Goal: Task Accomplishment & Management: Manage account settings

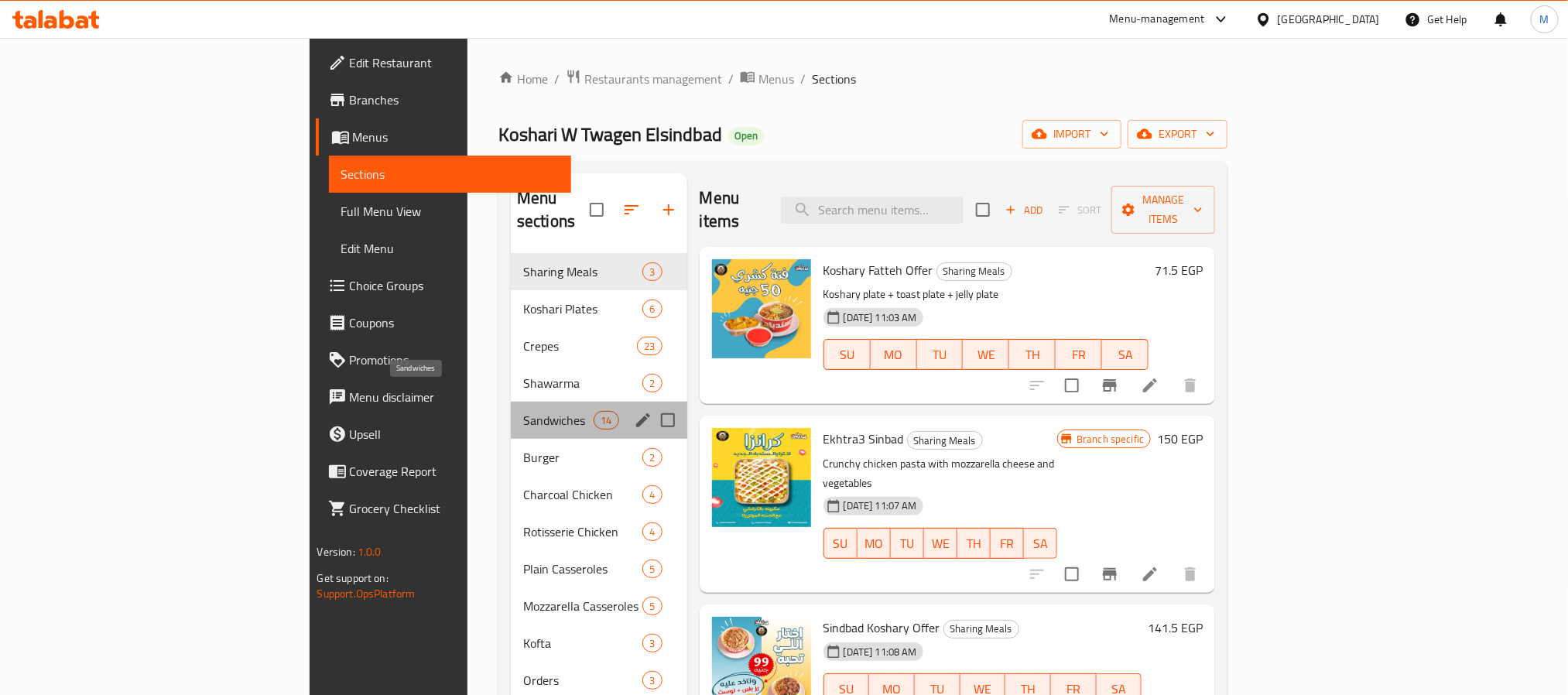
click at [523, 411] on span "Sandwiches" at bounding box center [559, 420] width 70 height 19
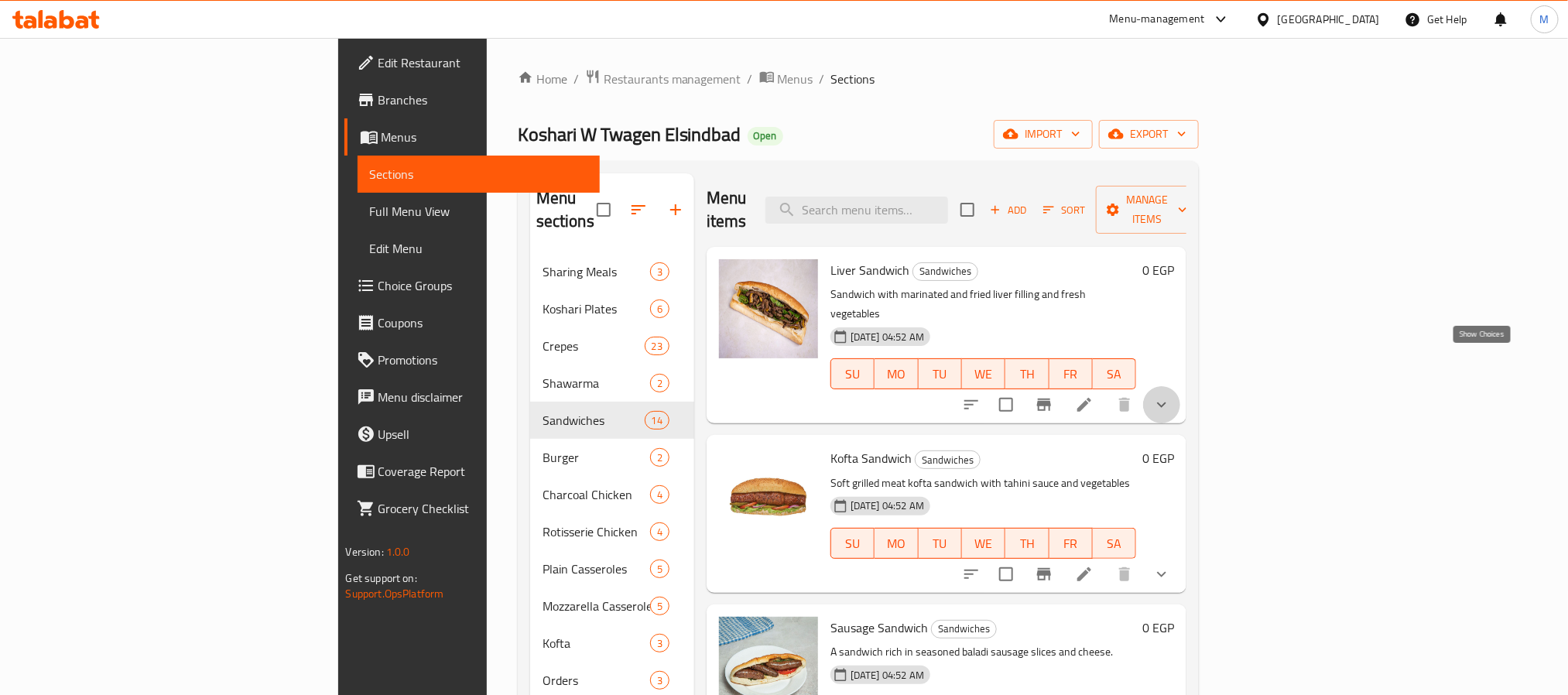
click at [1167, 402] on icon "show more" at bounding box center [1162, 405] width 9 height 6
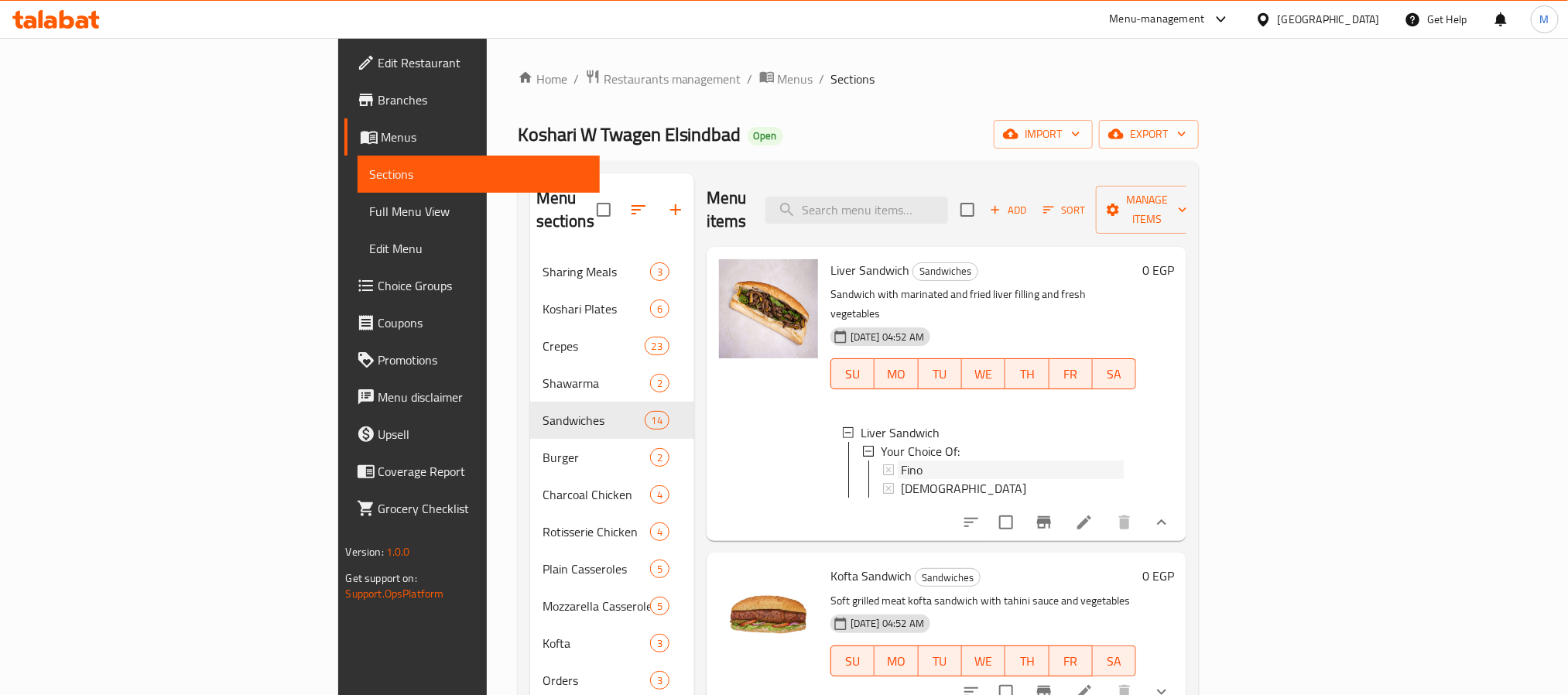
click at [901, 461] on div "Fino" at bounding box center [1013, 470] width 224 height 19
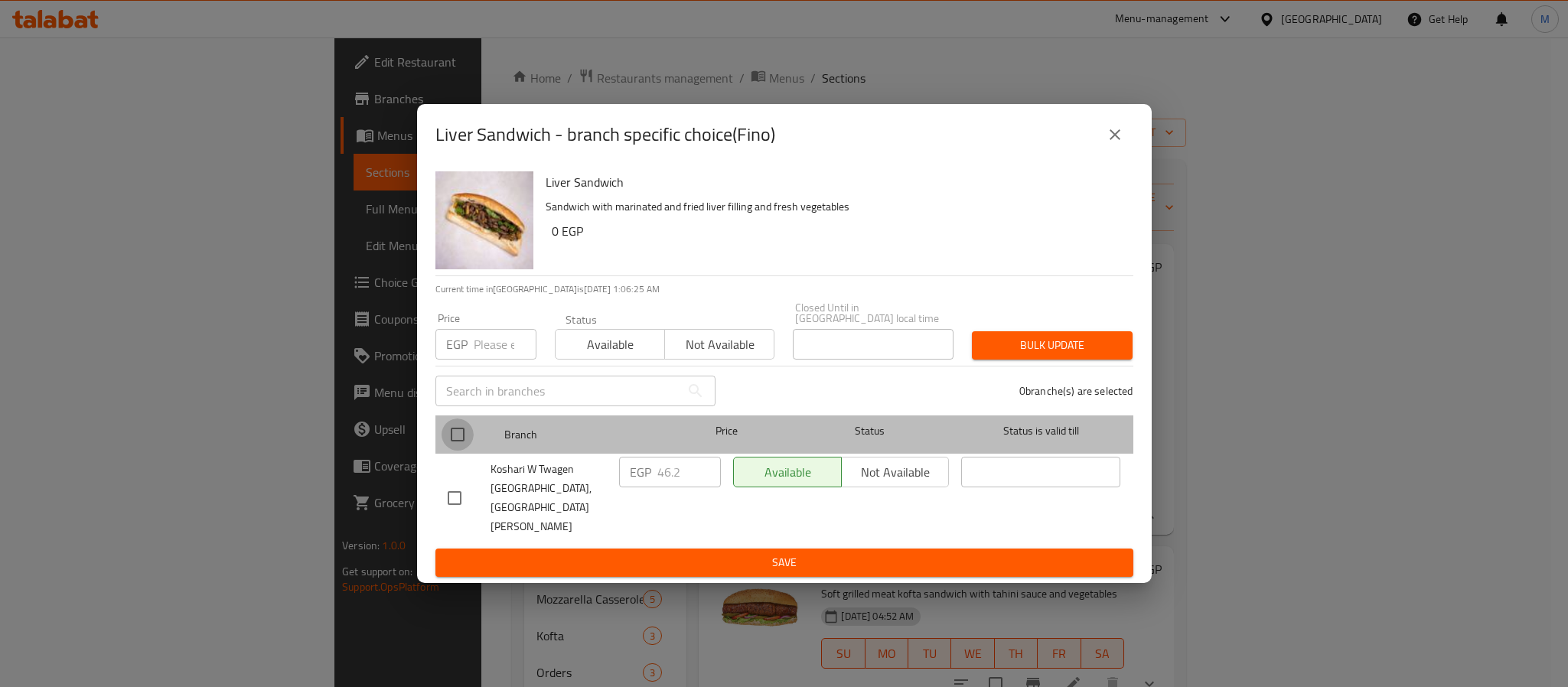
click at [457, 448] on input "checkbox" at bounding box center [458, 435] width 32 height 32
checkbox input "true"
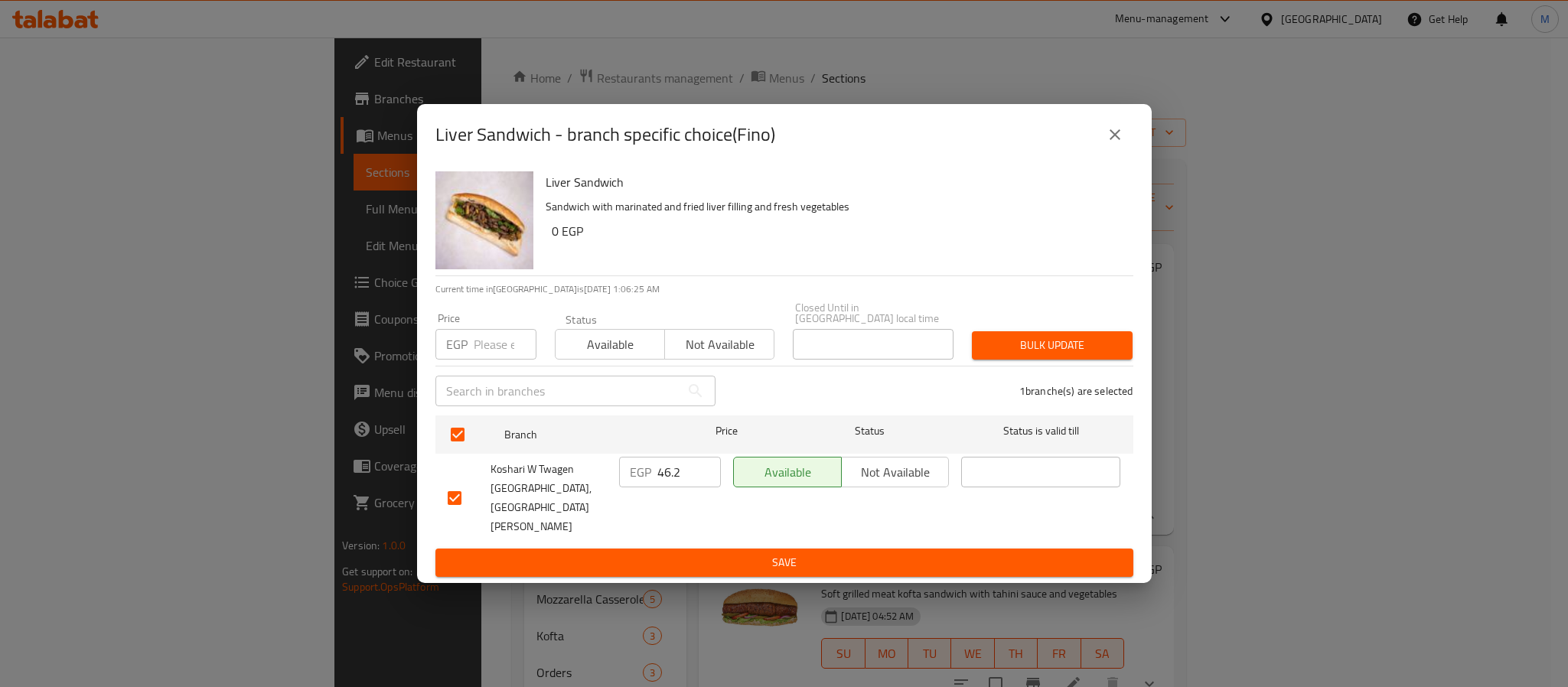
click at [482, 350] on input "number" at bounding box center [505, 344] width 62 height 31
type input "40"
click at [1057, 355] on span "Bulk update" at bounding box center [1052, 346] width 136 height 19
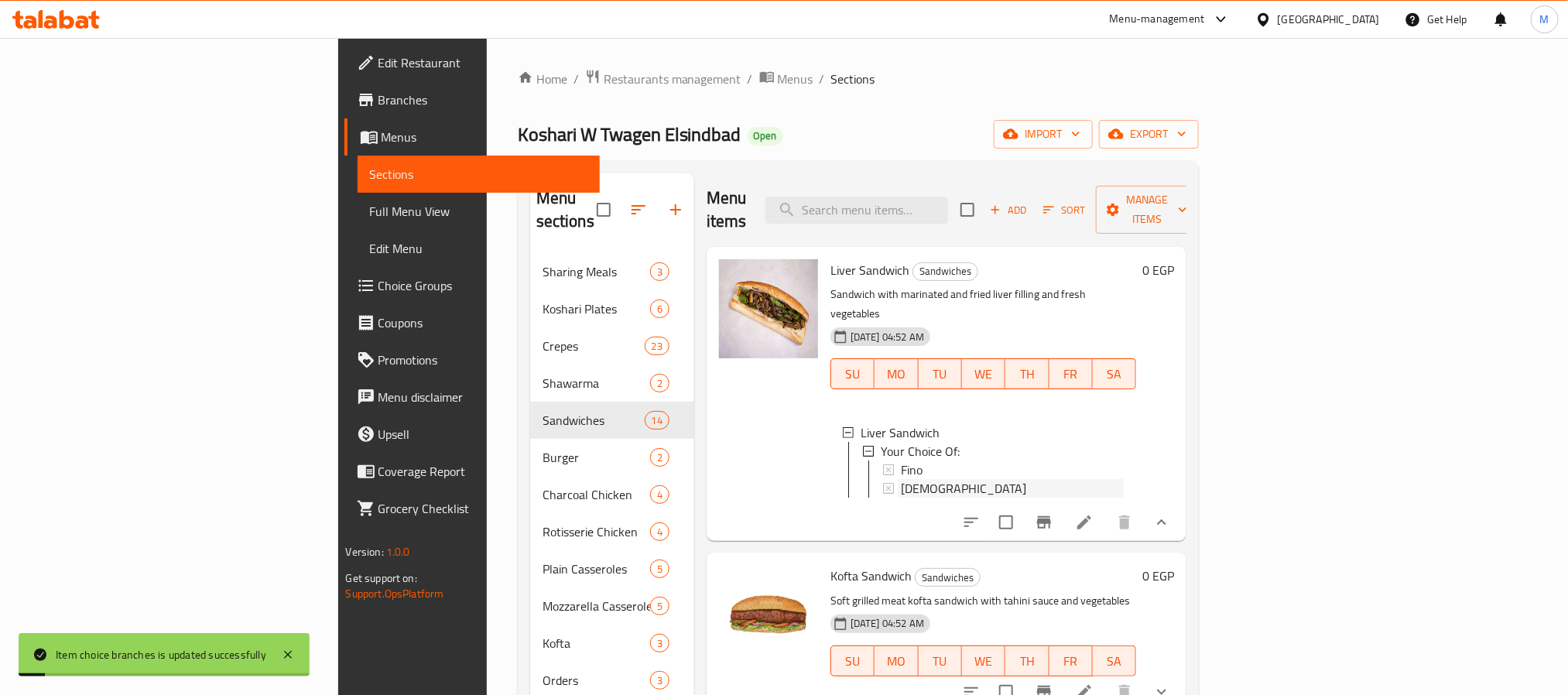
click at [901, 479] on span "[DEMOGRAPHIC_DATA]" at bounding box center [963, 488] width 125 height 19
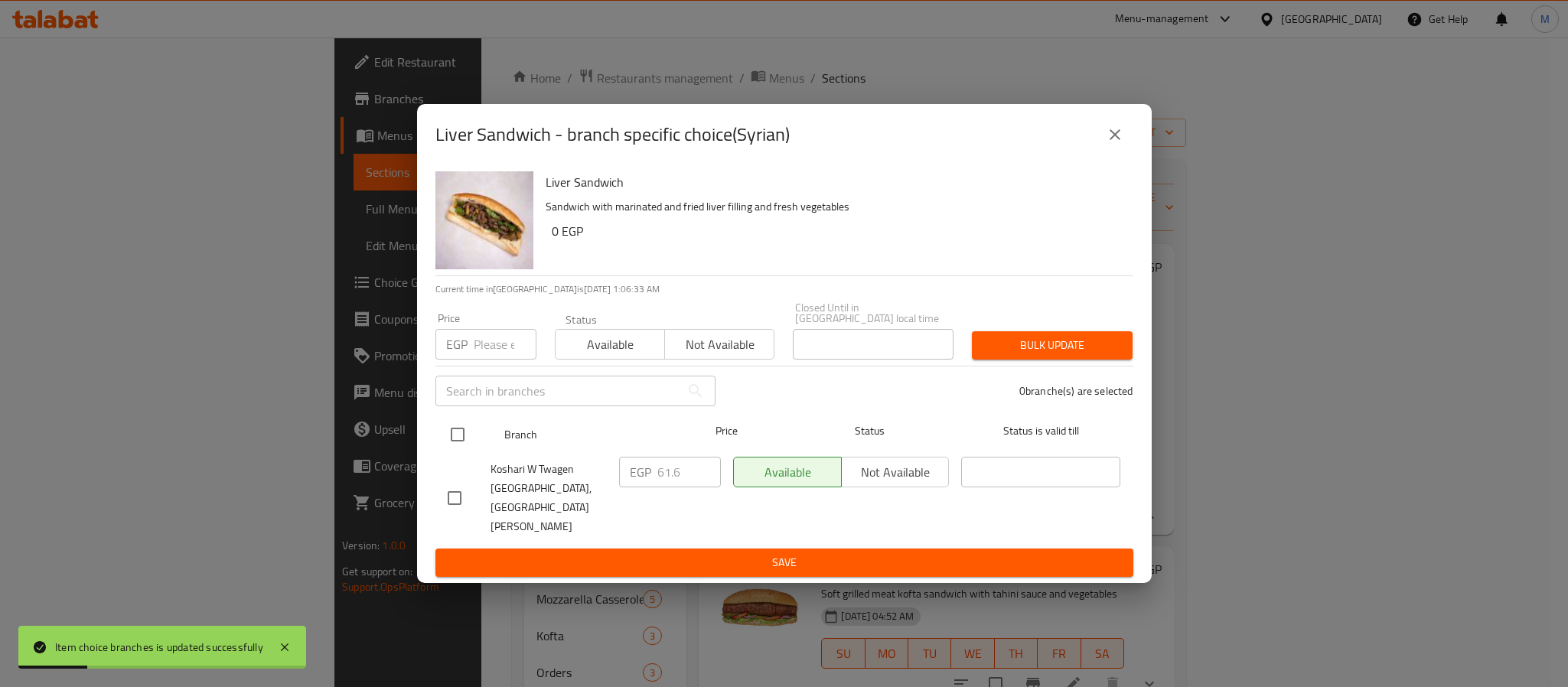
click at [467, 437] on input "checkbox" at bounding box center [458, 435] width 32 height 32
checkbox input "true"
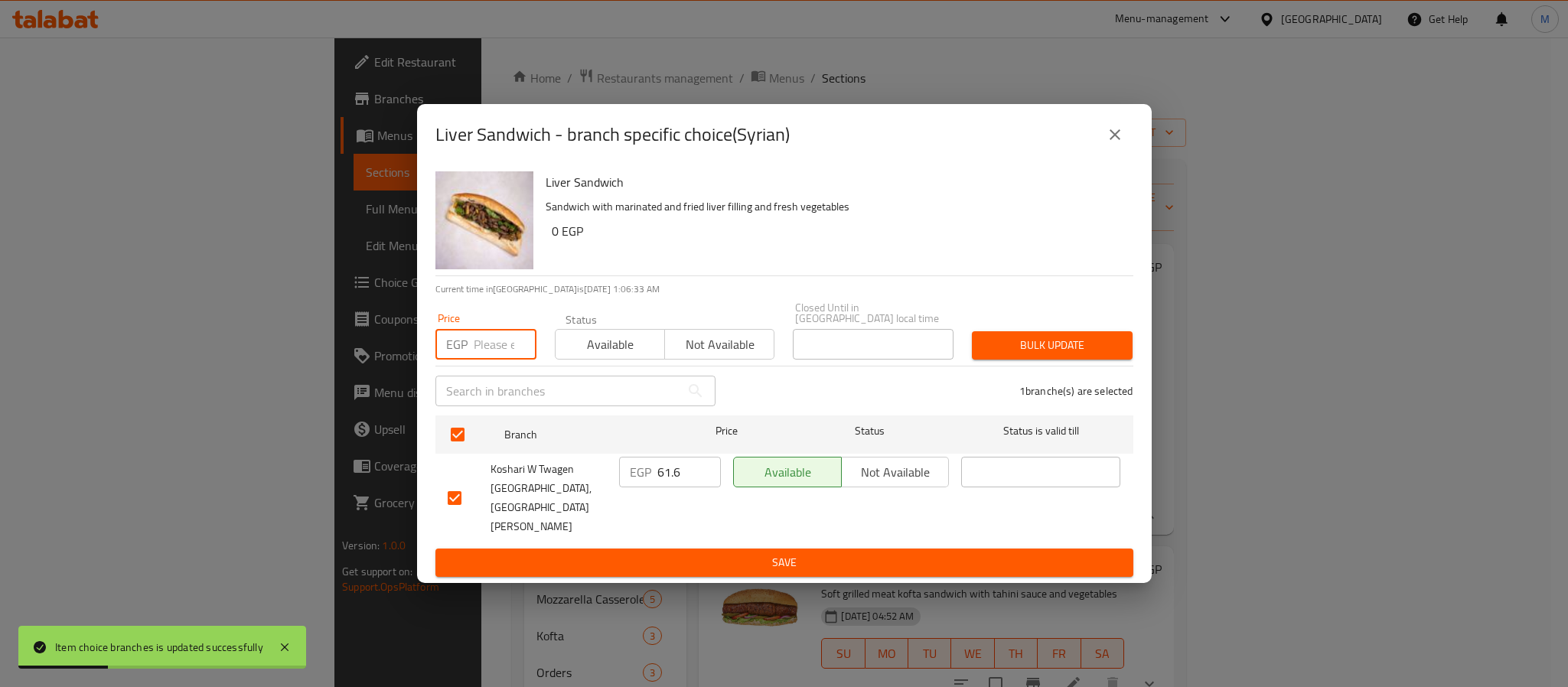
click at [479, 360] on input "number" at bounding box center [505, 344] width 62 height 31
type input "50"
click at [1042, 352] on span "Bulk update" at bounding box center [1052, 346] width 136 height 19
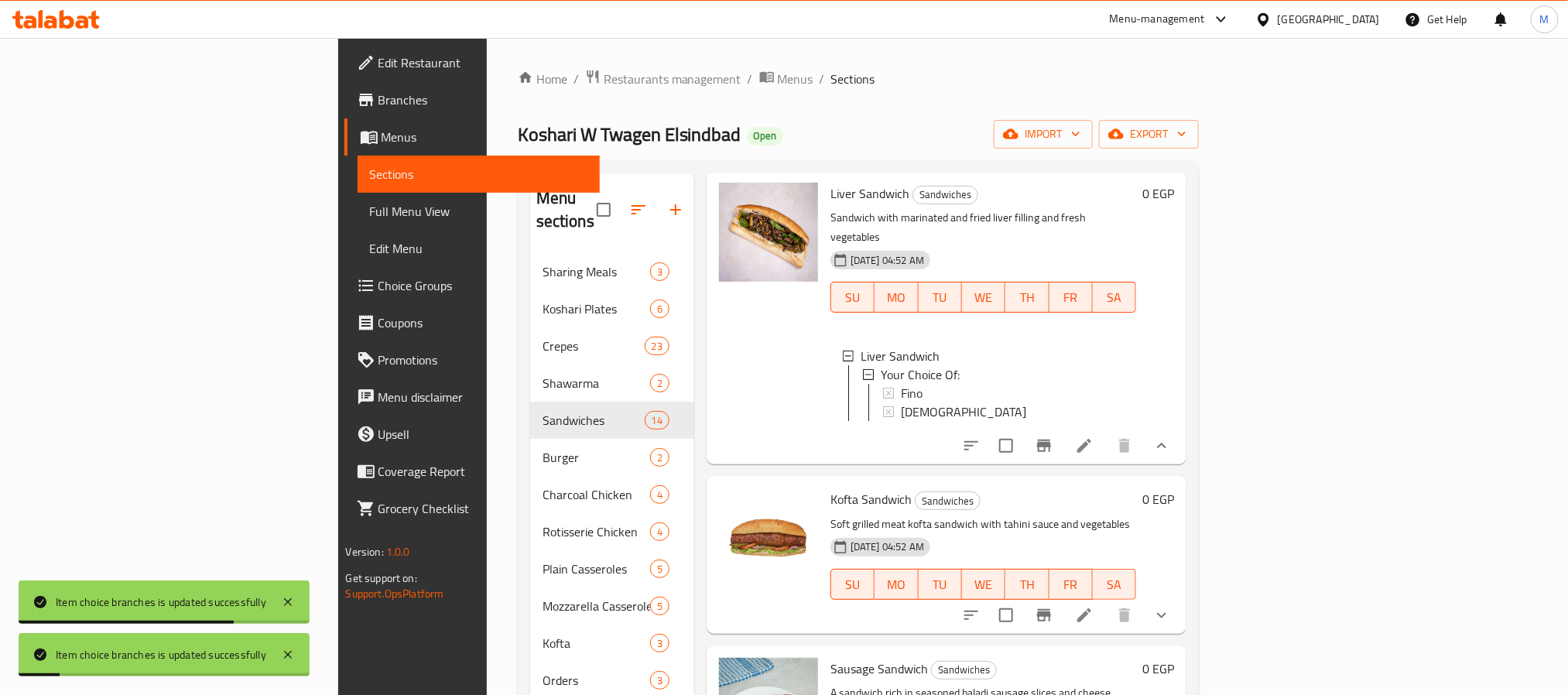
scroll to position [116, 0]
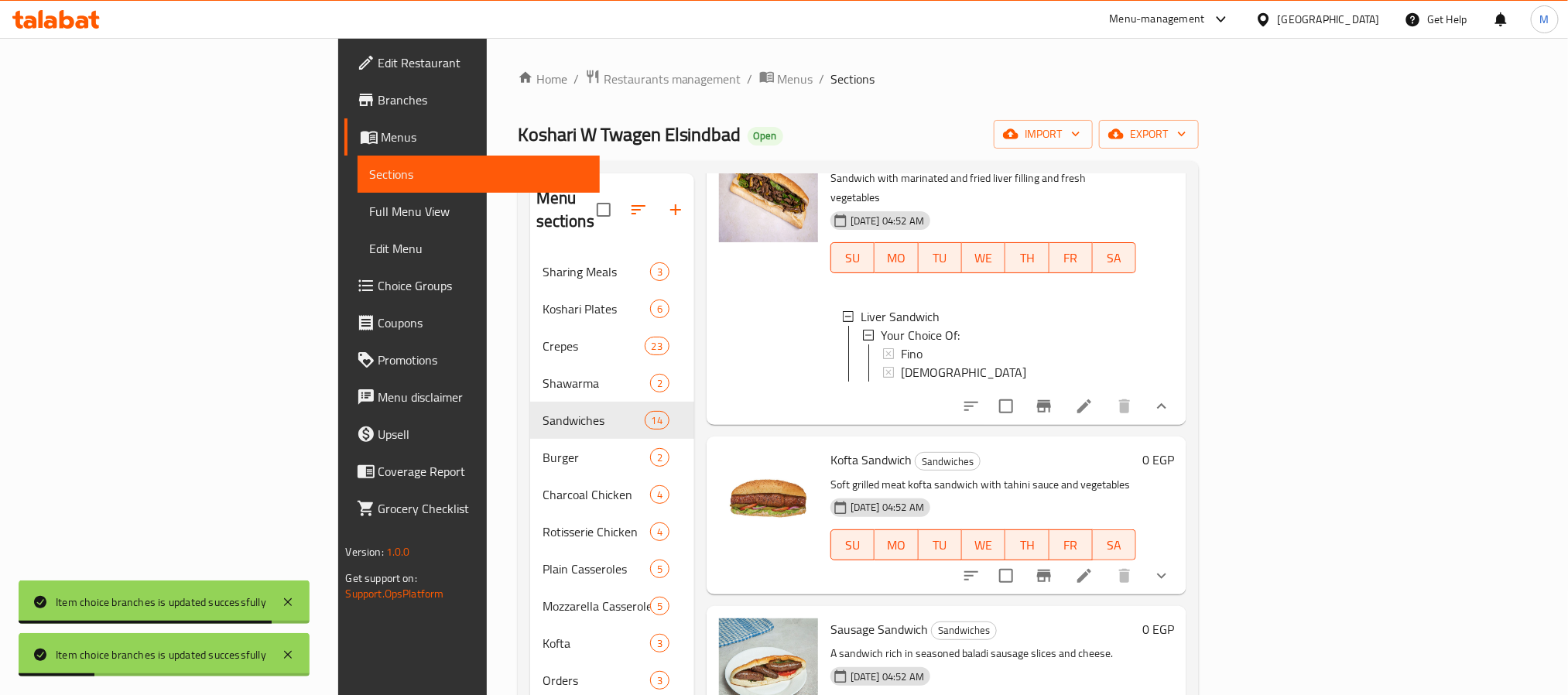
click at [1171, 567] on icon "show more" at bounding box center [1162, 576] width 19 height 19
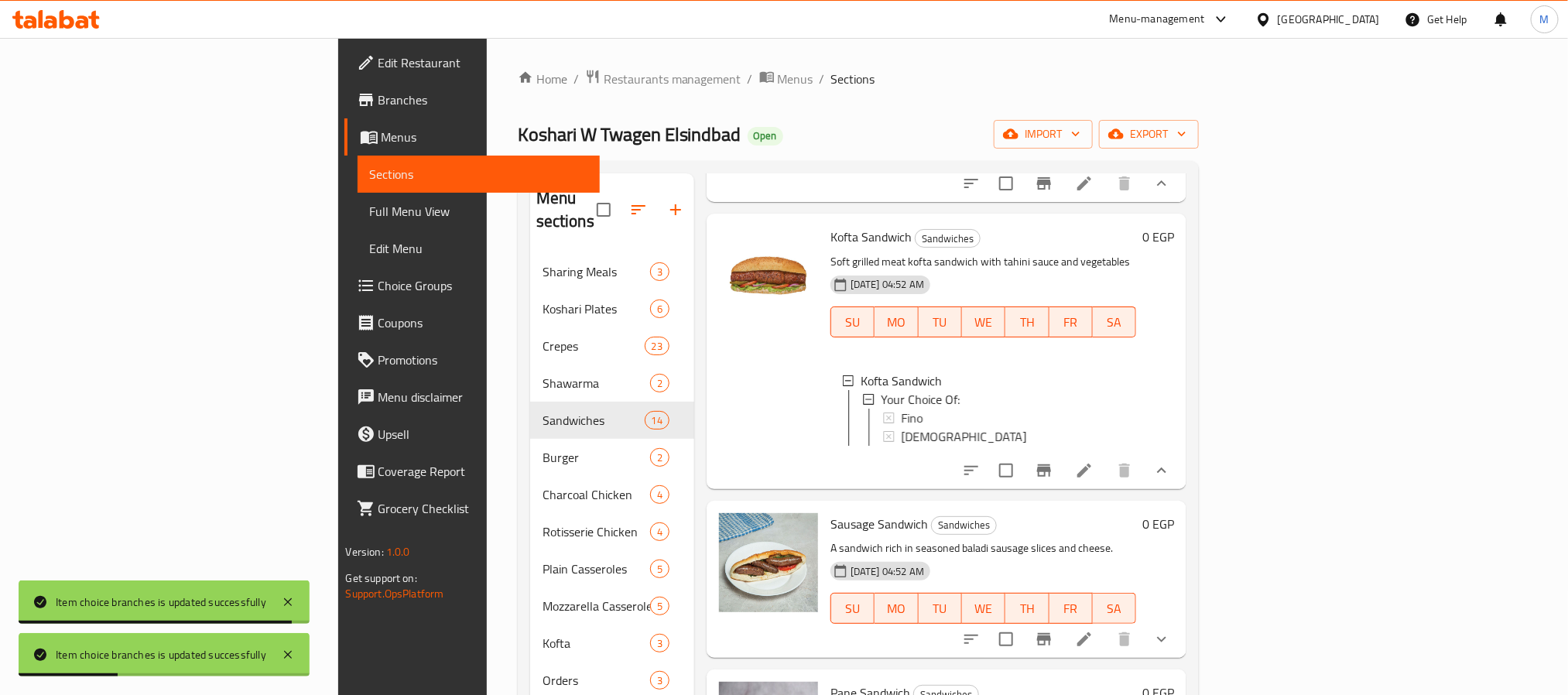
scroll to position [348, 0]
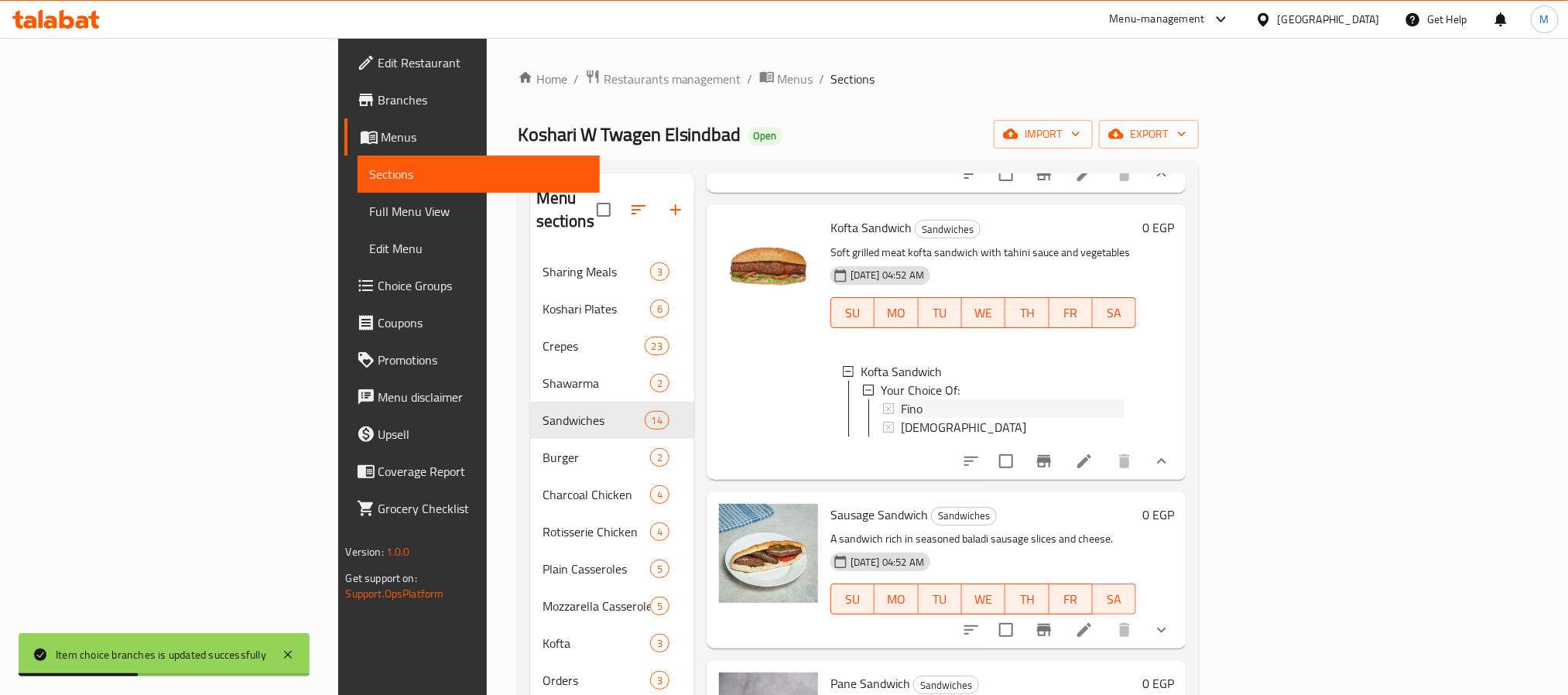
click at [901, 400] on span "Fino" at bounding box center [912, 409] width 21 height 19
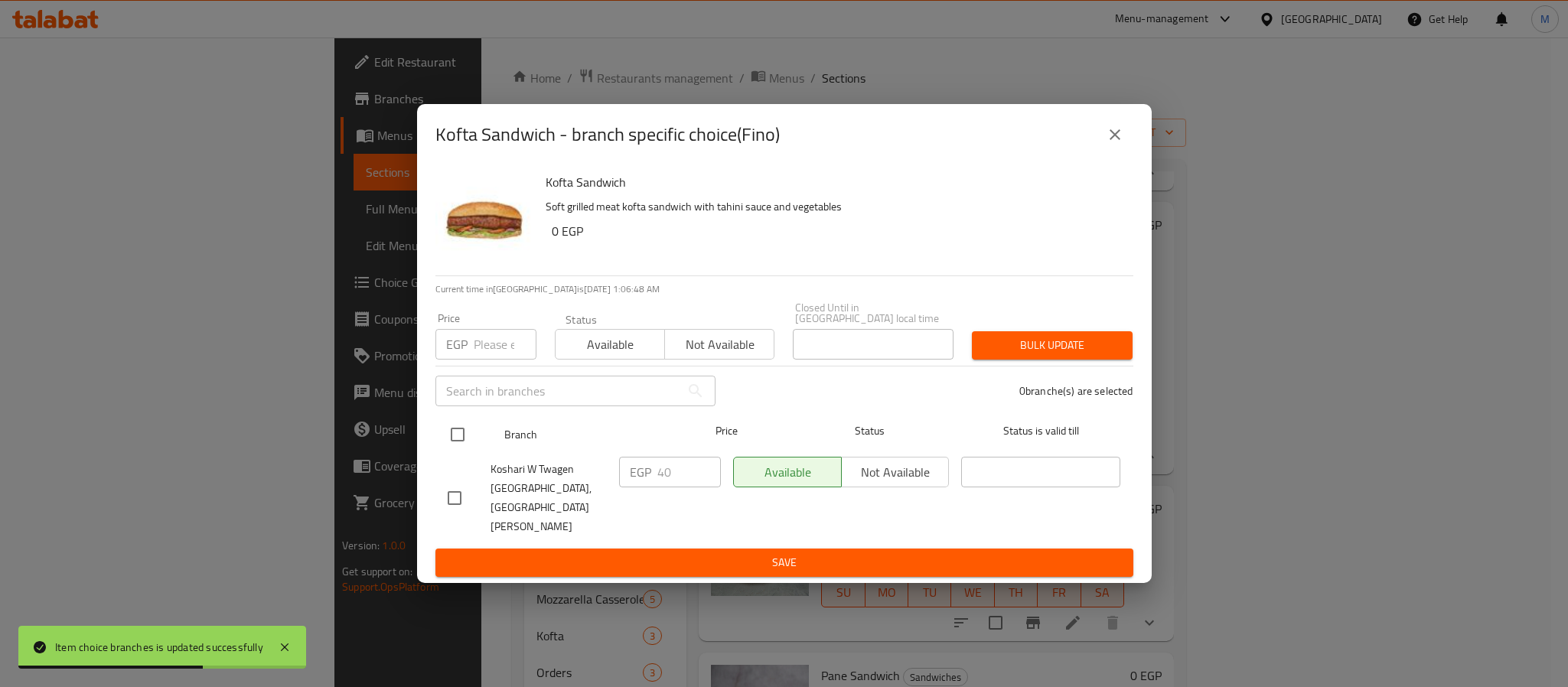
click at [462, 448] on input "checkbox" at bounding box center [458, 435] width 32 height 32
checkbox input "true"
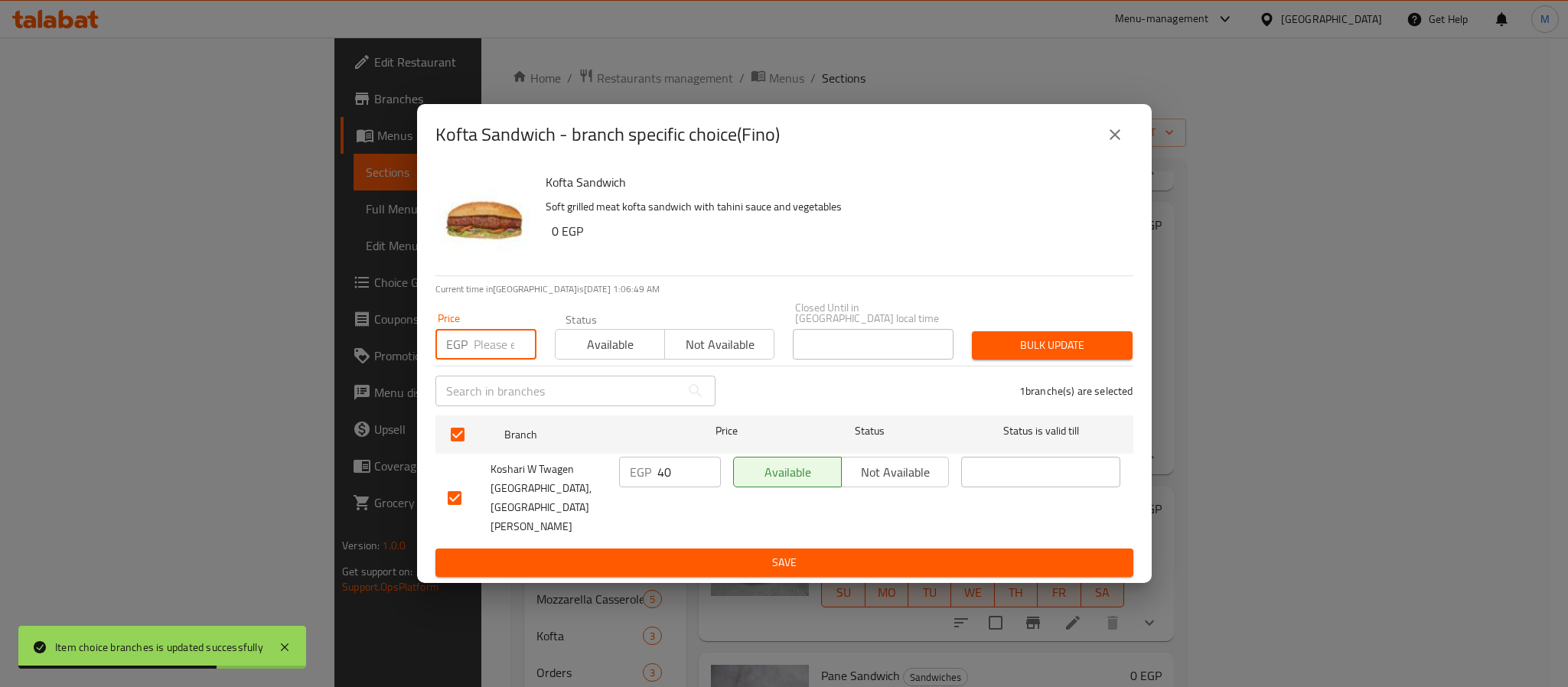
click at [479, 360] on input "number" at bounding box center [505, 344] width 62 height 31
type input "50"
click at [1034, 348] on button "Bulk update" at bounding box center [1052, 345] width 160 height 28
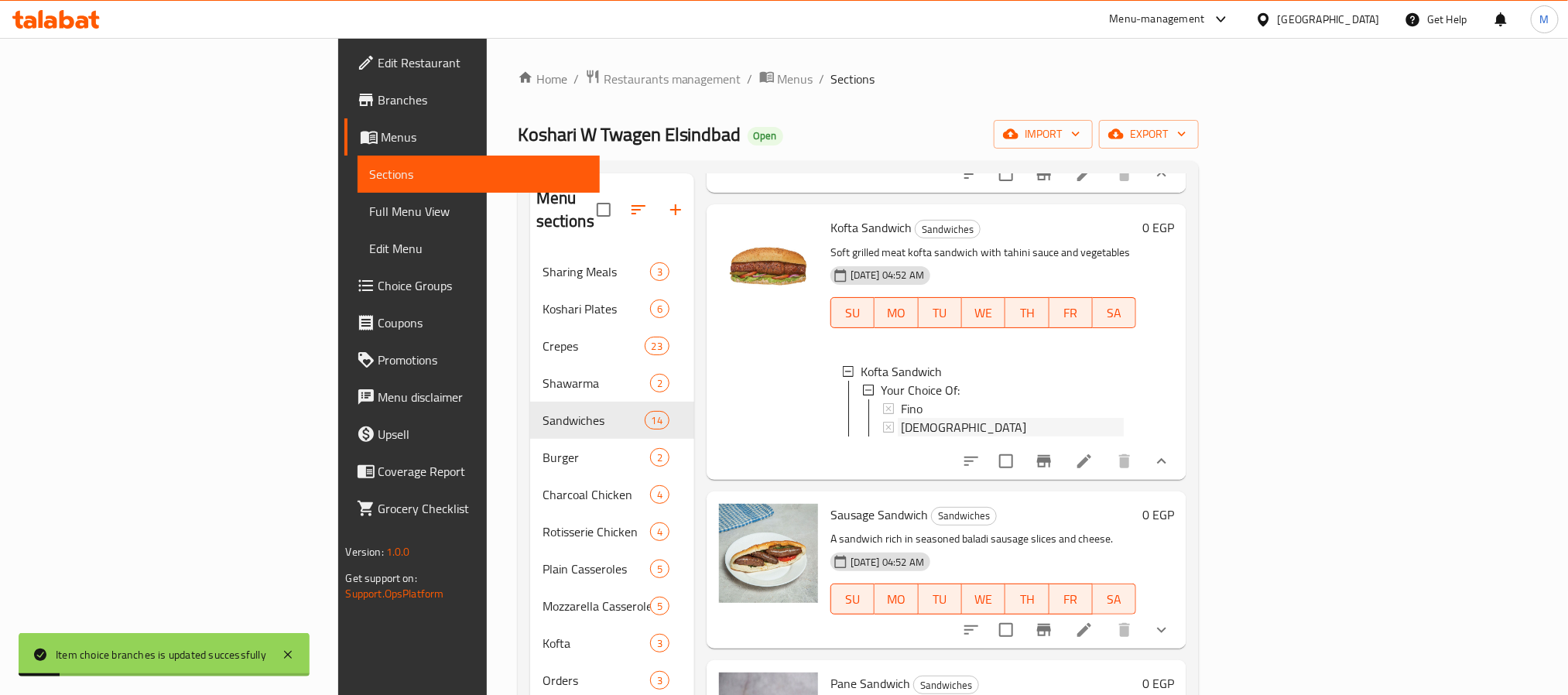
click at [901, 418] on div "[DEMOGRAPHIC_DATA]" at bounding box center [1013, 427] width 224 height 19
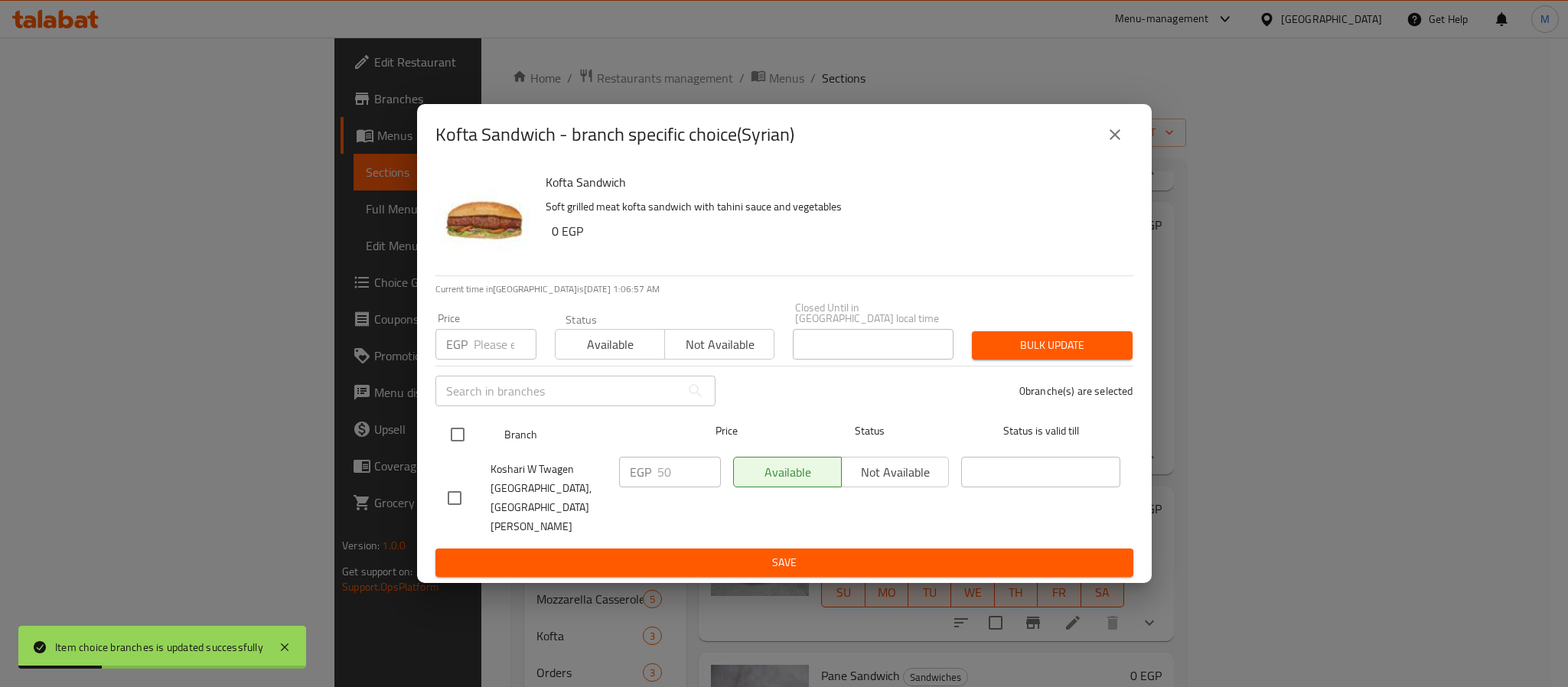
click at [457, 446] on input "checkbox" at bounding box center [458, 435] width 32 height 32
checkbox input "true"
click at [501, 360] on input "number" at bounding box center [505, 344] width 62 height 31
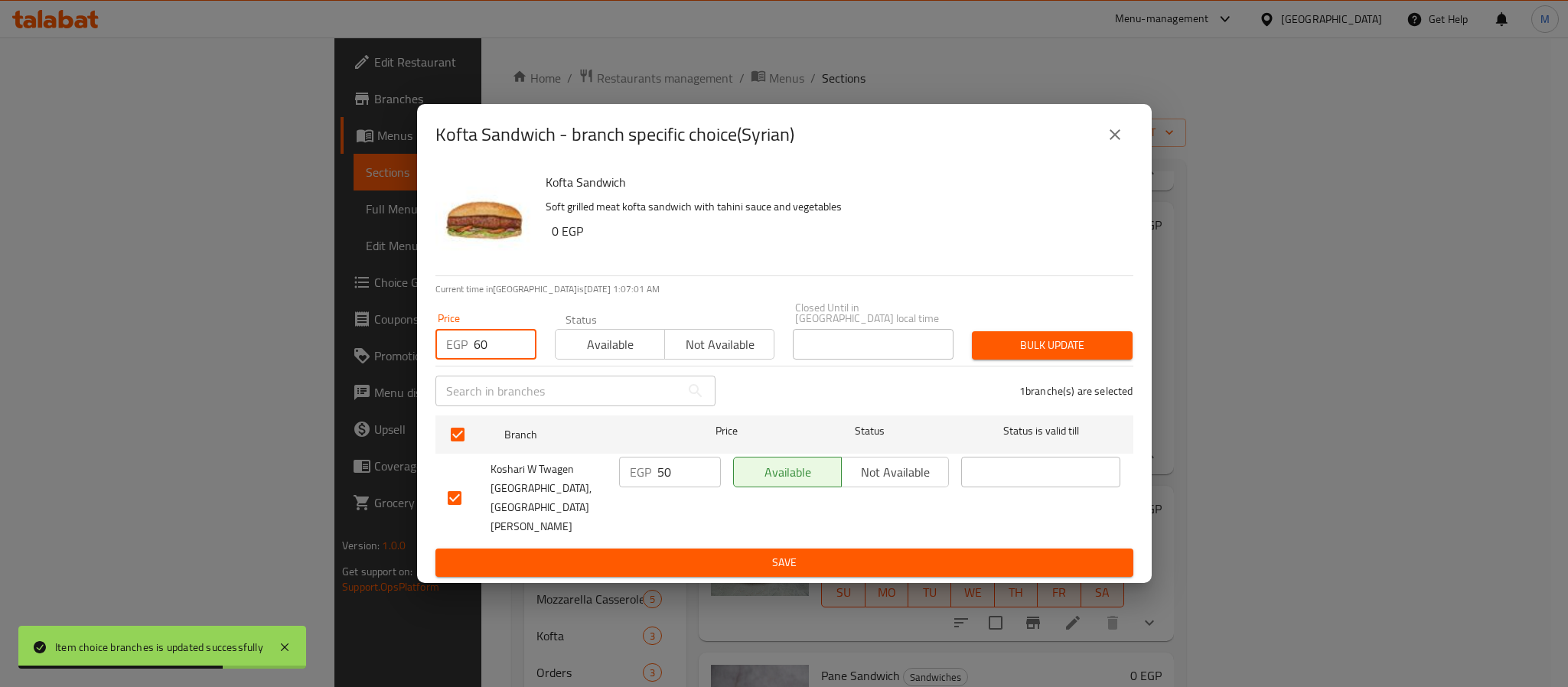
type input "60"
click at [1093, 355] on span "Bulk update" at bounding box center [1052, 346] width 136 height 19
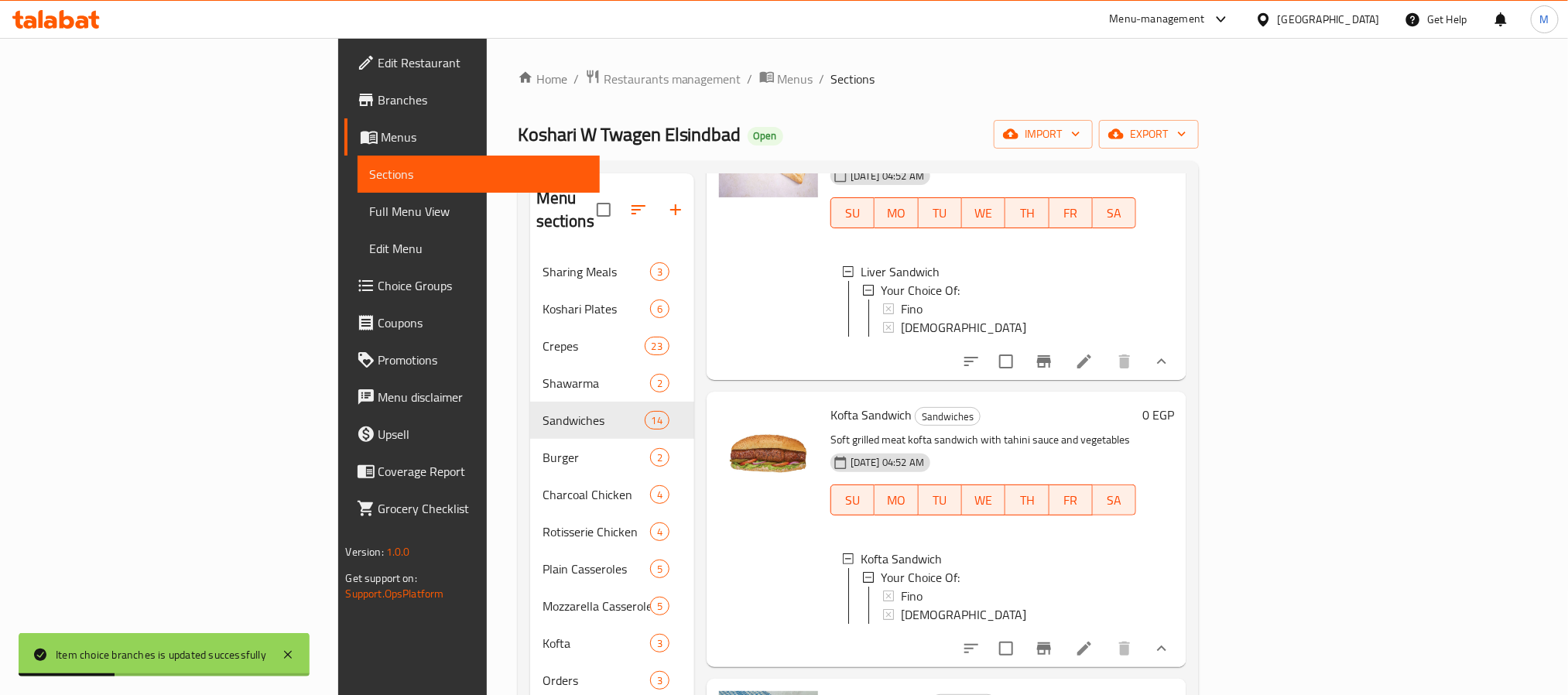
scroll to position [116, 0]
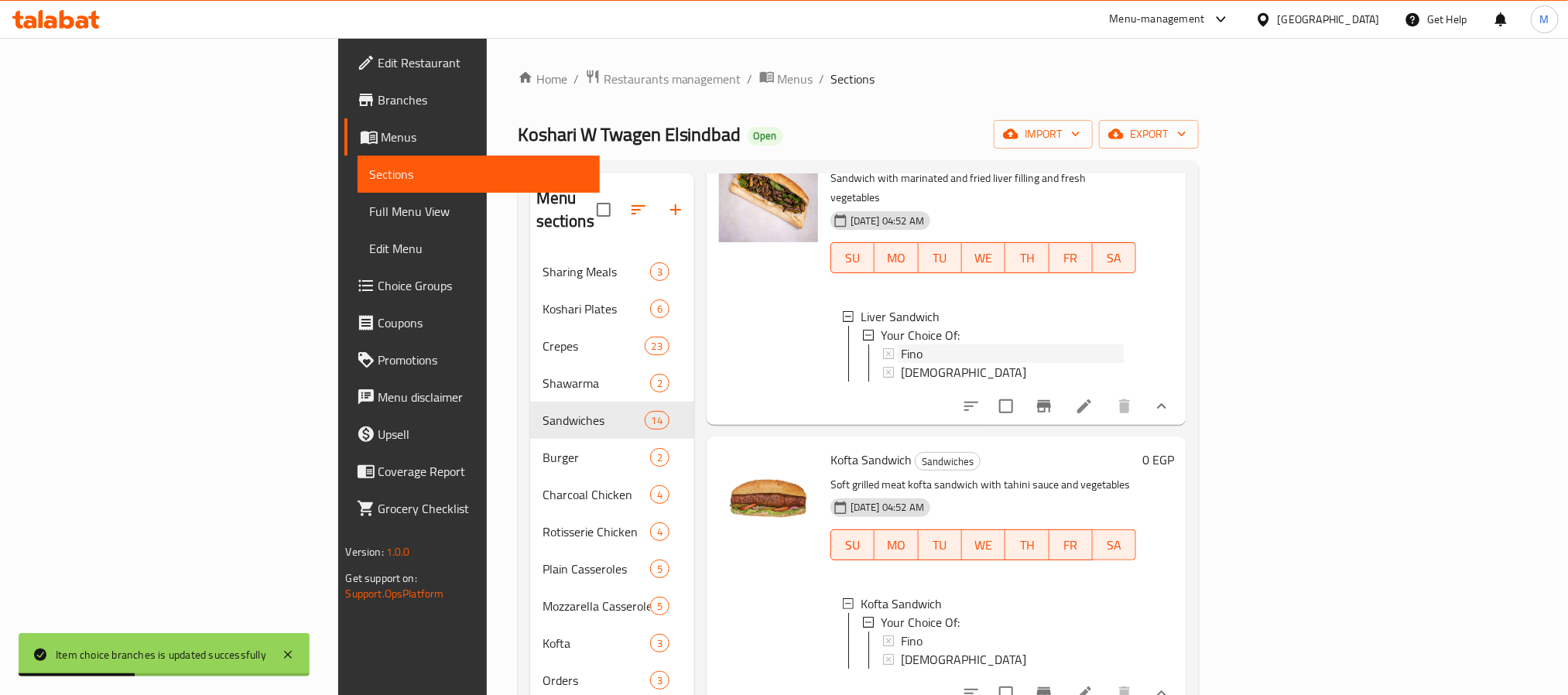
click at [901, 344] on div "Fino" at bounding box center [1013, 353] width 224 height 19
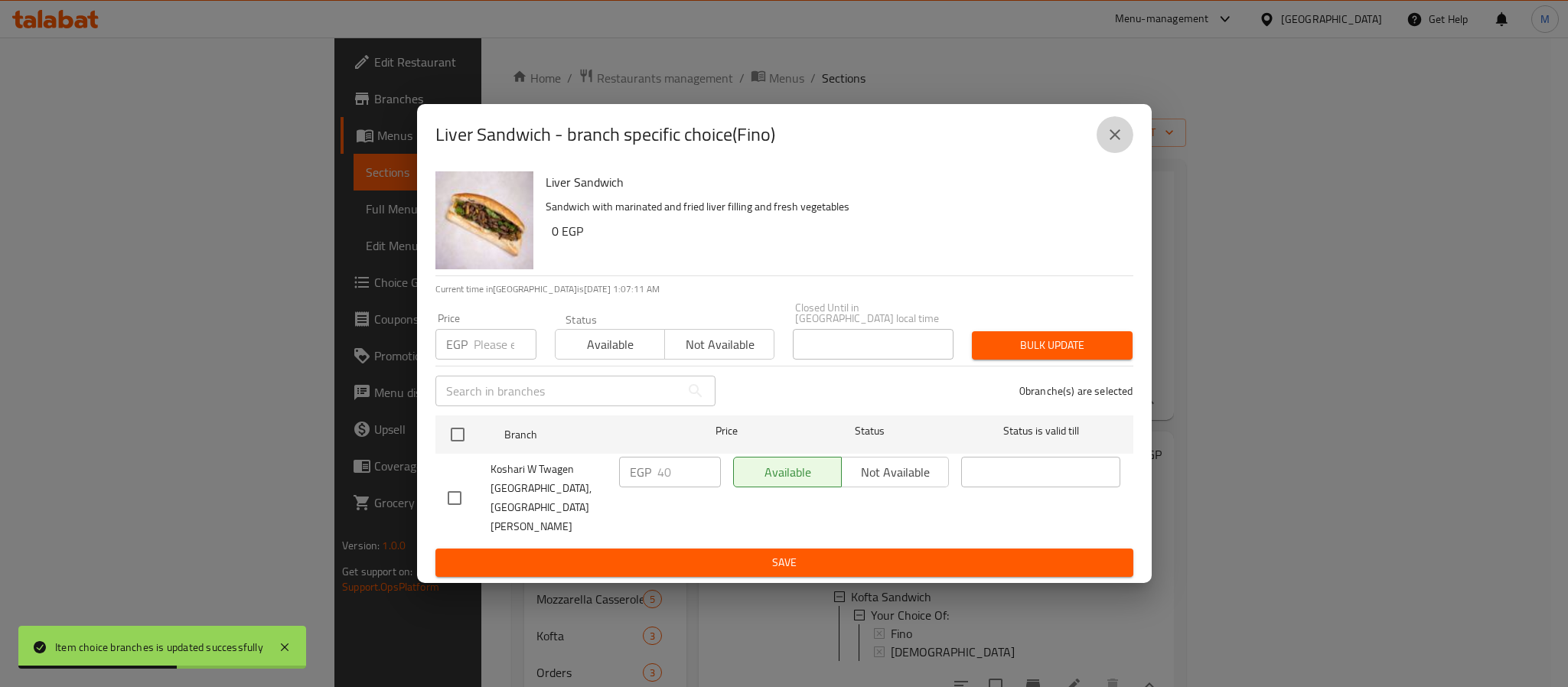
click at [1111, 144] on icon "close" at bounding box center [1114, 134] width 19 height 19
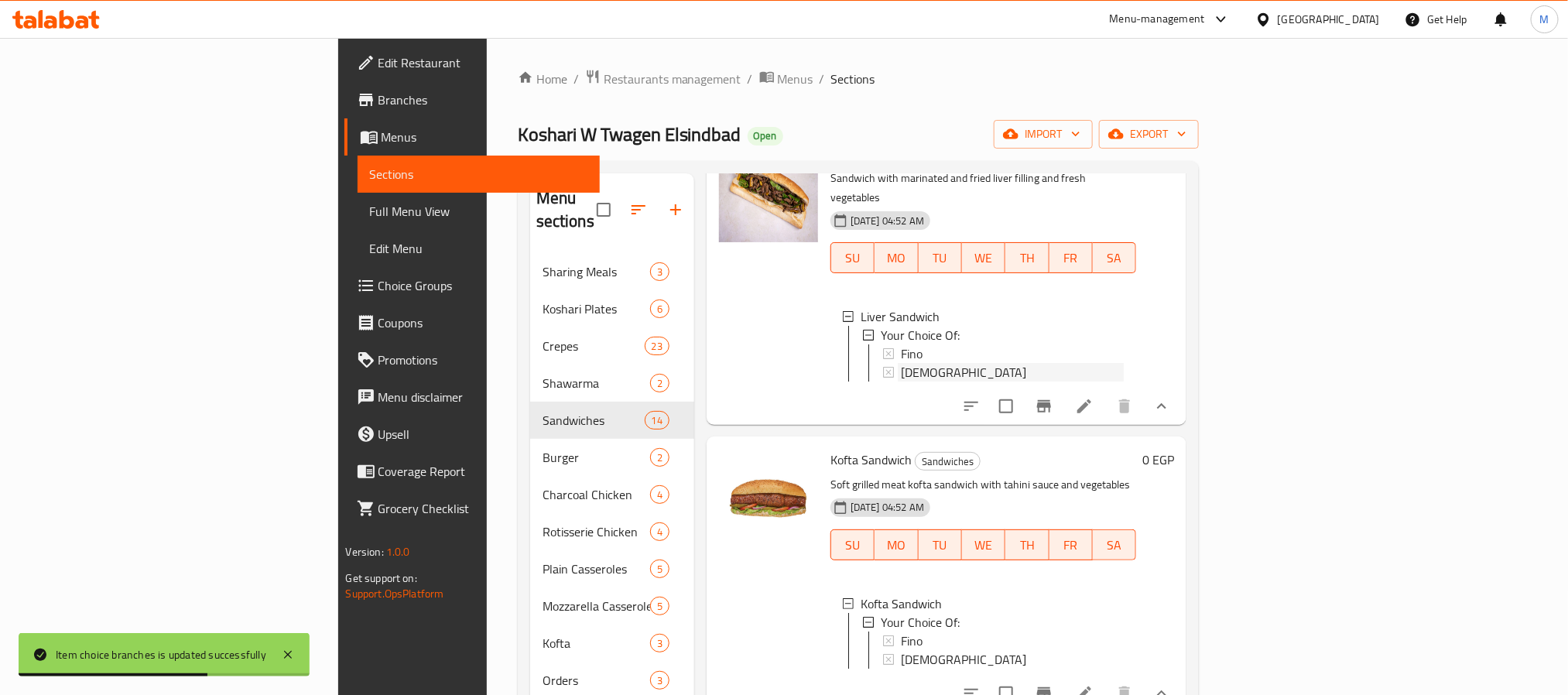
click at [901, 363] on span "[DEMOGRAPHIC_DATA]" at bounding box center [963, 372] width 125 height 19
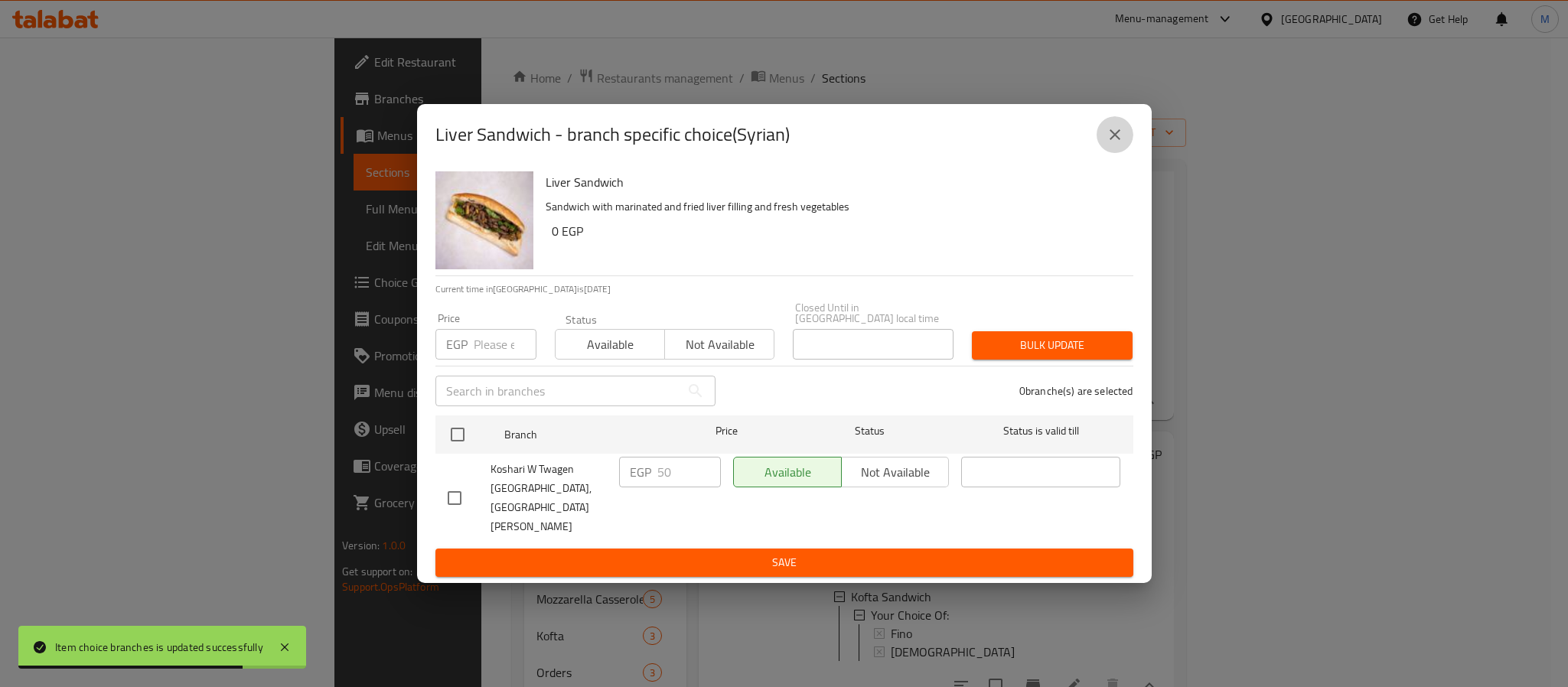
click at [1107, 144] on icon "close" at bounding box center [1114, 134] width 19 height 19
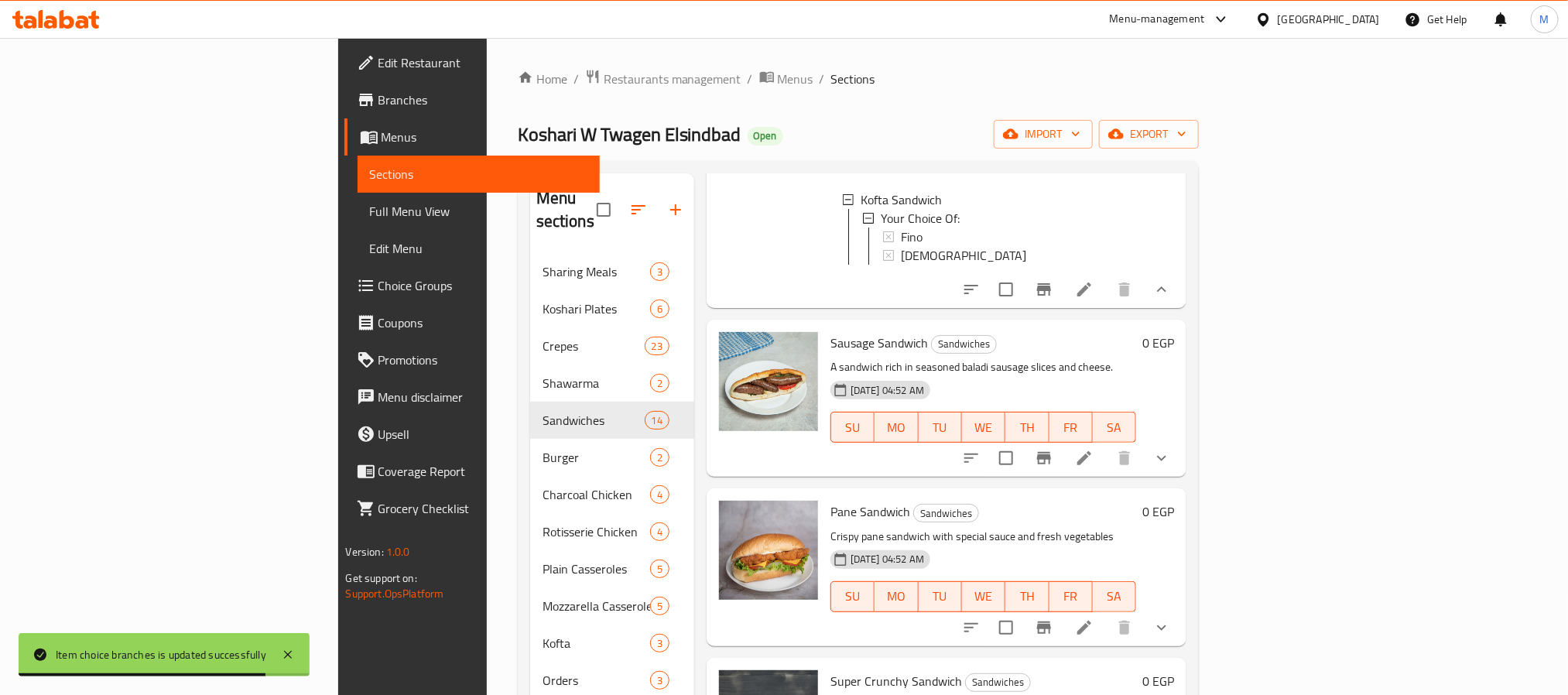
scroll to position [581, 0]
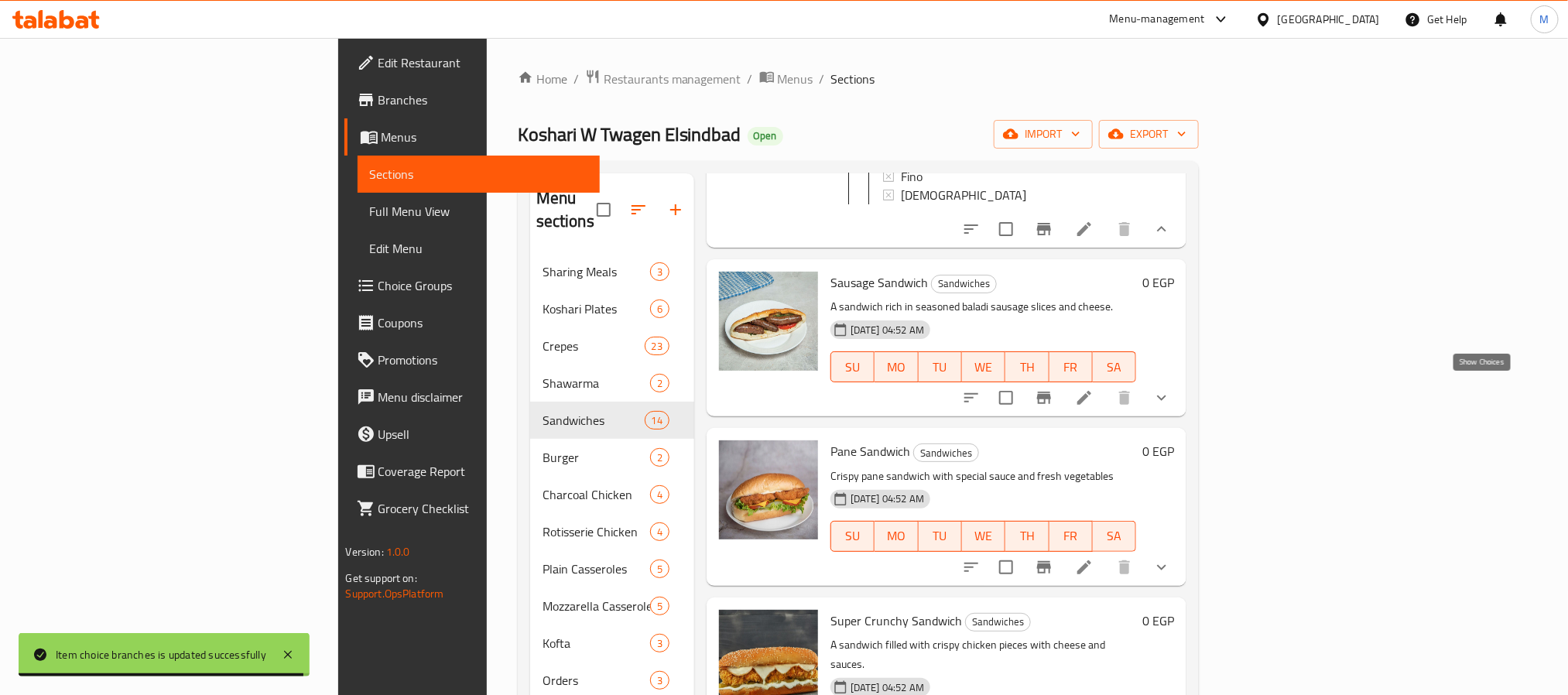
click at [1171, 393] on icon "show more" at bounding box center [1162, 397] width 19 height 19
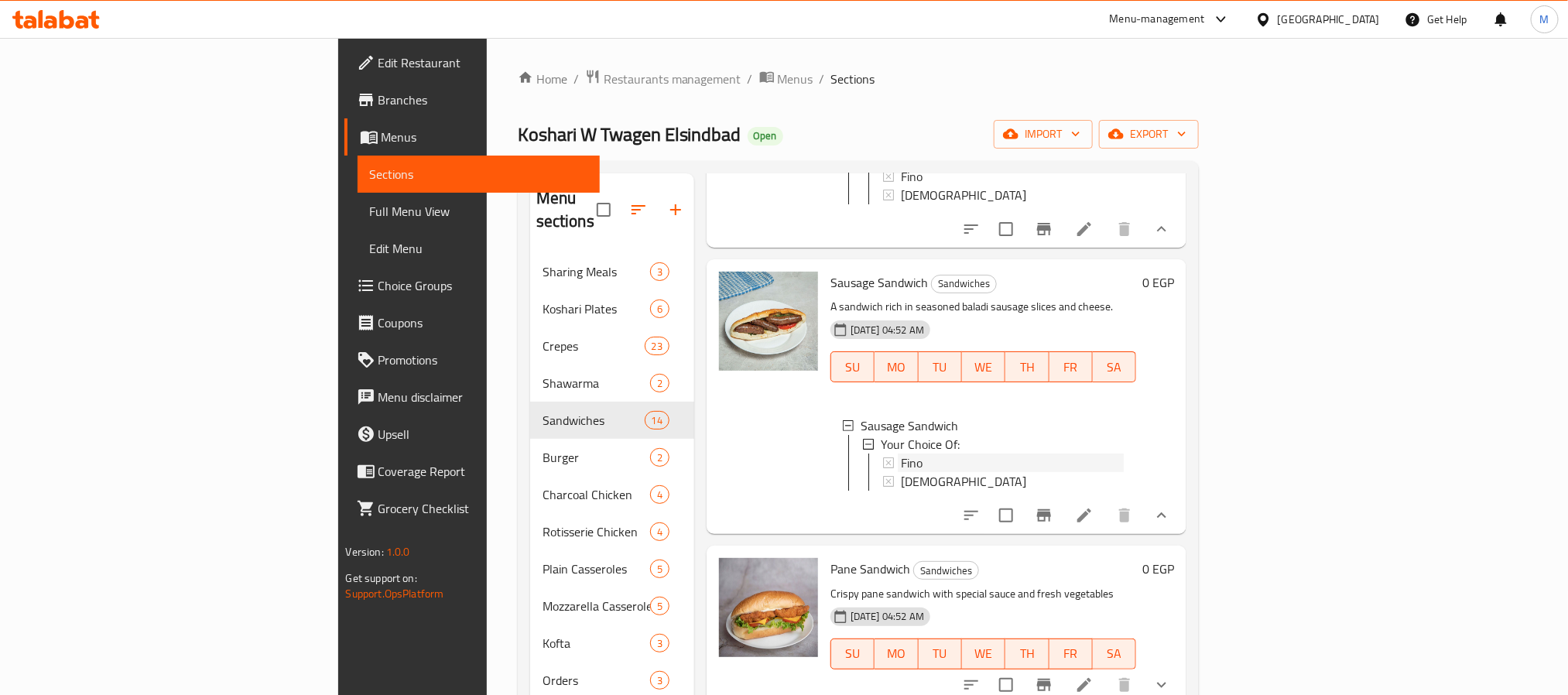
click at [901, 461] on span "Fino" at bounding box center [912, 463] width 21 height 19
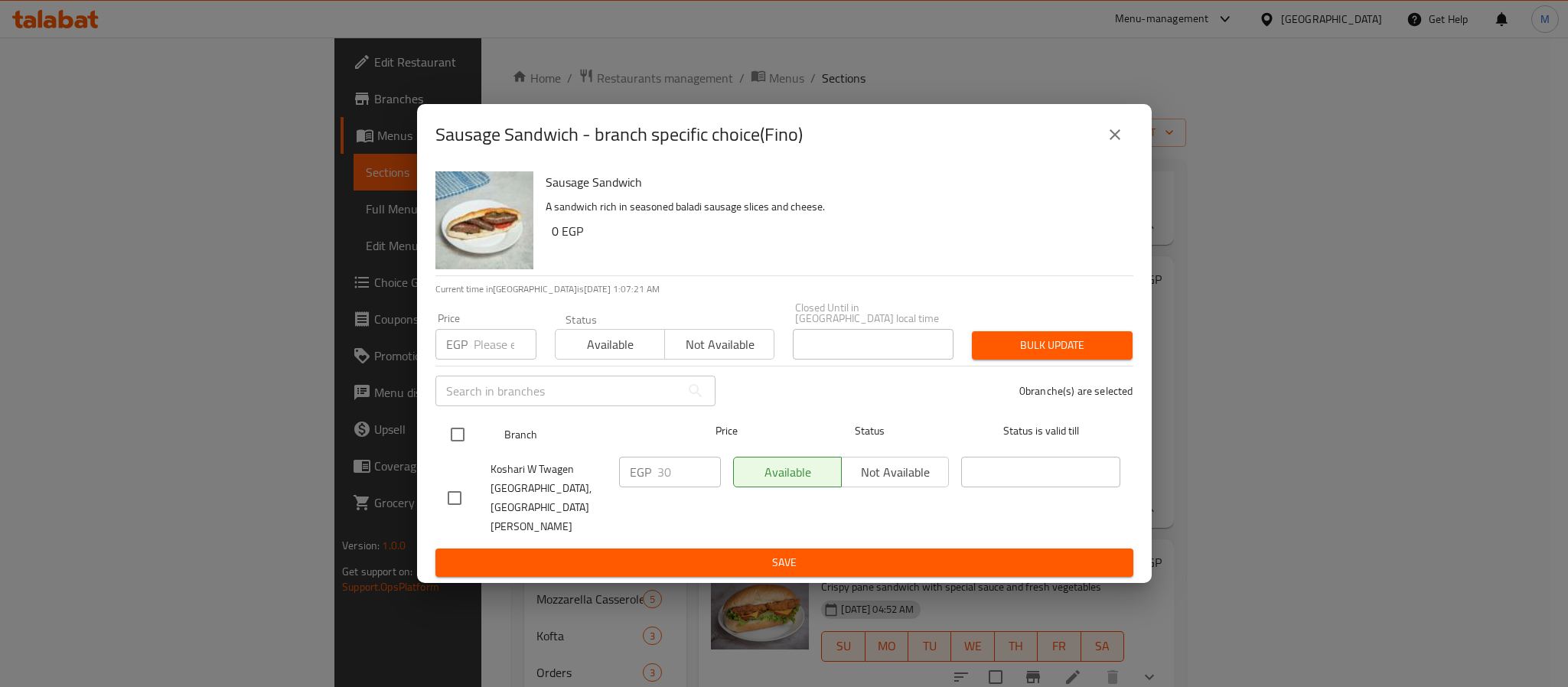
click at [458, 446] on input "checkbox" at bounding box center [458, 435] width 32 height 32
checkbox input "true"
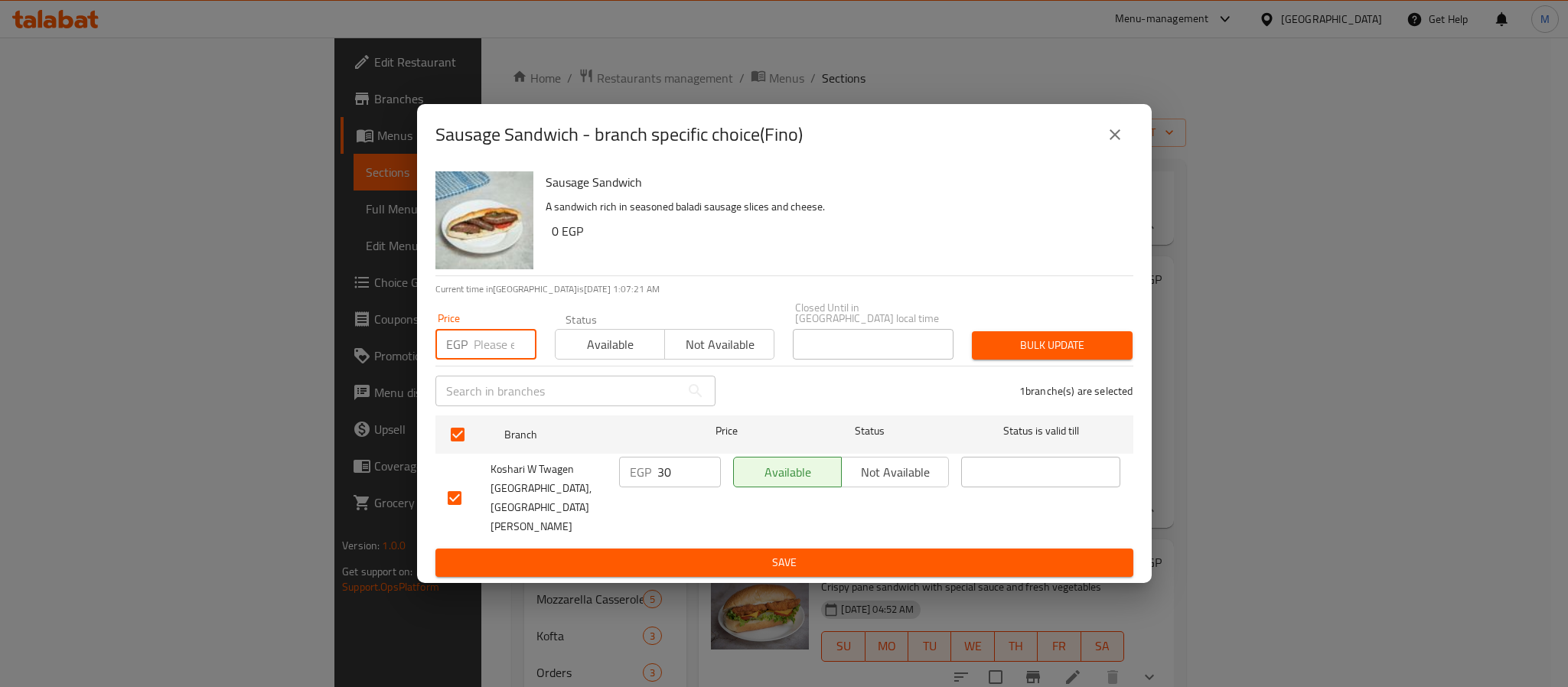
click at [501, 356] on input "number" at bounding box center [505, 344] width 62 height 31
type input "40"
click at [903, 275] on div "Sausage Sandwich A sandwich rich in seasoned baladi sausage slices and cheese. …" at bounding box center [833, 220] width 588 height 110
click at [962, 334] on div "Closed Until in Egypt local time Closed Until in Egypt local time" at bounding box center [873, 331] width 179 height 76
click at [978, 342] on div "Bulk update" at bounding box center [1052, 346] width 179 height 47
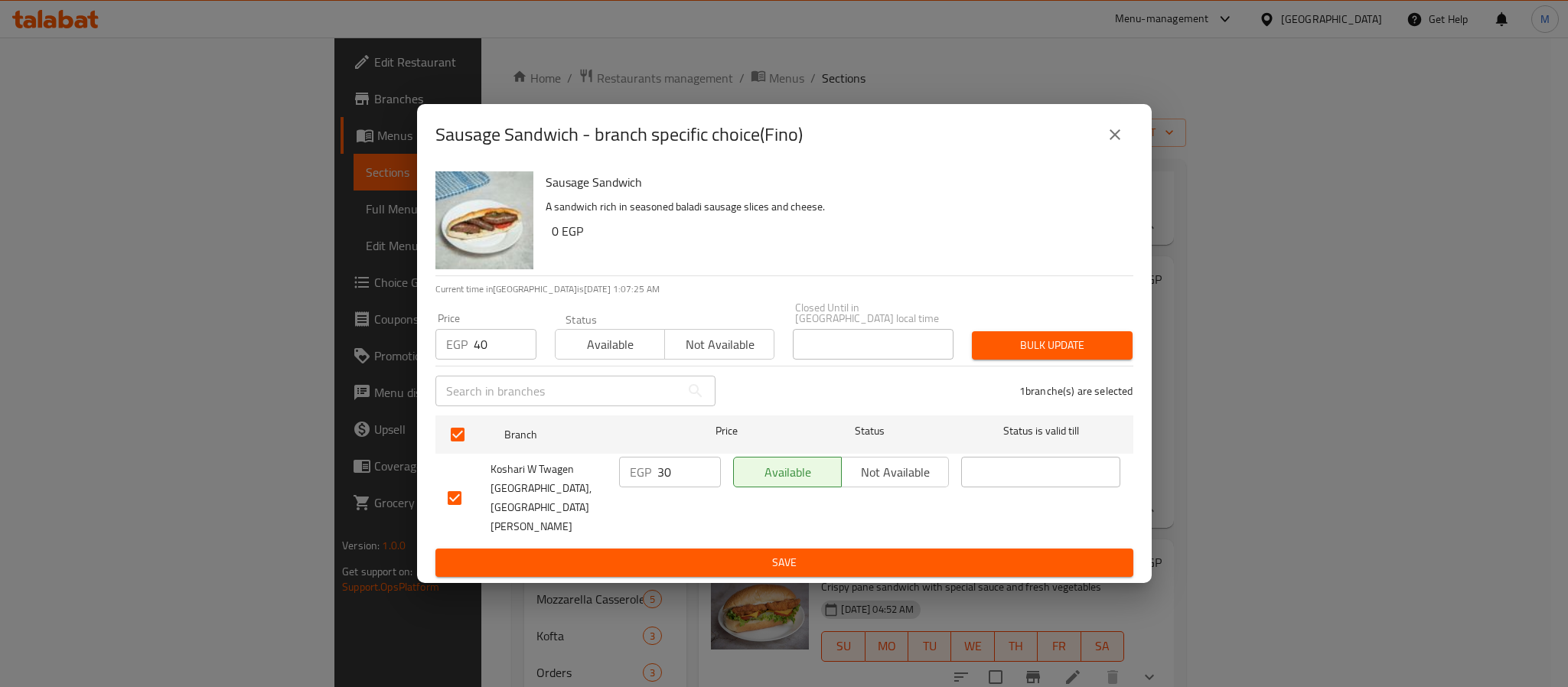
click at [987, 349] on span "Bulk update" at bounding box center [1052, 346] width 136 height 19
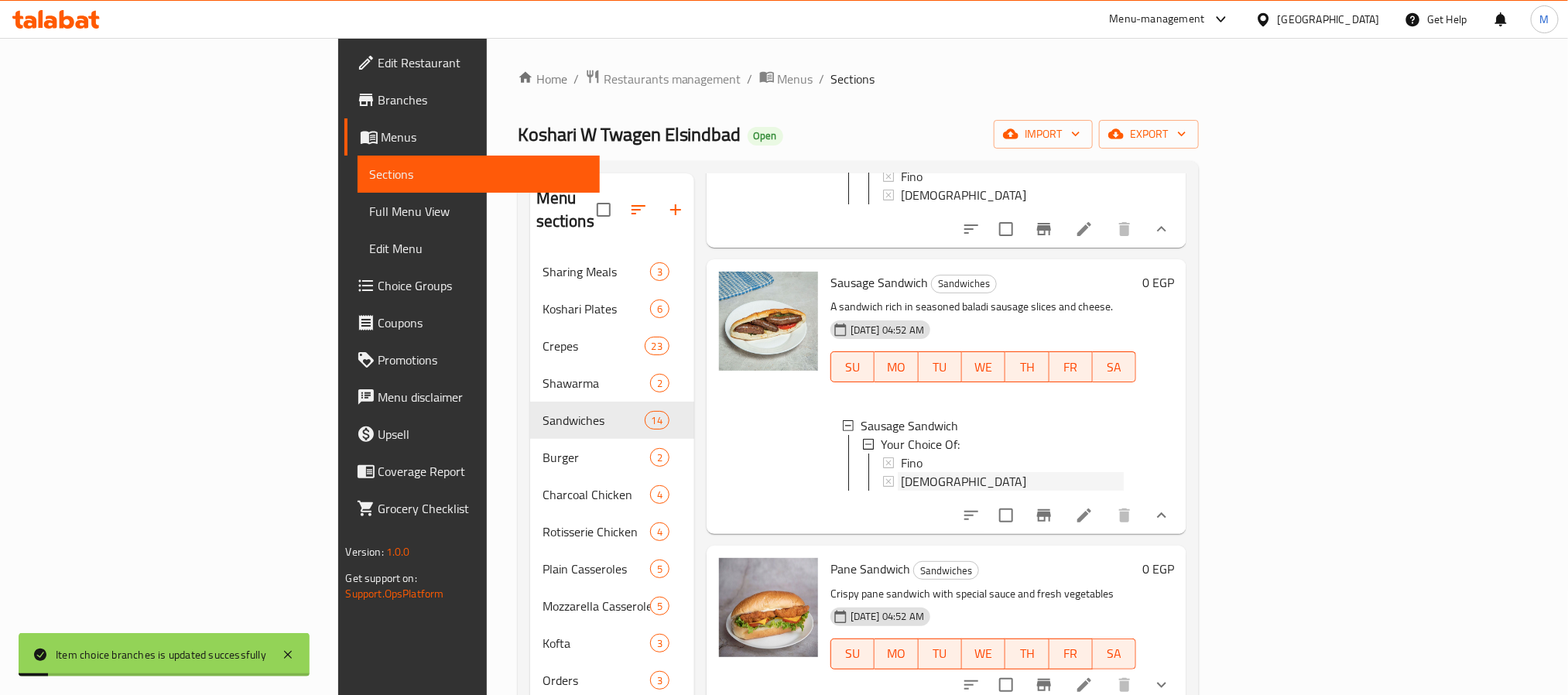
click at [901, 472] on div "[DEMOGRAPHIC_DATA]" at bounding box center [1013, 481] width 224 height 19
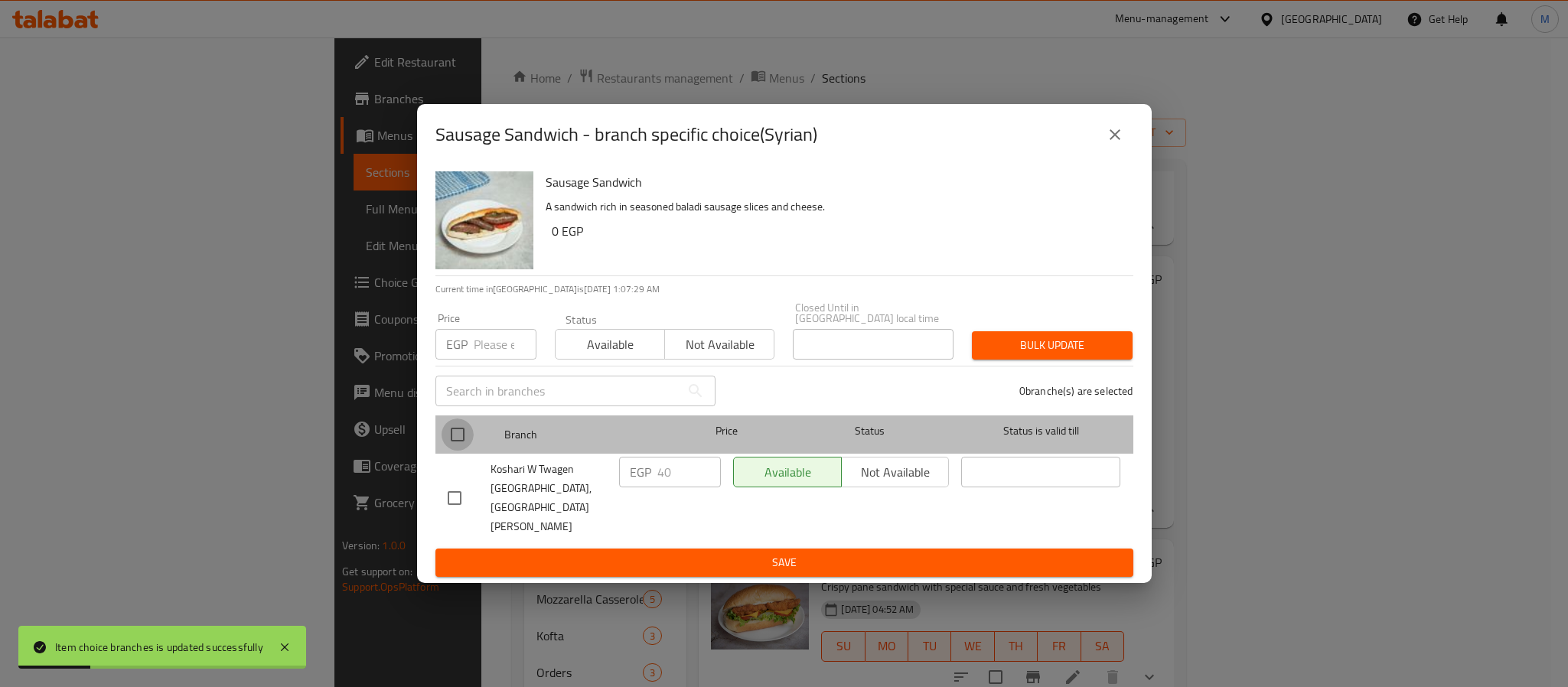
click at [445, 451] on input "checkbox" at bounding box center [458, 435] width 32 height 32
checkbox input "true"
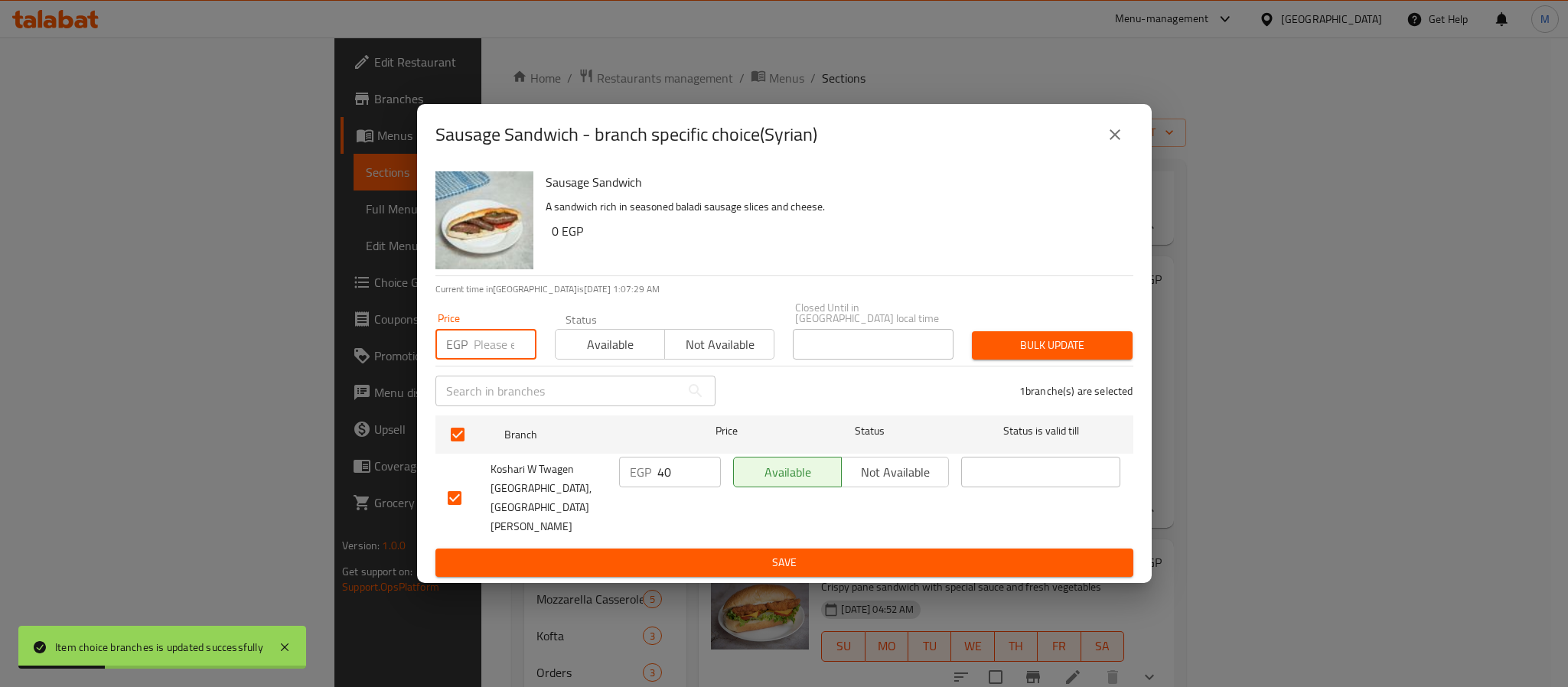
click at [507, 350] on input "number" at bounding box center [505, 344] width 62 height 31
type input "50"
click at [1006, 355] on span "Bulk update" at bounding box center [1052, 346] width 136 height 19
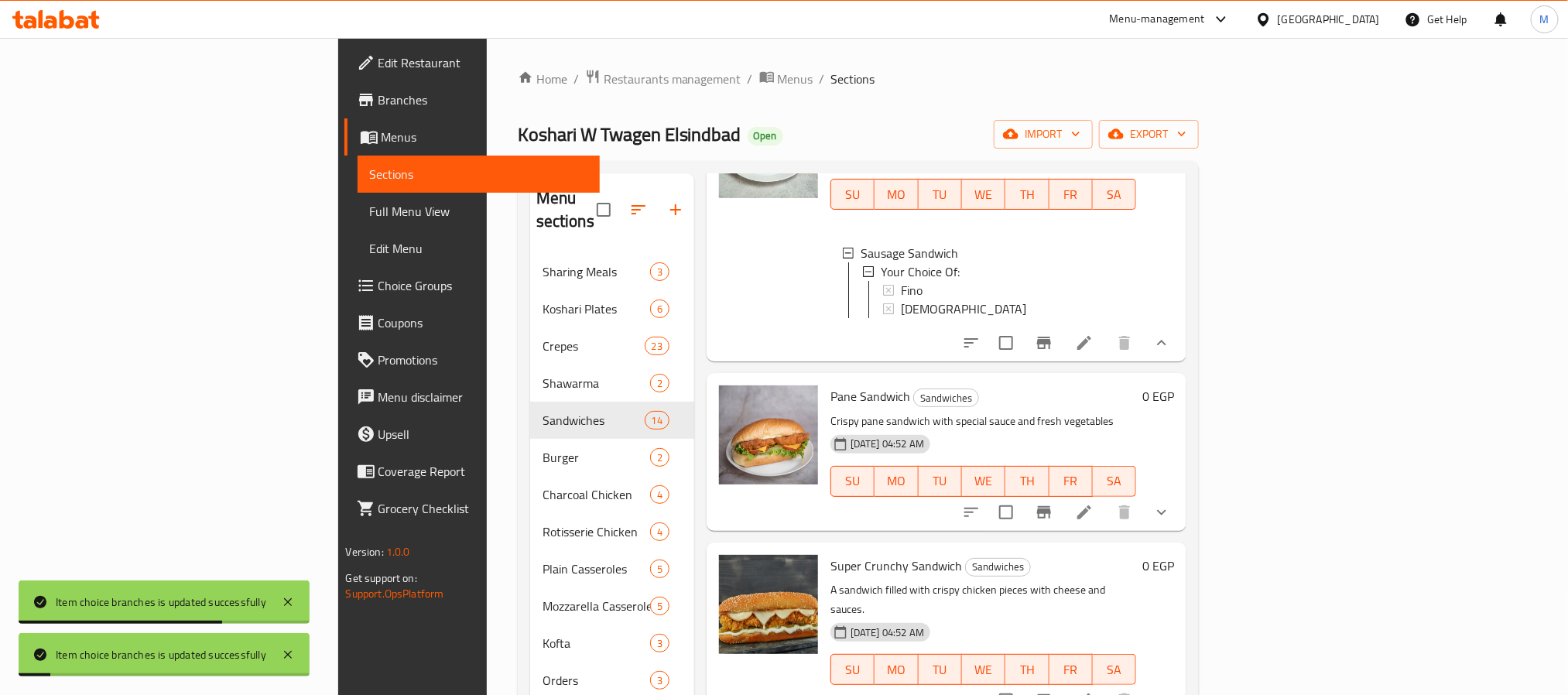
scroll to position [813, 0]
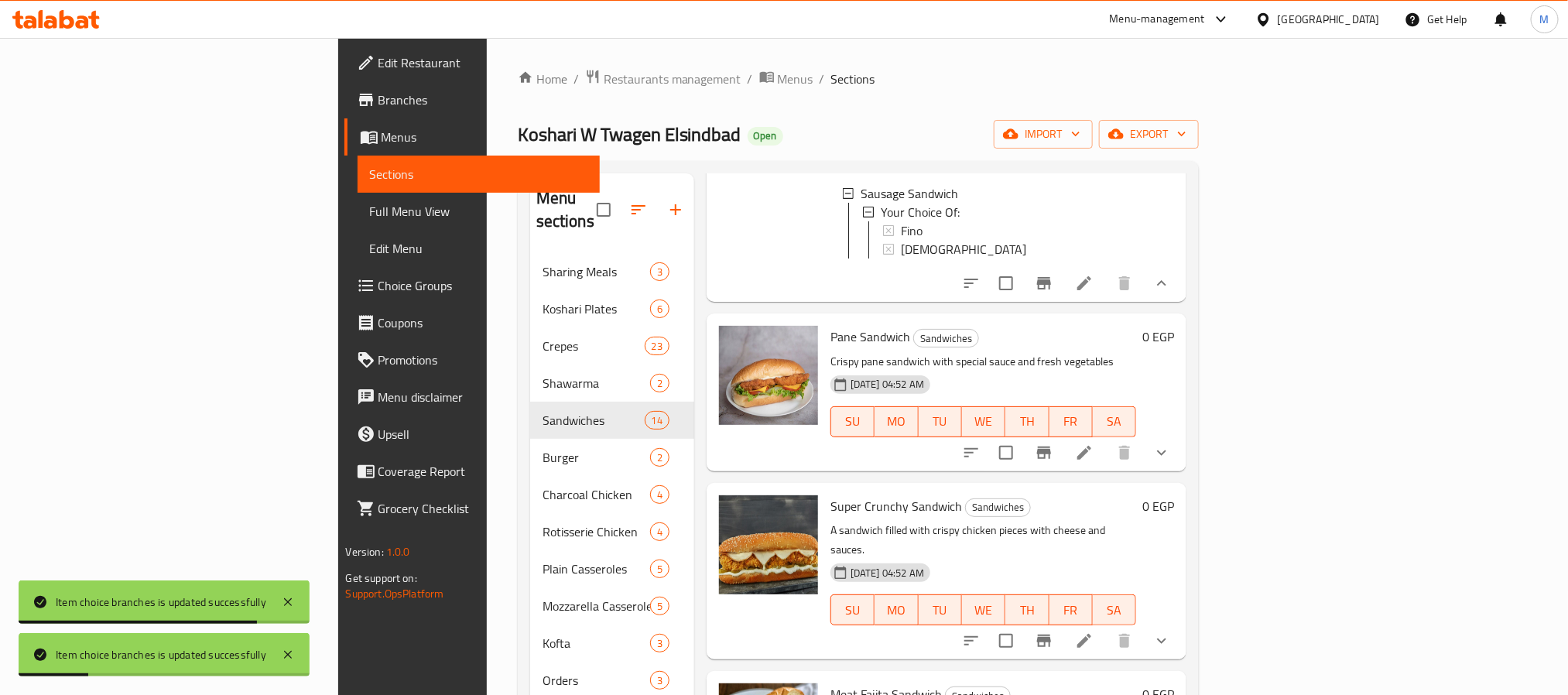
click at [1171, 462] on icon "show more" at bounding box center [1162, 452] width 19 height 19
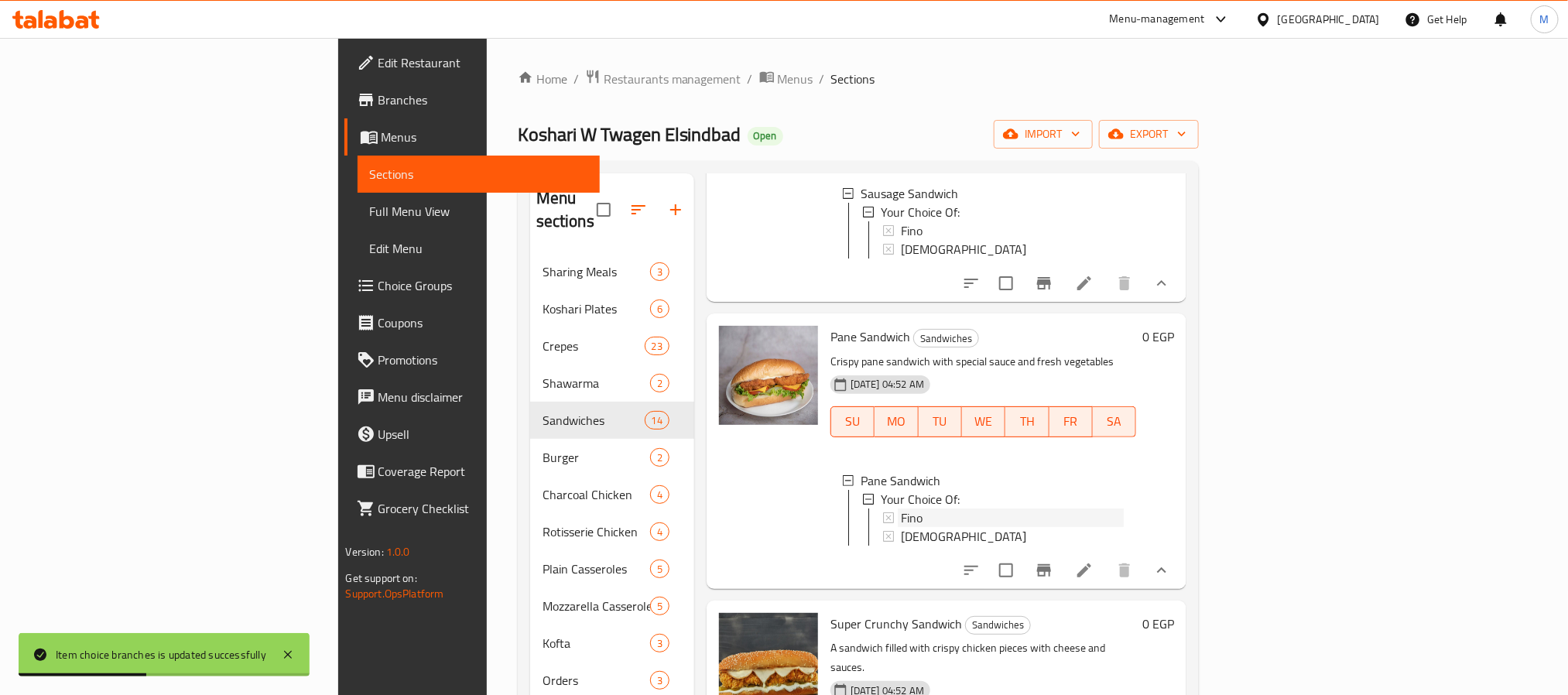
click at [901, 527] on span "Fino" at bounding box center [912, 518] width 21 height 19
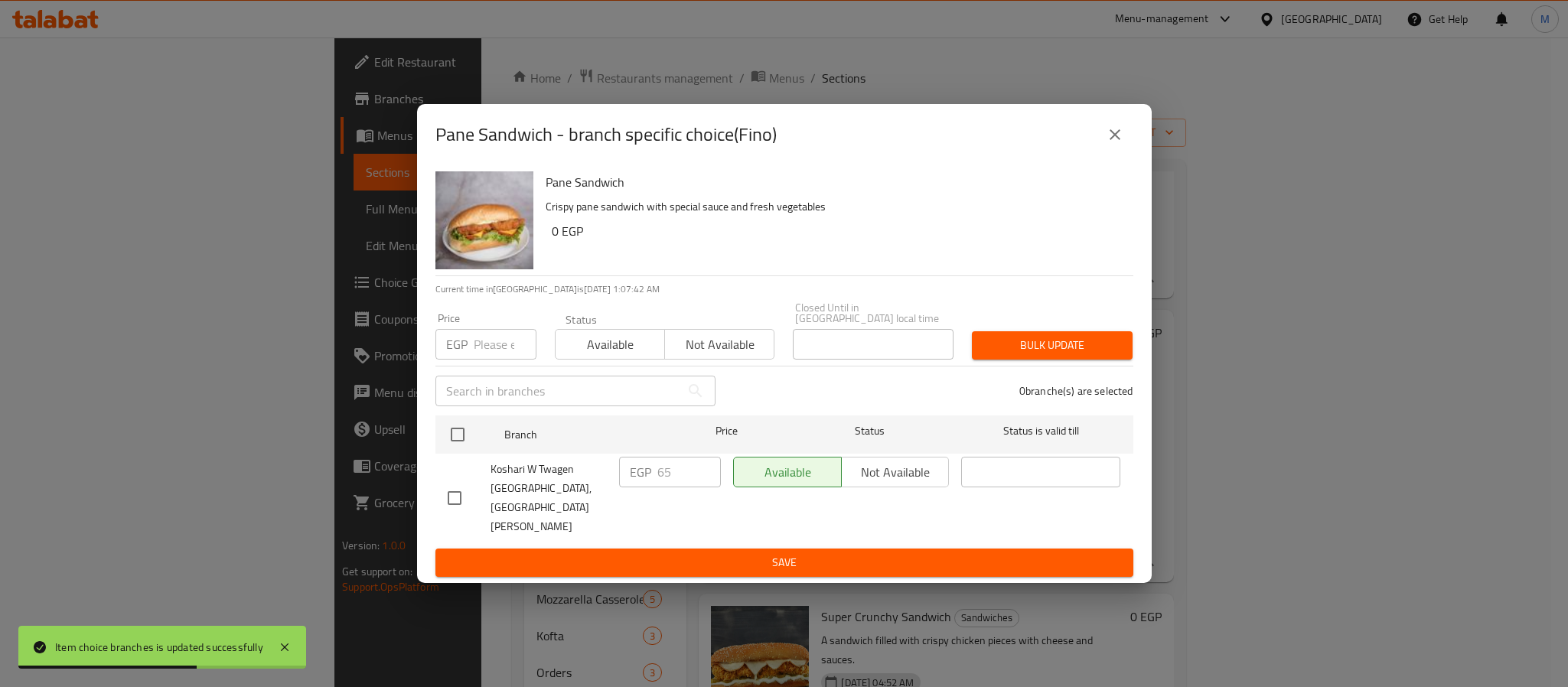
drag, startPoint x: 458, startPoint y: 443, endPoint x: 485, endPoint y: 354, distance: 93.0
click at [457, 443] on input "checkbox" at bounding box center [458, 435] width 32 height 32
checkbox input "true"
click at [485, 352] on input "number" at bounding box center [505, 344] width 62 height 31
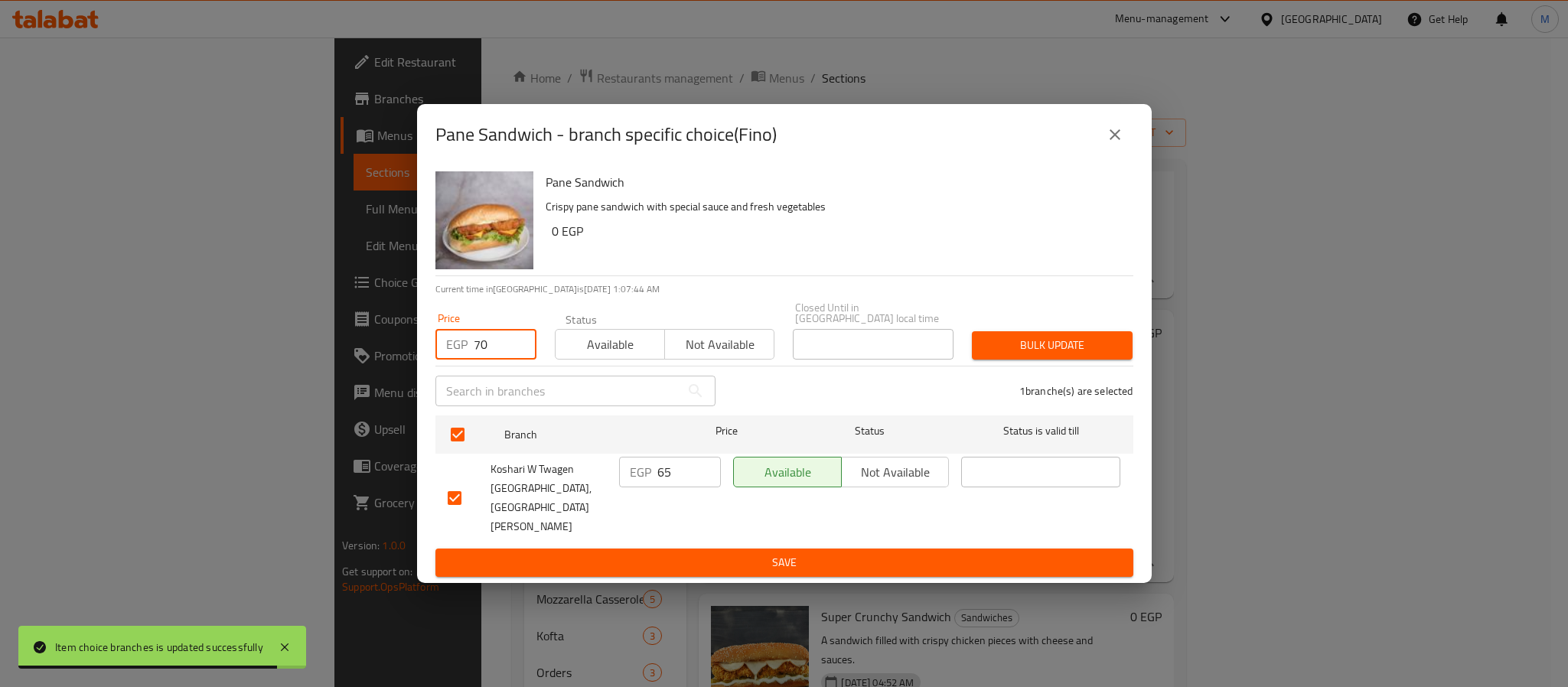
type input "70"
click at [1042, 355] on span "Bulk update" at bounding box center [1052, 346] width 136 height 19
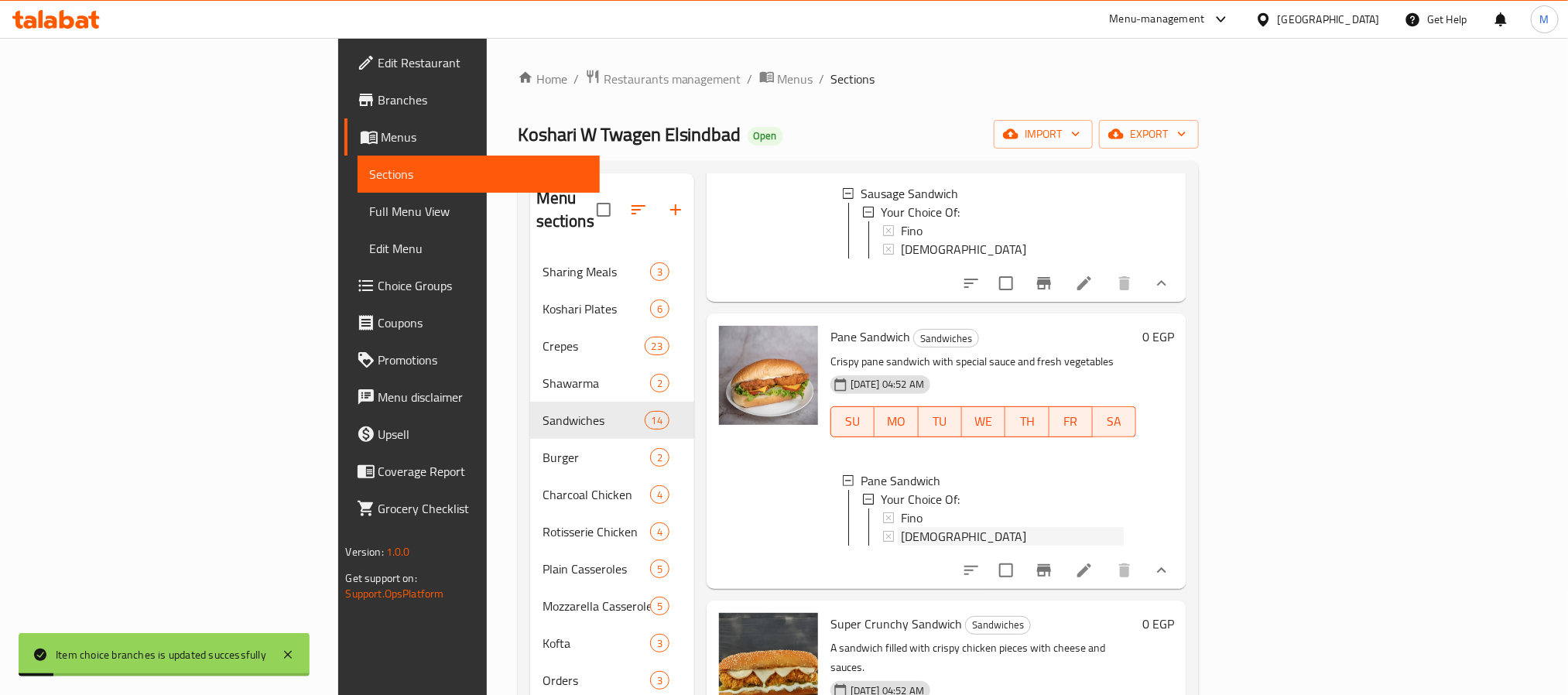
click at [901, 546] on div "[DEMOGRAPHIC_DATA]" at bounding box center [1013, 536] width 224 height 19
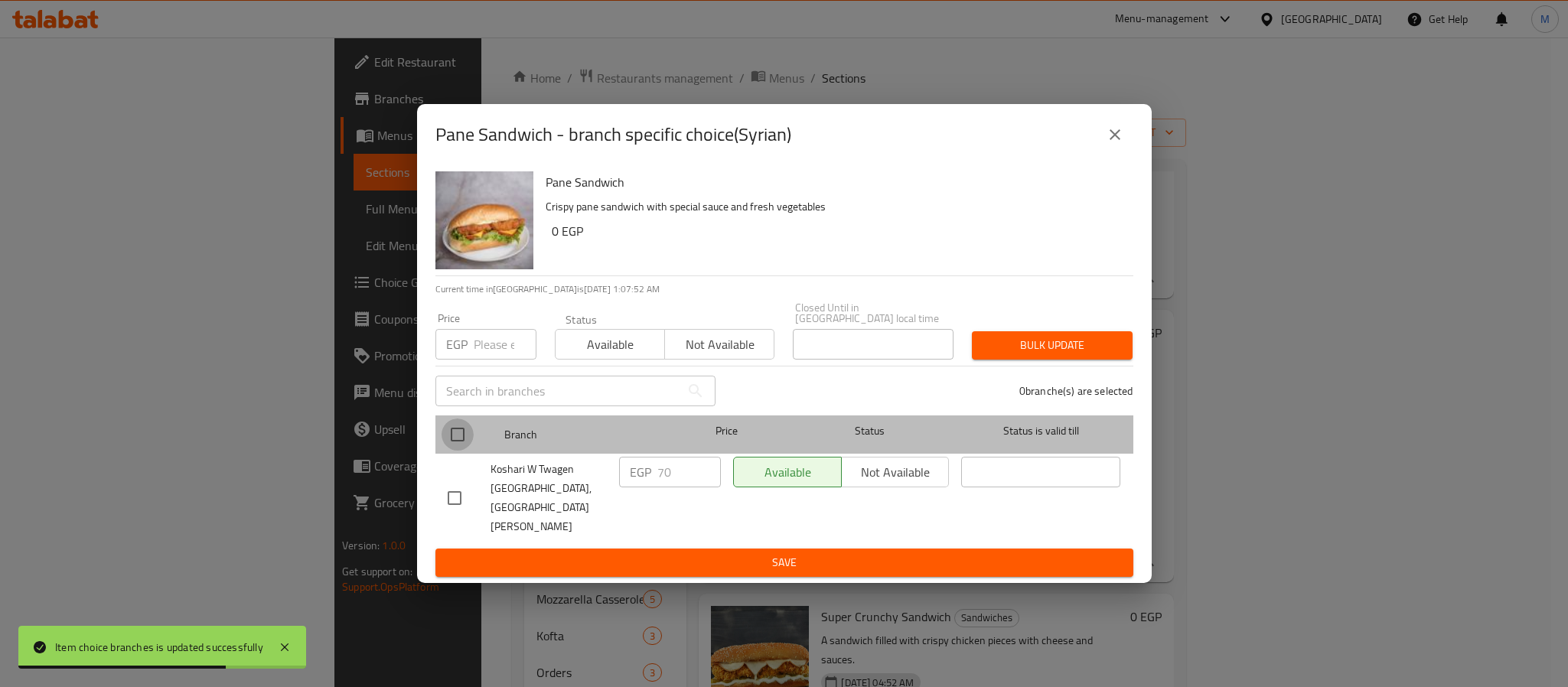
click at [453, 449] on input "checkbox" at bounding box center [458, 435] width 32 height 32
checkbox input "true"
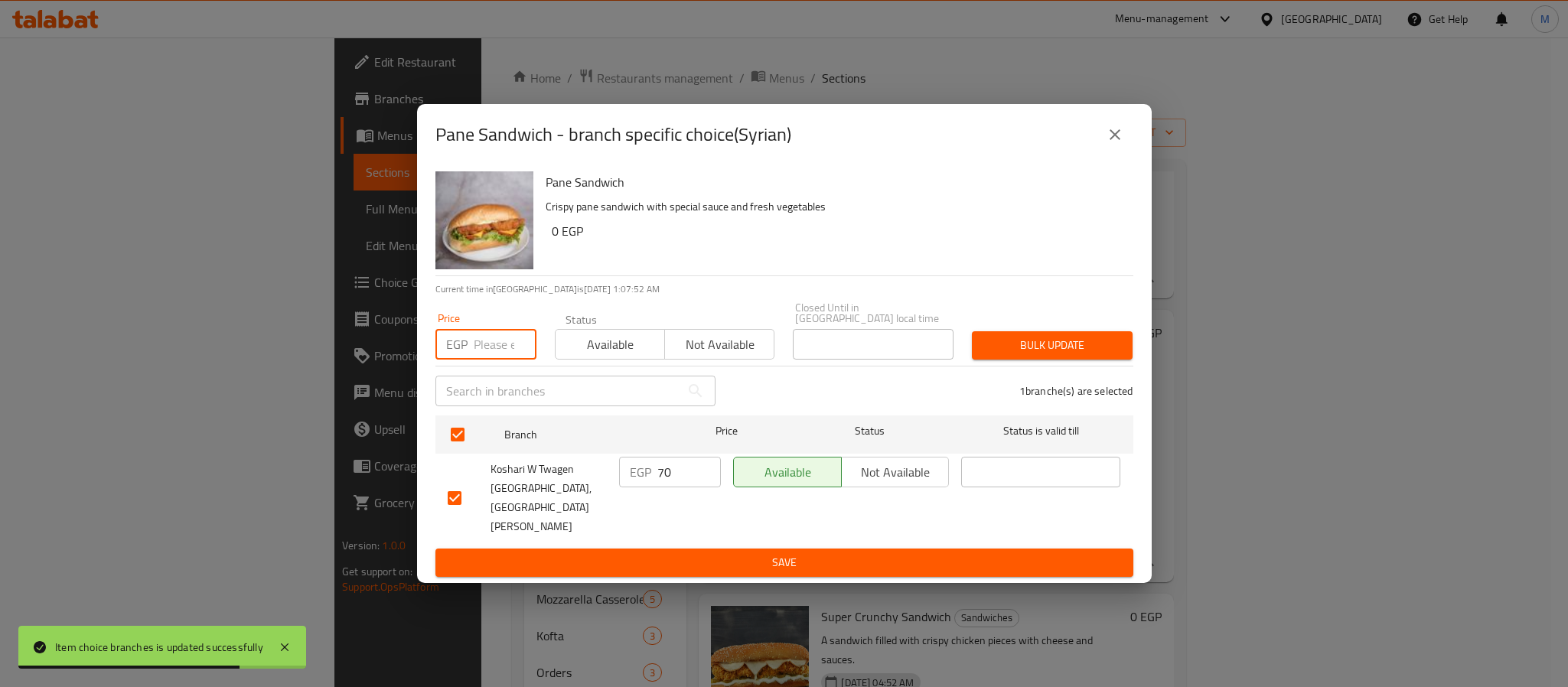
click at [488, 343] on input "number" at bounding box center [505, 344] width 62 height 31
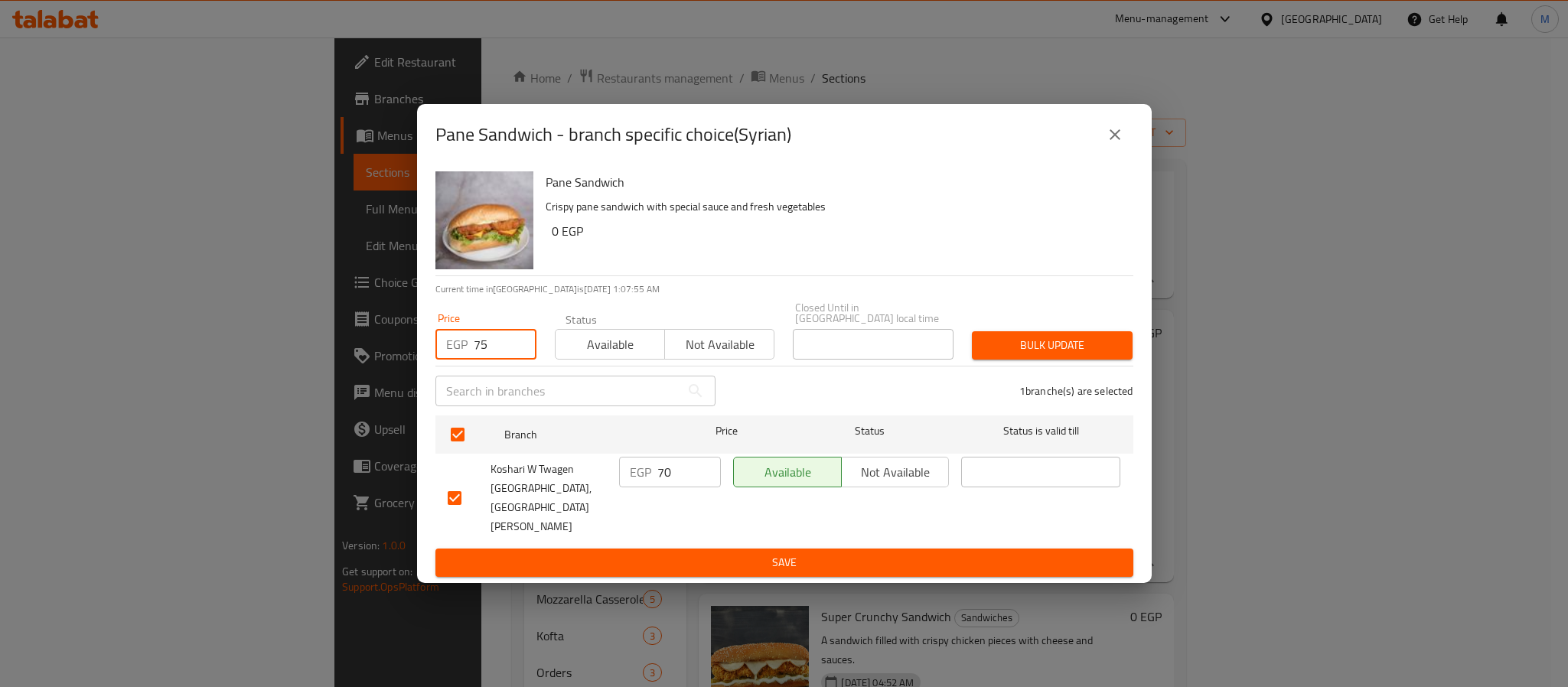
type input "75"
click at [880, 242] on h6 "0 EGP" at bounding box center [836, 231] width 569 height 21
click at [1046, 355] on span "Bulk update" at bounding box center [1052, 346] width 136 height 19
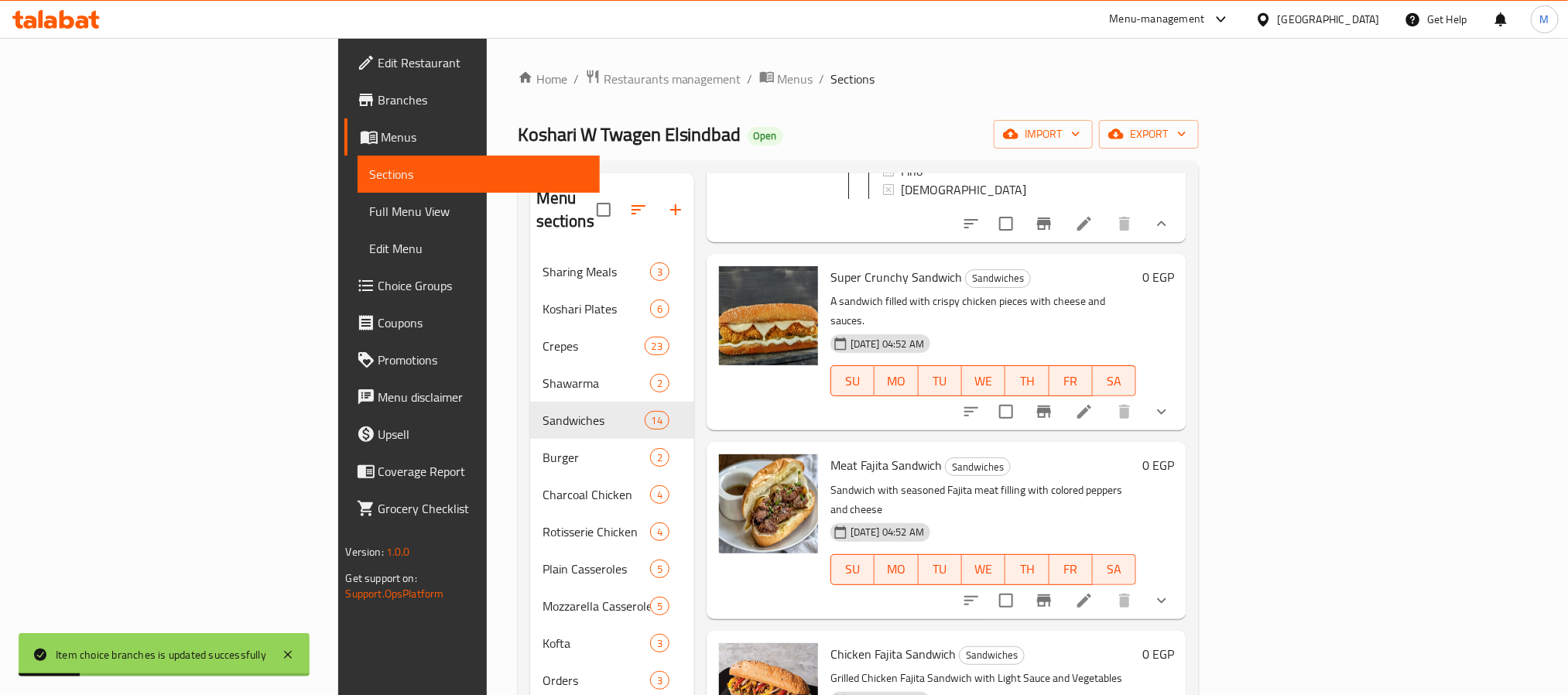
scroll to position [1161, 0]
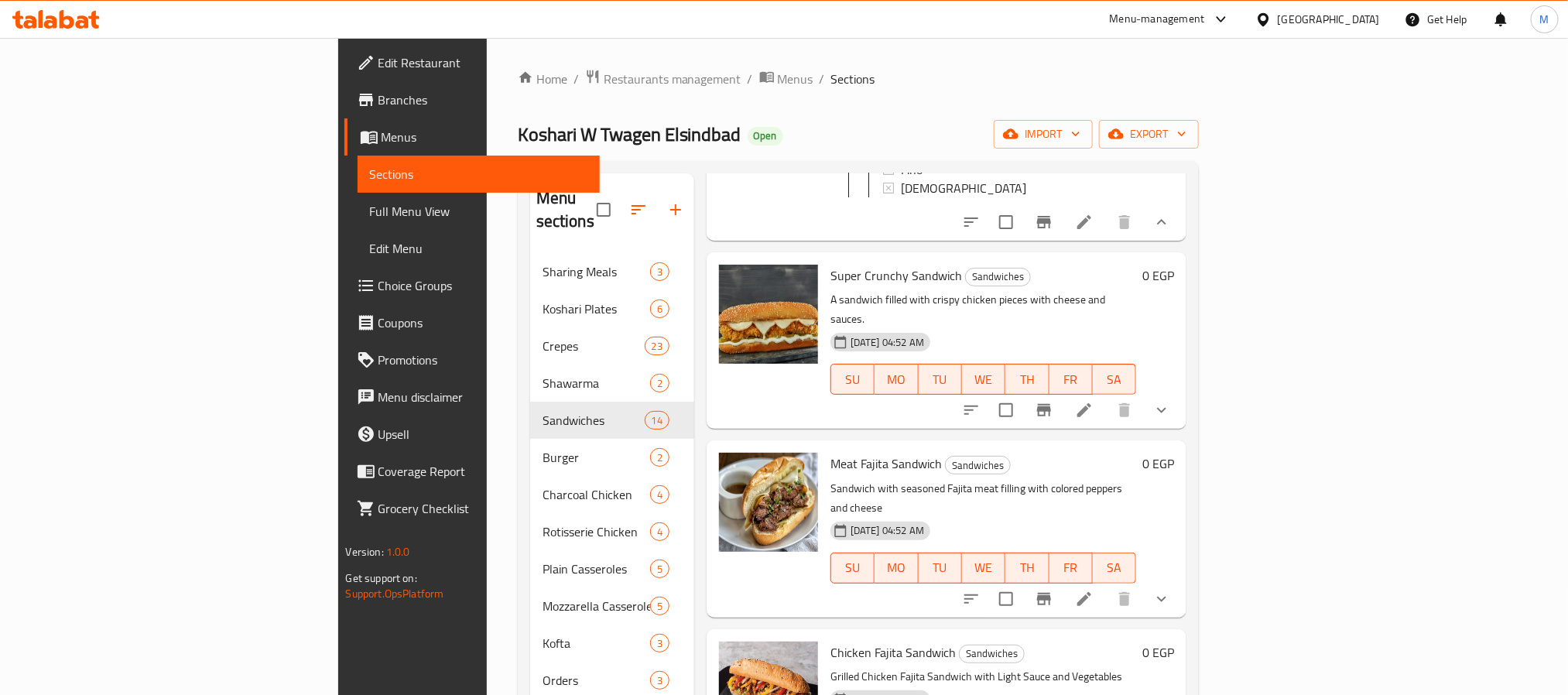
click at [1137, 287] on h6 "Super Crunchy Sandwich Sandwiches" at bounding box center [984, 275] width 306 height 21
click at [1171, 415] on icon "show more" at bounding box center [1162, 410] width 19 height 19
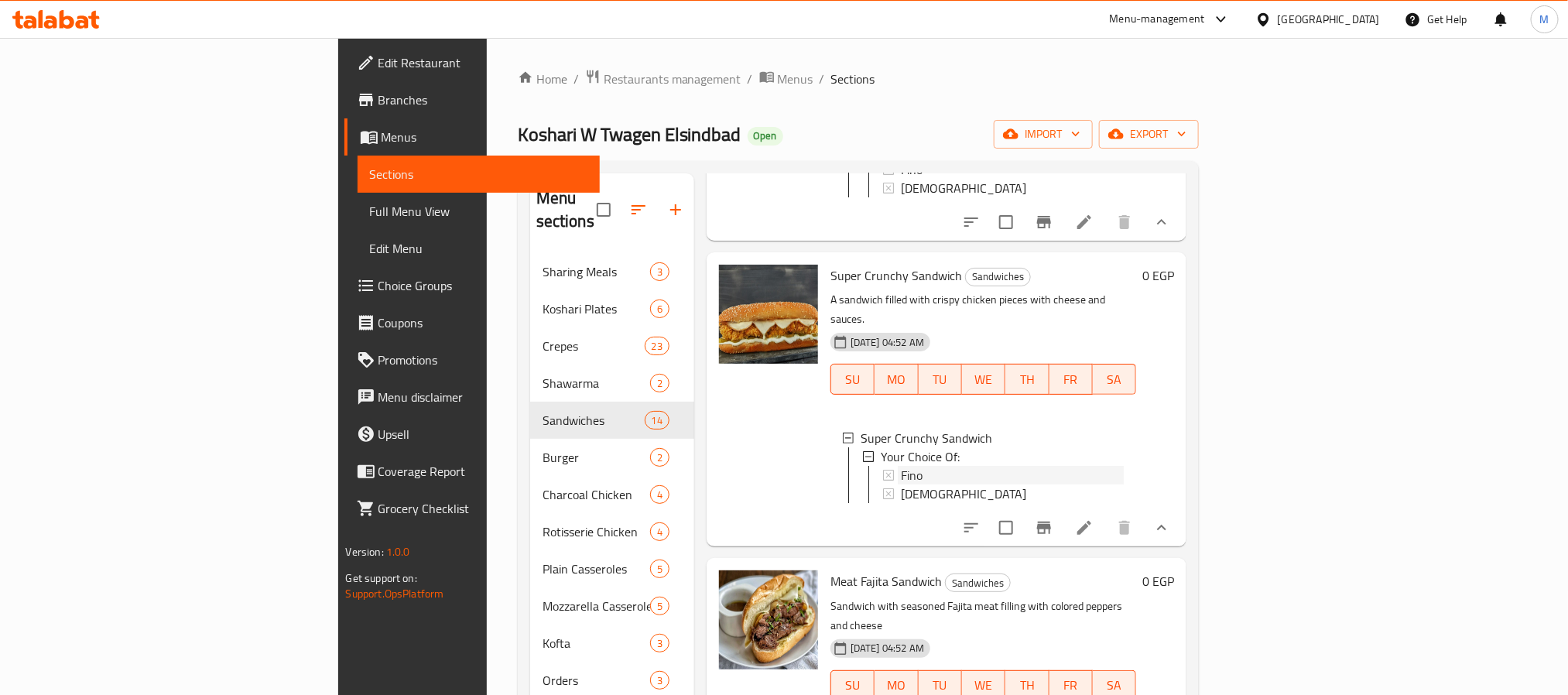
click at [901, 479] on span "Fino" at bounding box center [912, 475] width 21 height 19
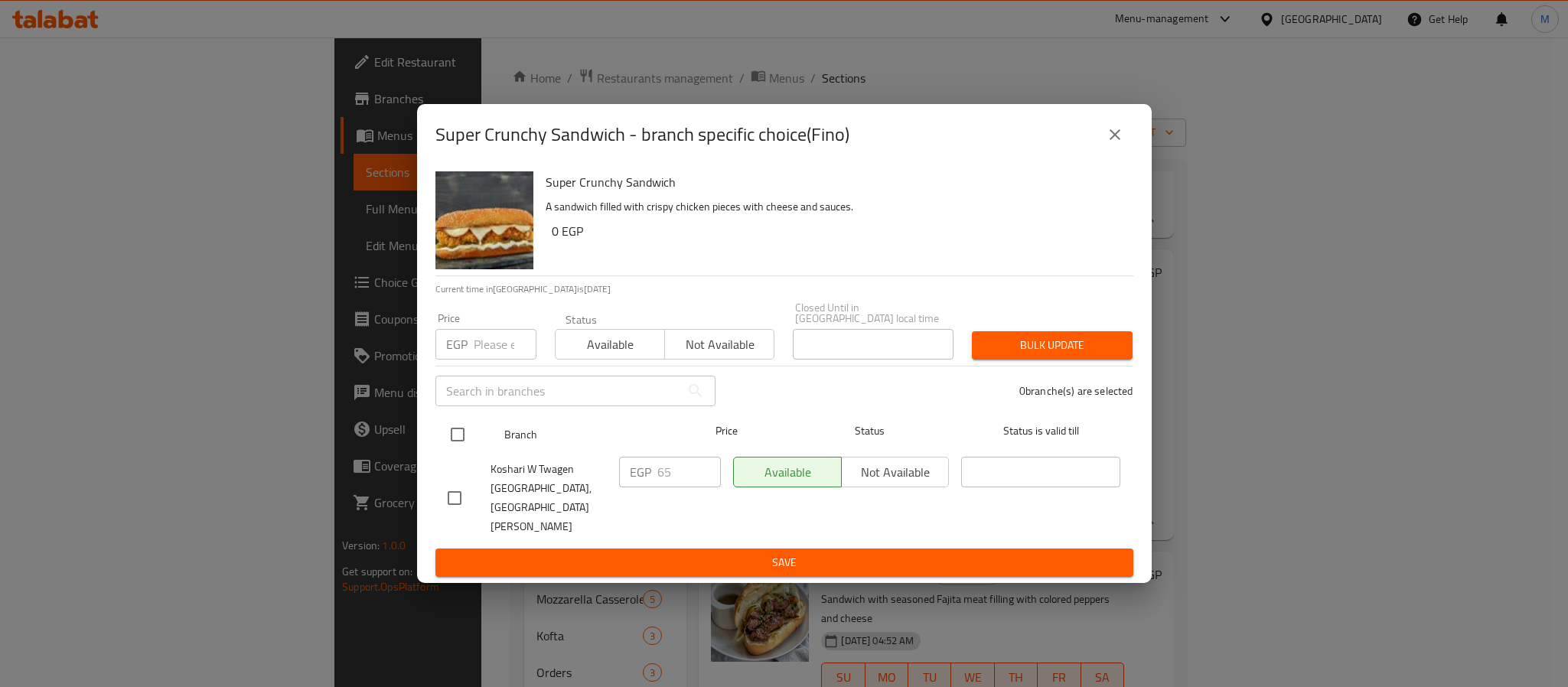
click at [437, 432] on div "Branch Price Status Status is valid till" at bounding box center [785, 434] width 698 height 38
click at [446, 446] on input "checkbox" at bounding box center [458, 435] width 32 height 32
checkbox input "true"
click at [494, 343] on input "number" at bounding box center [505, 344] width 62 height 31
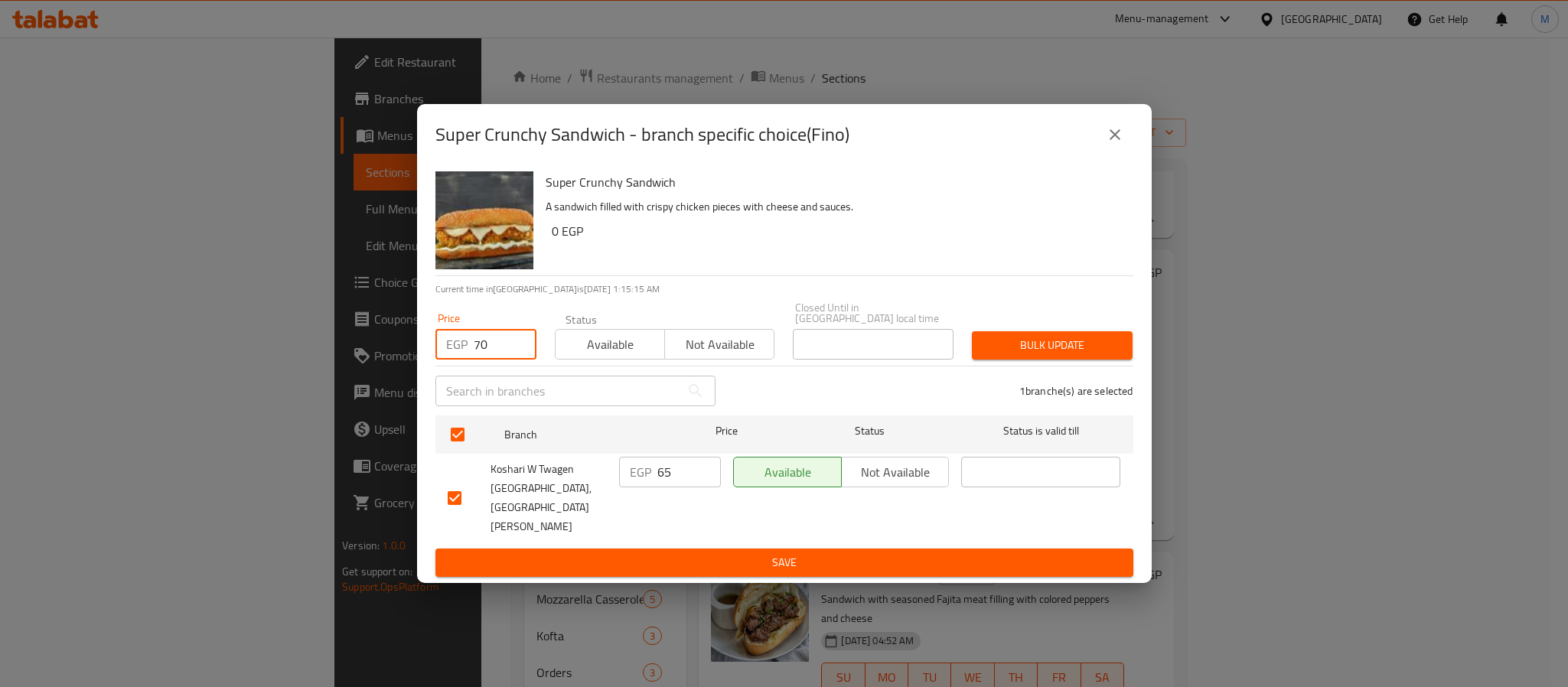
type input "70"
click at [1027, 348] on button "Bulk update" at bounding box center [1052, 345] width 160 height 28
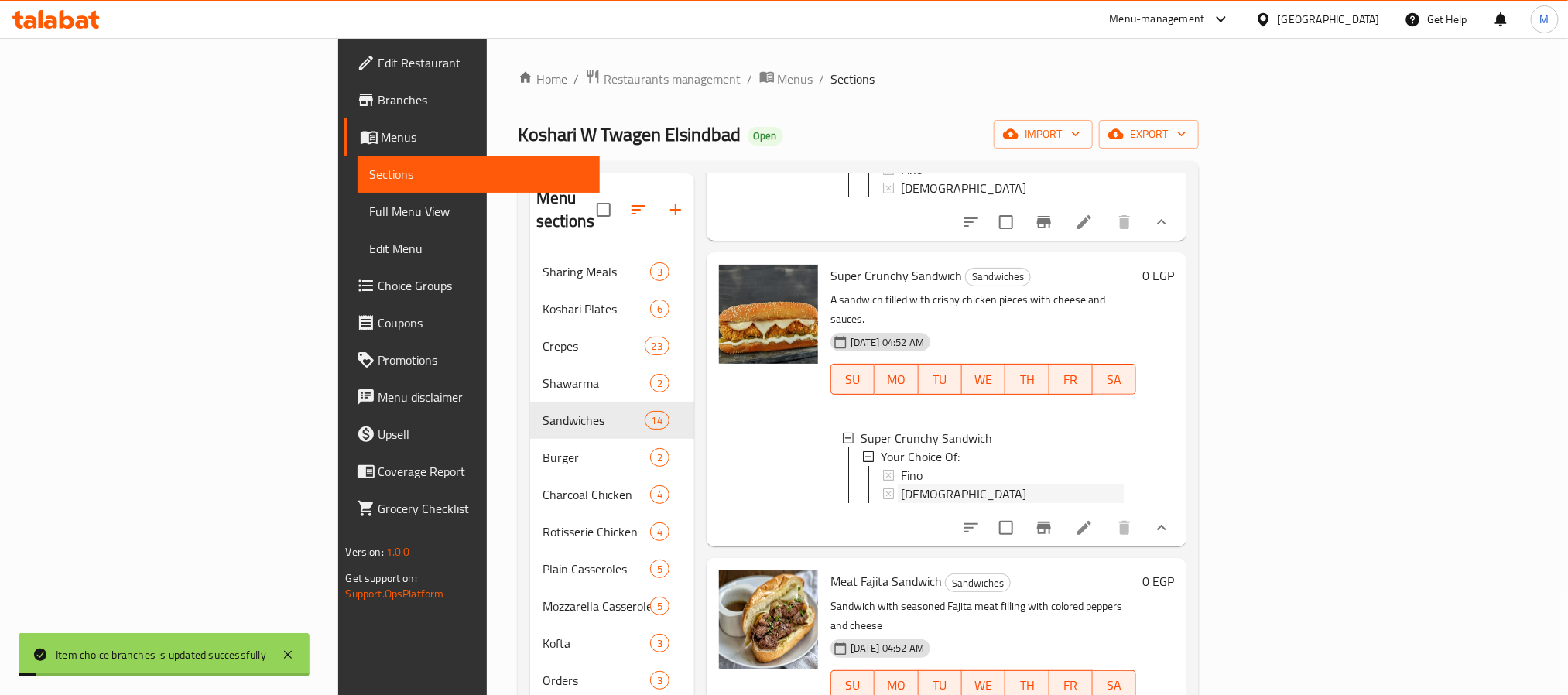
click at [901, 500] on span "[DEMOGRAPHIC_DATA]" at bounding box center [963, 493] width 125 height 19
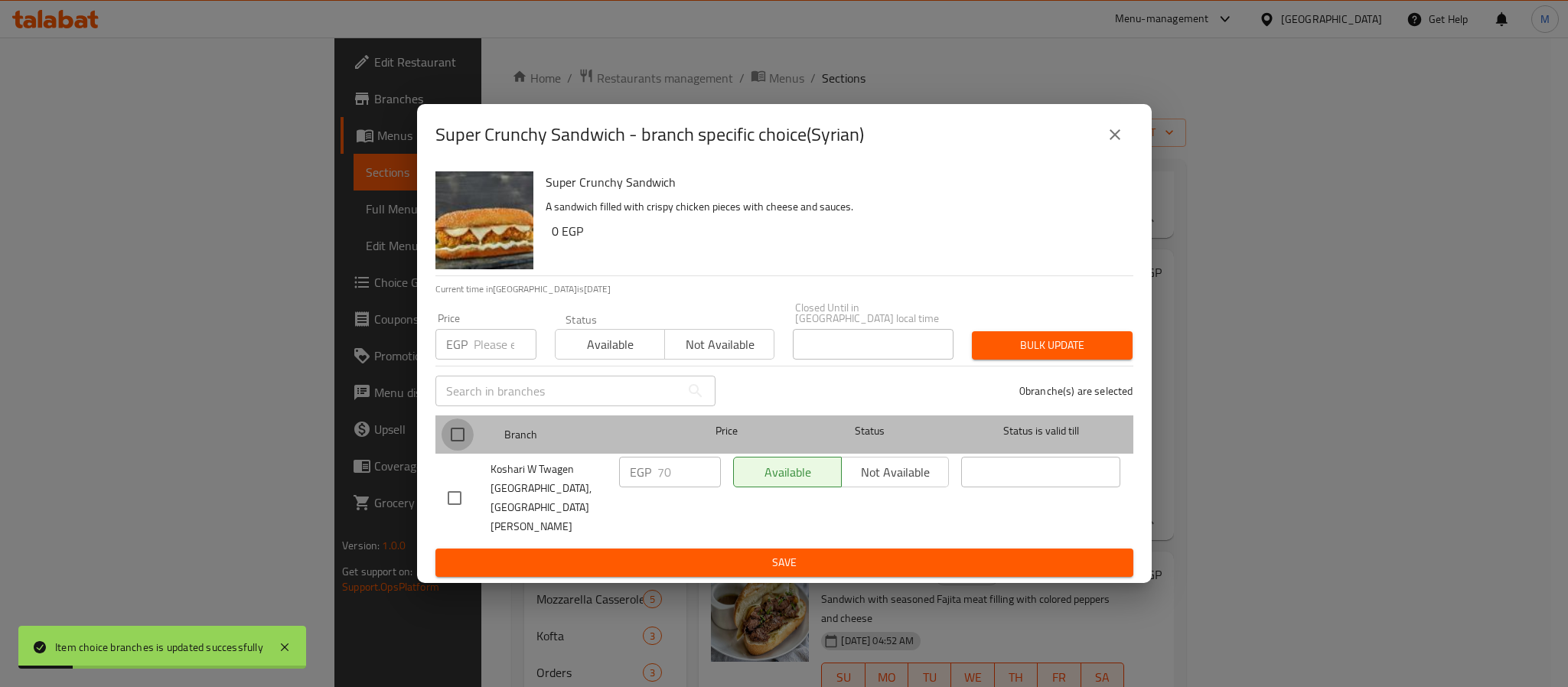
click at [464, 450] on input "checkbox" at bounding box center [458, 435] width 32 height 32
checkbox input "true"
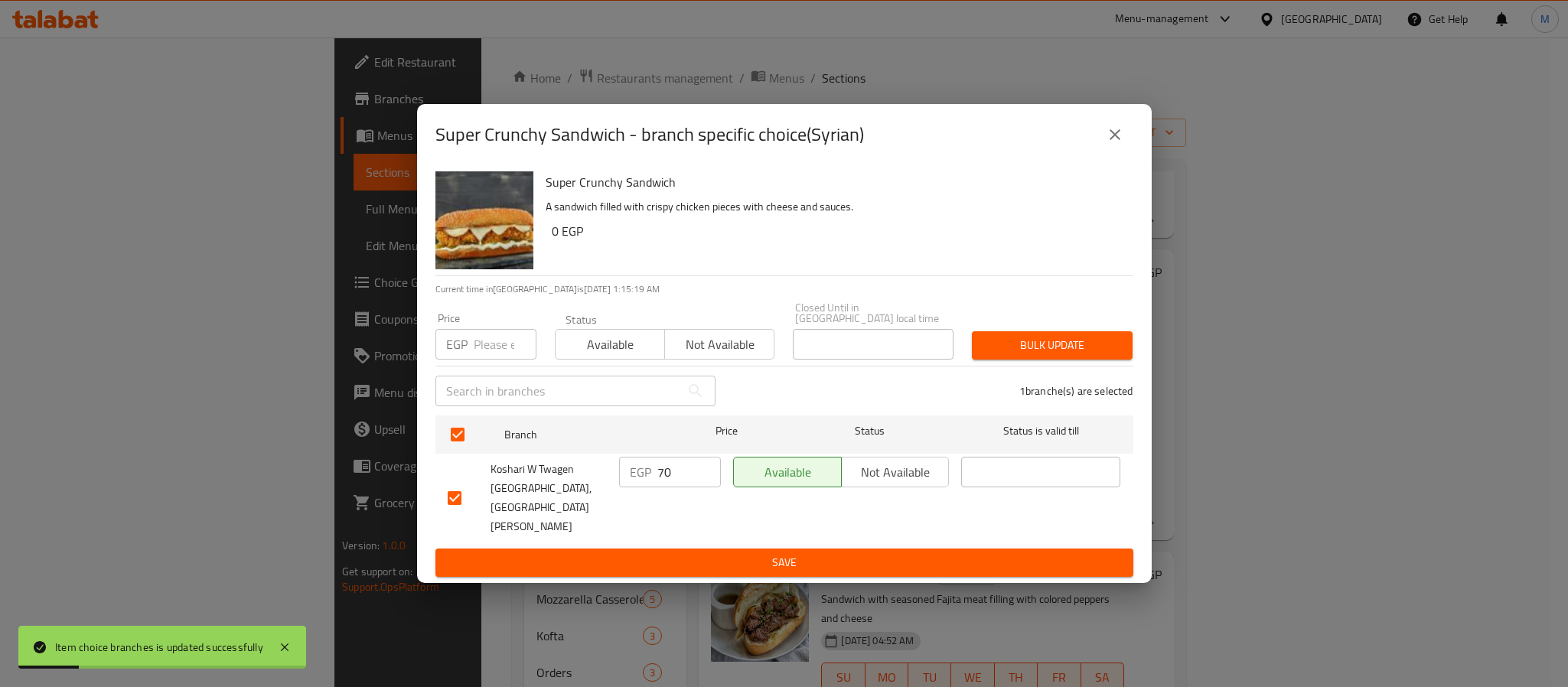
click at [487, 358] on input "number" at bounding box center [505, 344] width 62 height 31
type input "75"
click at [941, 242] on h6 "0 EGP" at bounding box center [836, 231] width 569 height 21
click at [1006, 348] on button "Bulk update" at bounding box center [1052, 345] width 160 height 28
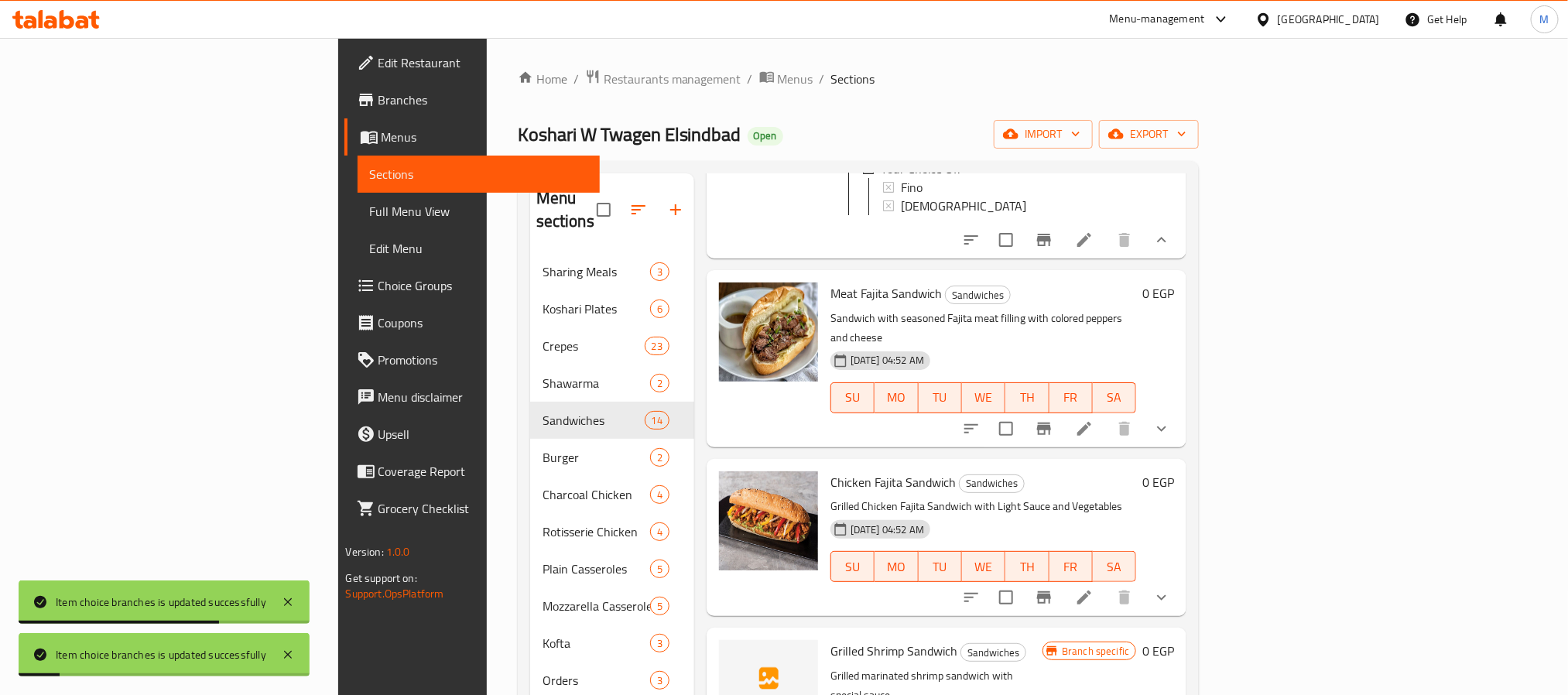
scroll to position [1510, 0]
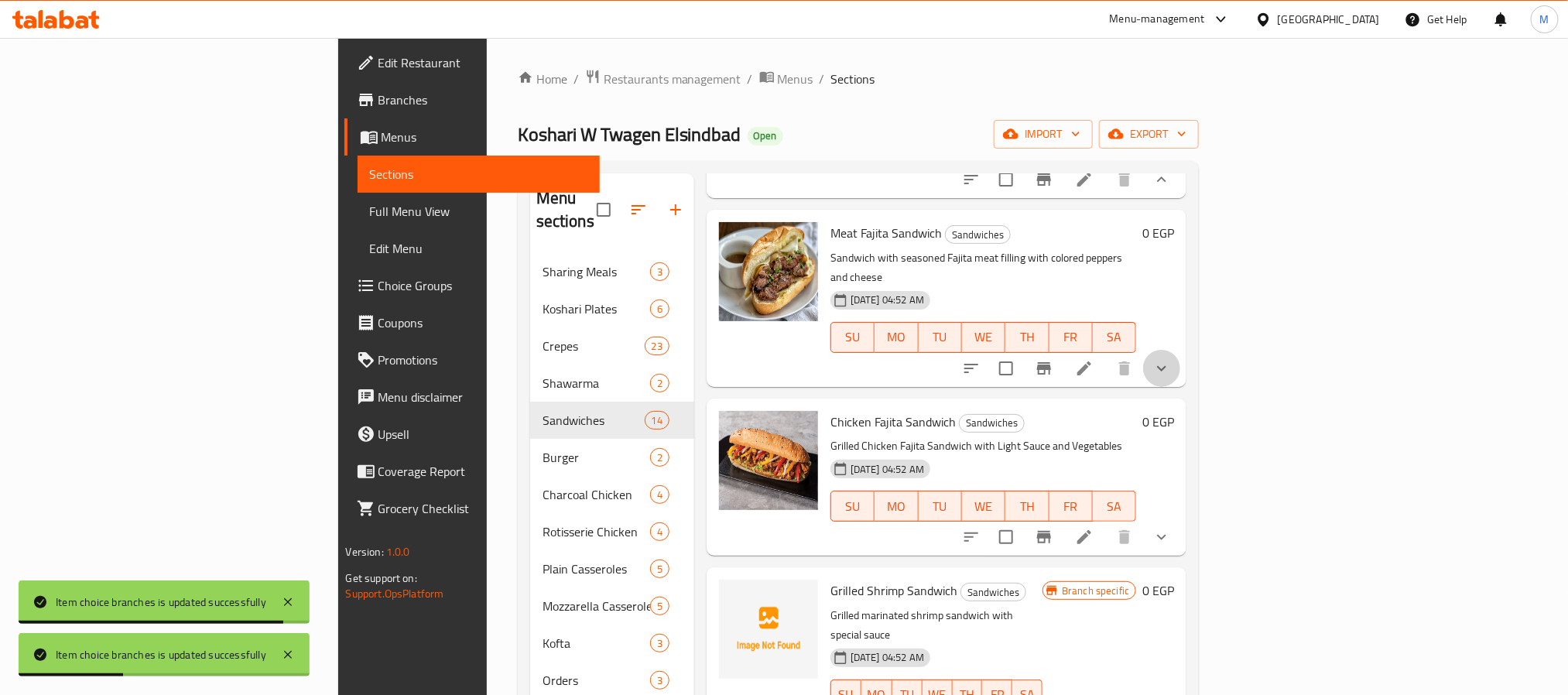
click at [1171, 378] on icon "show more" at bounding box center [1162, 368] width 19 height 19
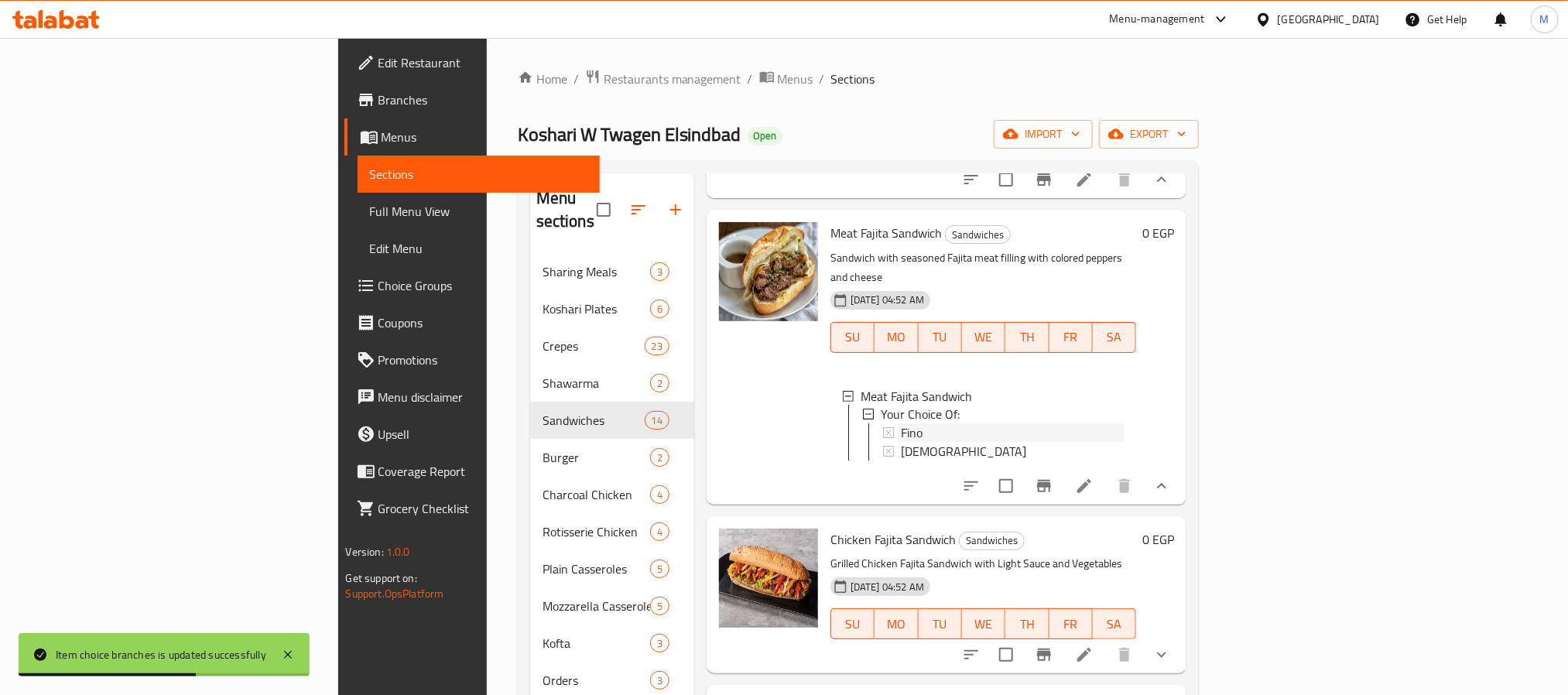
click at [901, 435] on div "Fino" at bounding box center [1013, 434] width 224 height 19
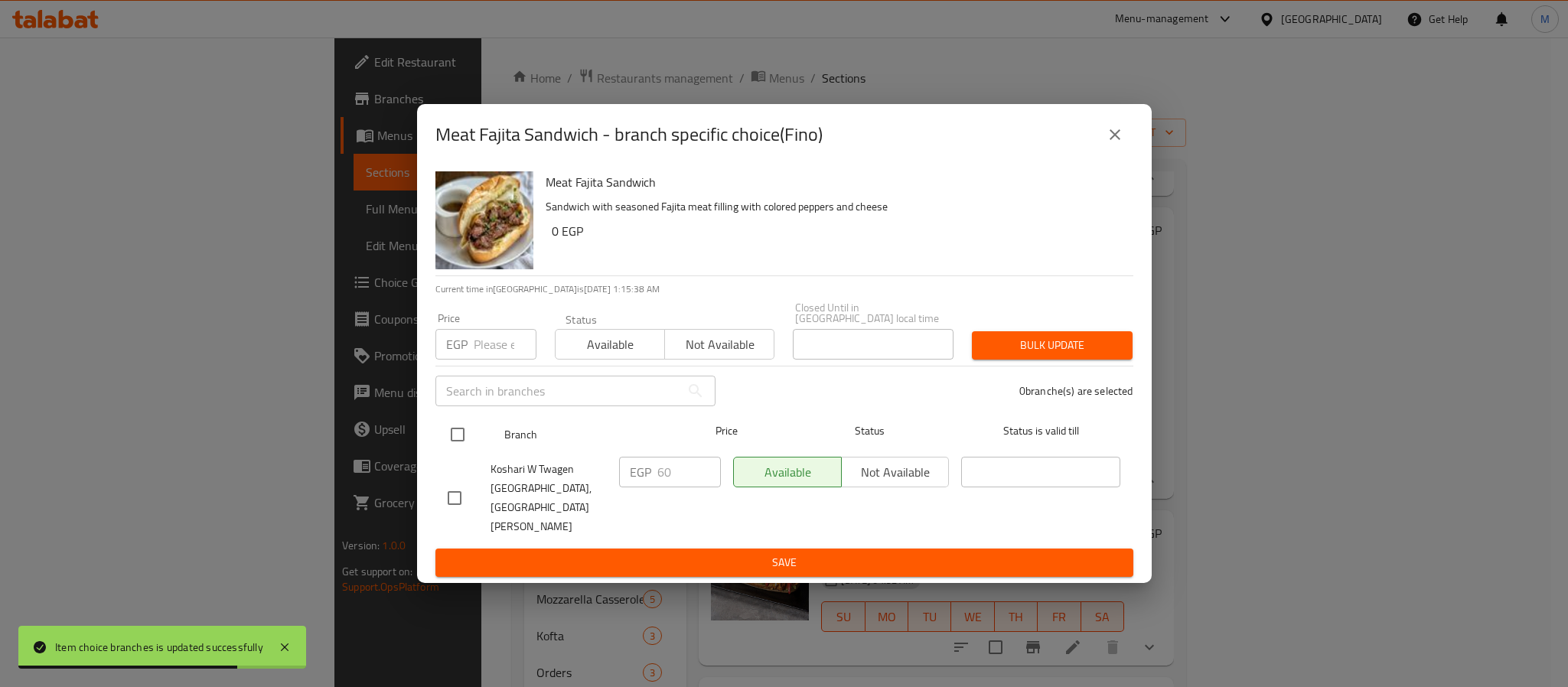
click at [460, 448] on input "checkbox" at bounding box center [458, 435] width 32 height 32
checkbox input "true"
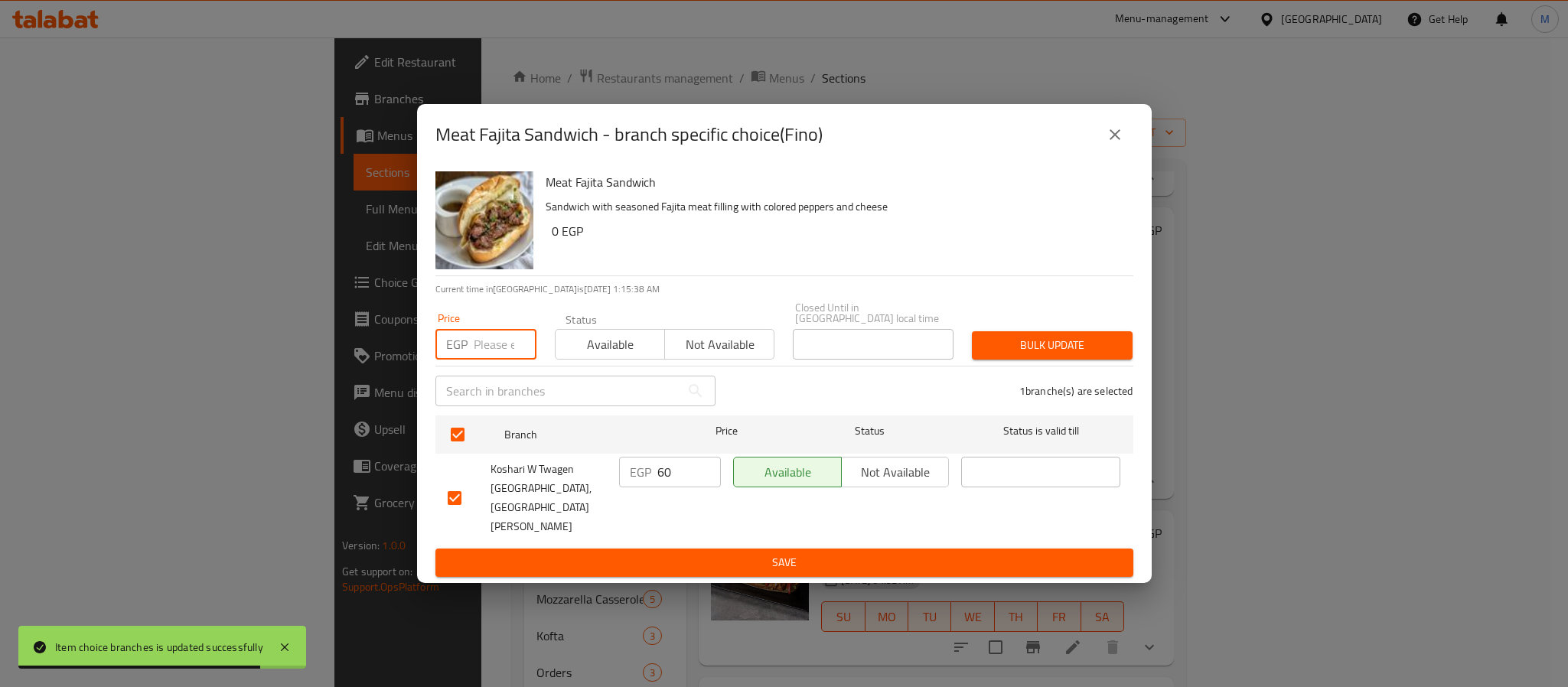
click at [492, 360] on input "number" at bounding box center [505, 344] width 62 height 31
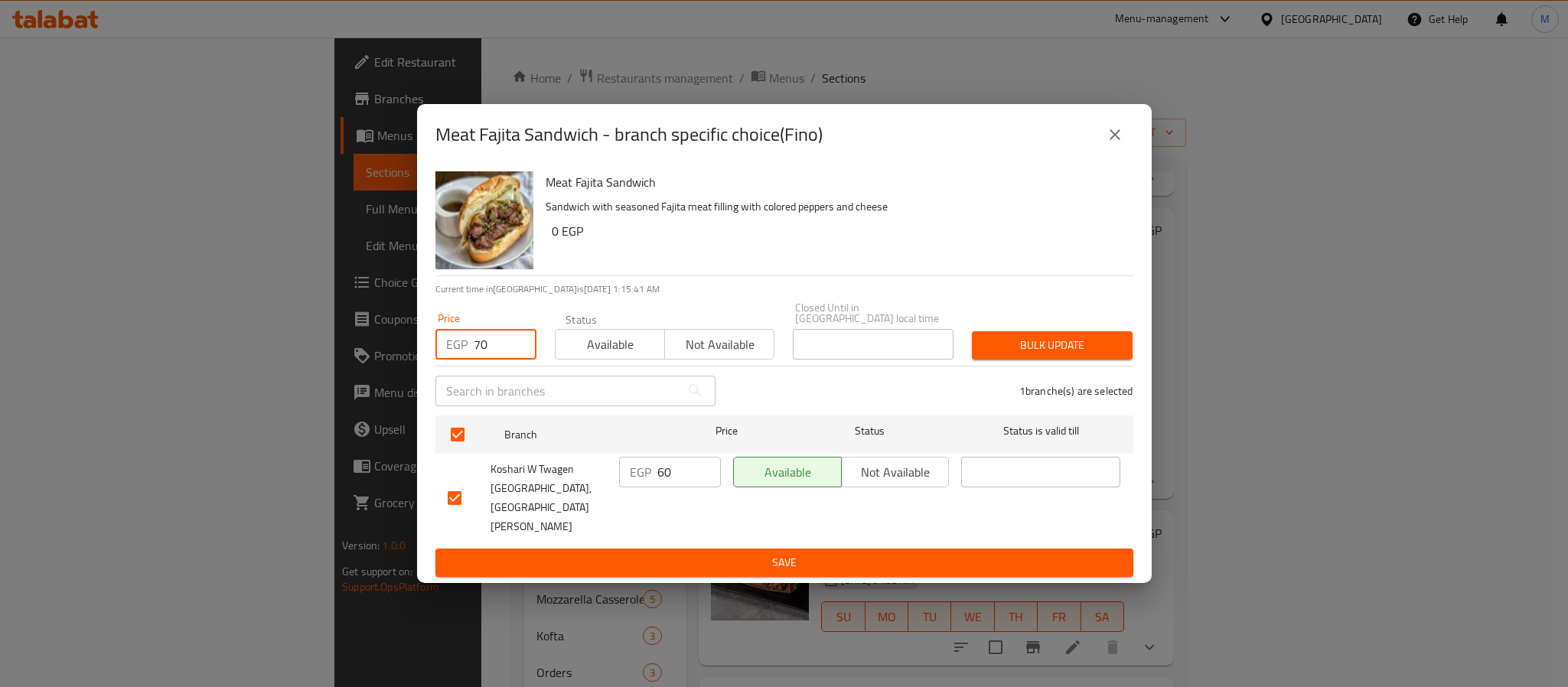
type input "70"
click at [1093, 352] on span "Bulk update" at bounding box center [1052, 346] width 136 height 19
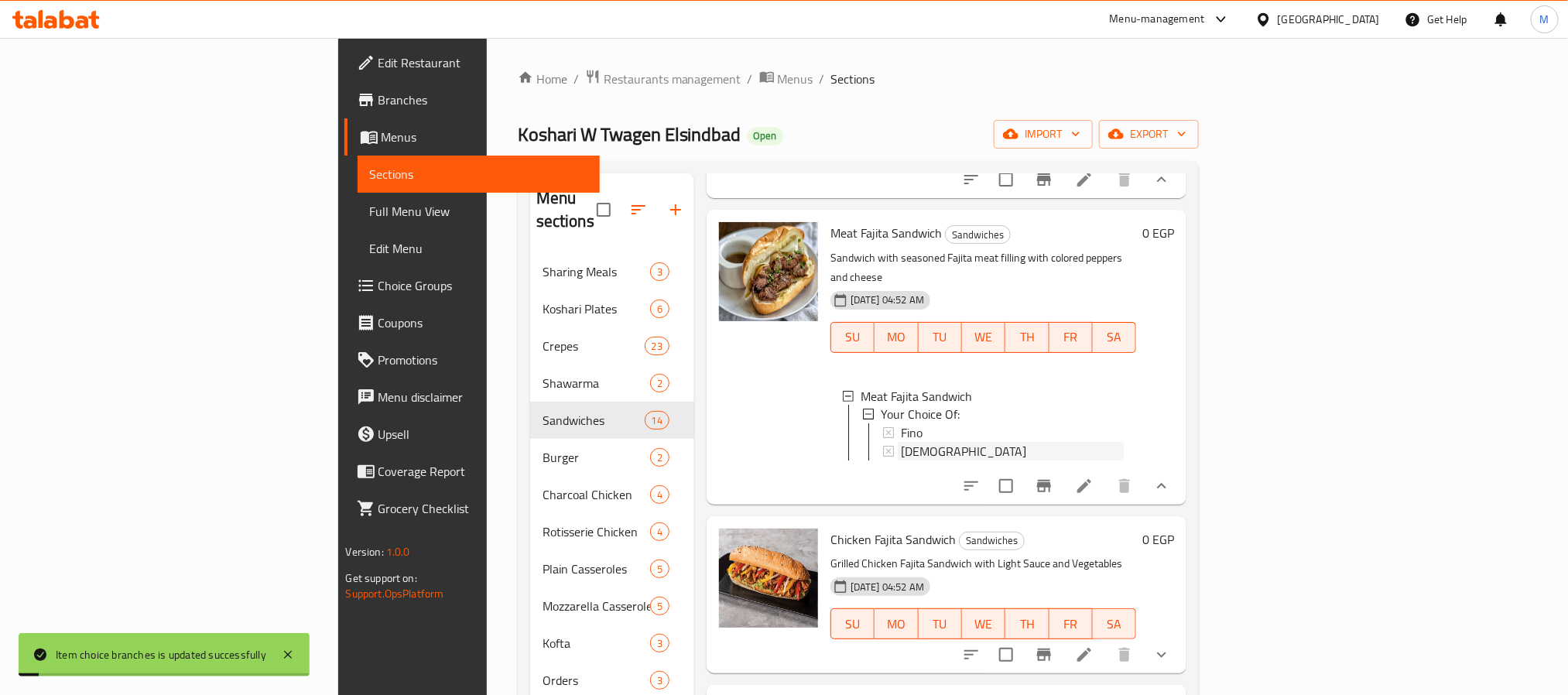
click at [901, 449] on span "[DEMOGRAPHIC_DATA]" at bounding box center [963, 452] width 125 height 19
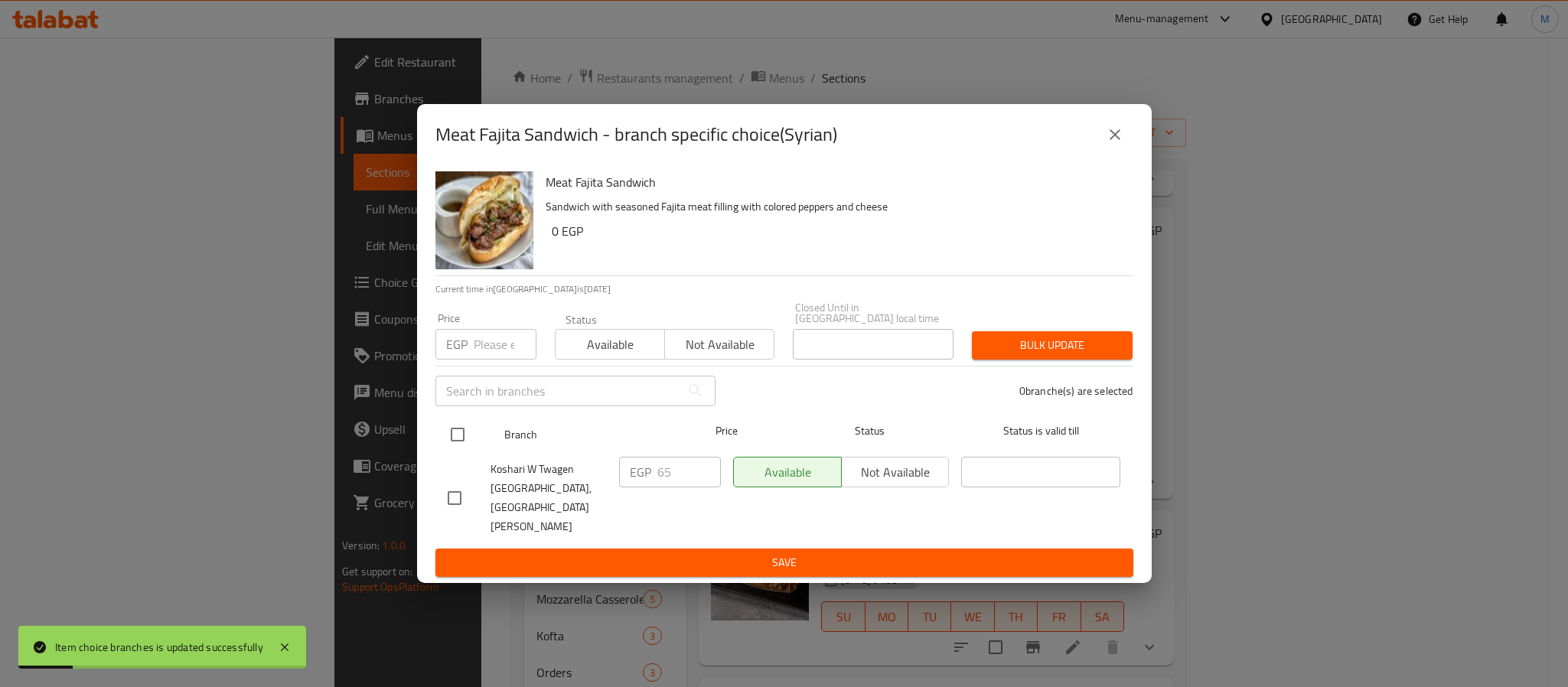
click at [458, 448] on input "checkbox" at bounding box center [458, 435] width 32 height 32
checkbox input "true"
click at [485, 360] on input "number" at bounding box center [505, 344] width 62 height 31
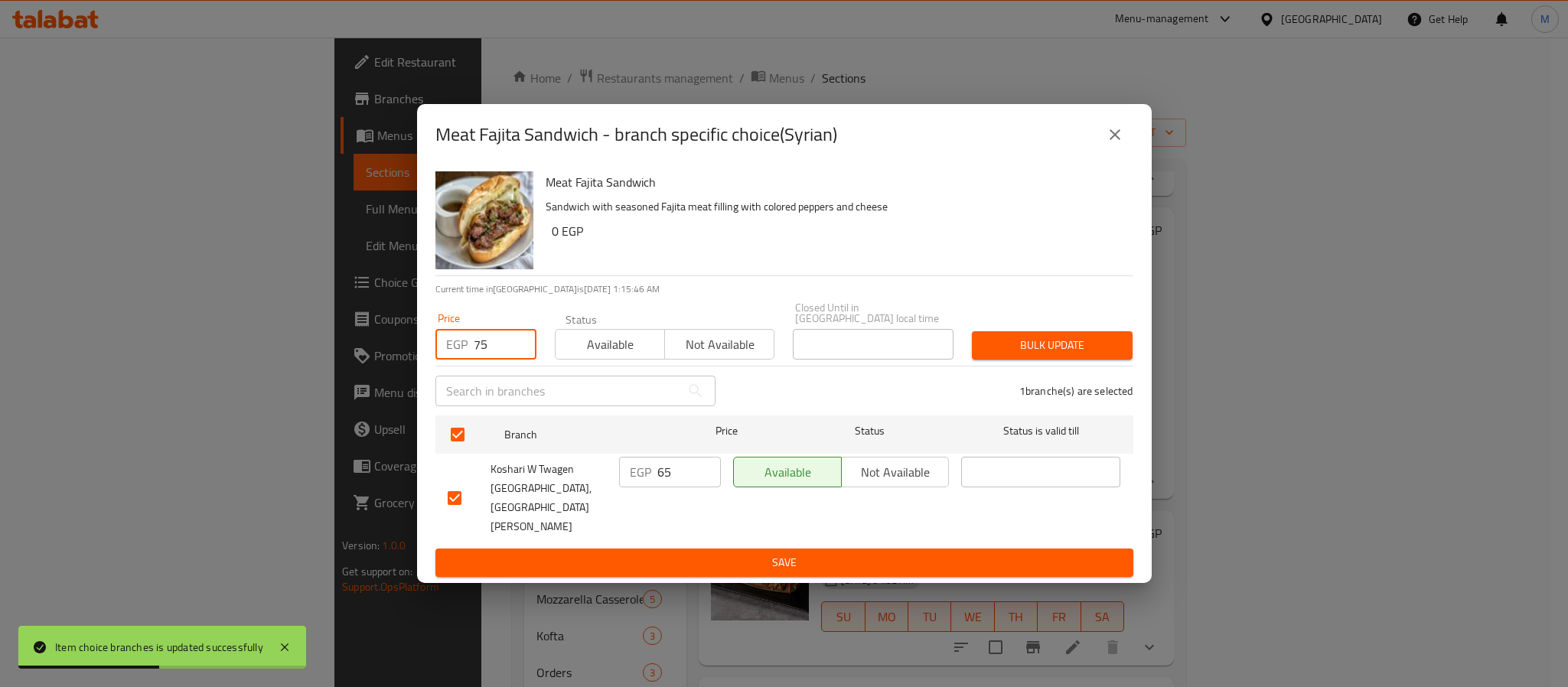
type input "75"
click at [1084, 348] on button "Bulk update" at bounding box center [1052, 345] width 160 height 28
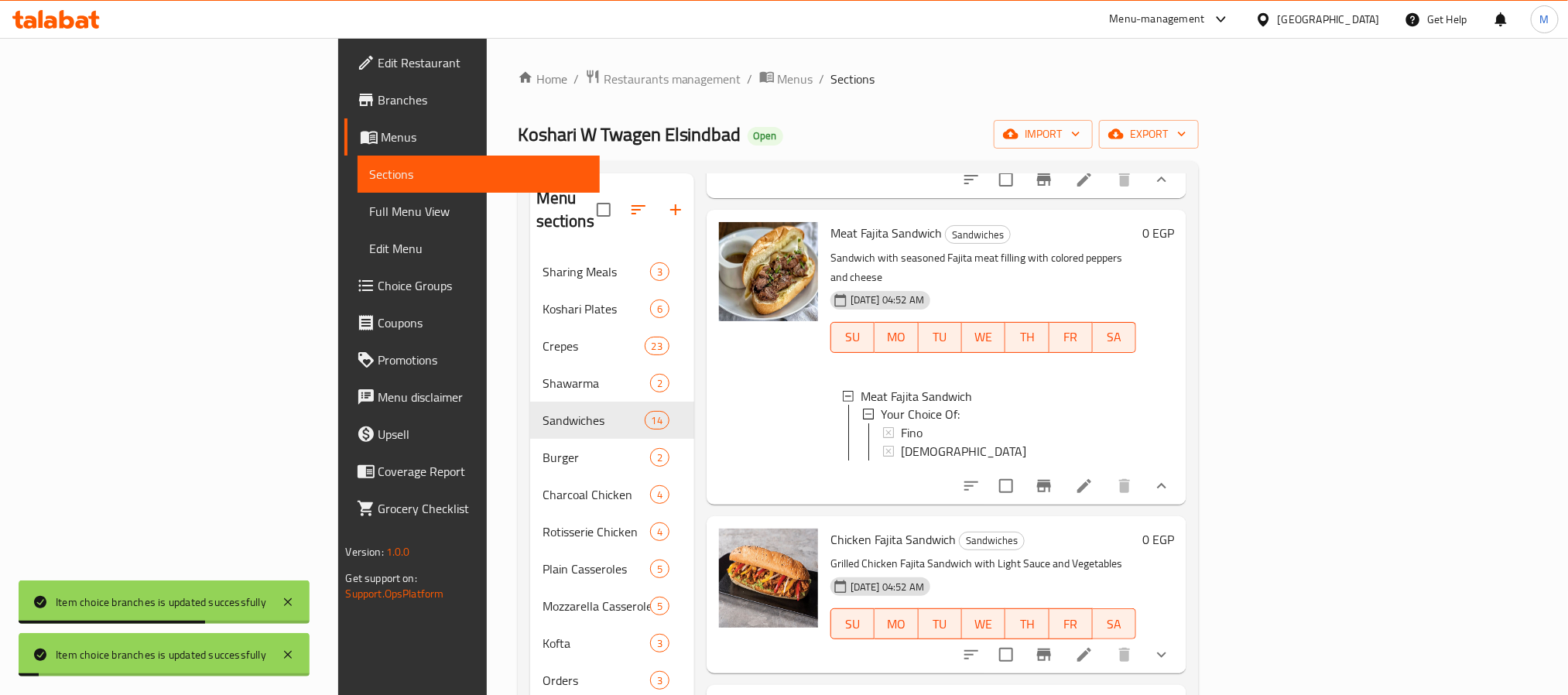
click at [901, 457] on span "[DEMOGRAPHIC_DATA]" at bounding box center [963, 452] width 125 height 19
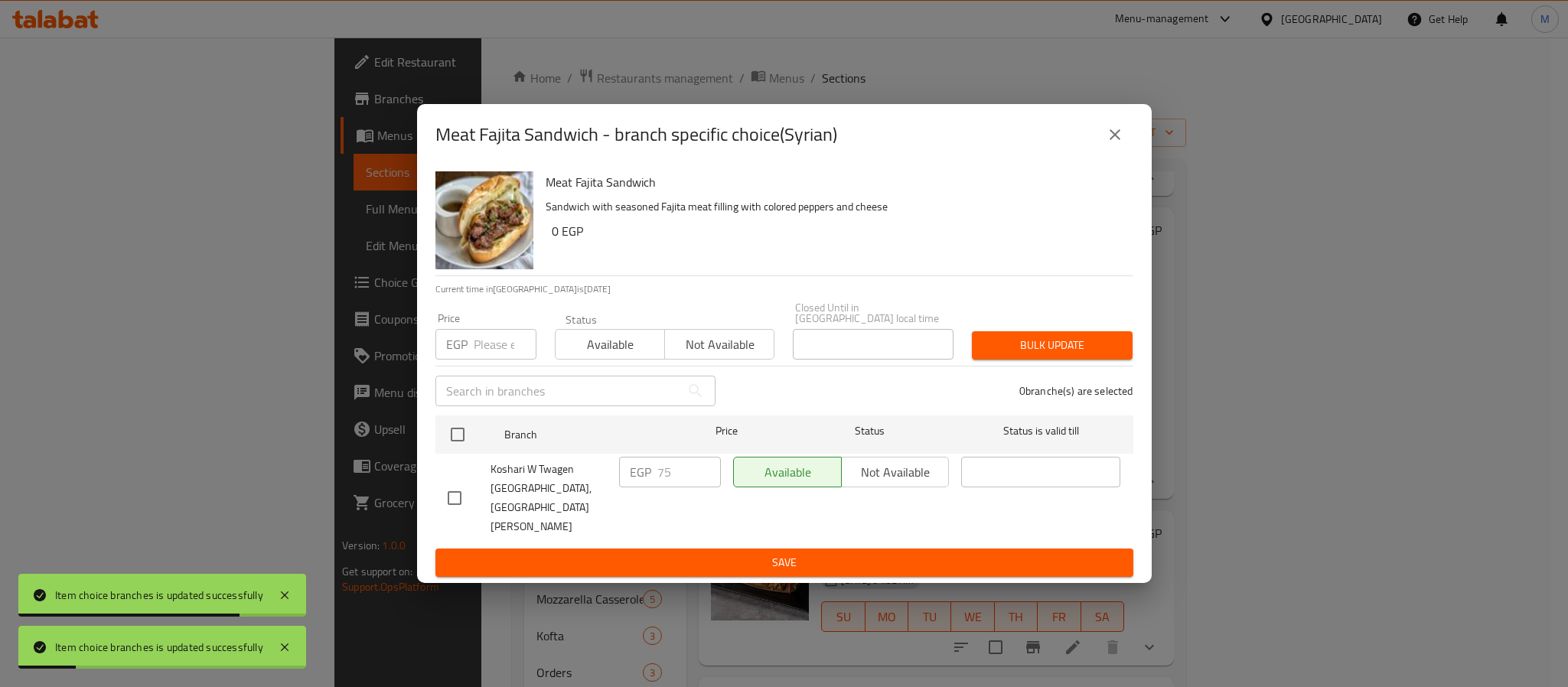
click at [1098, 153] on button "close" at bounding box center [1114, 134] width 36 height 36
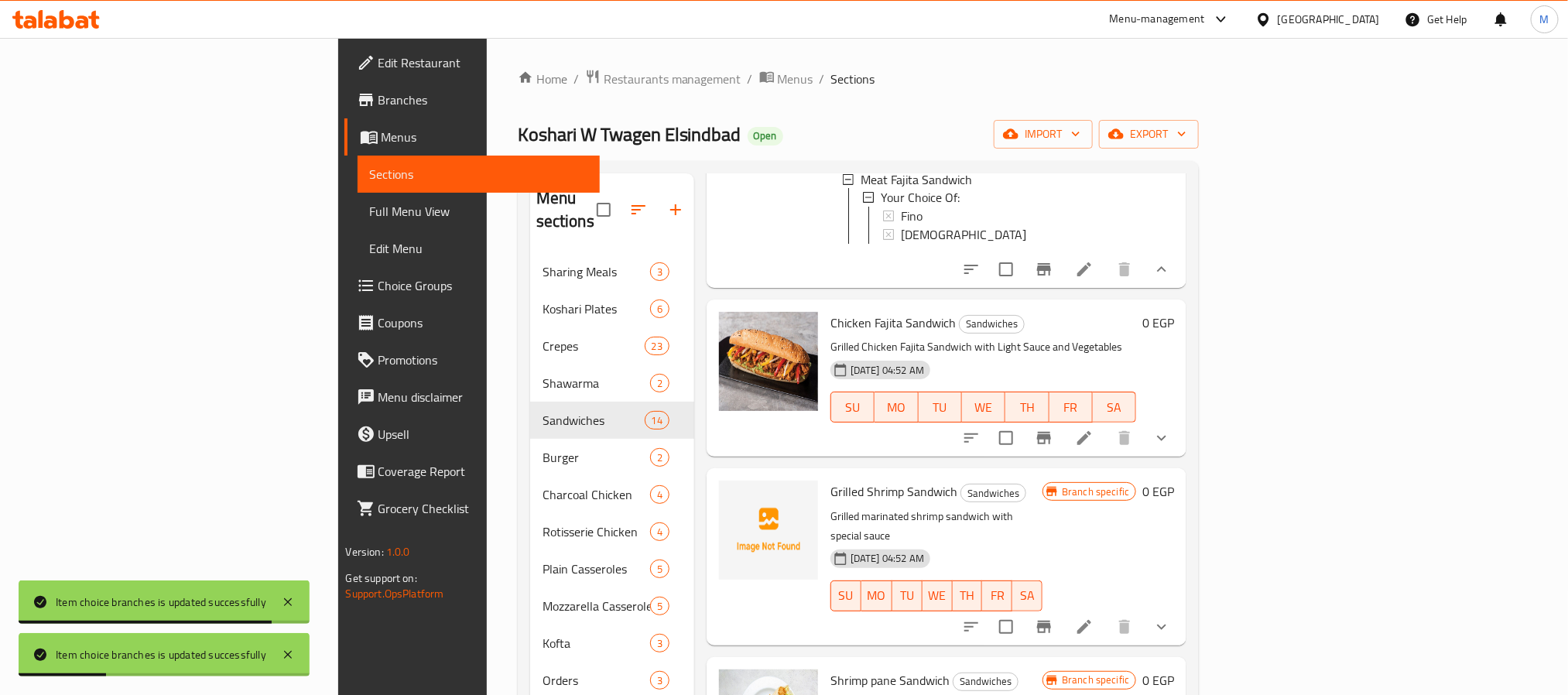
scroll to position [1742, 0]
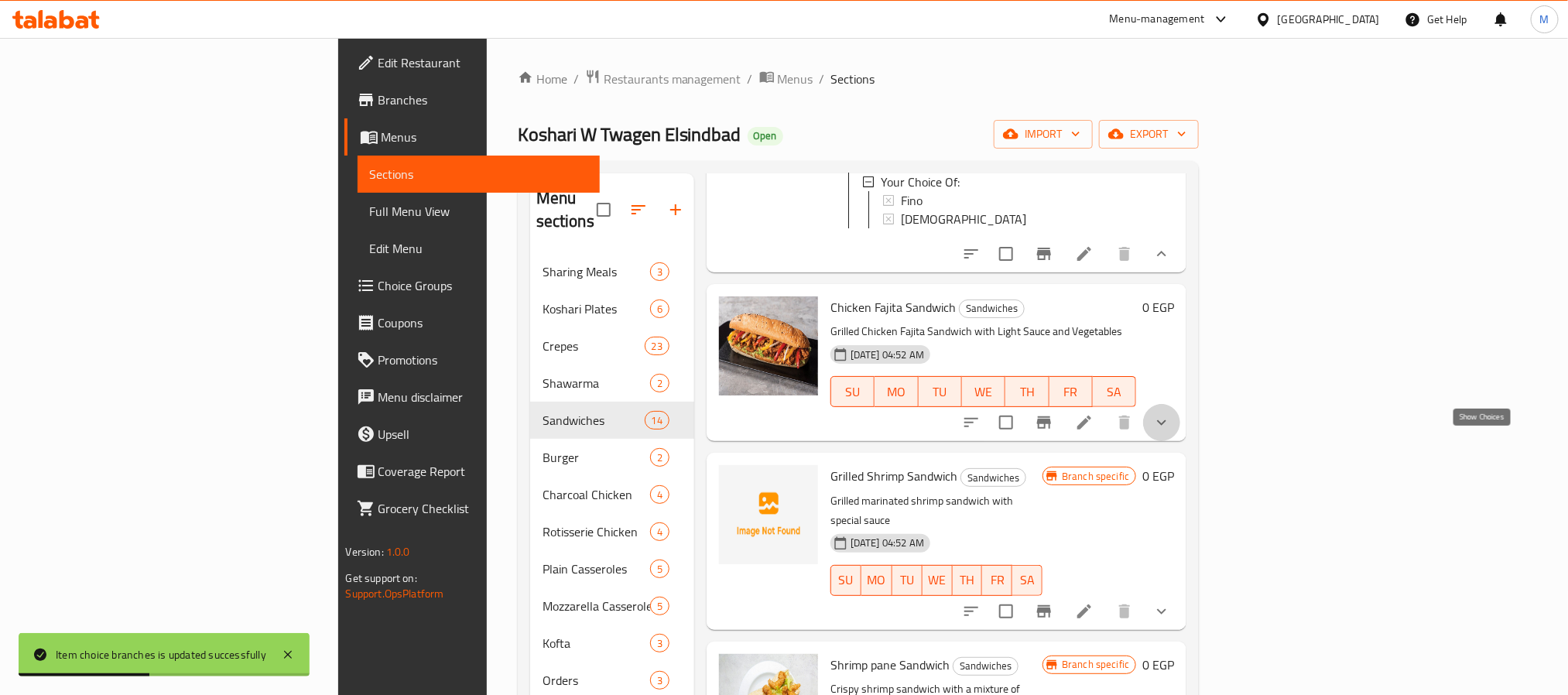
click at [1171, 432] on icon "show more" at bounding box center [1162, 423] width 19 height 19
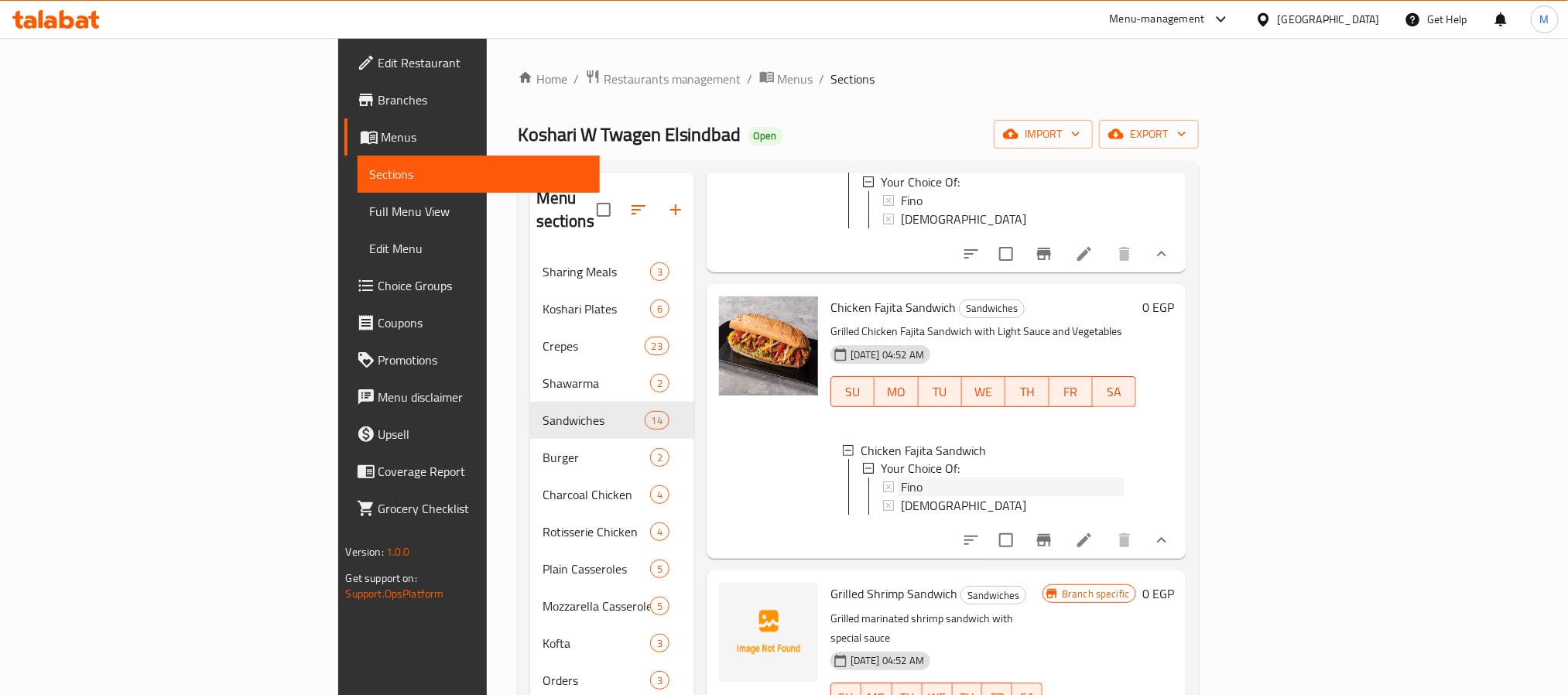
click at [901, 497] on div "Fino" at bounding box center [1013, 488] width 224 height 19
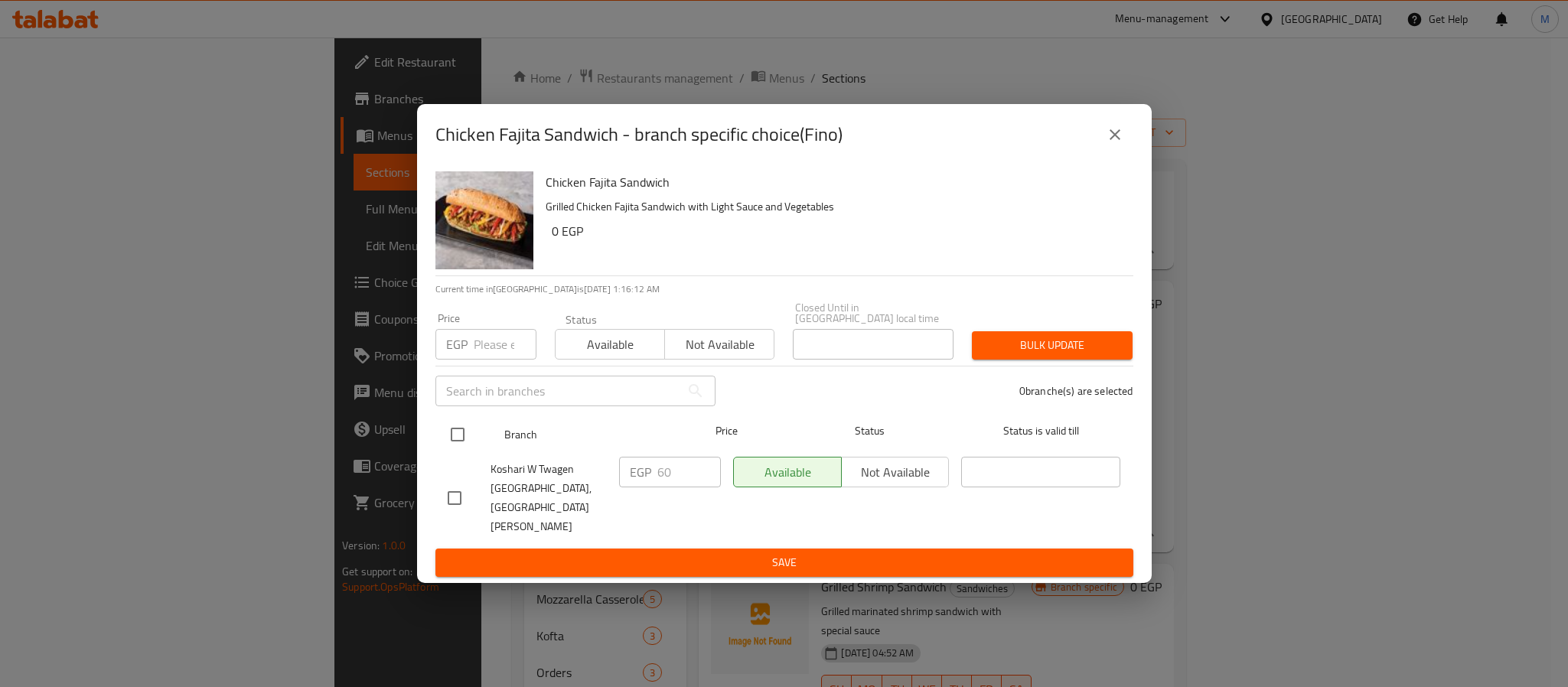
click at [451, 437] on input "checkbox" at bounding box center [458, 435] width 32 height 32
checkbox input "true"
click at [494, 349] on input "number" at bounding box center [505, 344] width 62 height 31
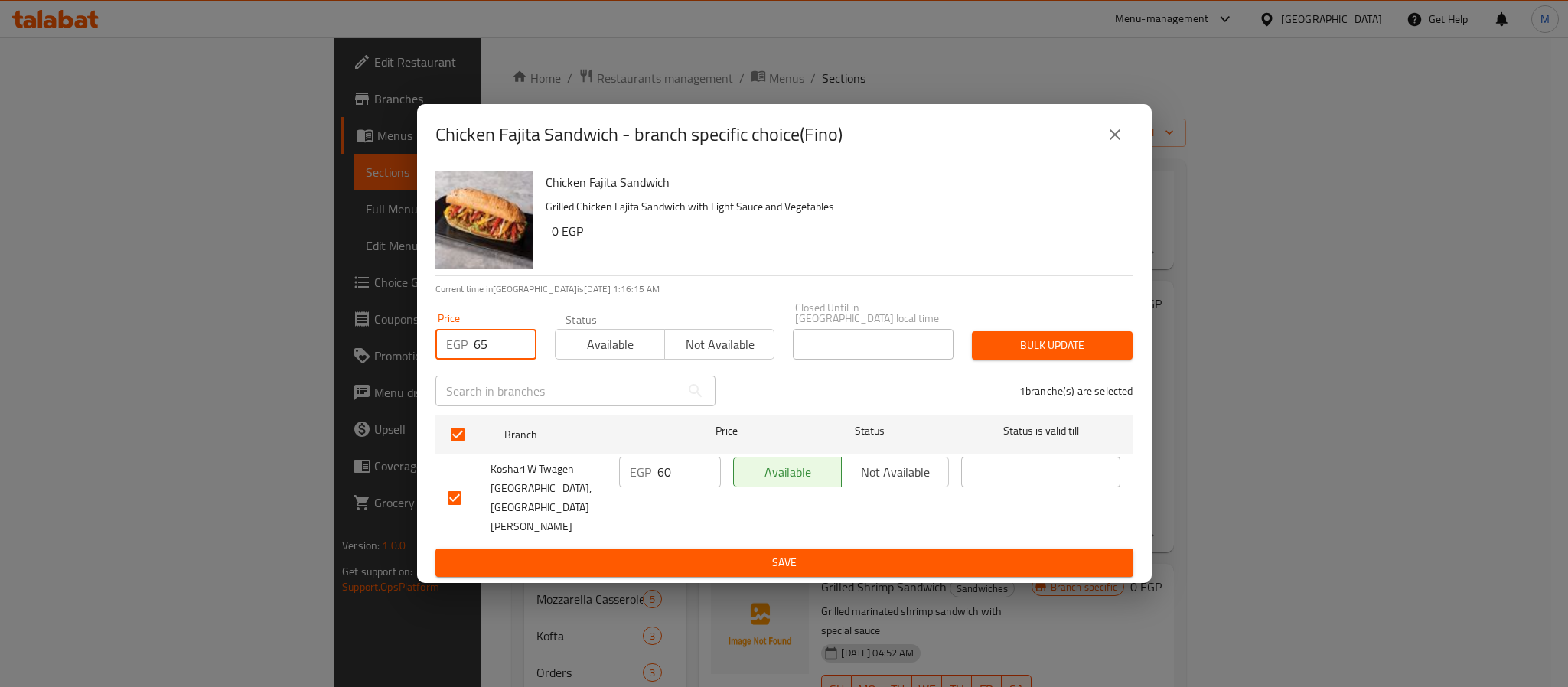
type input "65"
click at [1001, 355] on span "Bulk update" at bounding box center [1052, 346] width 136 height 19
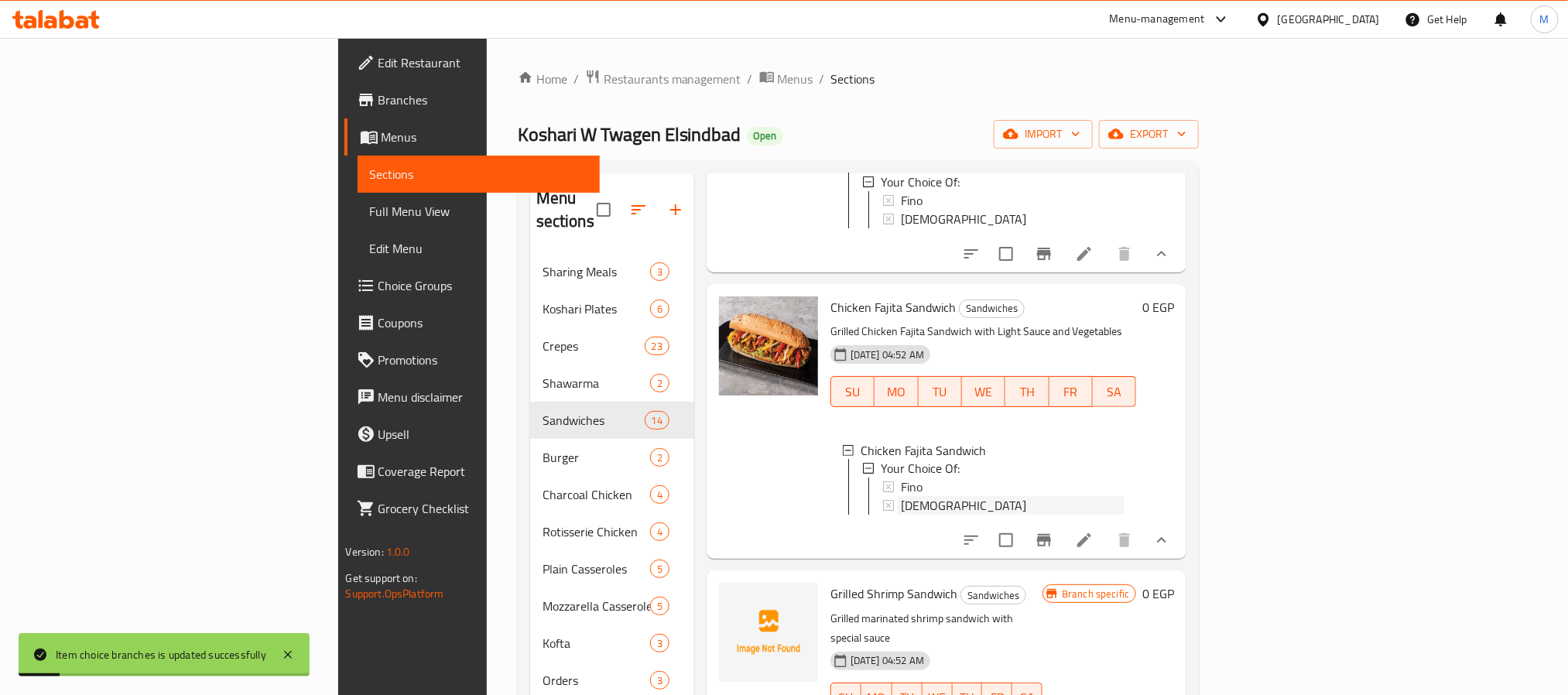
click at [901, 516] on span "[DEMOGRAPHIC_DATA]" at bounding box center [963, 506] width 125 height 19
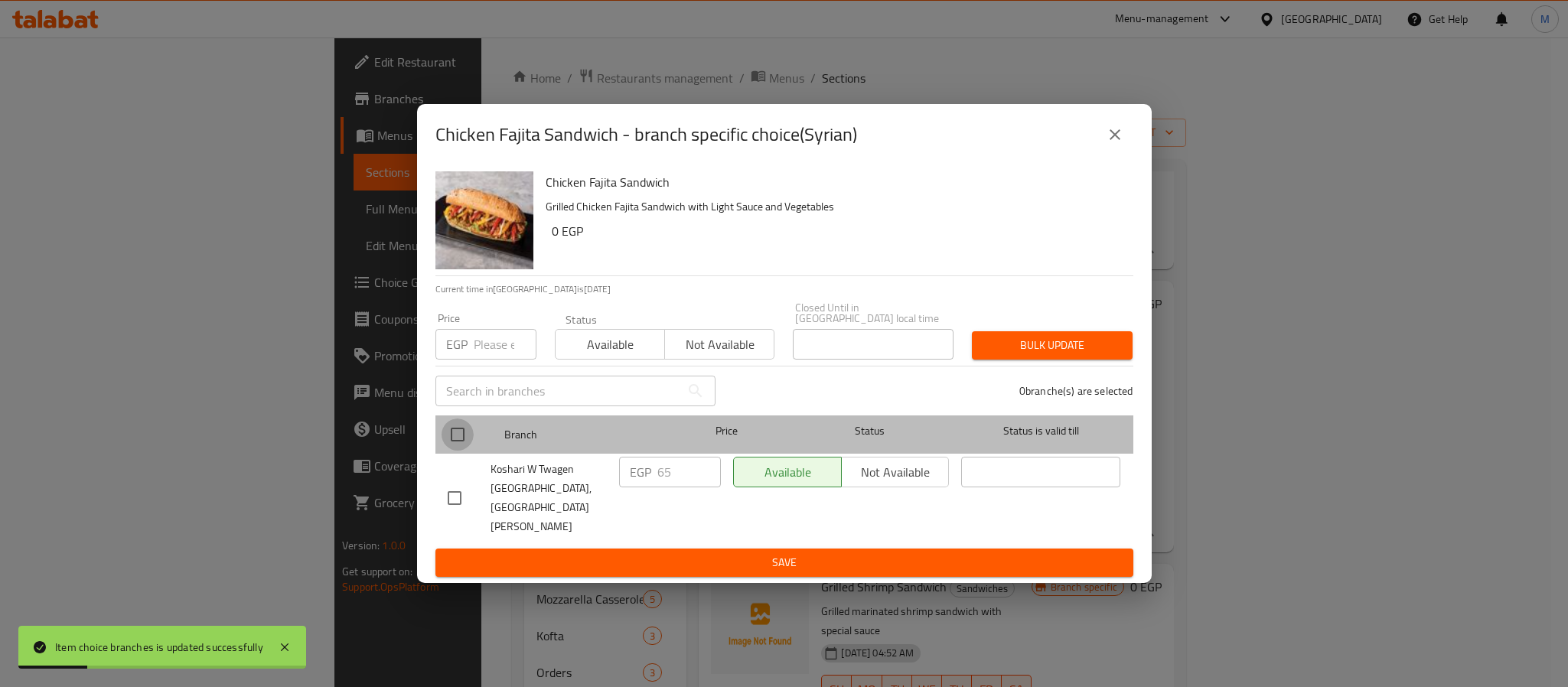
click at [443, 443] on input "checkbox" at bounding box center [458, 435] width 32 height 32
checkbox input "true"
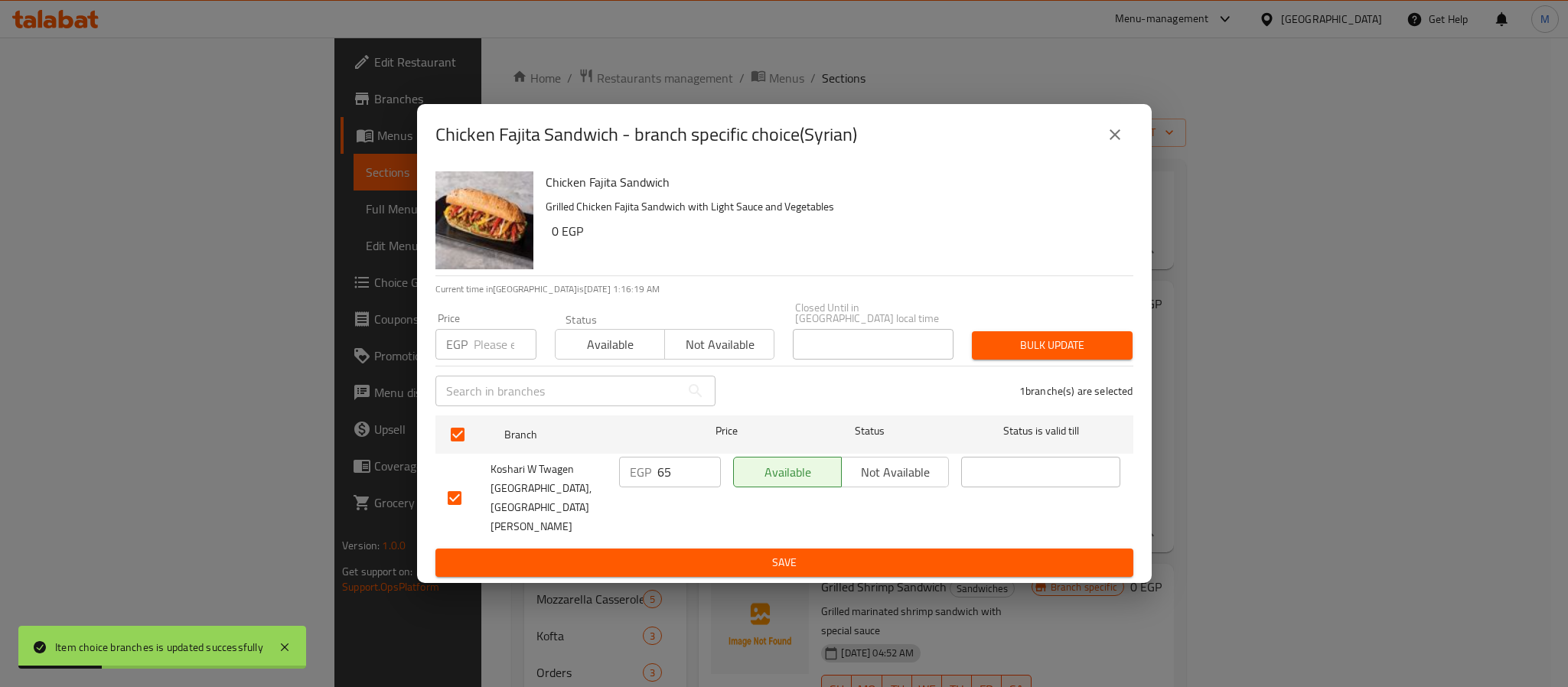
click at [487, 360] on input "number" at bounding box center [505, 344] width 62 height 31
type input "70"
click at [825, 242] on h6 "0 EGP" at bounding box center [836, 231] width 569 height 21
click at [1048, 355] on span "Bulk update" at bounding box center [1052, 346] width 136 height 19
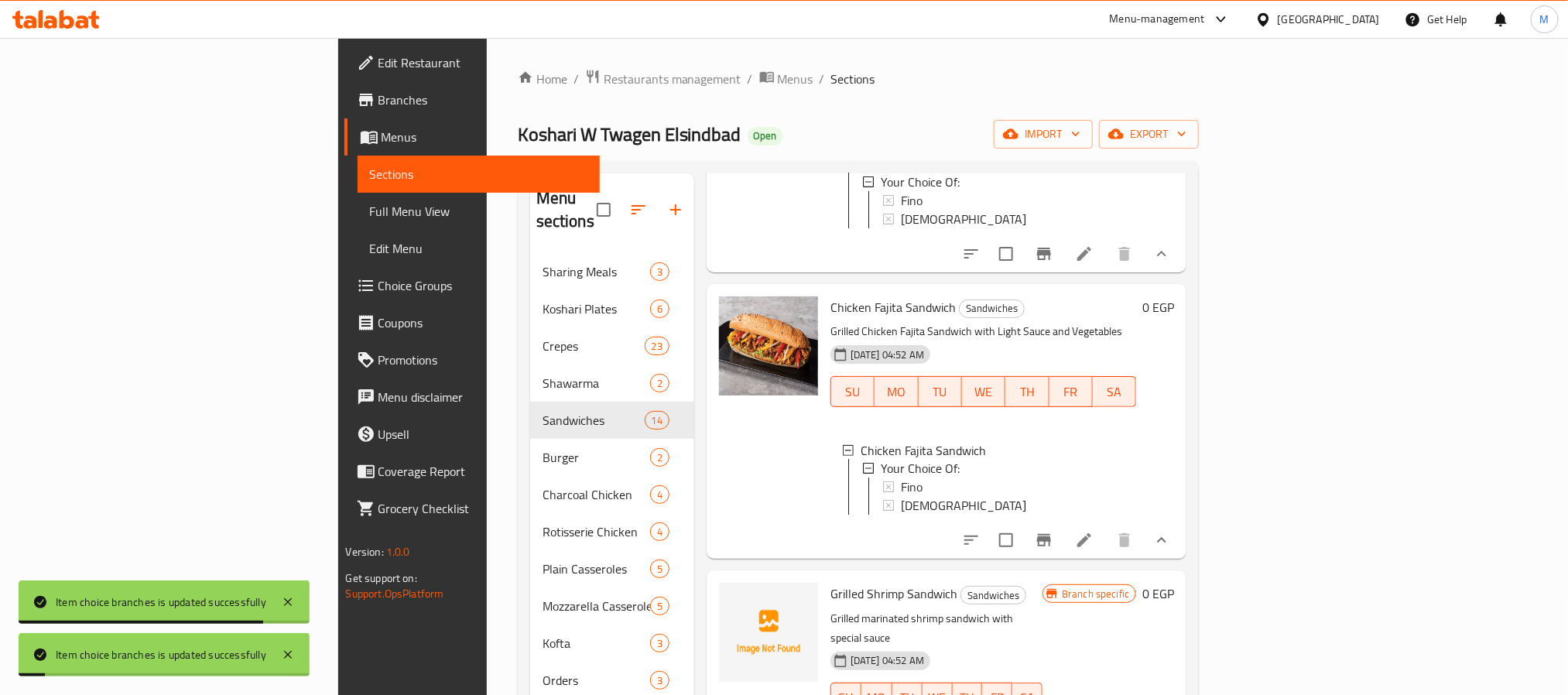
click at [901, 516] on span "[DEMOGRAPHIC_DATA]" at bounding box center [963, 506] width 125 height 19
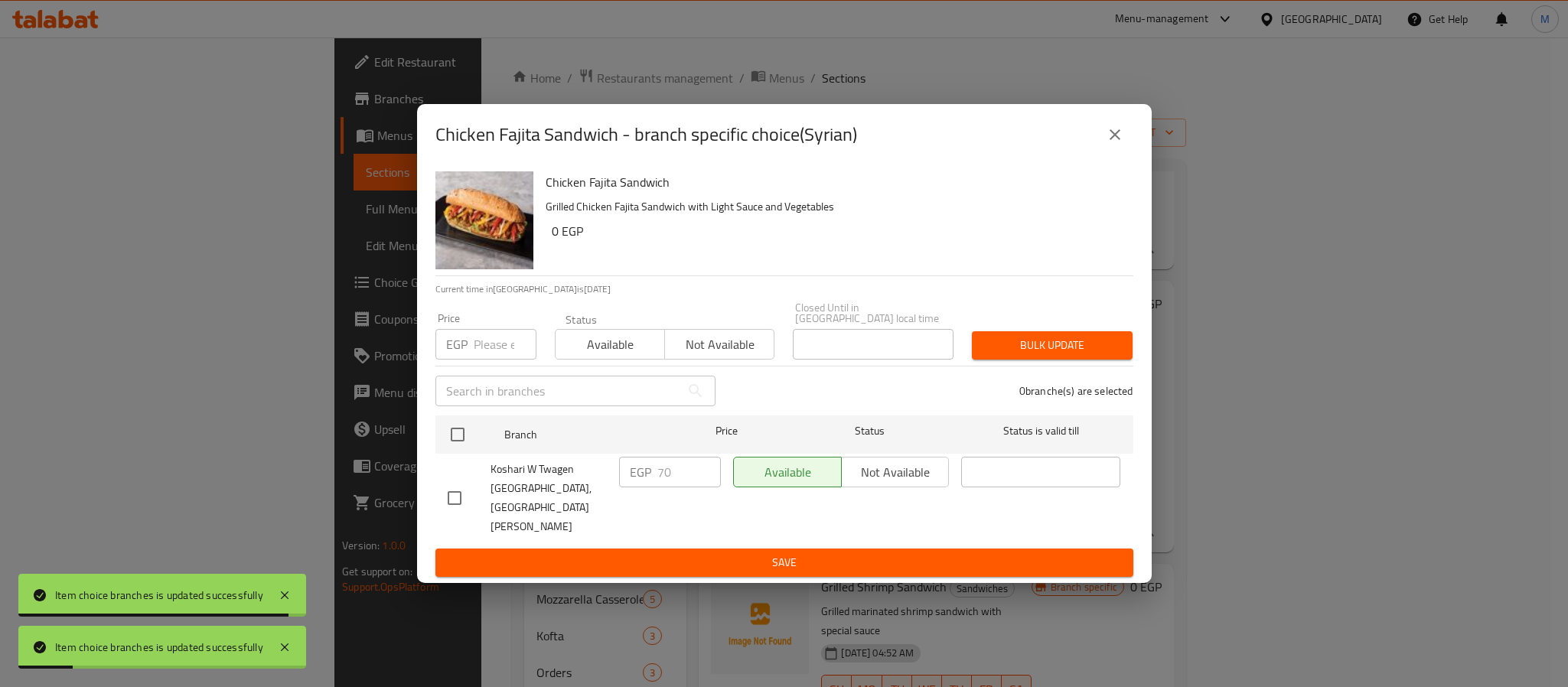
click at [1109, 144] on icon "close" at bounding box center [1114, 134] width 19 height 19
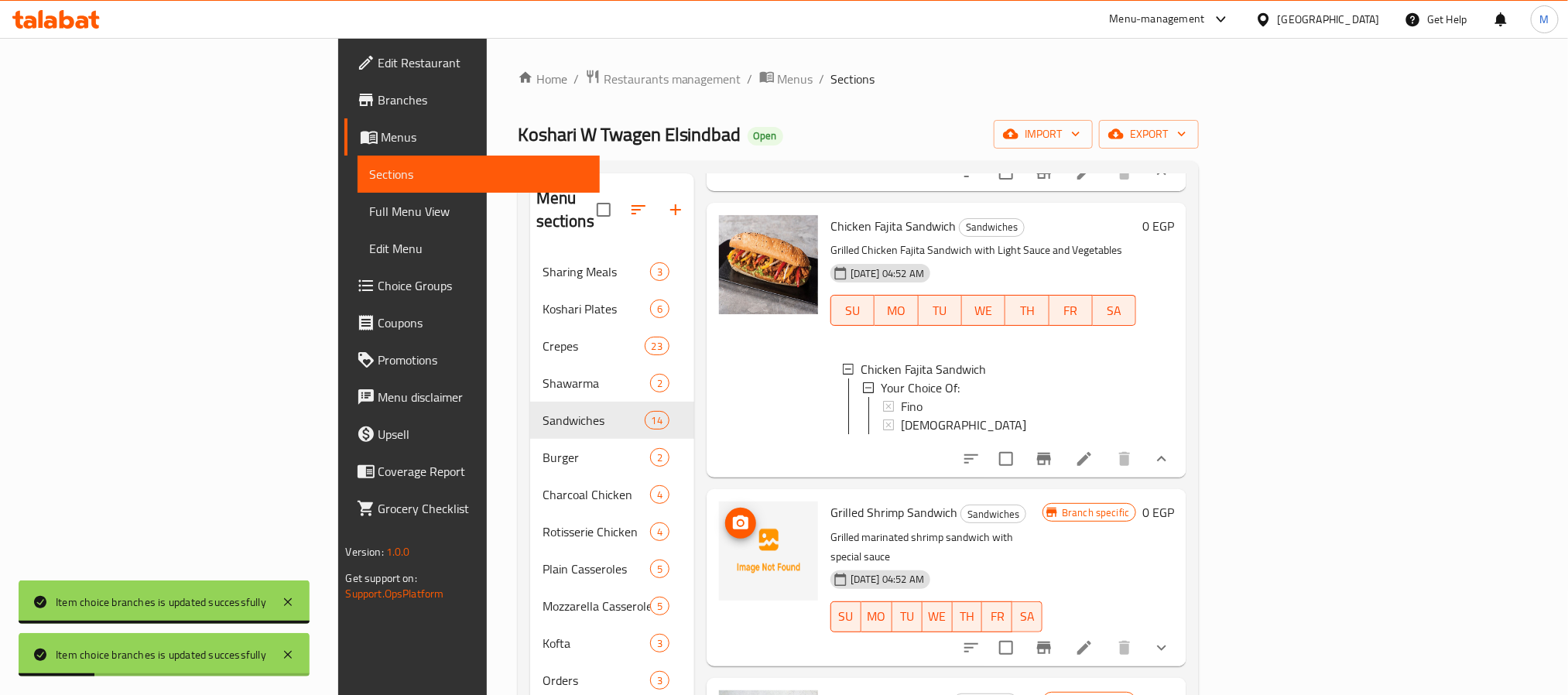
scroll to position [1974, 0]
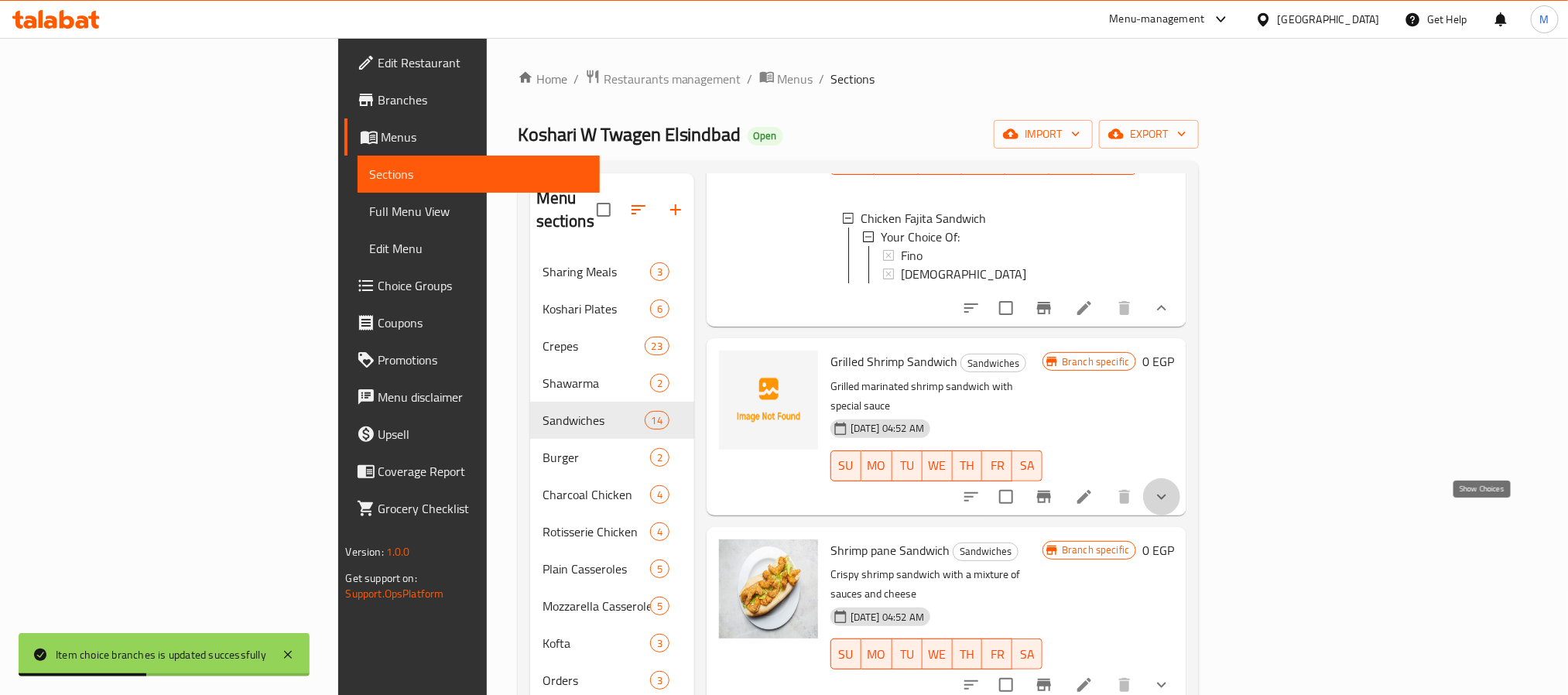
click at [1171, 506] on icon "show more" at bounding box center [1162, 497] width 19 height 19
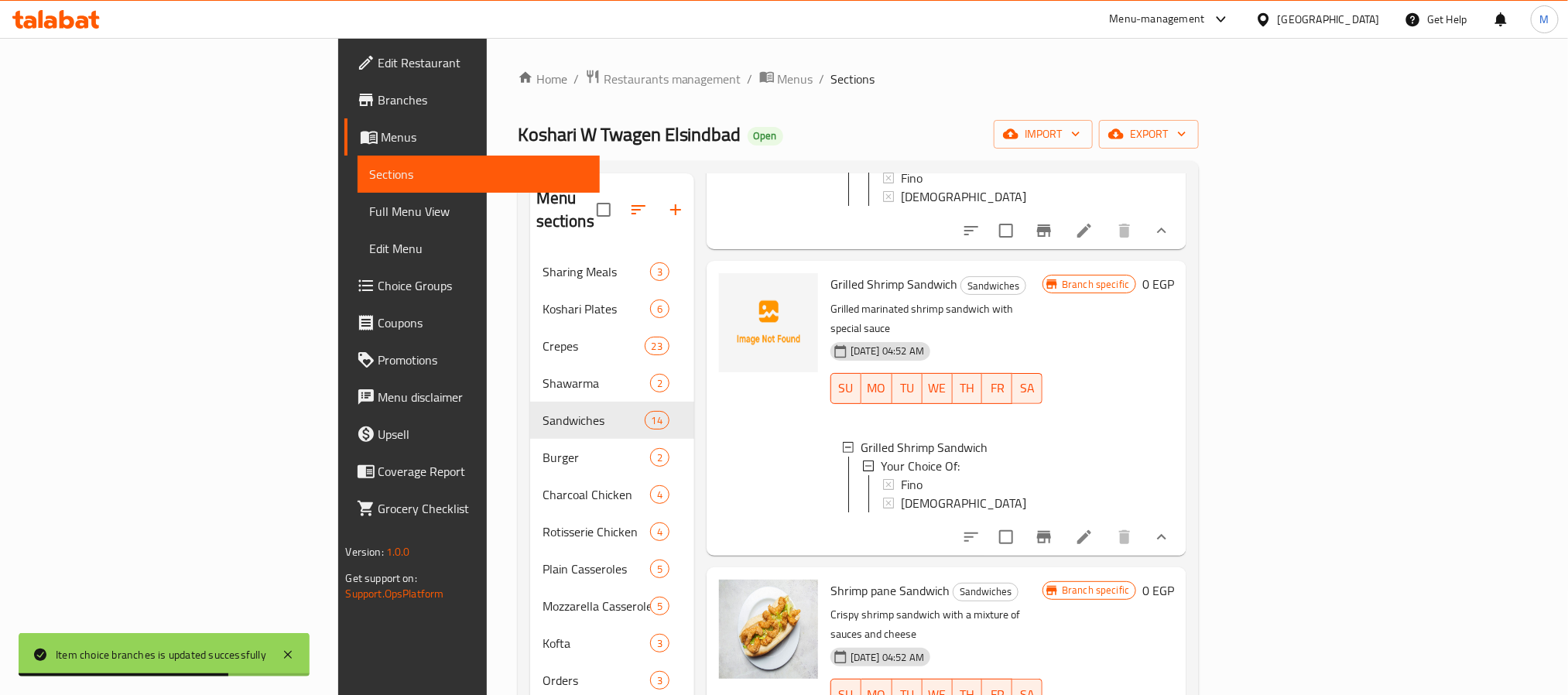
scroll to position [2091, 0]
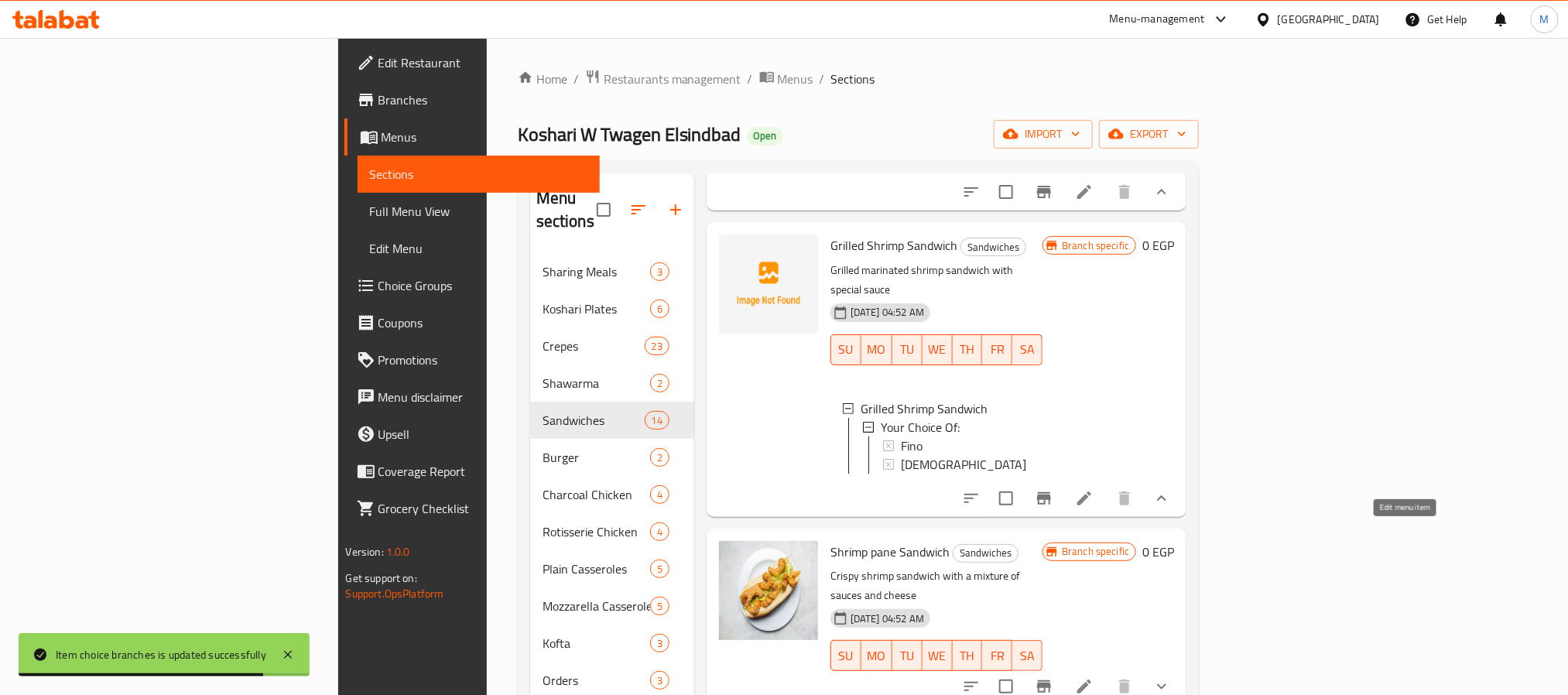
click at [1094, 508] on icon at bounding box center [1084, 498] width 19 height 19
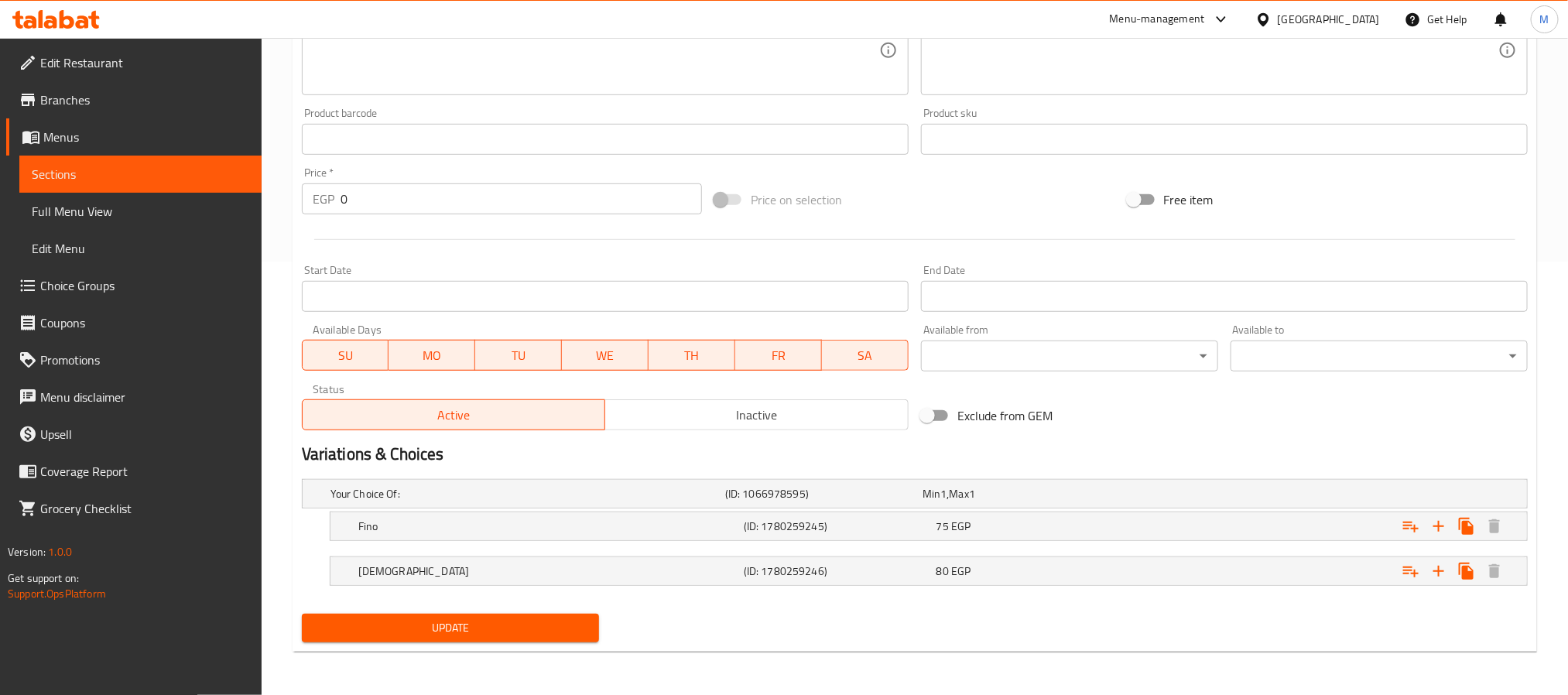
scroll to position [435, 0]
click at [735, 414] on span "Inactive" at bounding box center [756, 415] width 291 height 22
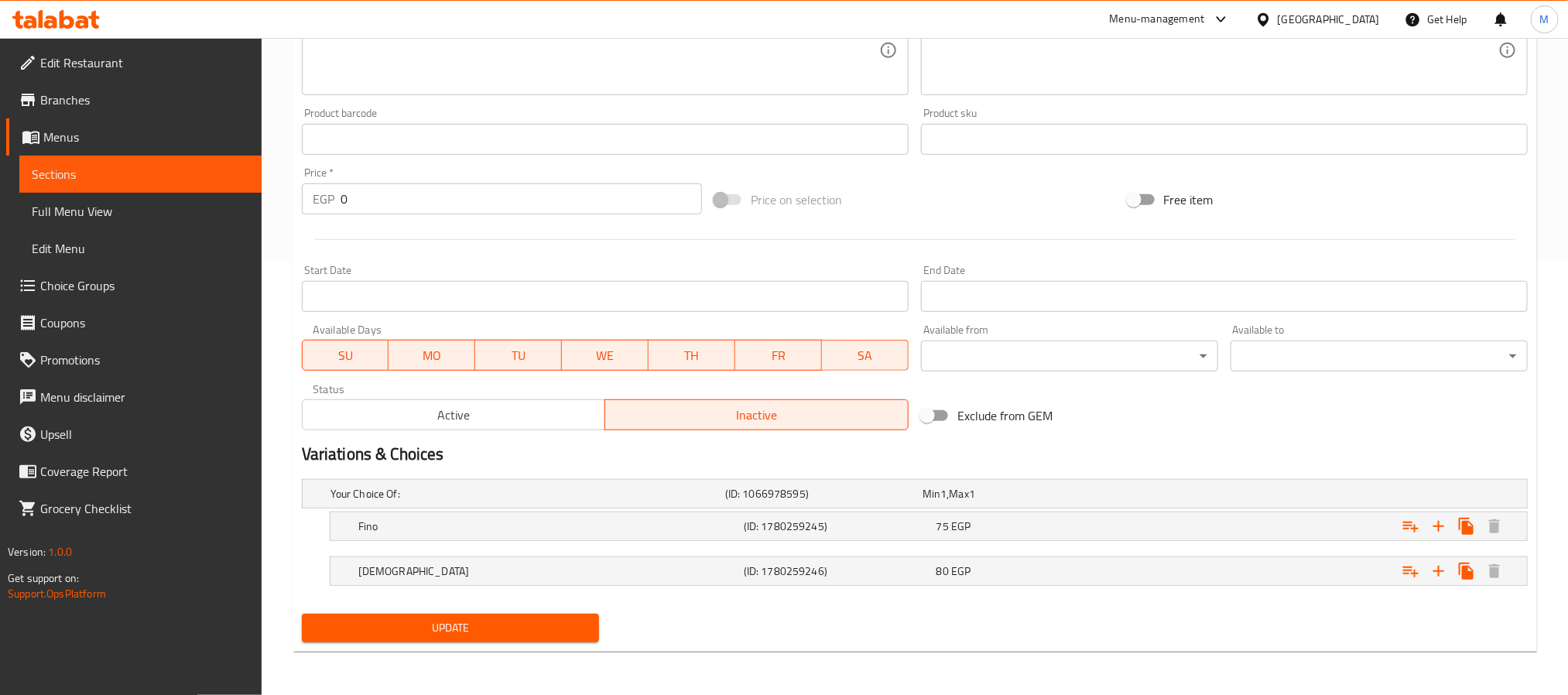
click at [574, 619] on span "Update" at bounding box center [451, 629] width 273 height 20
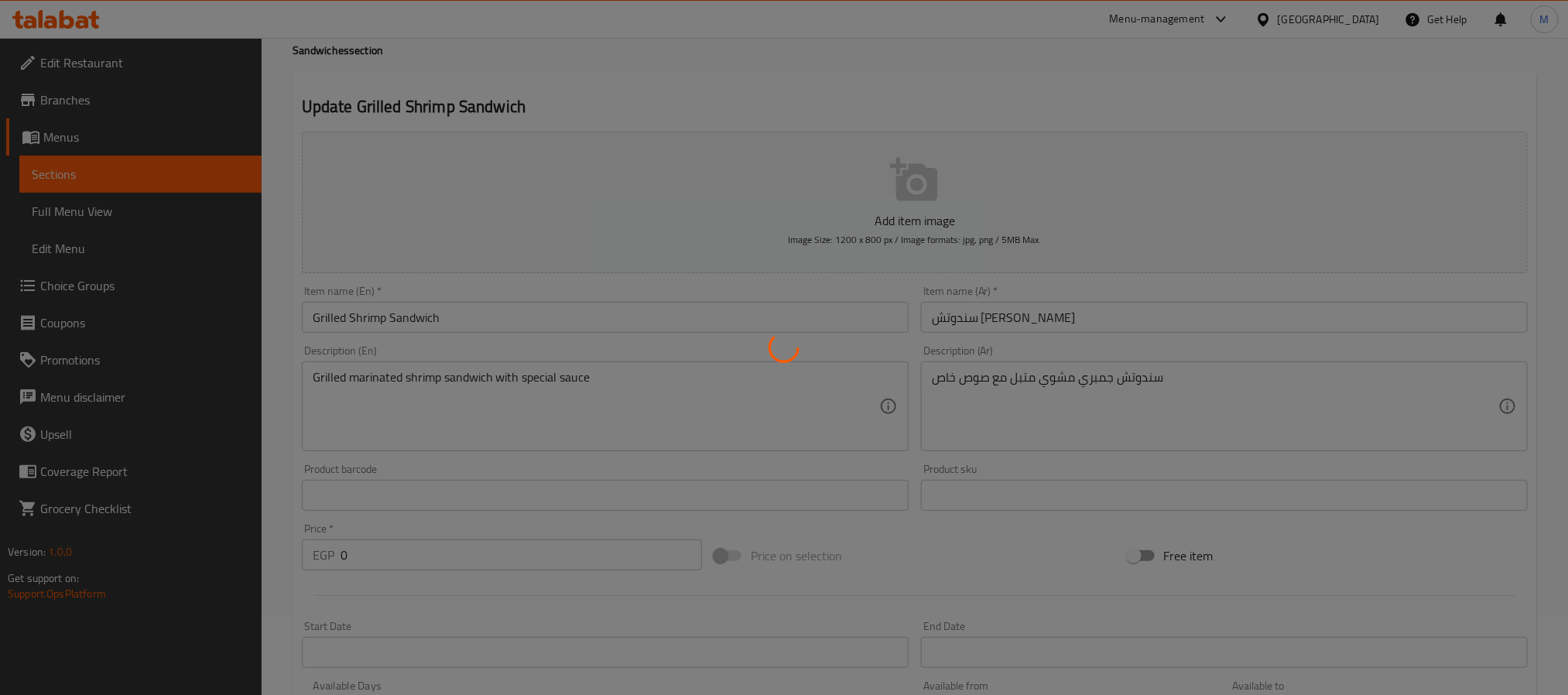
scroll to position [0, 0]
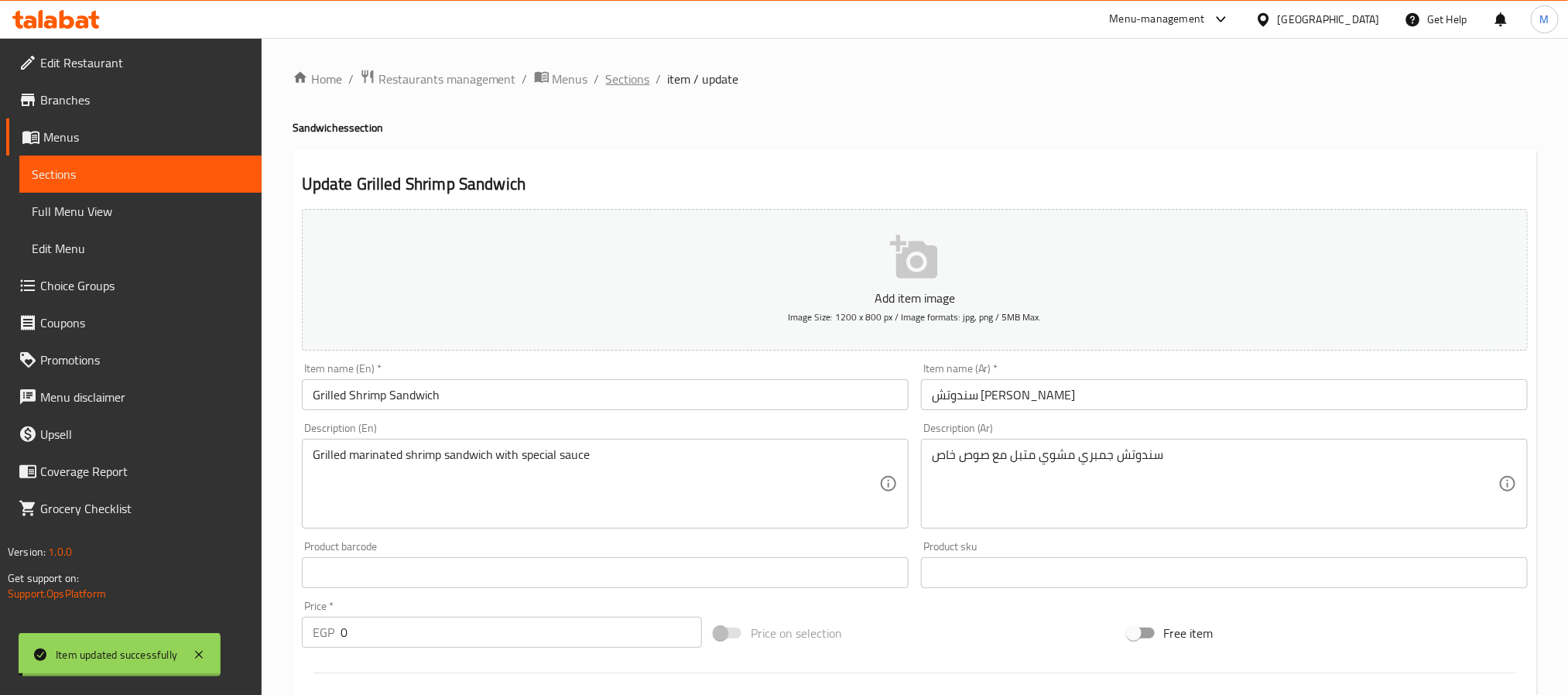
click at [627, 81] on span "Sections" at bounding box center [628, 79] width 44 height 19
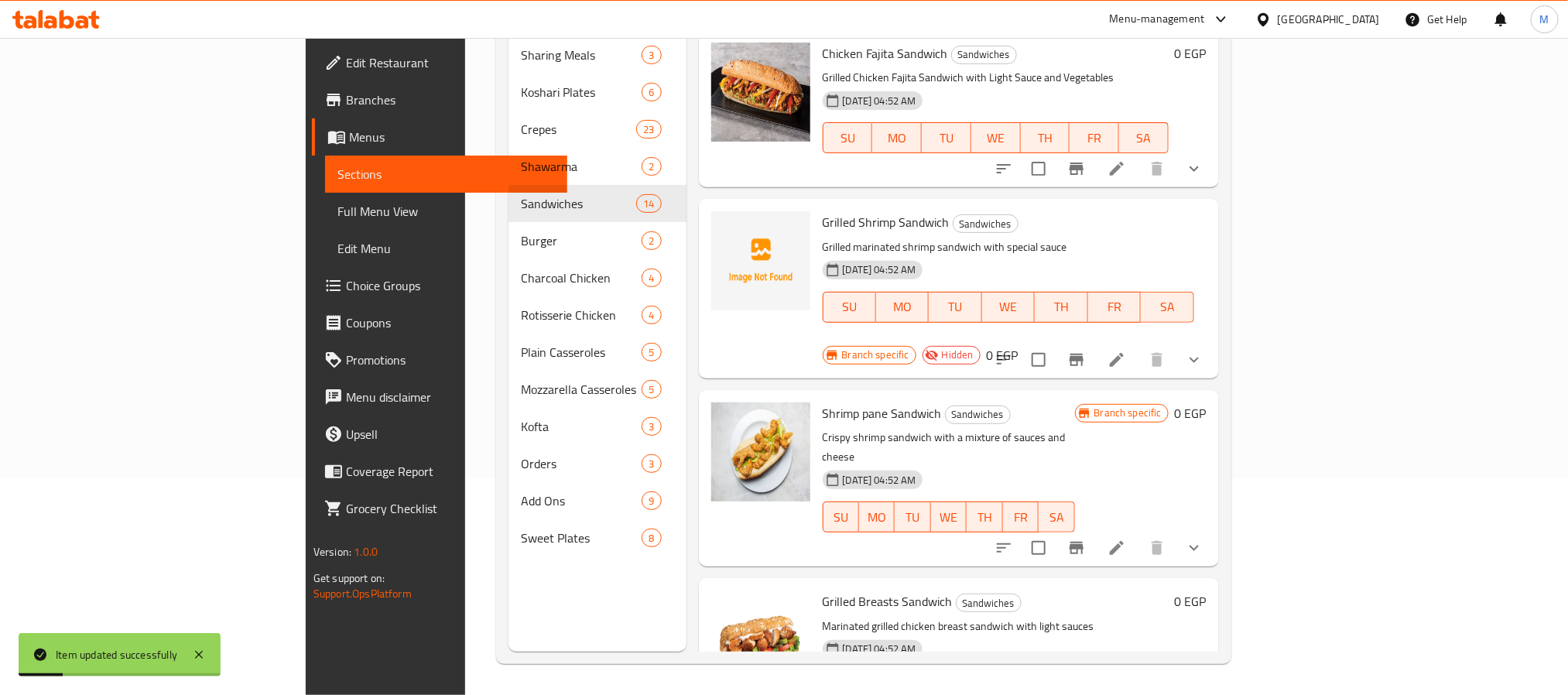
scroll to position [1046, 0]
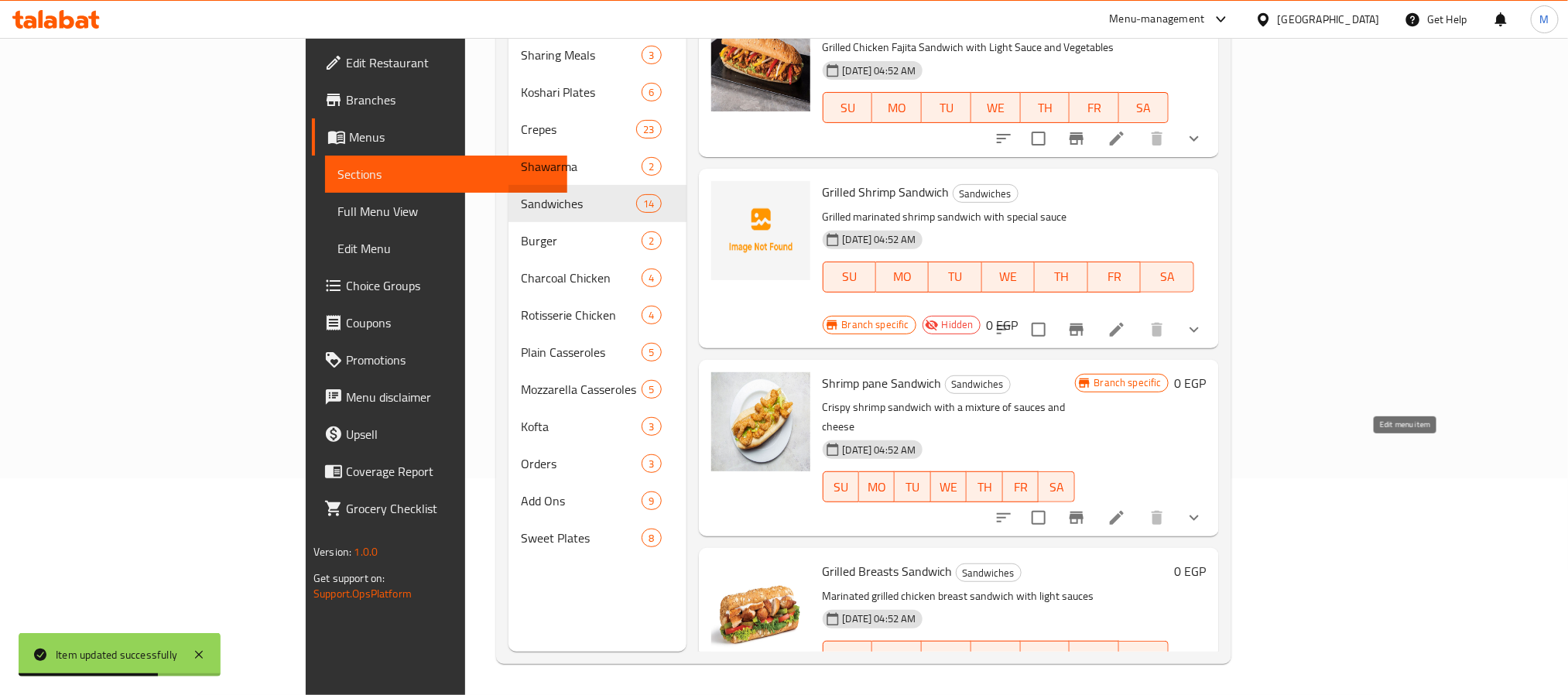
click at [1126, 509] on icon at bounding box center [1117, 518] width 19 height 19
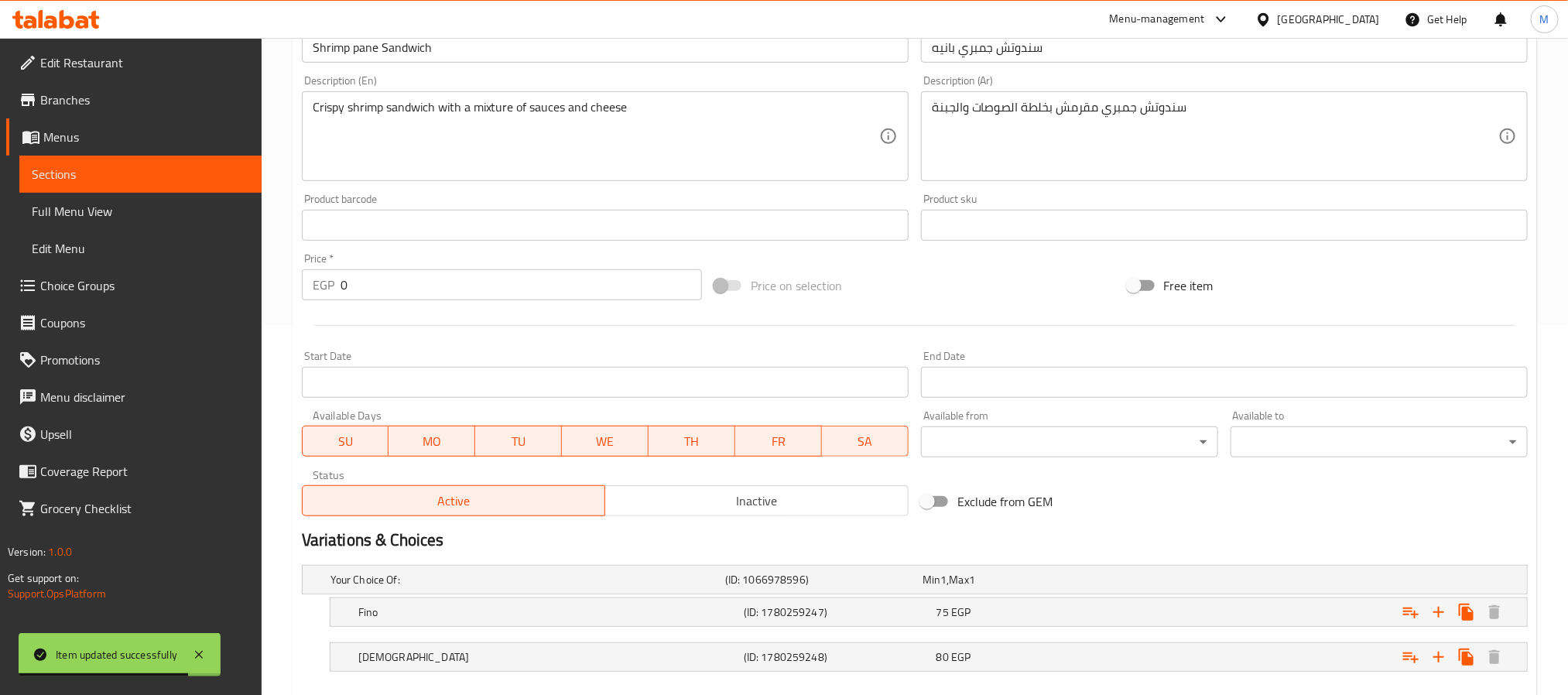
scroll to position [457, 0]
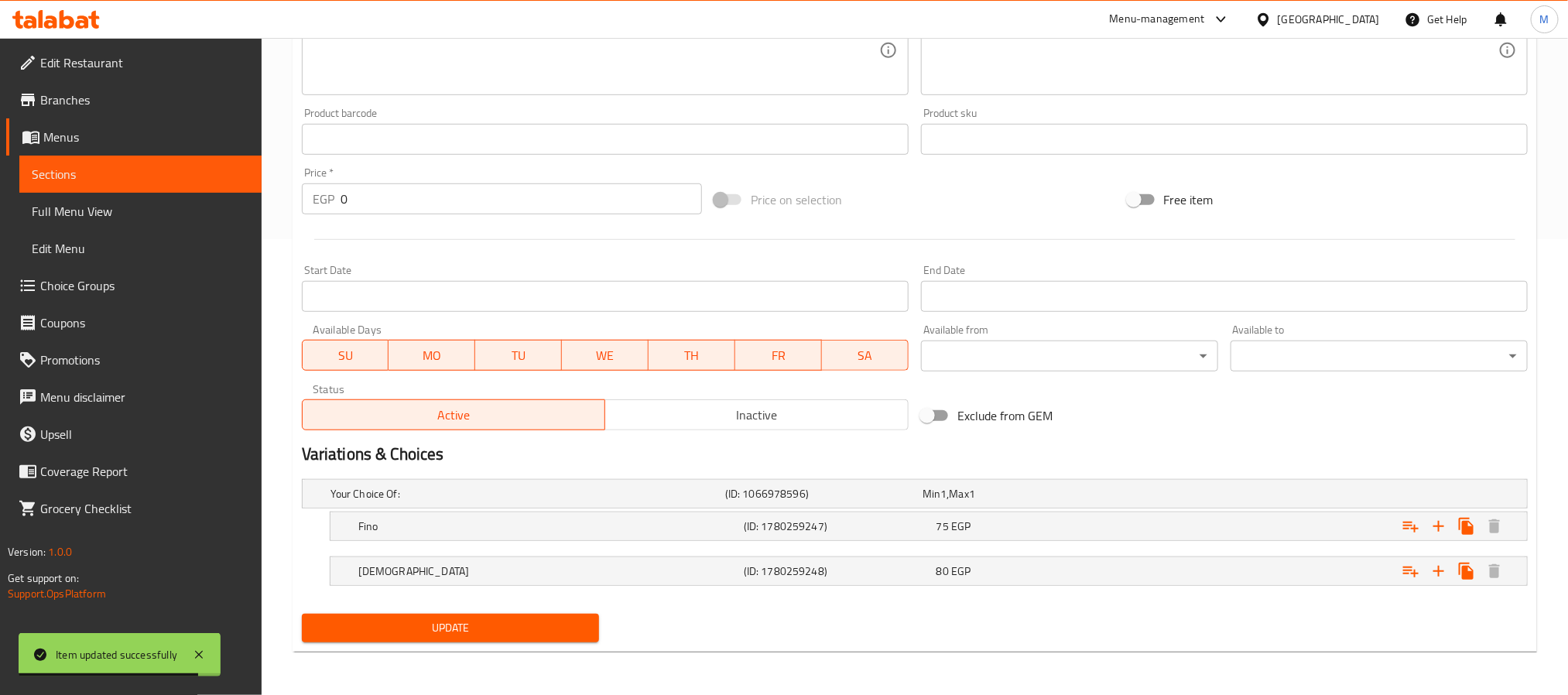
click at [801, 421] on span "Inactive" at bounding box center [756, 415] width 291 height 22
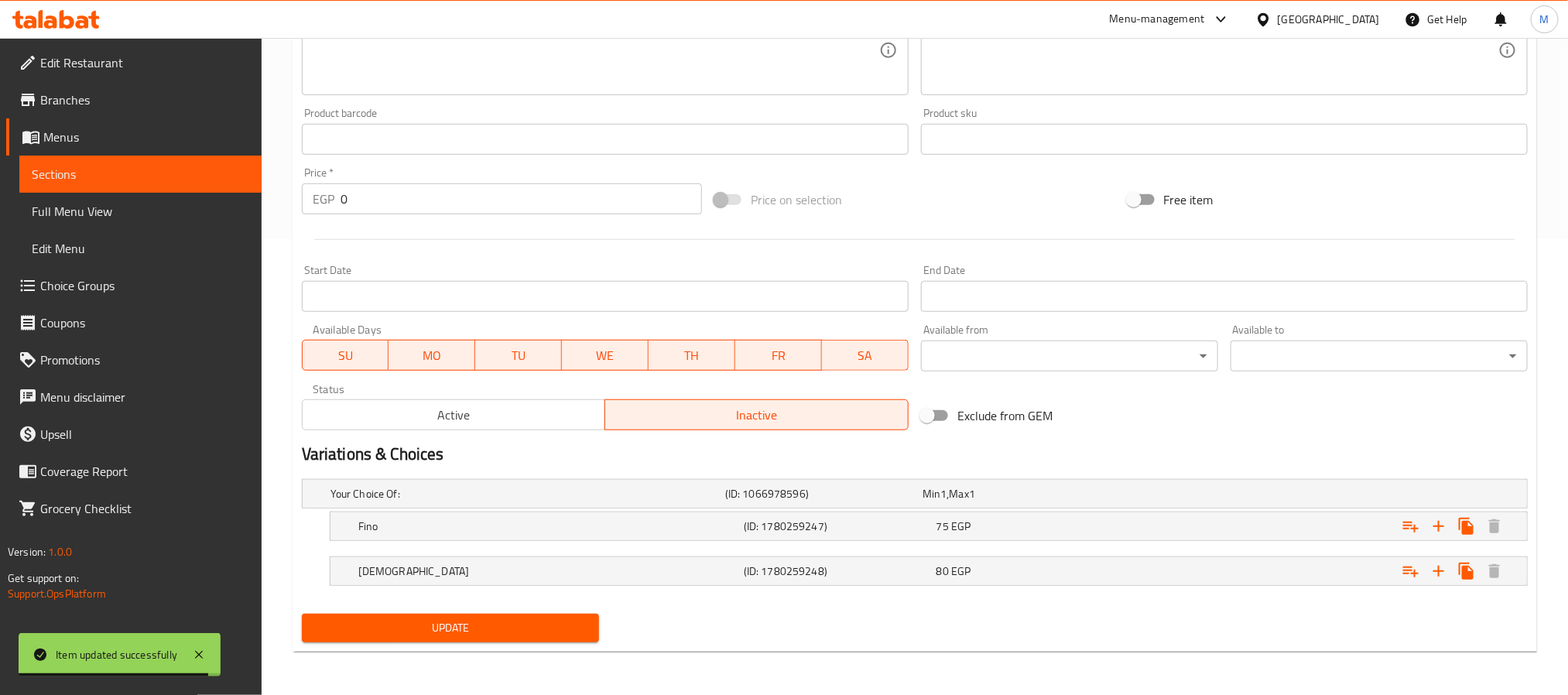
click at [585, 630] on span "Update" at bounding box center [451, 629] width 273 height 20
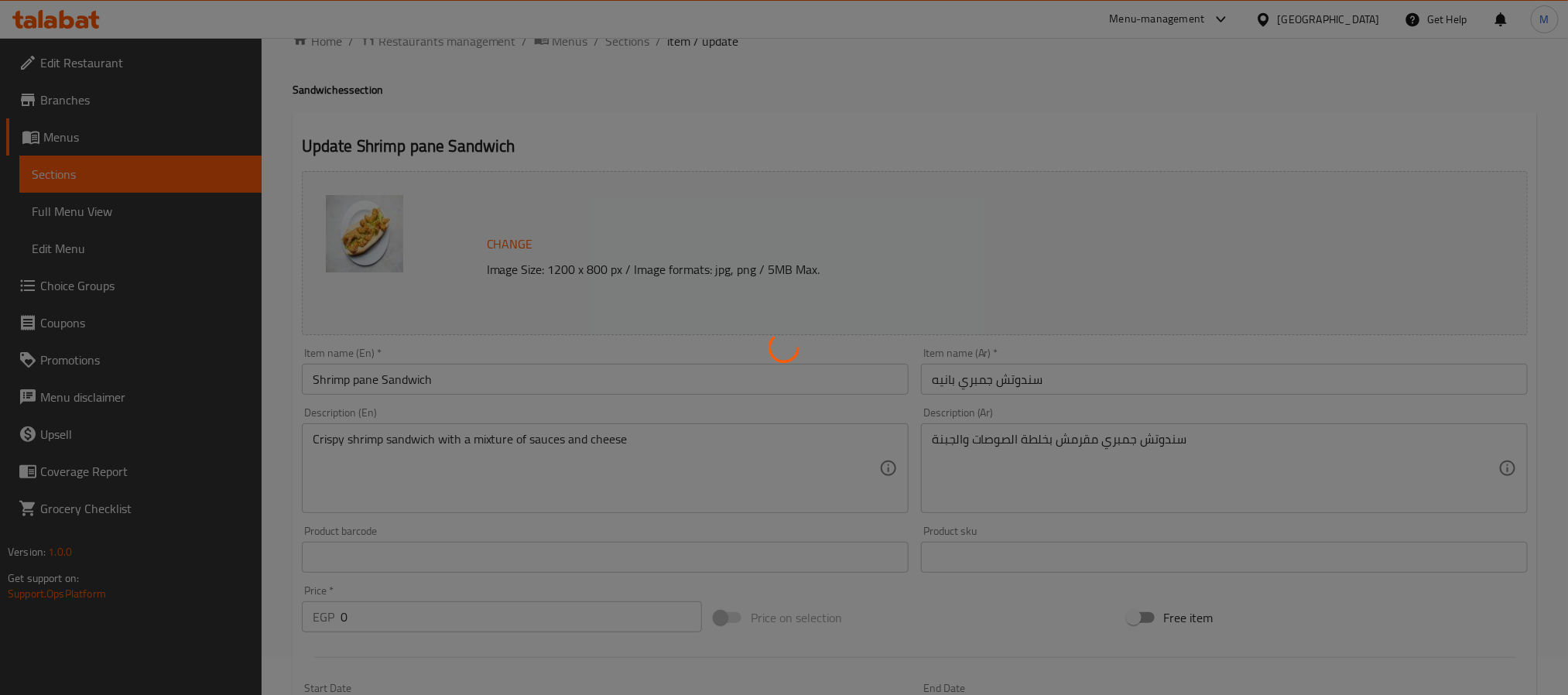
scroll to position [0, 0]
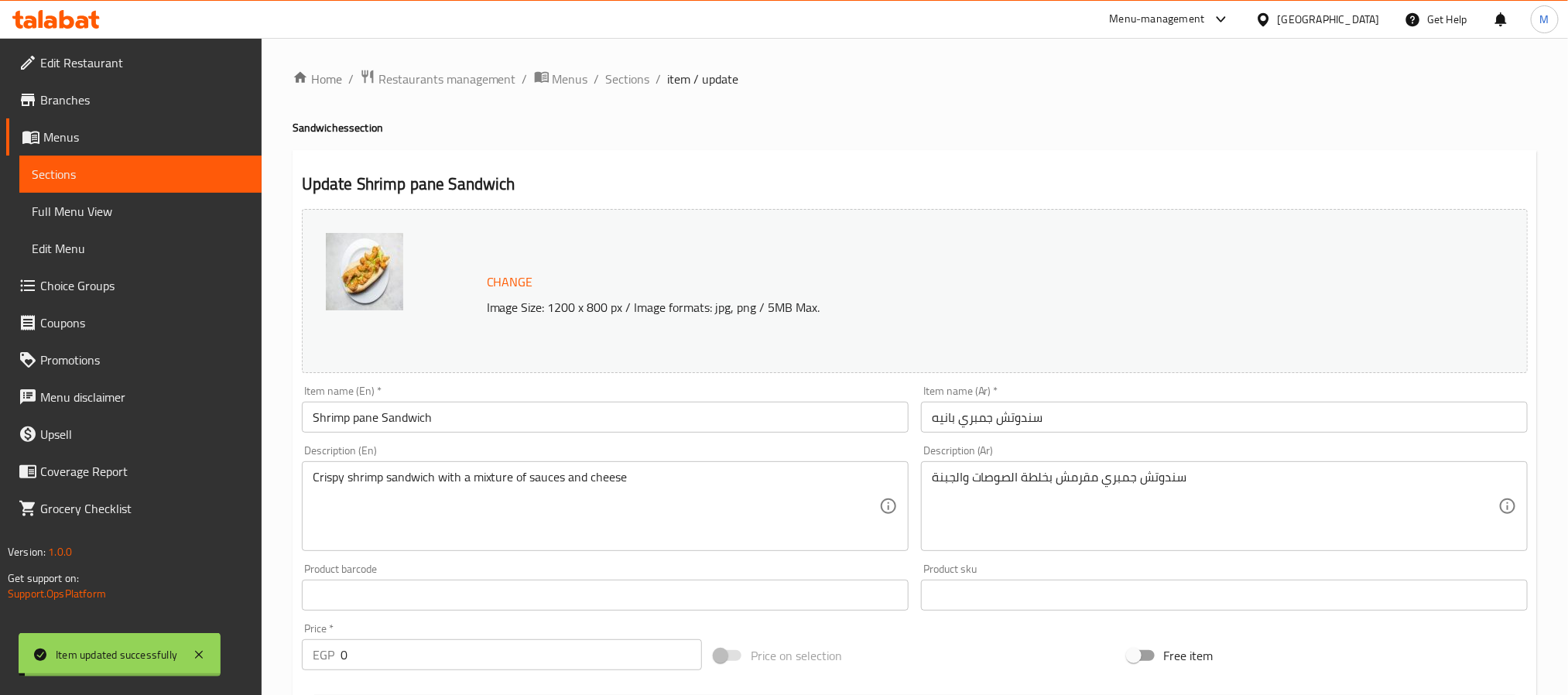
click at [644, 77] on span "Sections" at bounding box center [628, 79] width 44 height 19
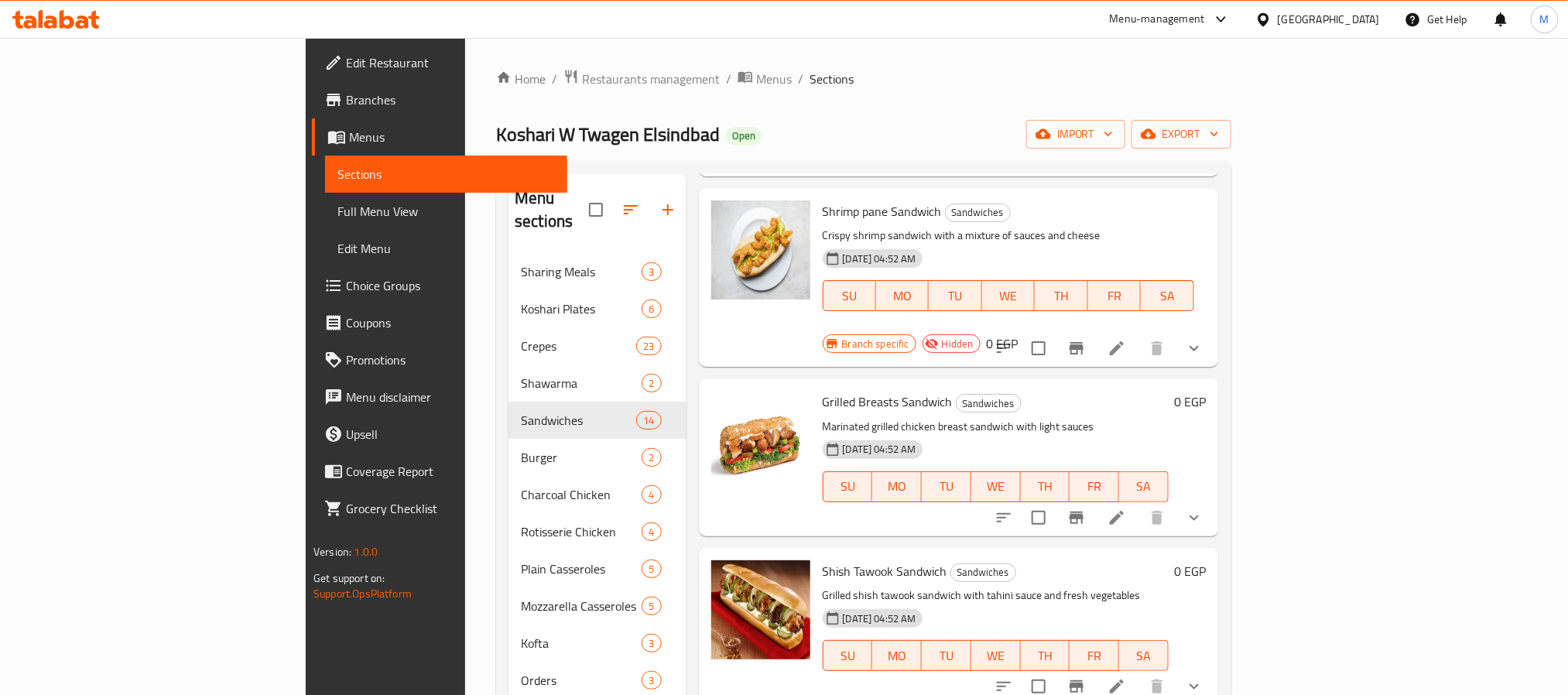
scroll to position [1394, 0]
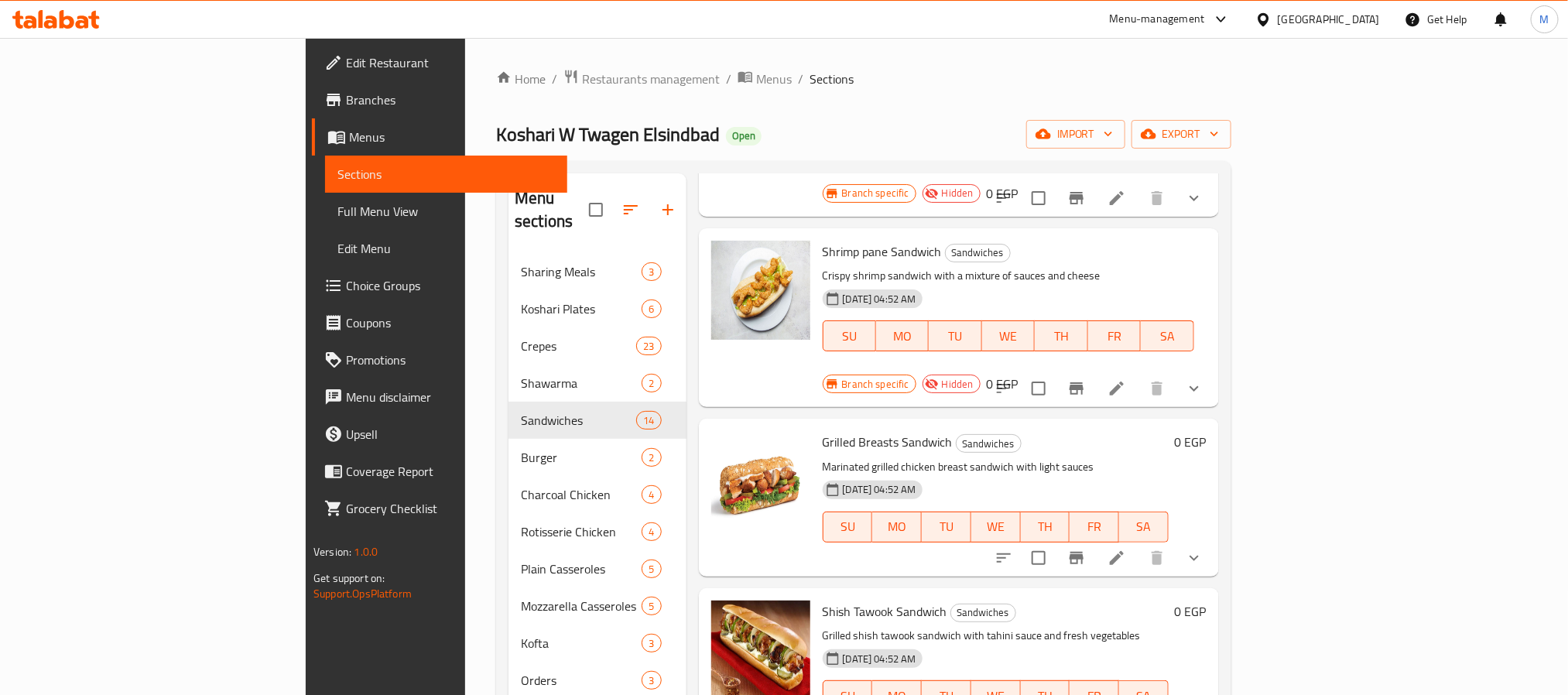
drag, startPoint x: 1484, startPoint y: 491, endPoint x: 1467, endPoint y: 491, distance: 17.0
click at [1199, 555] on icon "show more" at bounding box center [1194, 557] width 9 height 6
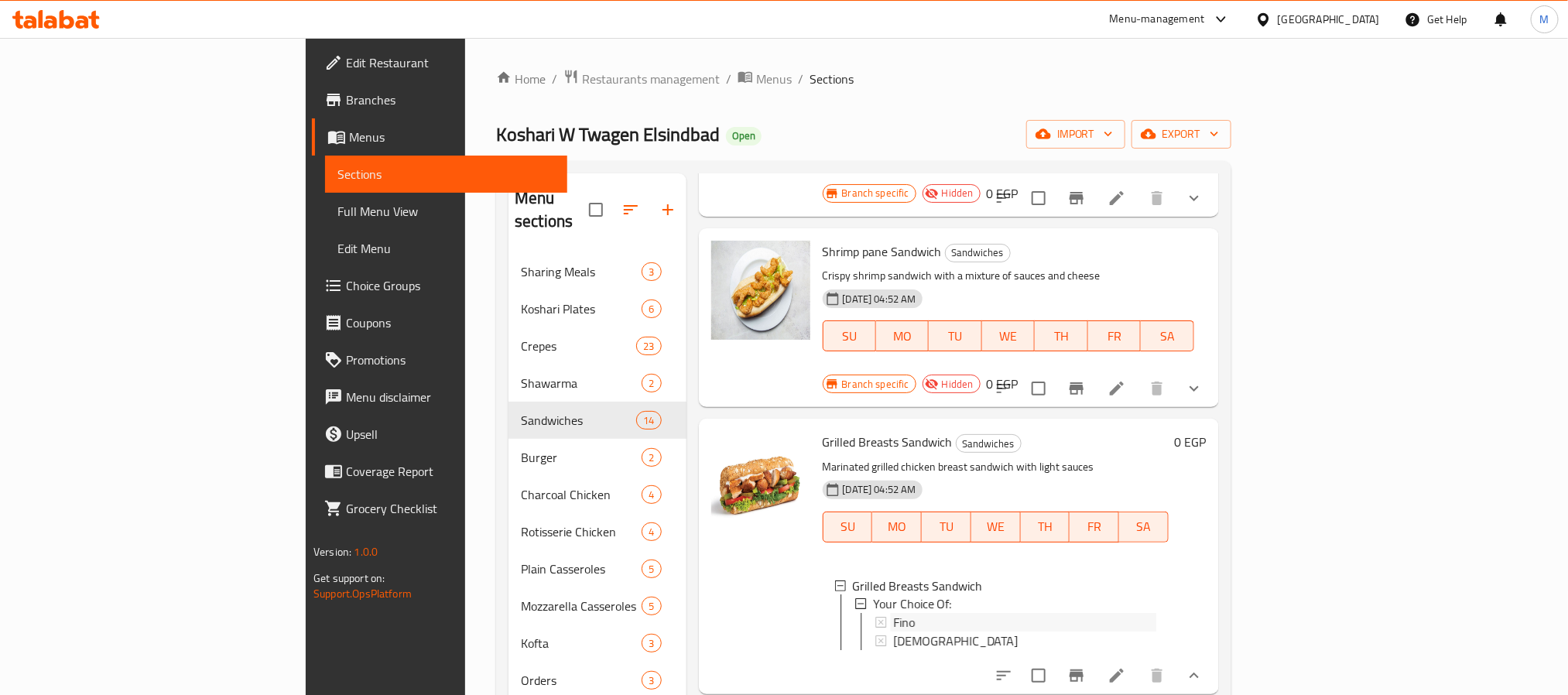
click at [893, 614] on div "Fino" at bounding box center [1024, 623] width 263 height 19
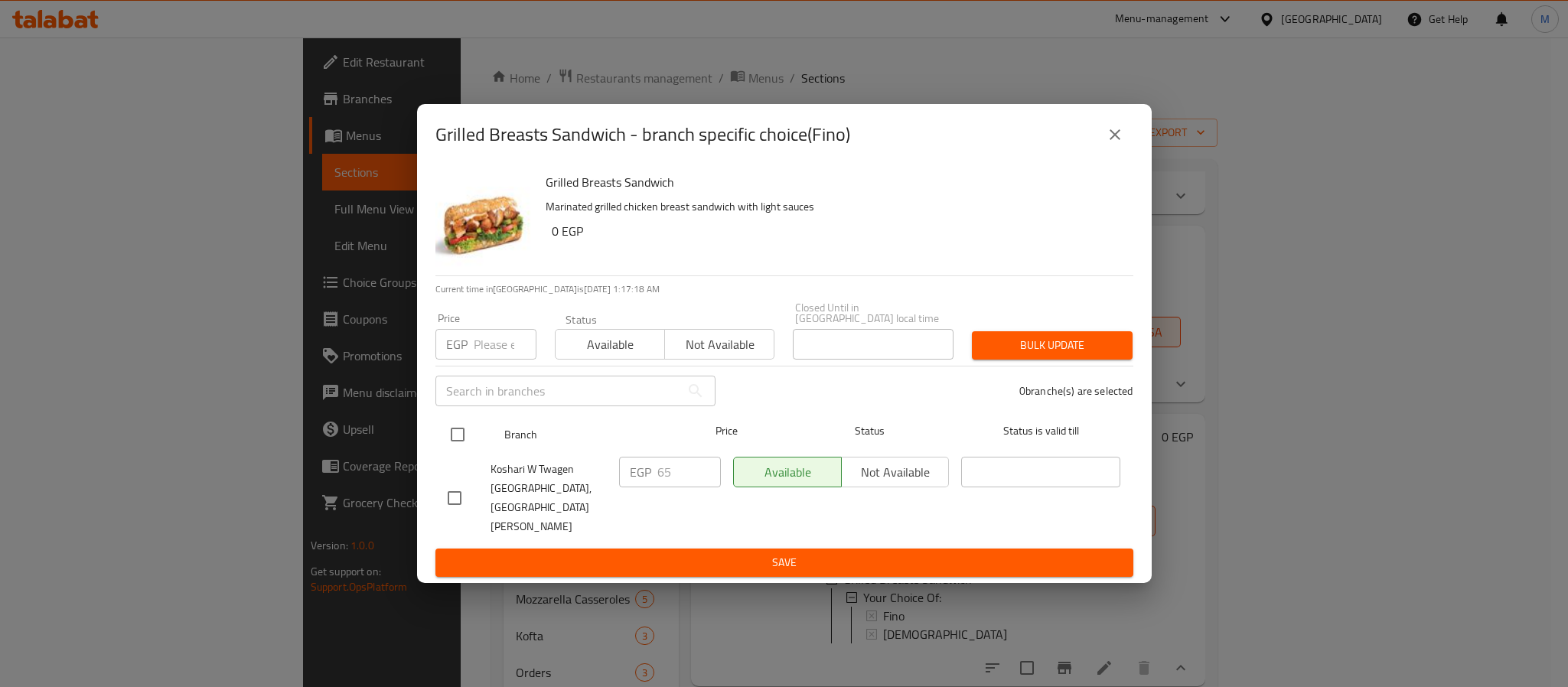
click at [458, 449] on input "checkbox" at bounding box center [458, 435] width 32 height 32
checkbox input "true"
click at [494, 360] on input "number" at bounding box center [505, 344] width 62 height 31
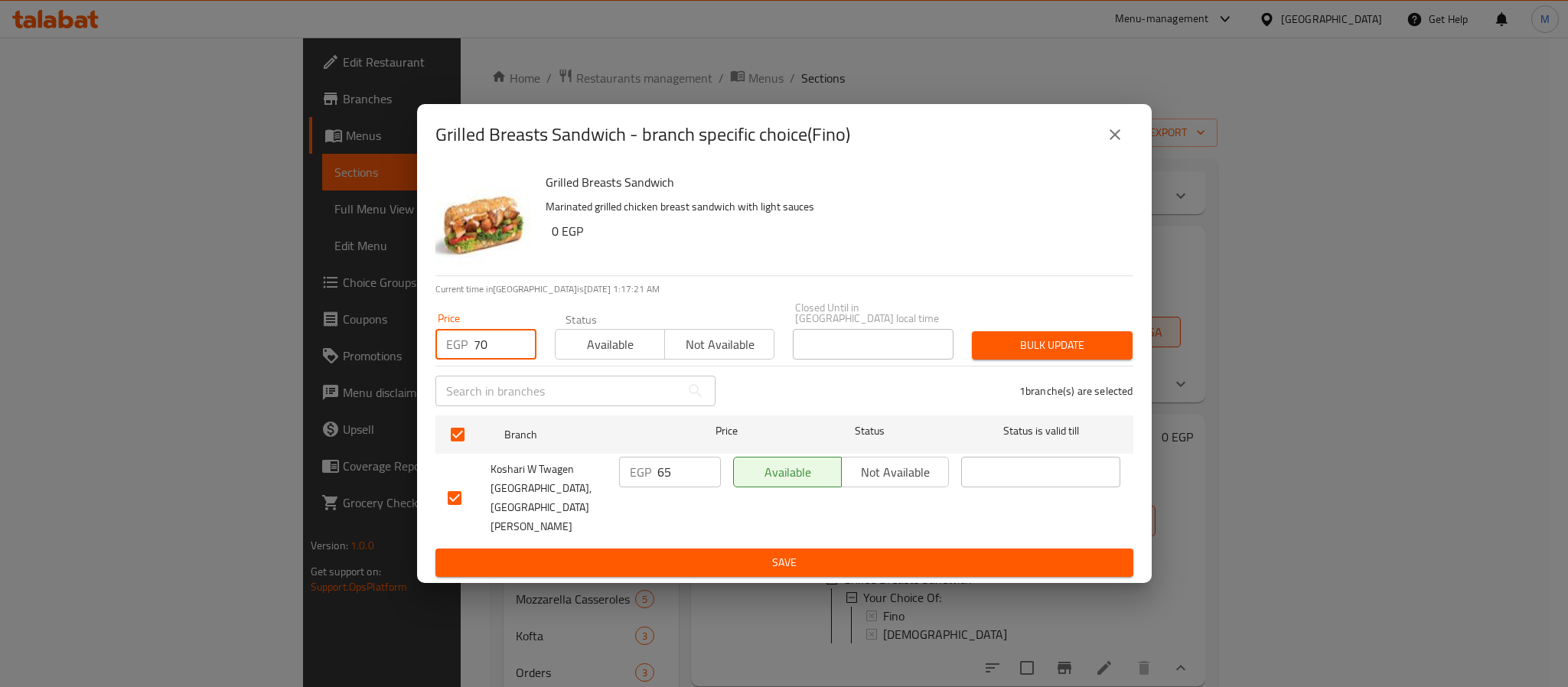
type input "70"
click at [976, 275] on div "Grilled Breasts Sandwich Marinated grilled chicken breast sandwich with light s…" at bounding box center [833, 220] width 588 height 110
click at [1029, 345] on button "Bulk update" at bounding box center [1052, 345] width 160 height 28
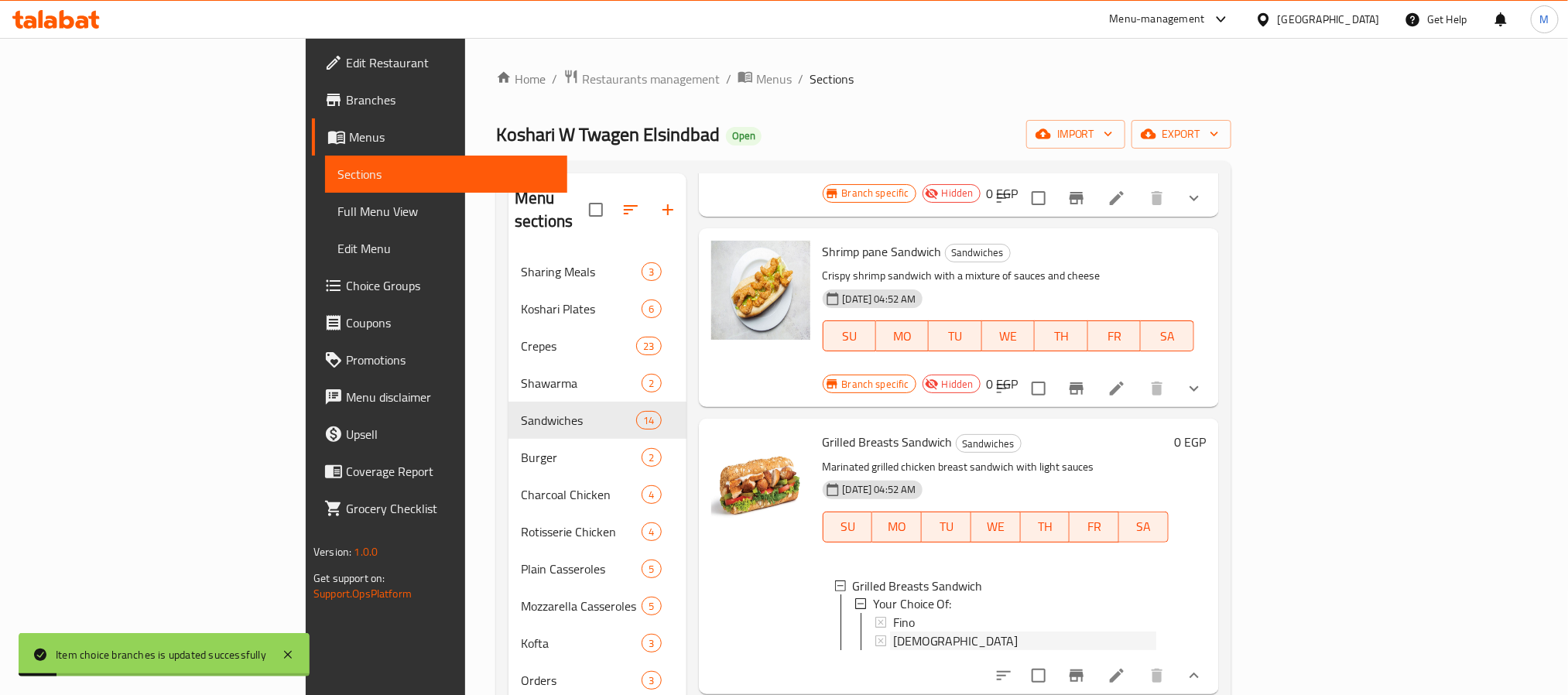
click at [893, 633] on span "[DEMOGRAPHIC_DATA]" at bounding box center [955, 642] width 125 height 19
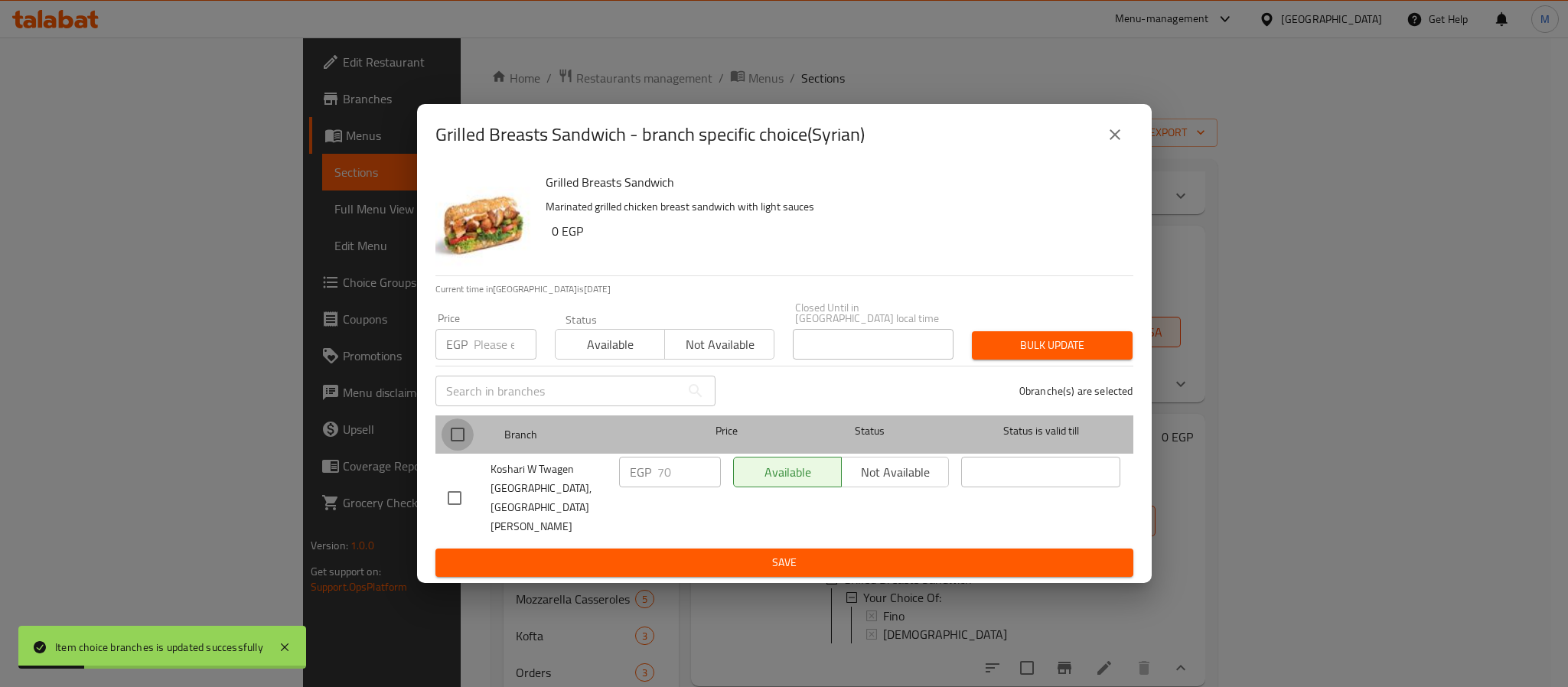
click at [467, 446] on input "checkbox" at bounding box center [458, 435] width 32 height 32
checkbox input "true"
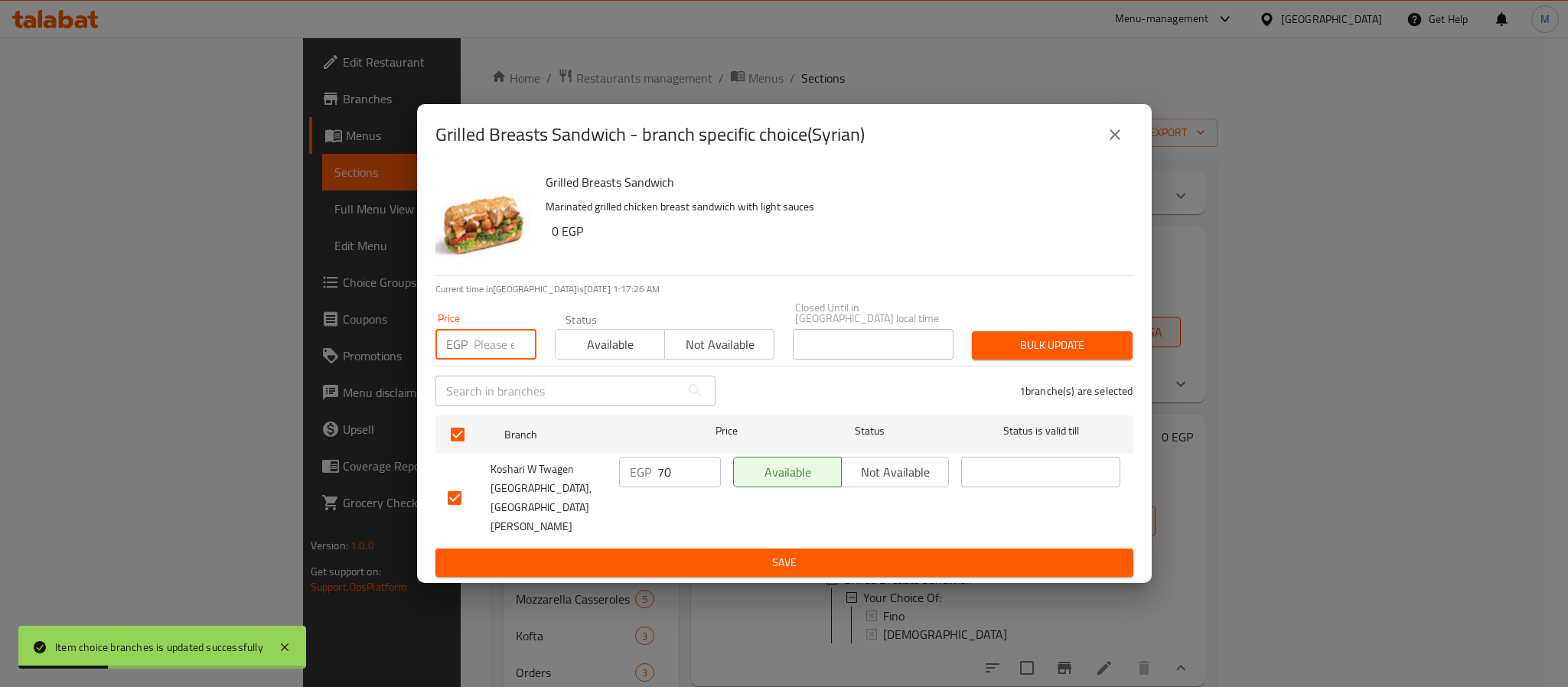
click at [490, 360] on input "number" at bounding box center [505, 344] width 62 height 31
type input "75"
click at [763, 242] on h6 "0 EGP" at bounding box center [836, 231] width 569 height 21
click at [994, 352] on span "Bulk update" at bounding box center [1052, 346] width 136 height 19
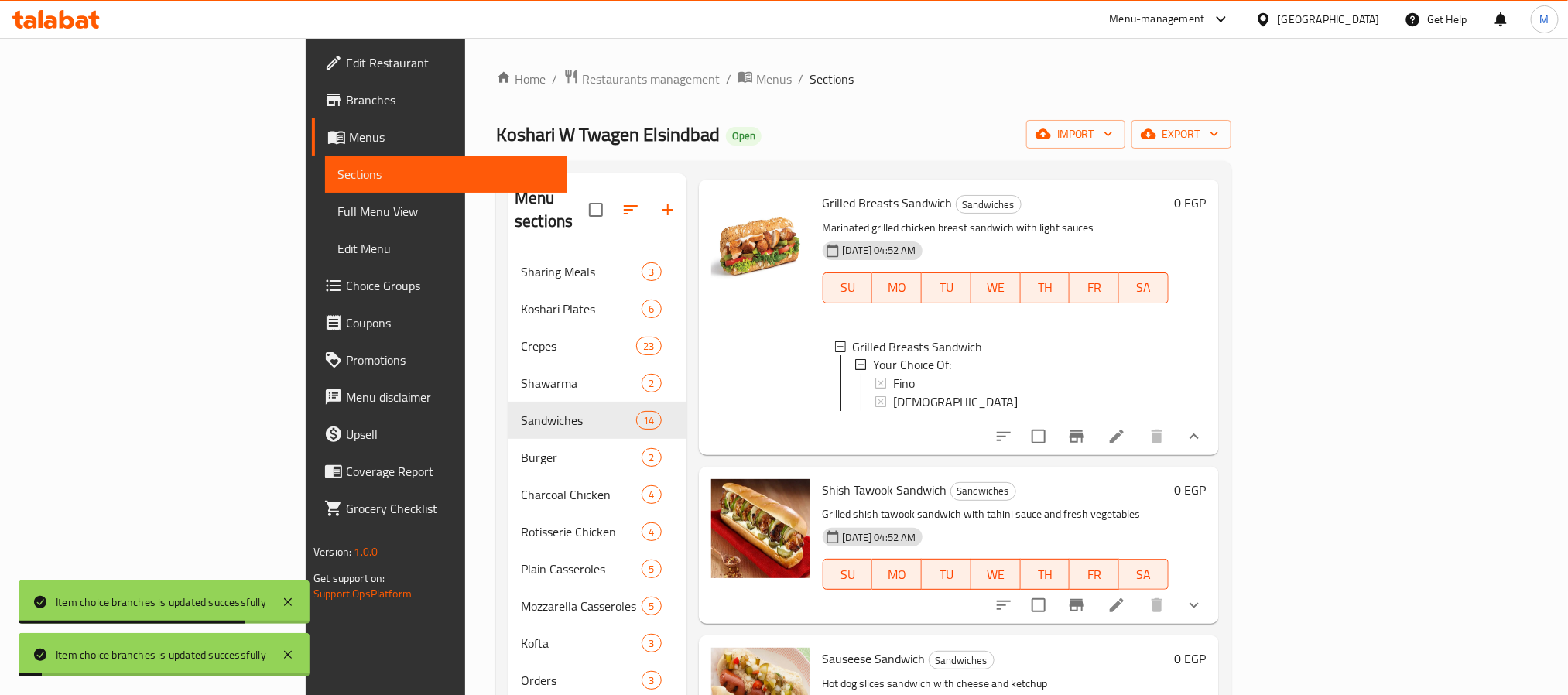
scroll to position [1742, 0]
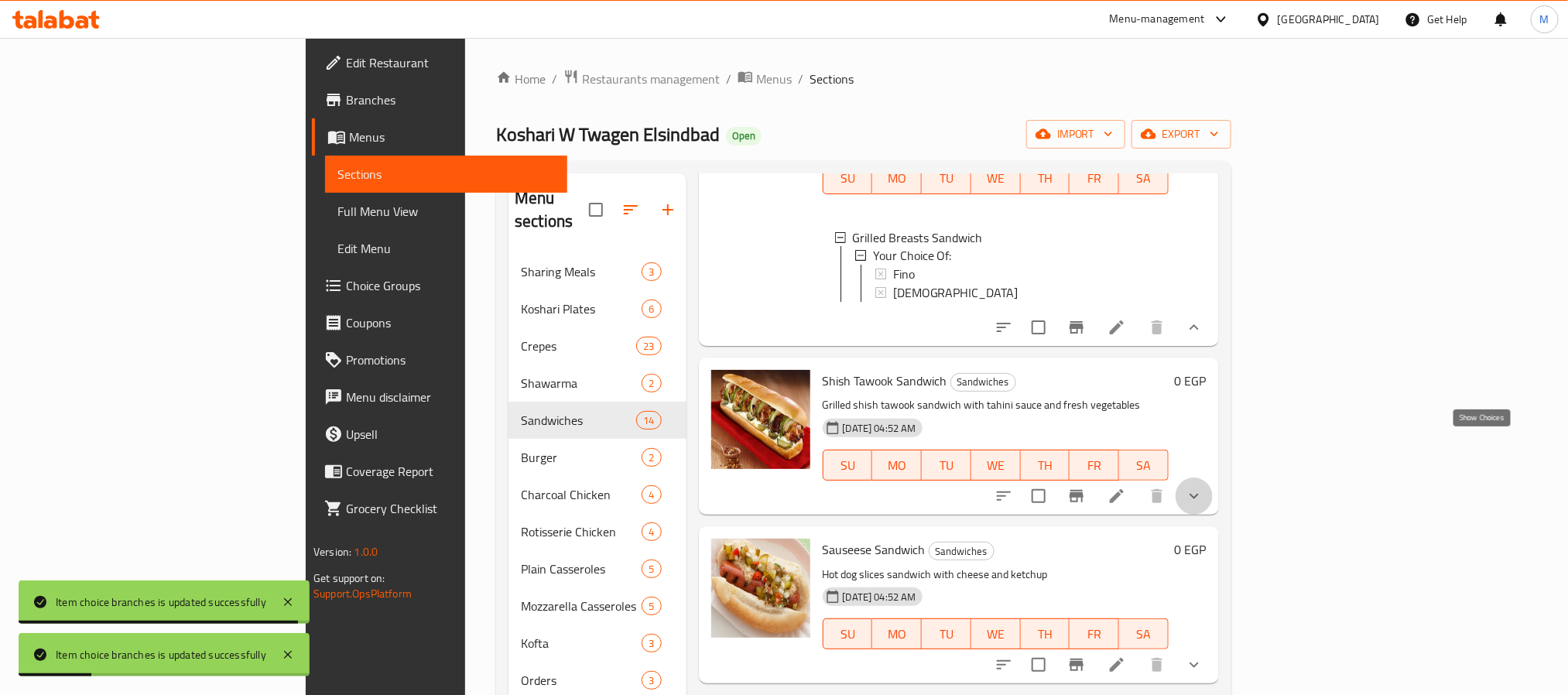
click at [1203, 487] on icon "show more" at bounding box center [1194, 496] width 19 height 19
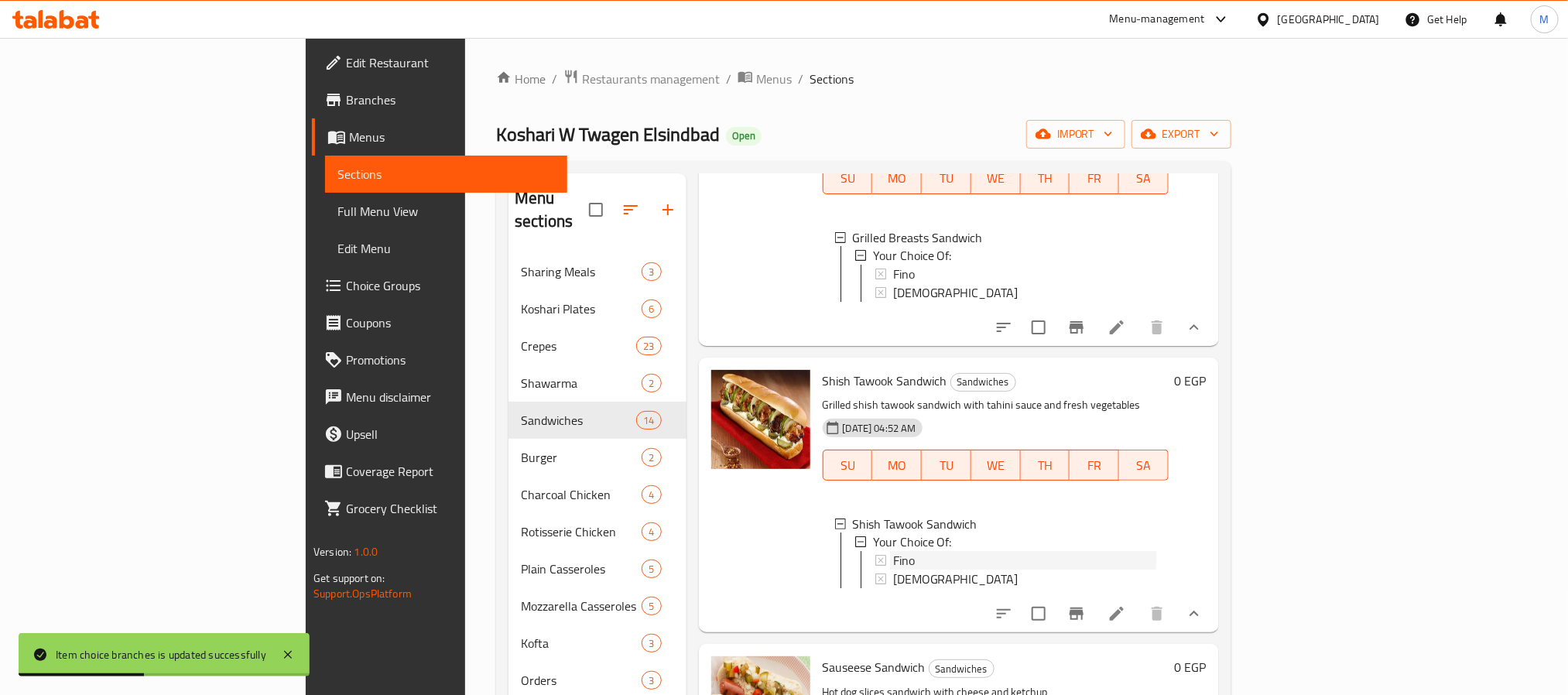
click at [893, 552] on div "Fino" at bounding box center [1024, 561] width 263 height 19
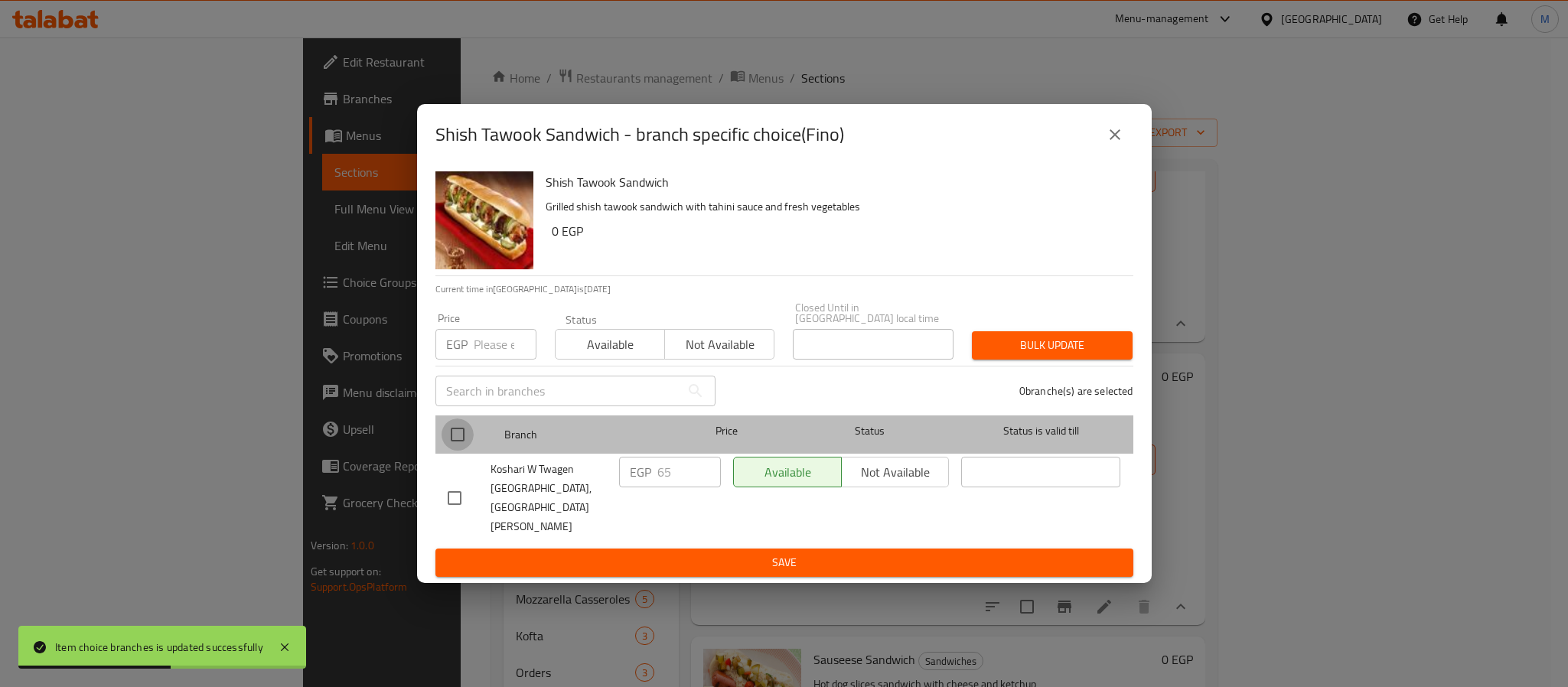
click at [457, 451] on input "checkbox" at bounding box center [458, 435] width 32 height 32
checkbox input "true"
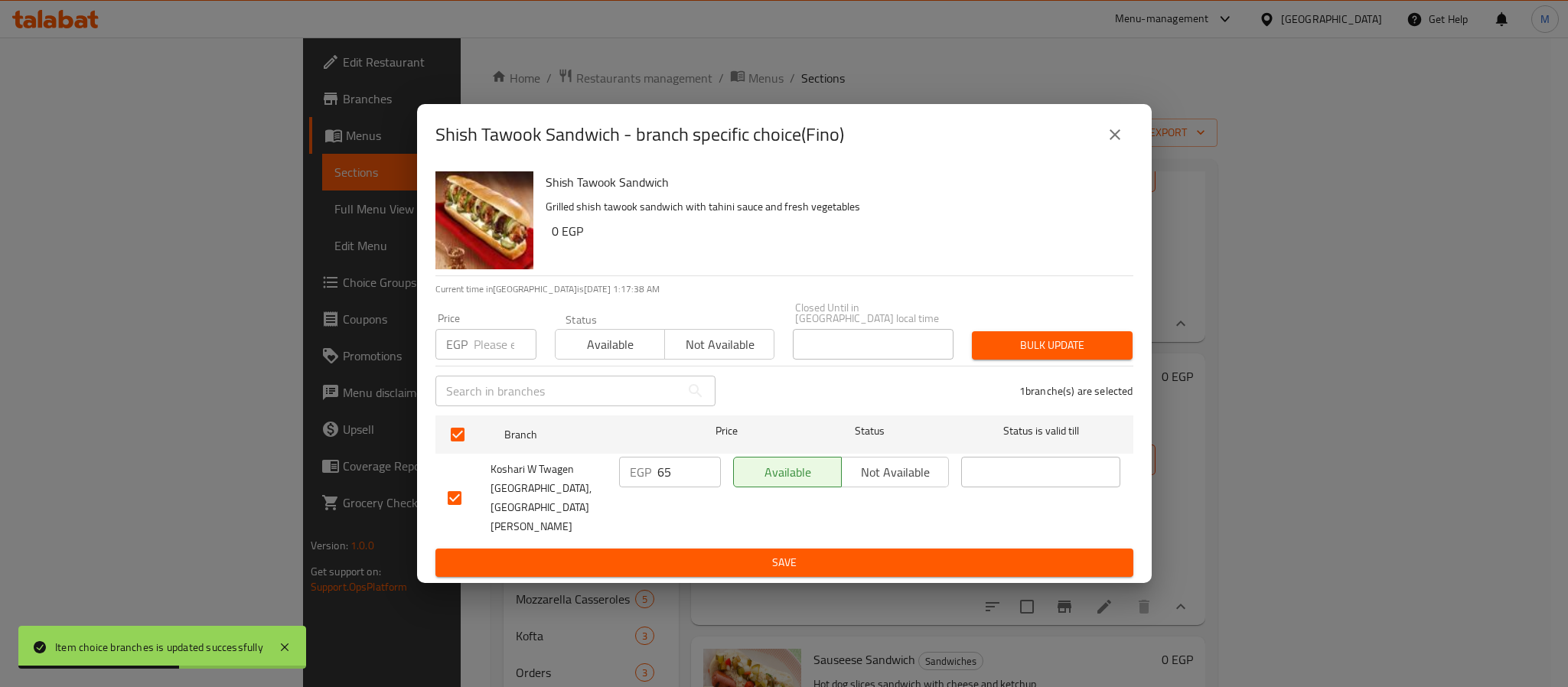
click at [489, 360] on input "number" at bounding box center [505, 344] width 62 height 31
type input "70"
click at [1103, 333] on div "Price EGP 70 Price Status Available Not available Closed Until in Egypt local t…" at bounding box center [784, 331] width 716 height 76
click at [1091, 344] on button "Bulk update" at bounding box center [1052, 345] width 160 height 28
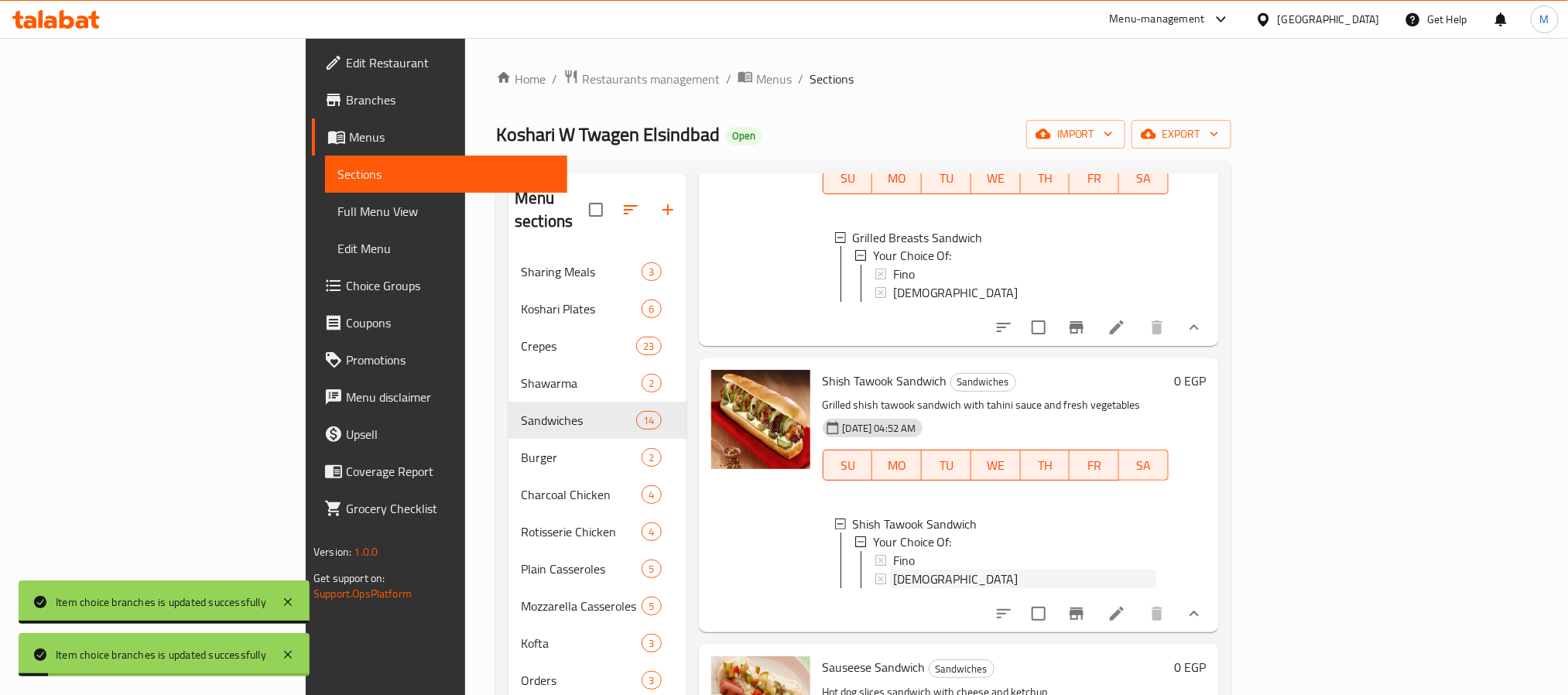
click at [893, 570] on span "[DEMOGRAPHIC_DATA]" at bounding box center [955, 579] width 125 height 19
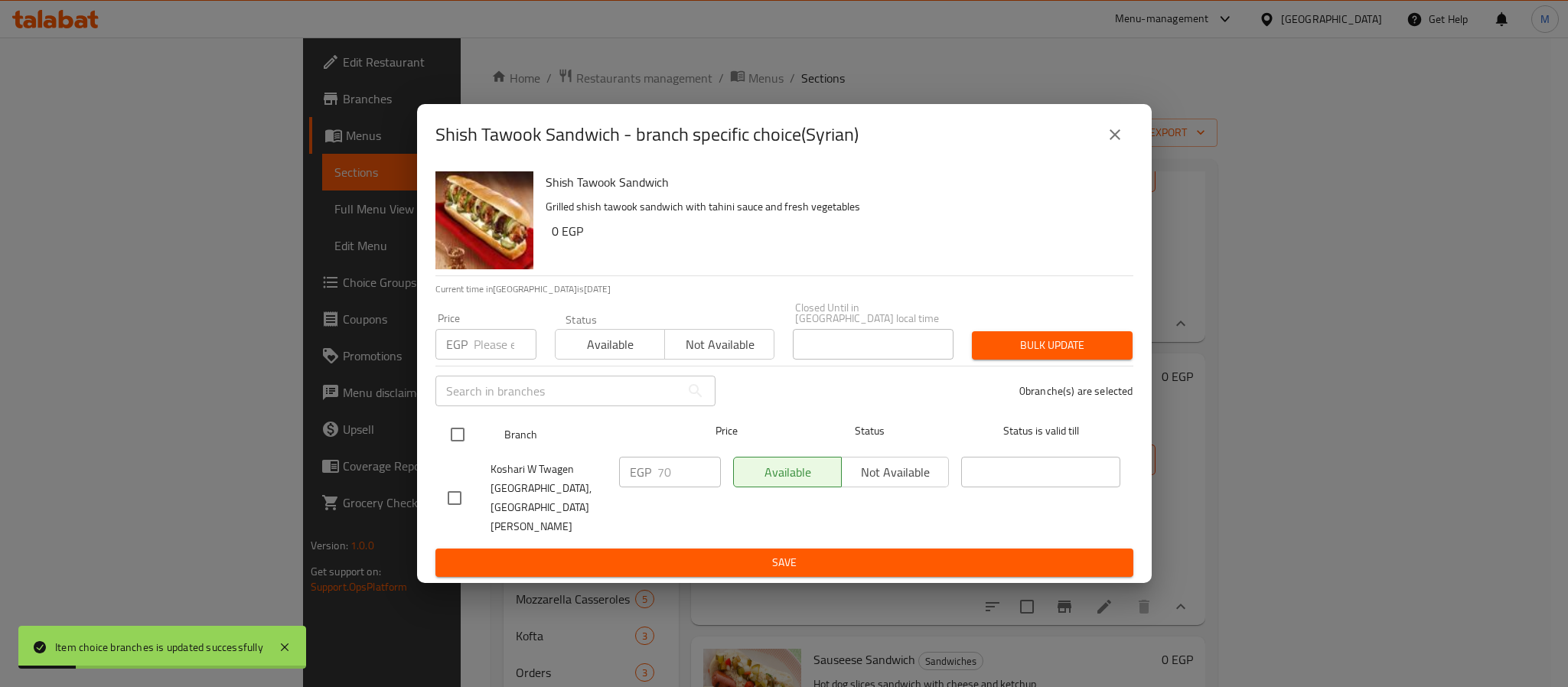
click at [462, 450] on input "checkbox" at bounding box center [458, 435] width 32 height 32
checkbox input "true"
click at [490, 360] on input "number" at bounding box center [505, 344] width 62 height 31
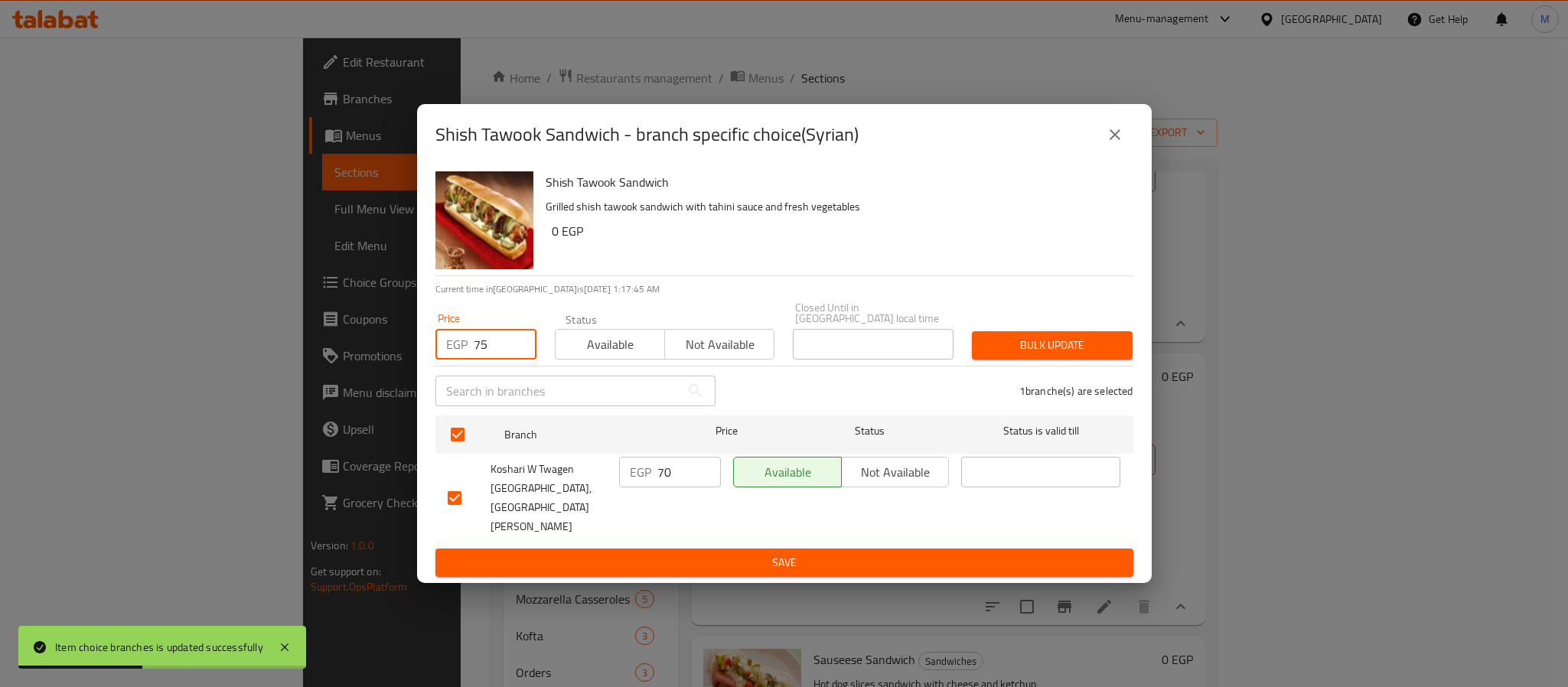
type input "75"
click at [1007, 274] on div "Shish Tawook Sandwich Grilled shish tawook sandwich with tahini sauce and fresh…" at bounding box center [833, 220] width 588 height 110
click at [1040, 355] on span "Bulk update" at bounding box center [1052, 346] width 136 height 19
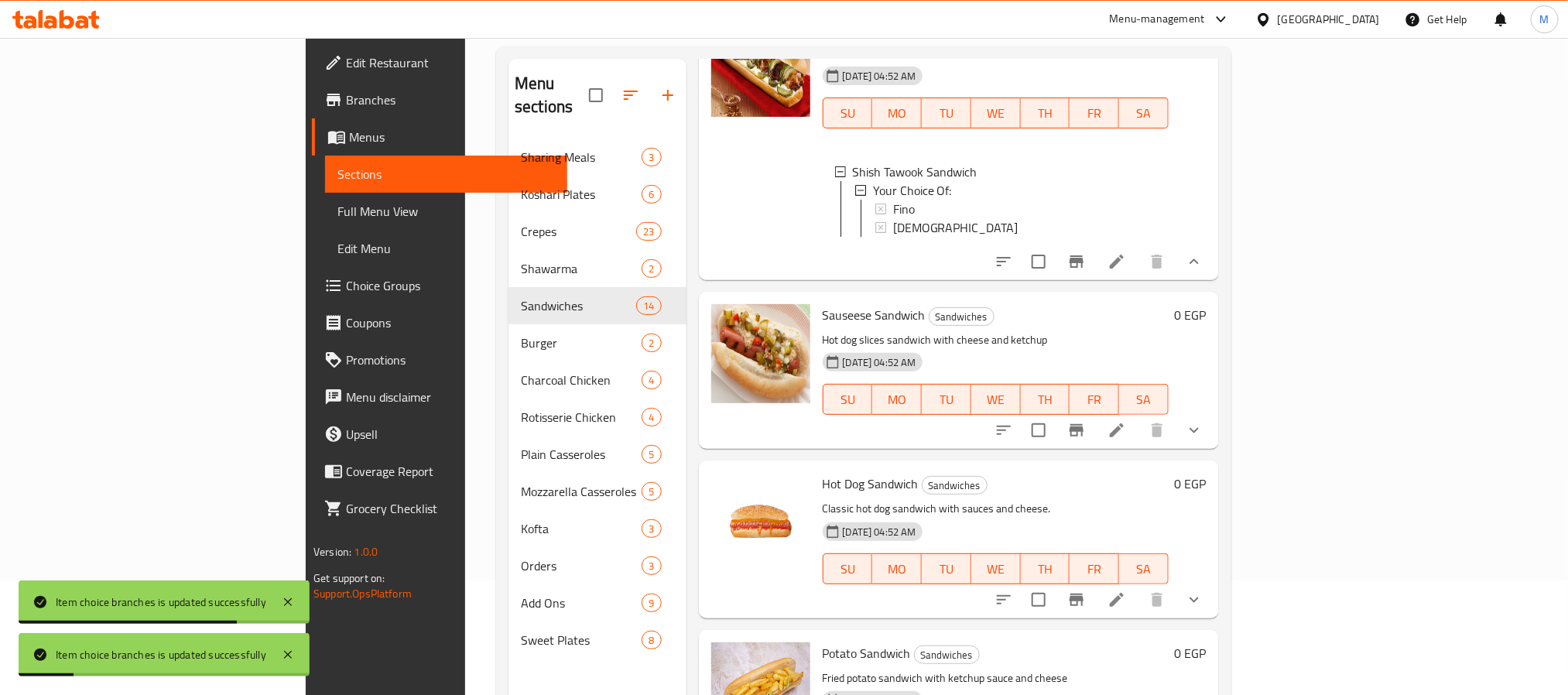
scroll to position [116, 0]
click at [1203, 420] on icon "show more" at bounding box center [1194, 429] width 19 height 19
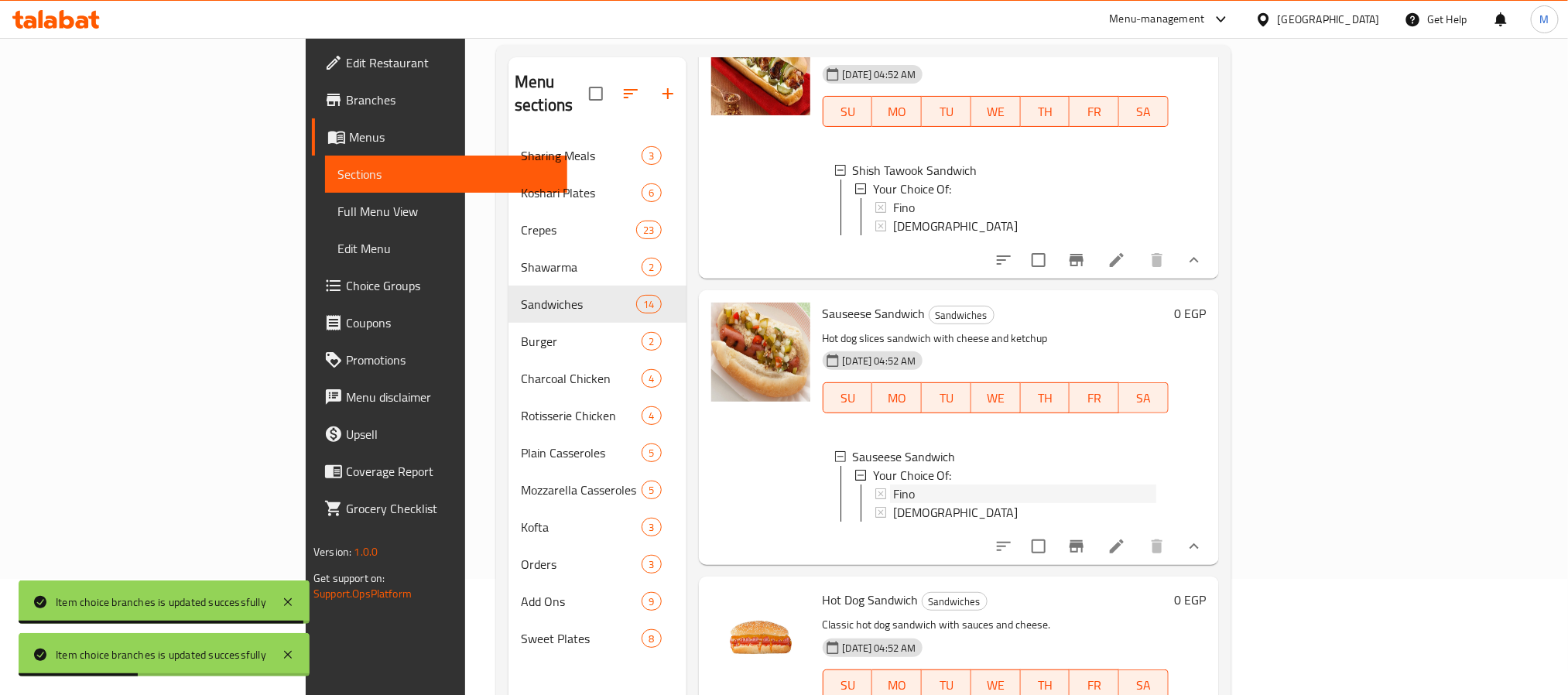
click at [893, 484] on div "Fino" at bounding box center [1024, 493] width 263 height 19
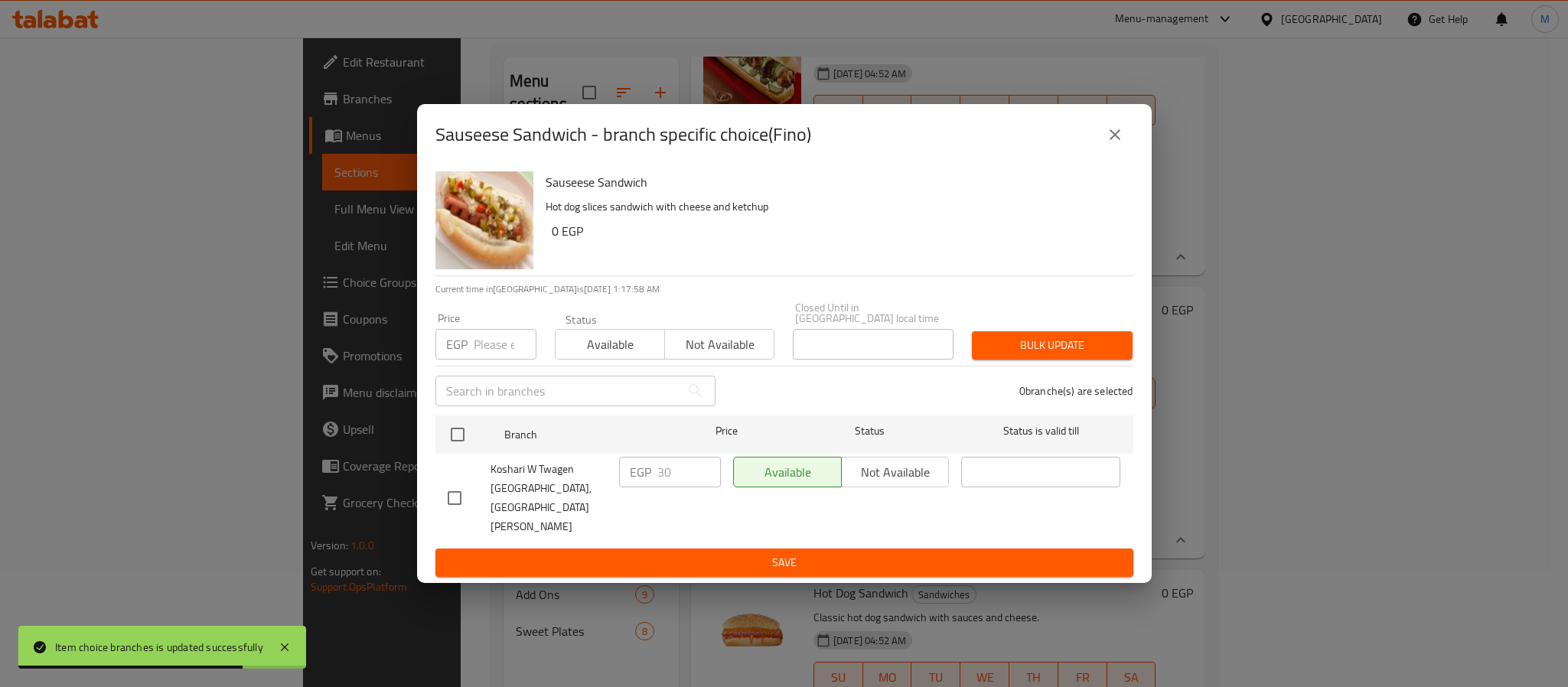
click at [1109, 144] on icon "close" at bounding box center [1114, 134] width 19 height 19
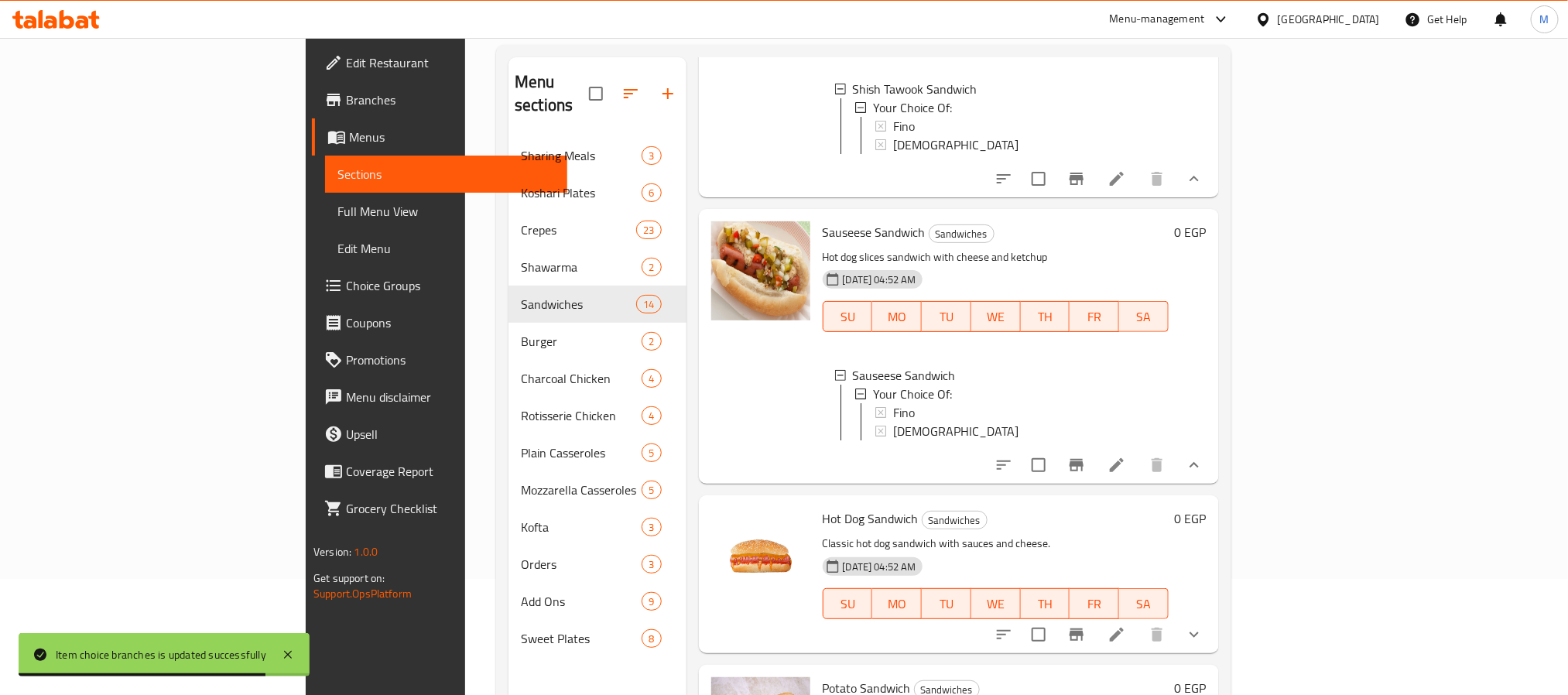
scroll to position [2096, 0]
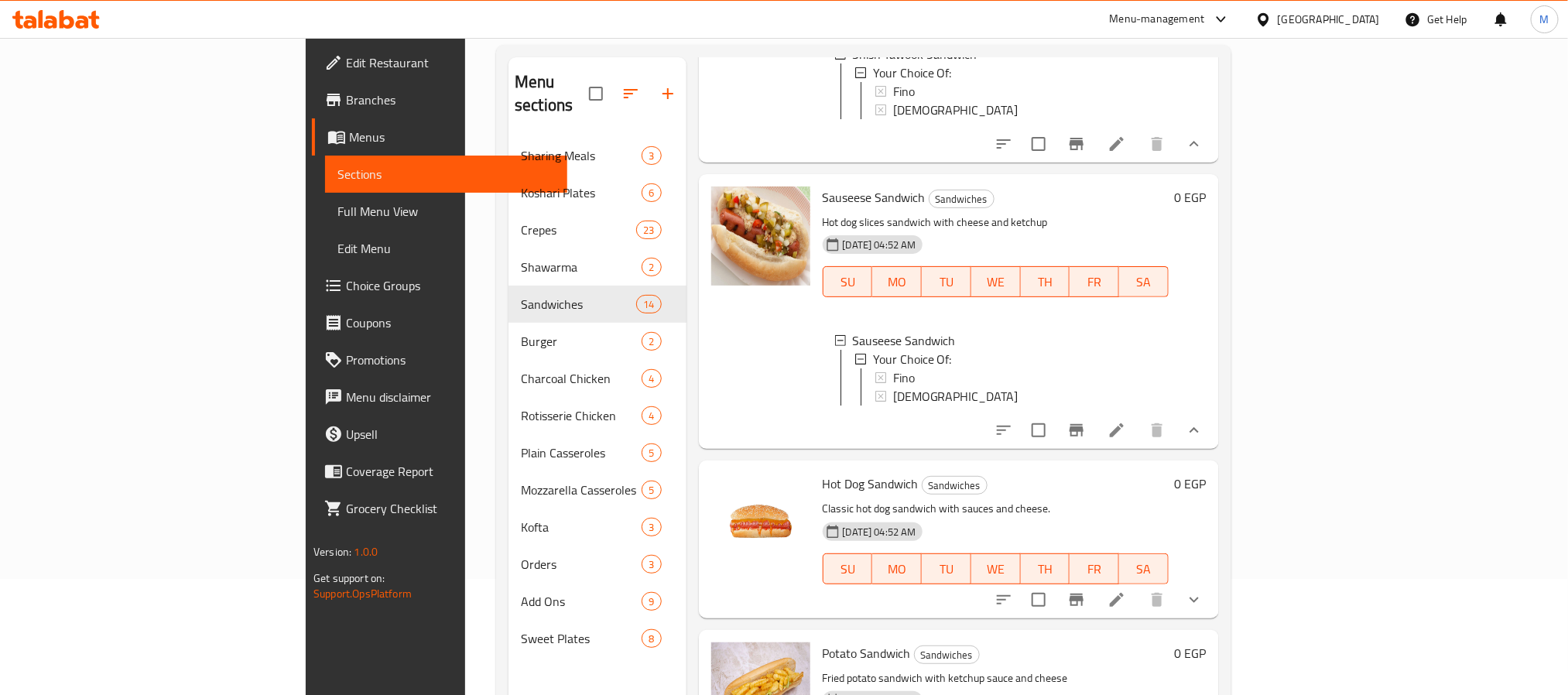
click at [905, 369] on div "Fino" at bounding box center [1024, 378] width 263 height 19
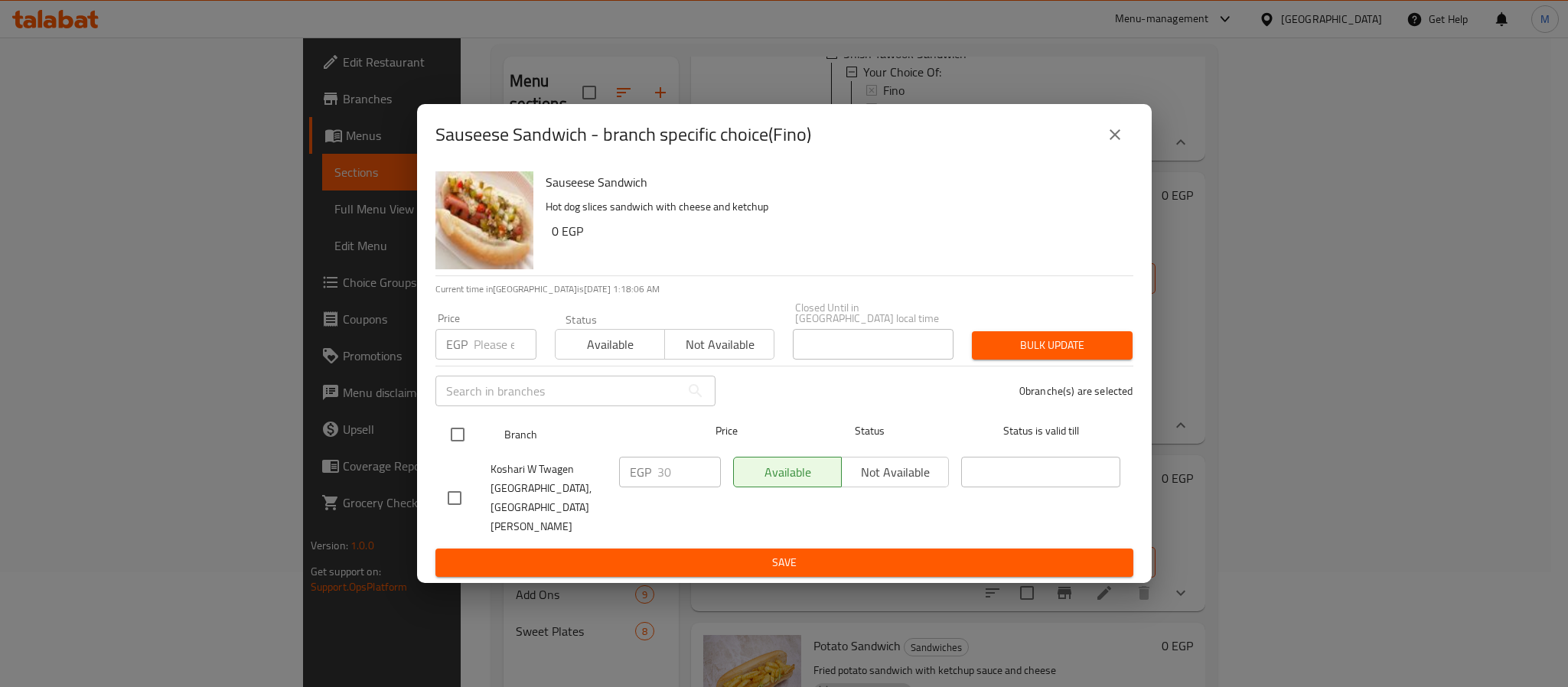
click at [467, 451] on input "checkbox" at bounding box center [458, 435] width 32 height 32
checkbox input "true"
click at [498, 360] on input "number" at bounding box center [505, 344] width 62 height 31
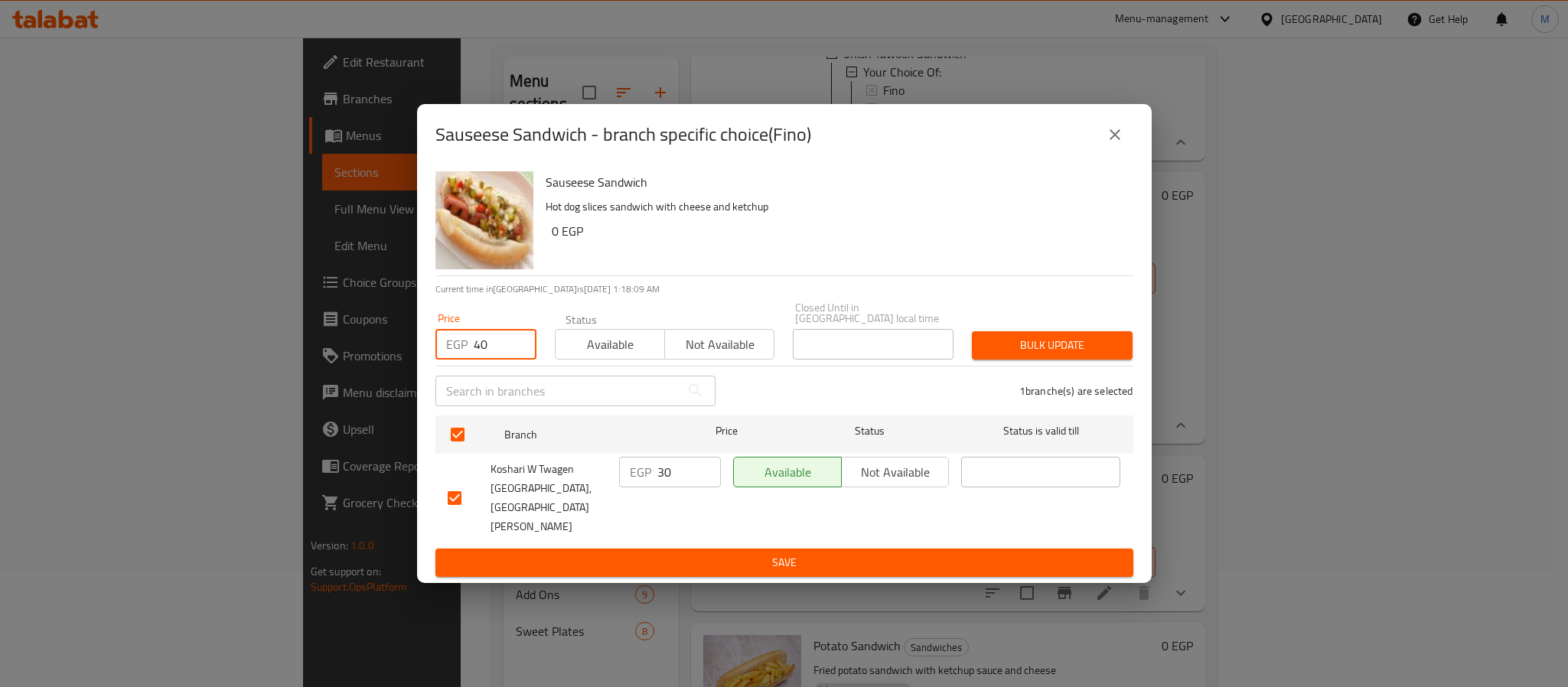
type input "40"
click at [1096, 354] on span "Bulk update" at bounding box center [1052, 346] width 136 height 19
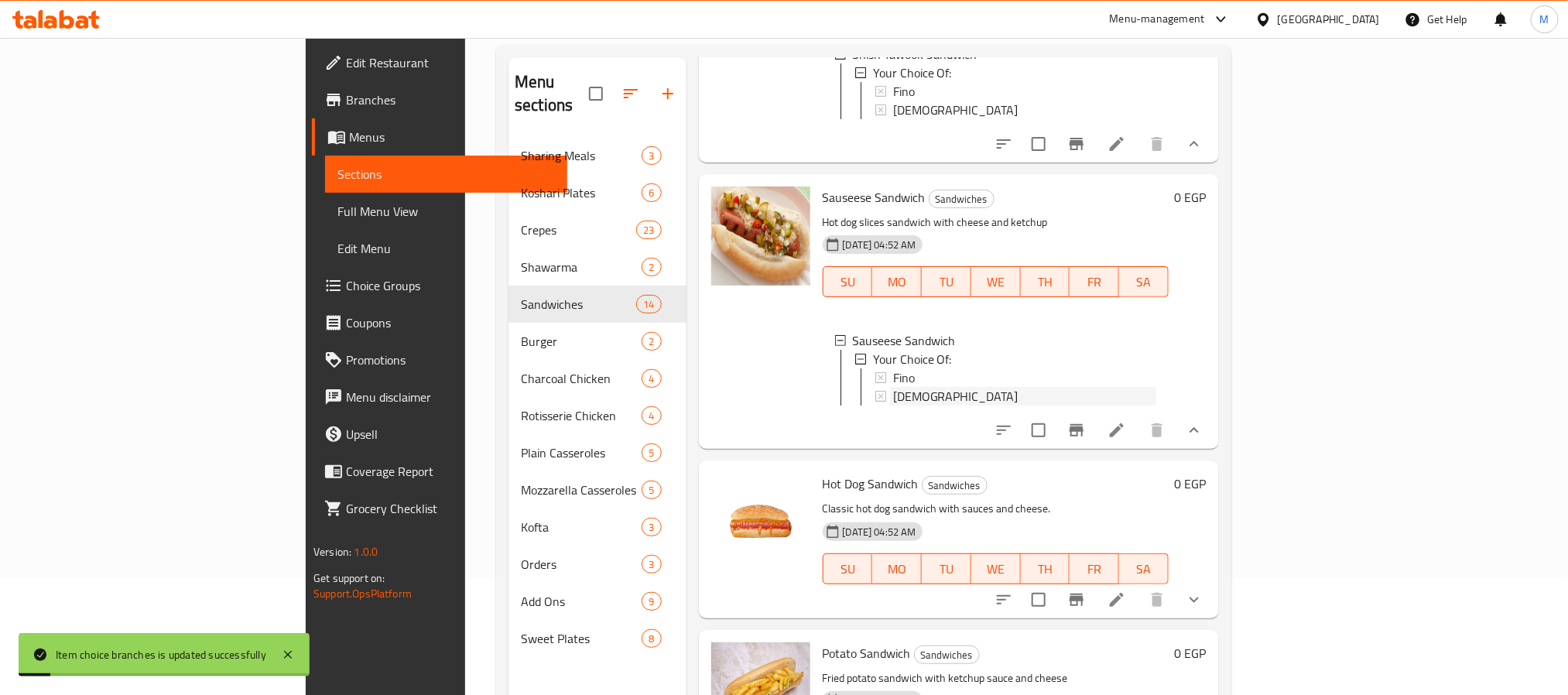
click at [893, 387] on span "[DEMOGRAPHIC_DATA]" at bounding box center [955, 396] width 125 height 19
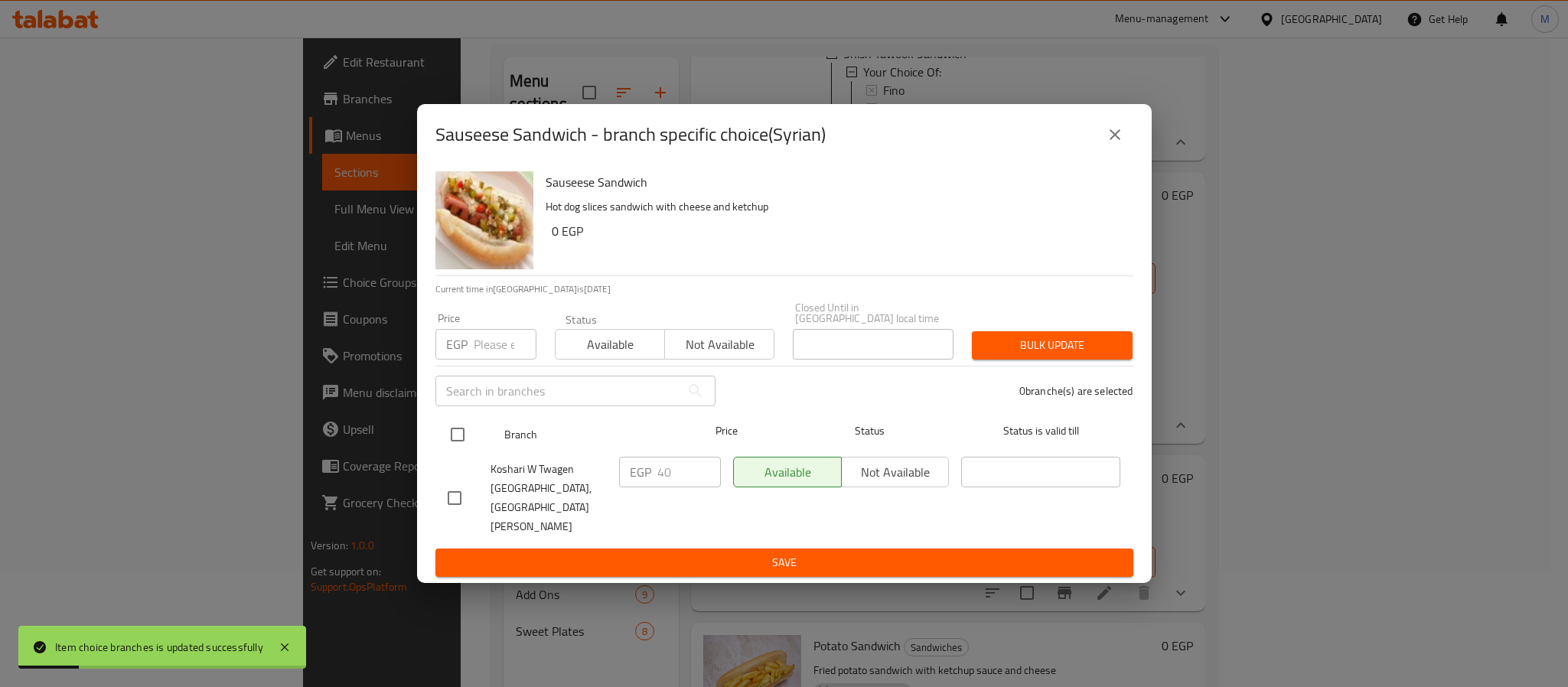
click at [469, 451] on input "checkbox" at bounding box center [458, 435] width 32 height 32
checkbox input "true"
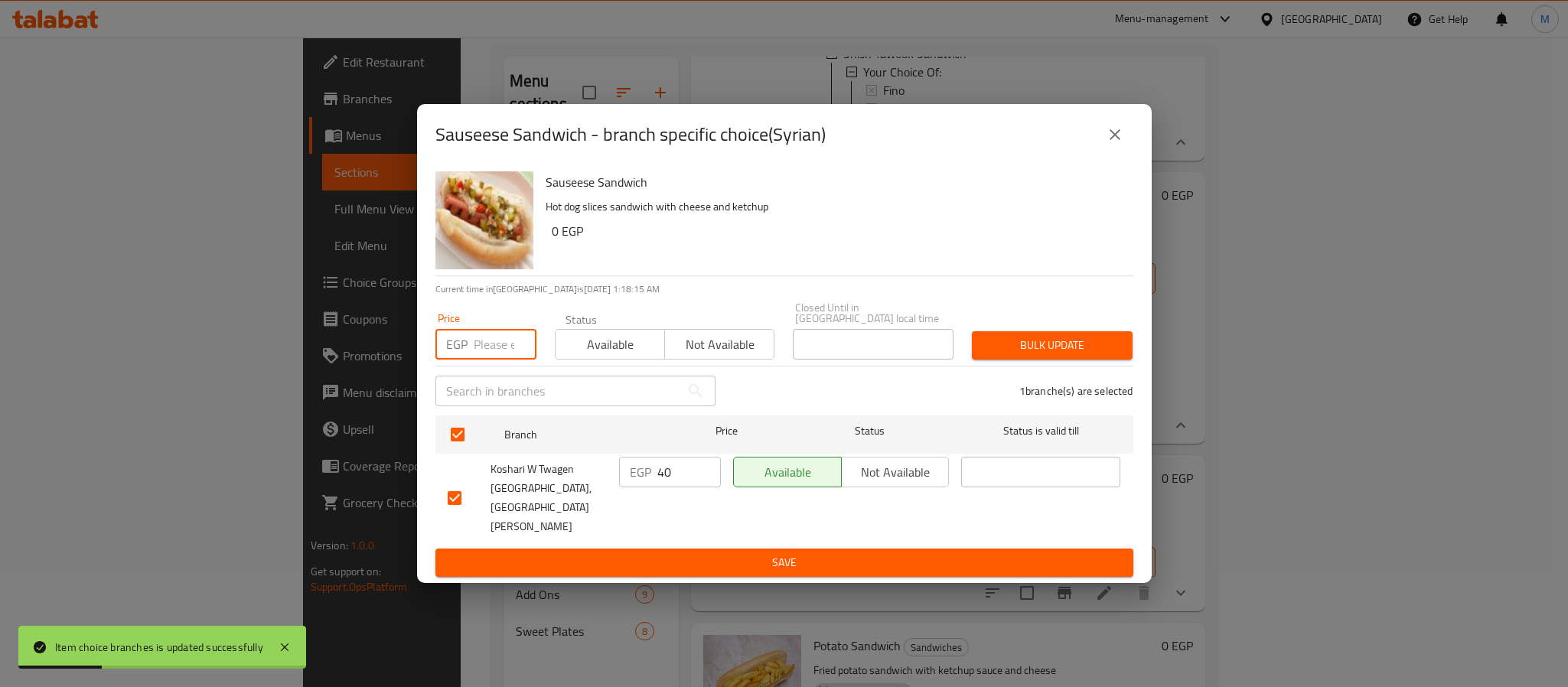
click at [493, 360] on input "number" at bounding box center [505, 344] width 62 height 31
type input "50"
click at [884, 242] on h6 "0 EGP" at bounding box center [836, 231] width 569 height 21
click at [1022, 355] on span "Bulk update" at bounding box center [1052, 346] width 136 height 19
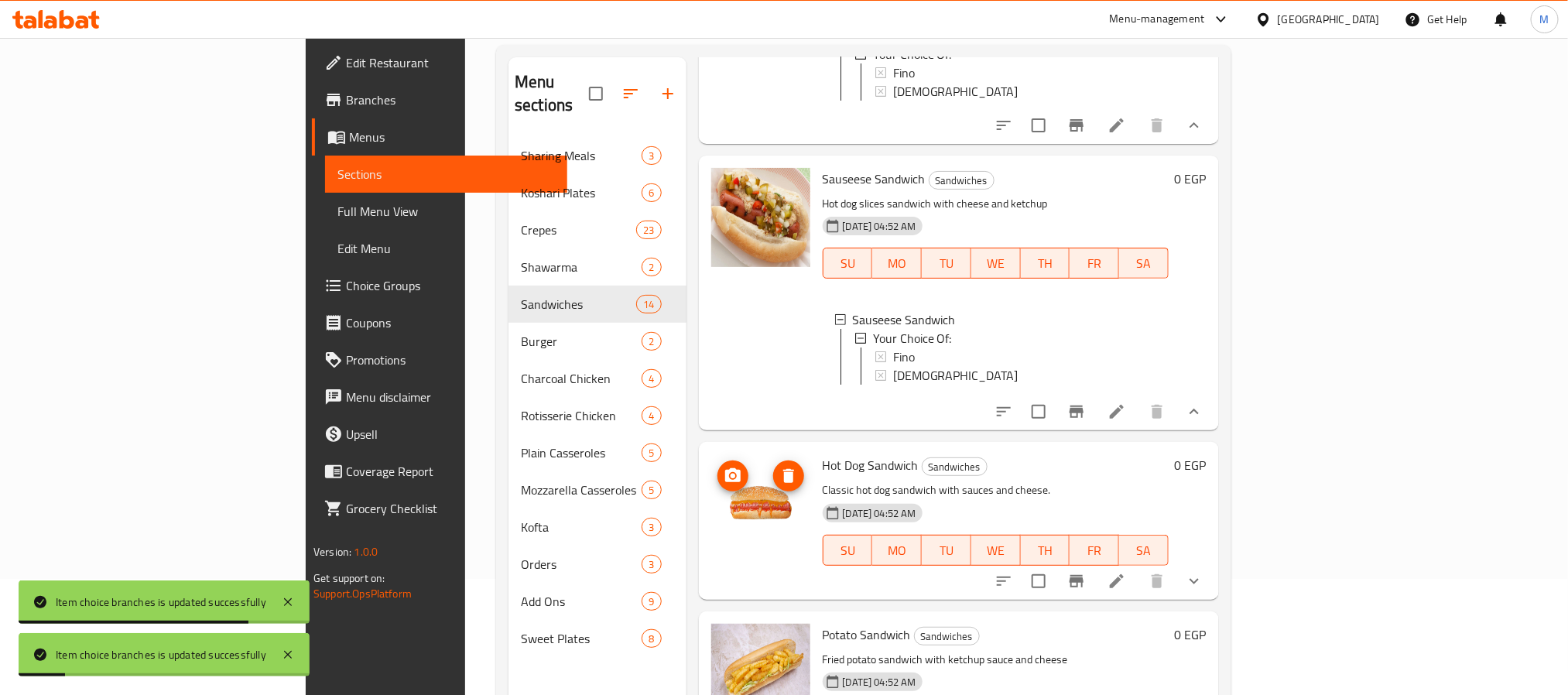
scroll to position [217, 0]
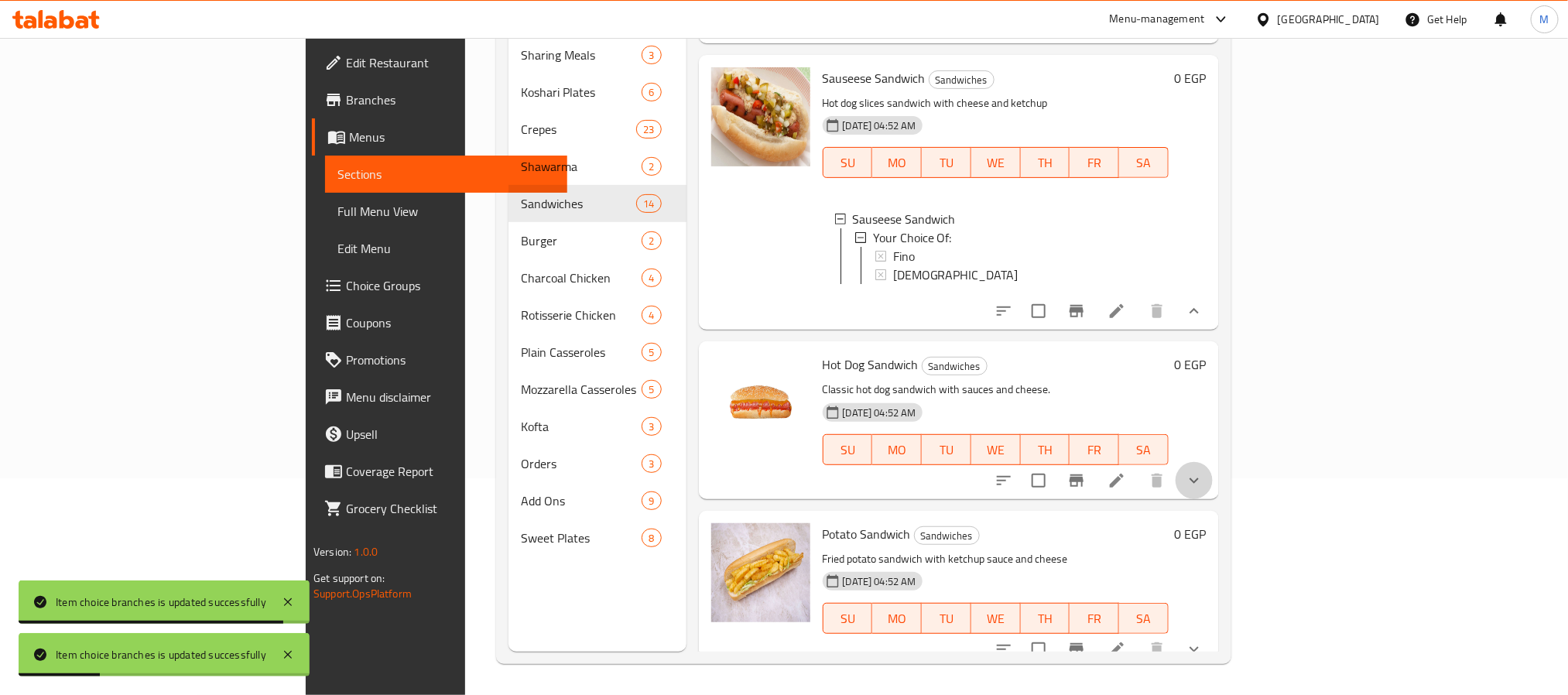
click at [1213, 470] on button "show more" at bounding box center [1194, 480] width 37 height 37
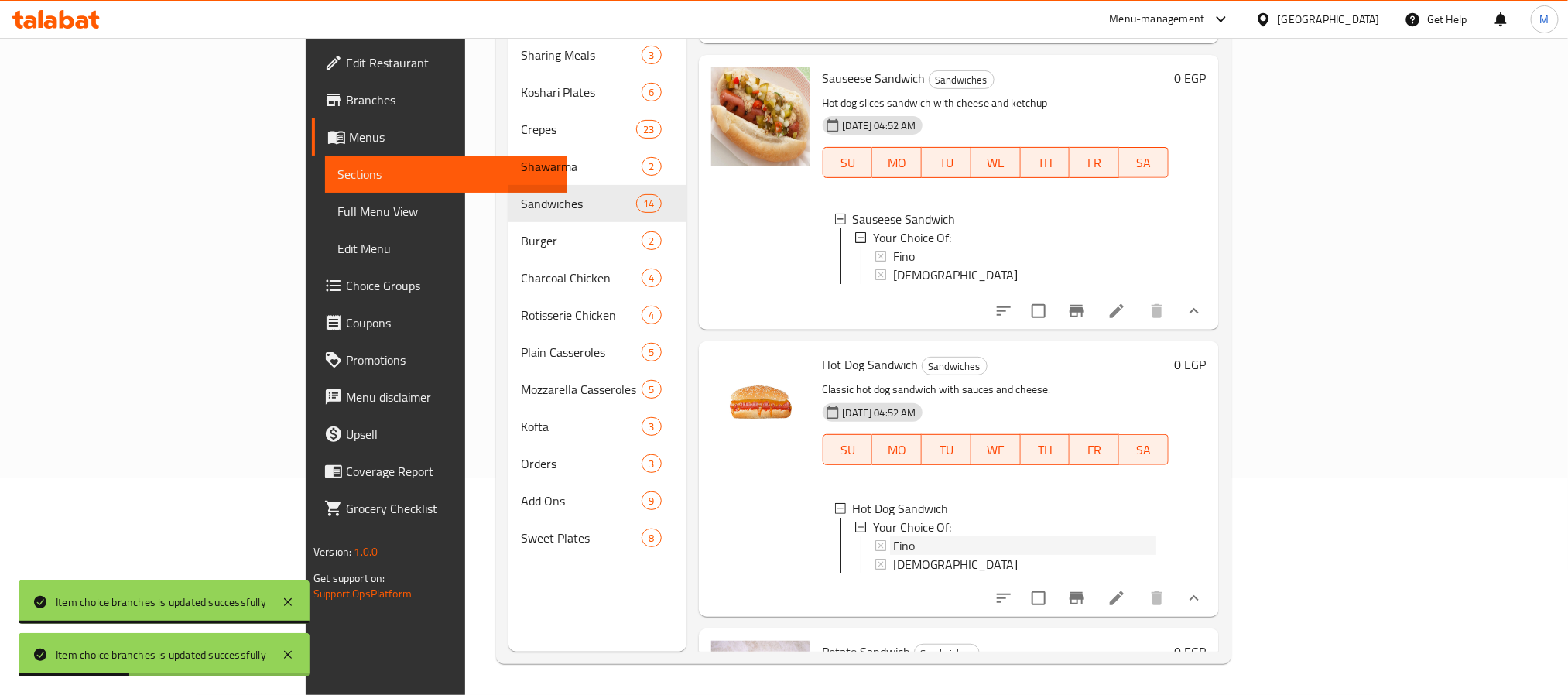
click at [893, 537] on div "Fino" at bounding box center [1024, 546] width 263 height 19
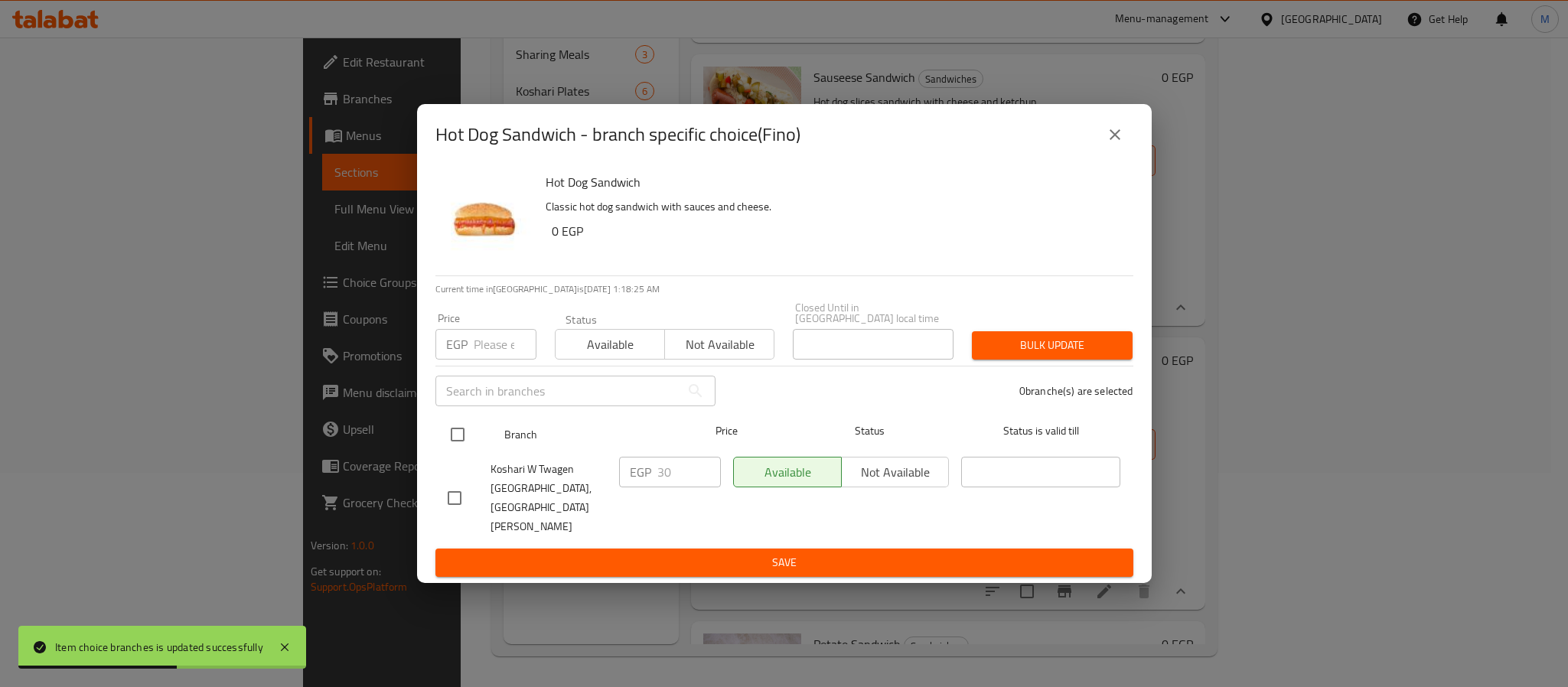
click at [453, 451] on input "checkbox" at bounding box center [458, 435] width 32 height 32
checkbox input "true"
click at [489, 360] on input "number" at bounding box center [505, 344] width 62 height 31
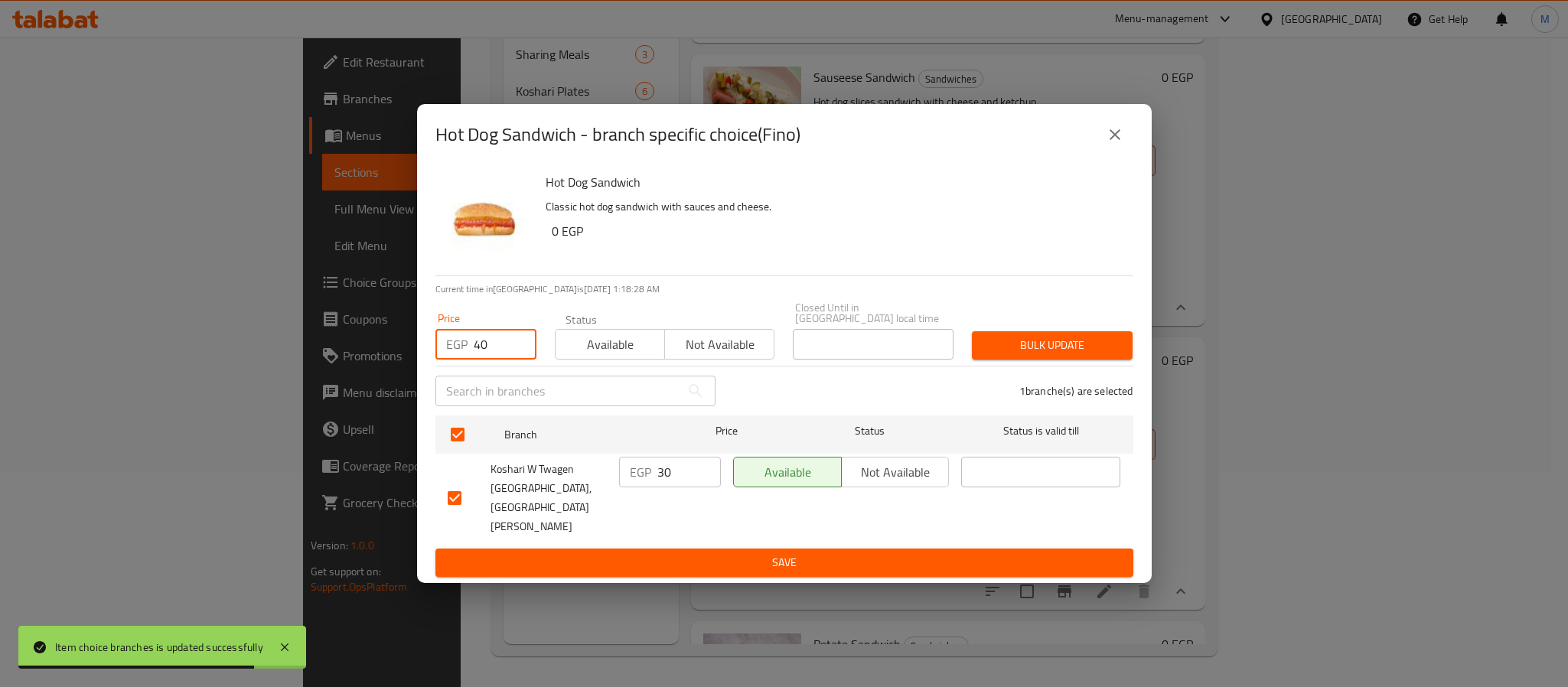
type input "40"
click at [1003, 355] on span "Bulk update" at bounding box center [1052, 346] width 136 height 19
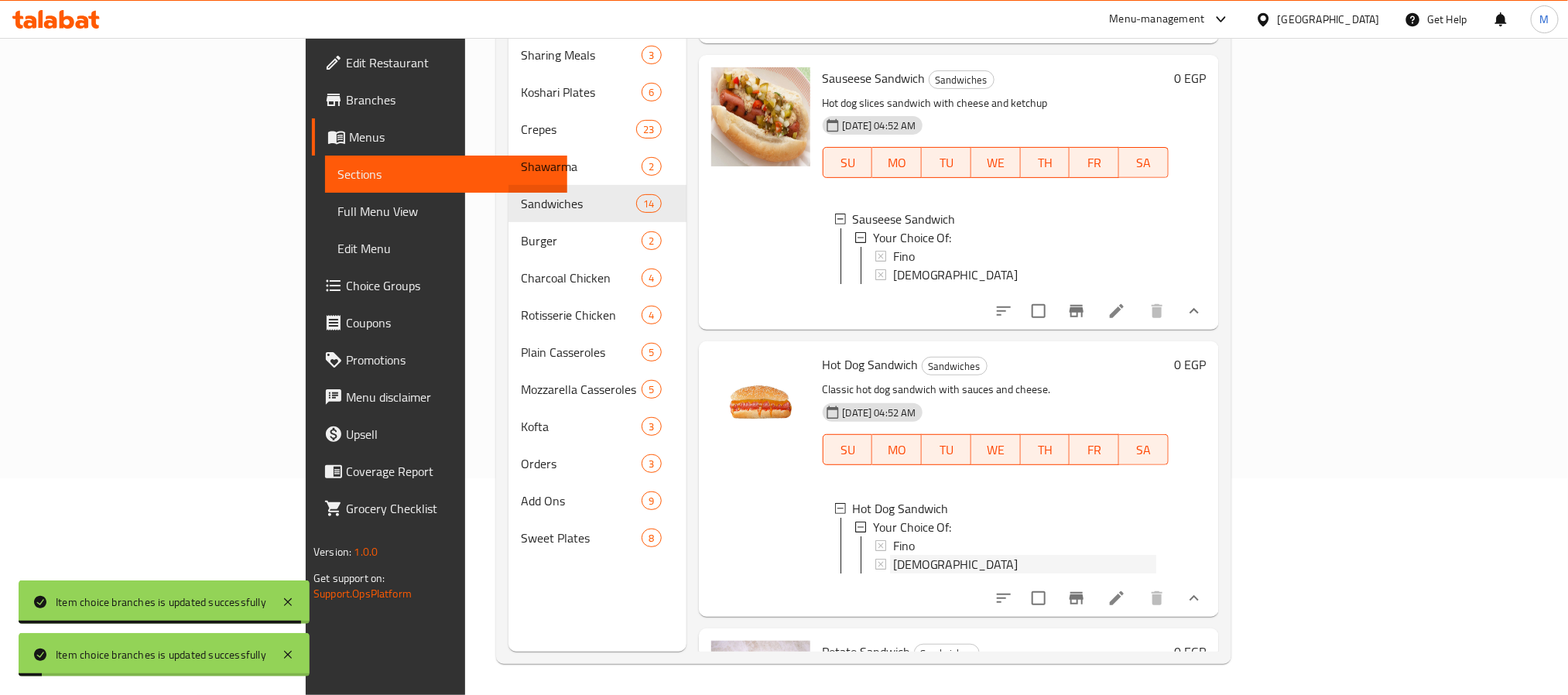
click at [893, 555] on span "[DEMOGRAPHIC_DATA]" at bounding box center [955, 564] width 125 height 19
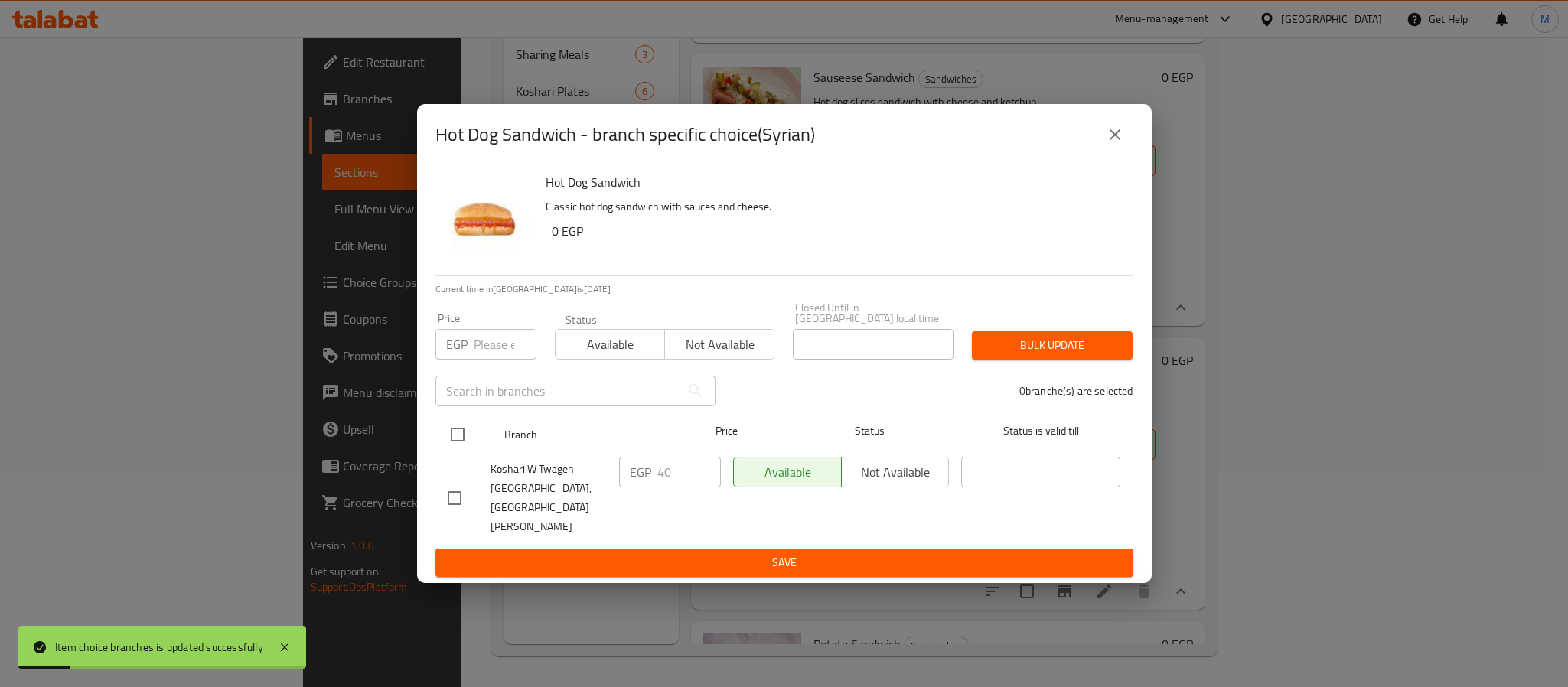
click at [457, 451] on input "checkbox" at bounding box center [458, 435] width 32 height 32
checkbox input "true"
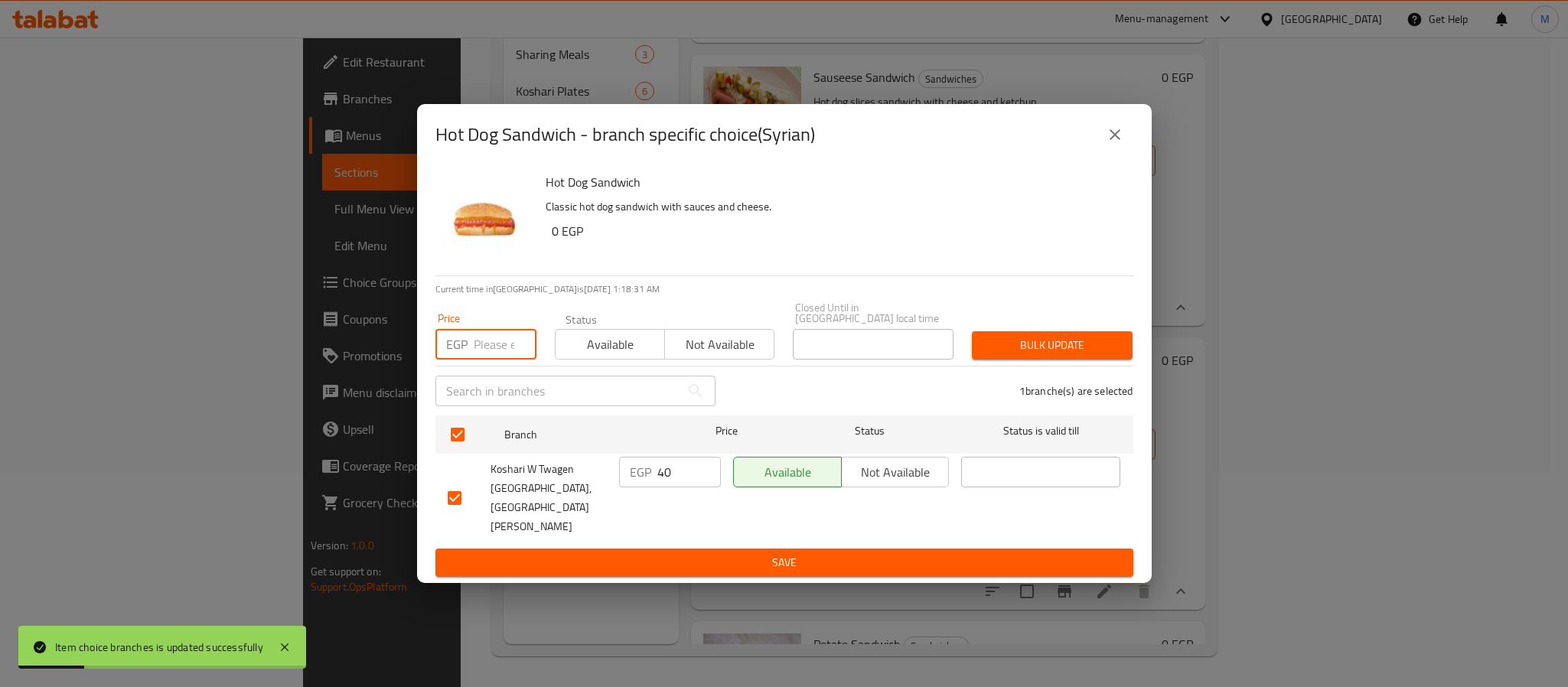
click at [492, 354] on input "number" at bounding box center [505, 344] width 62 height 31
type input "50"
click at [1090, 355] on span "Bulk update" at bounding box center [1052, 346] width 136 height 19
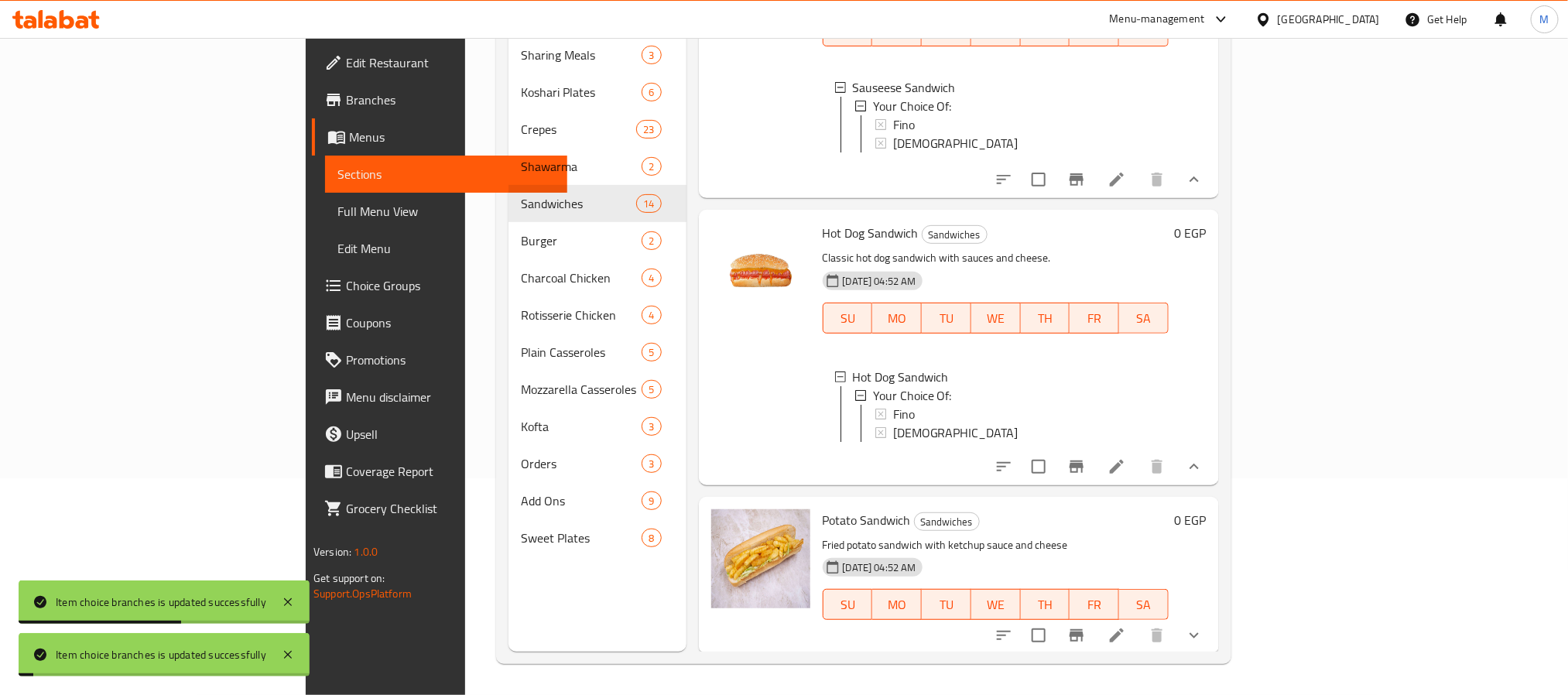
scroll to position [2250, 0]
click at [1203, 627] on icon "show more" at bounding box center [1194, 634] width 19 height 19
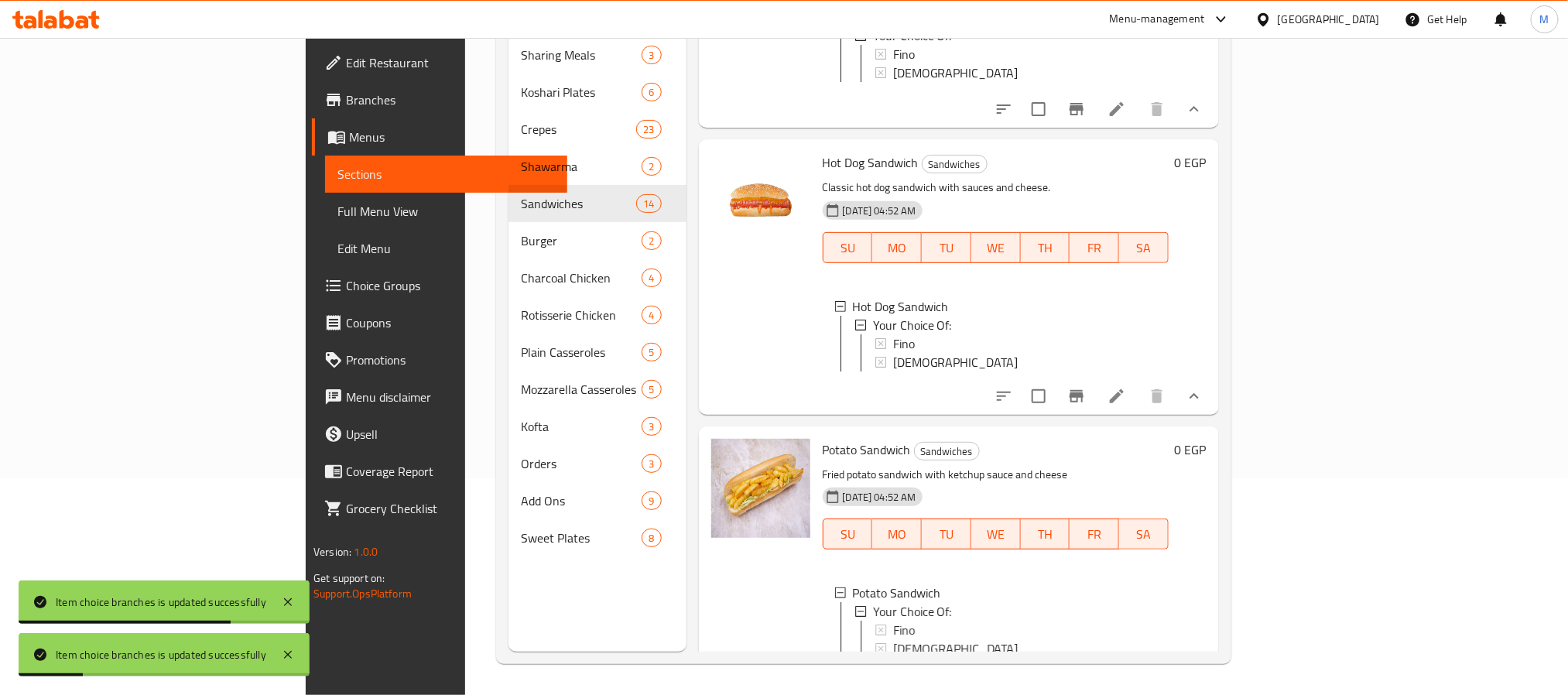
scroll to position [2386, 0]
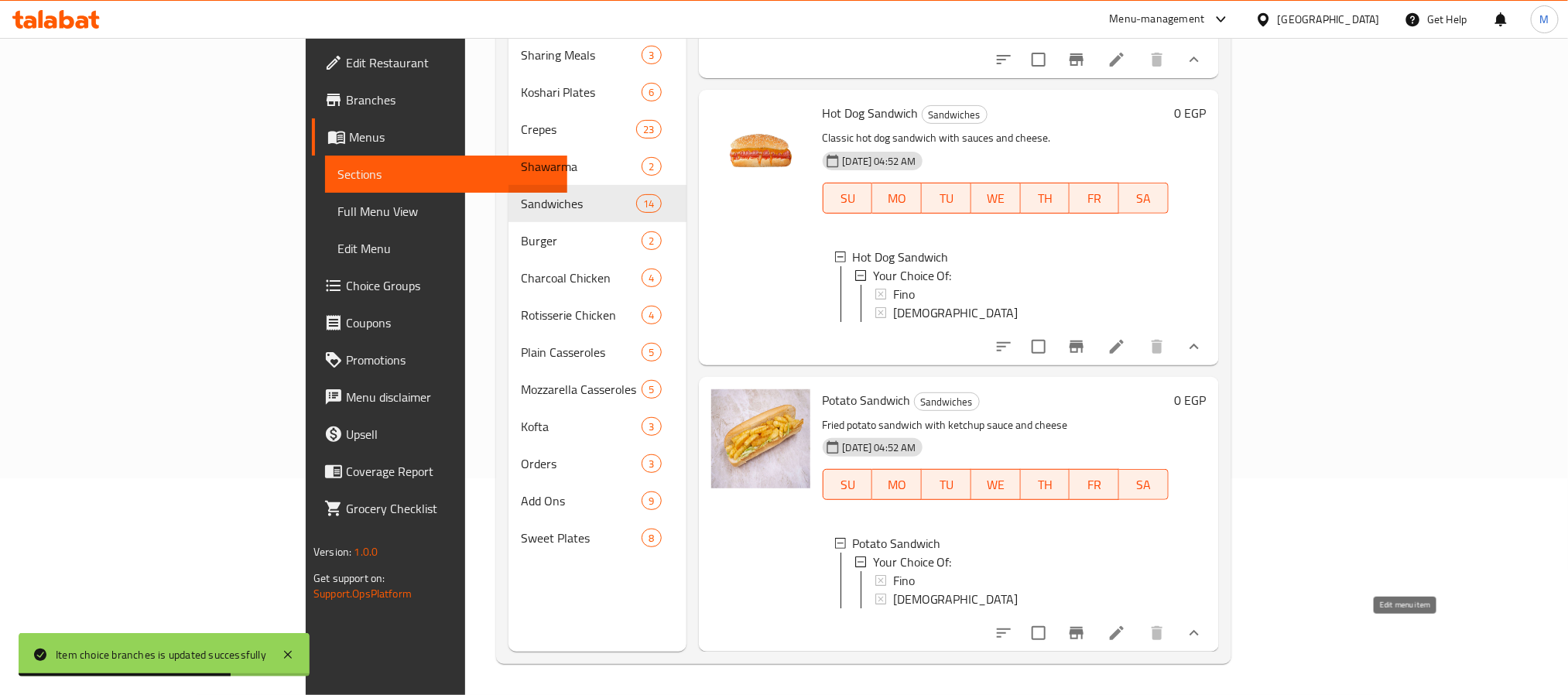
click at [1124, 638] on icon at bounding box center [1117, 633] width 14 height 14
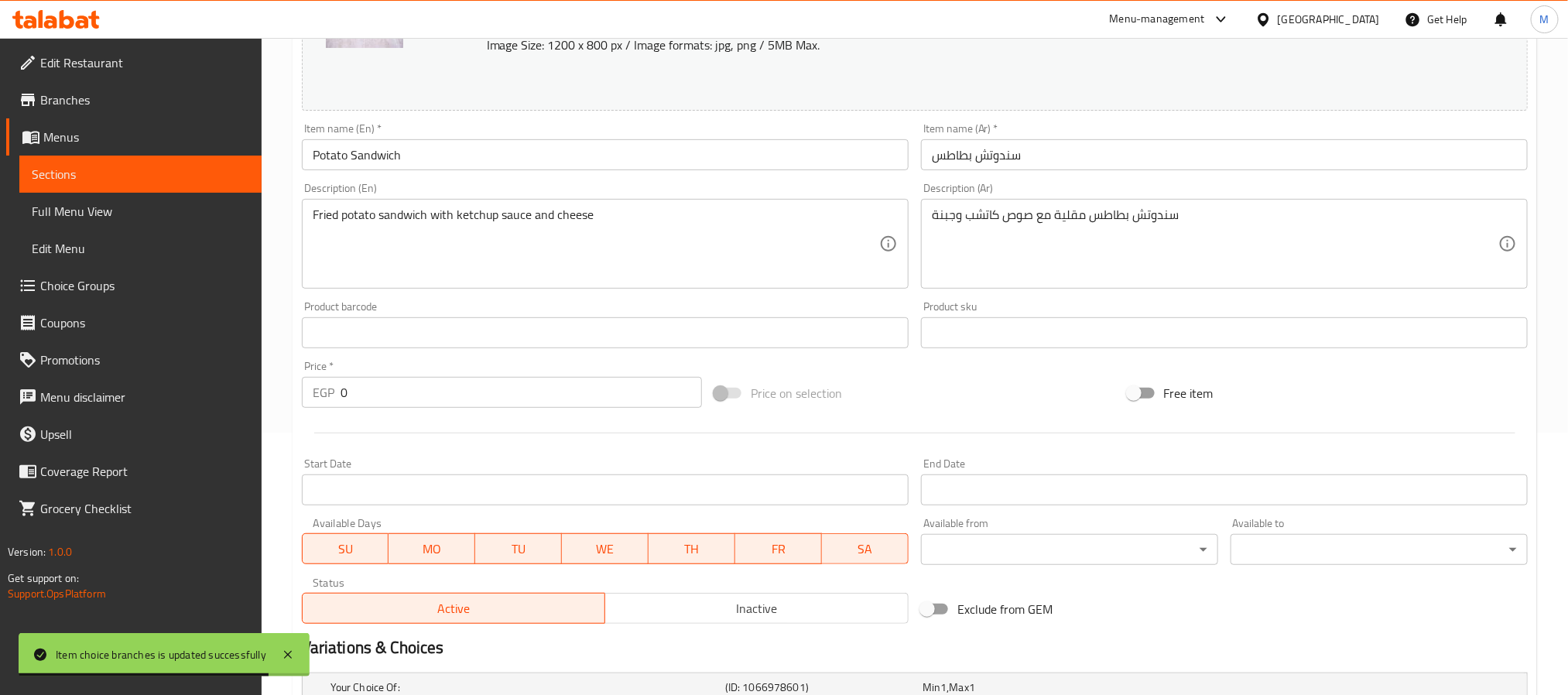
scroll to position [457, 0]
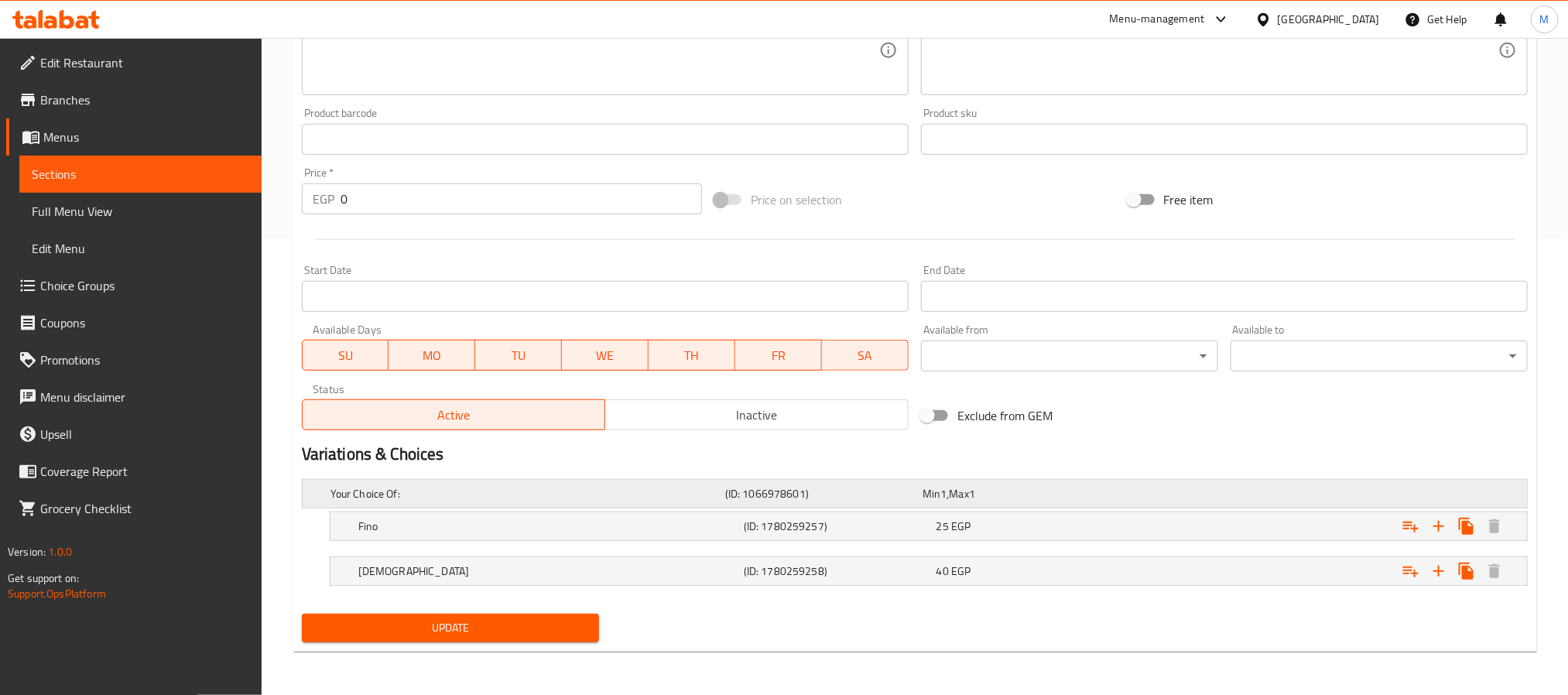
click at [1054, 493] on div "Min 1 , Max 1" at bounding box center [1017, 493] width 191 height 16
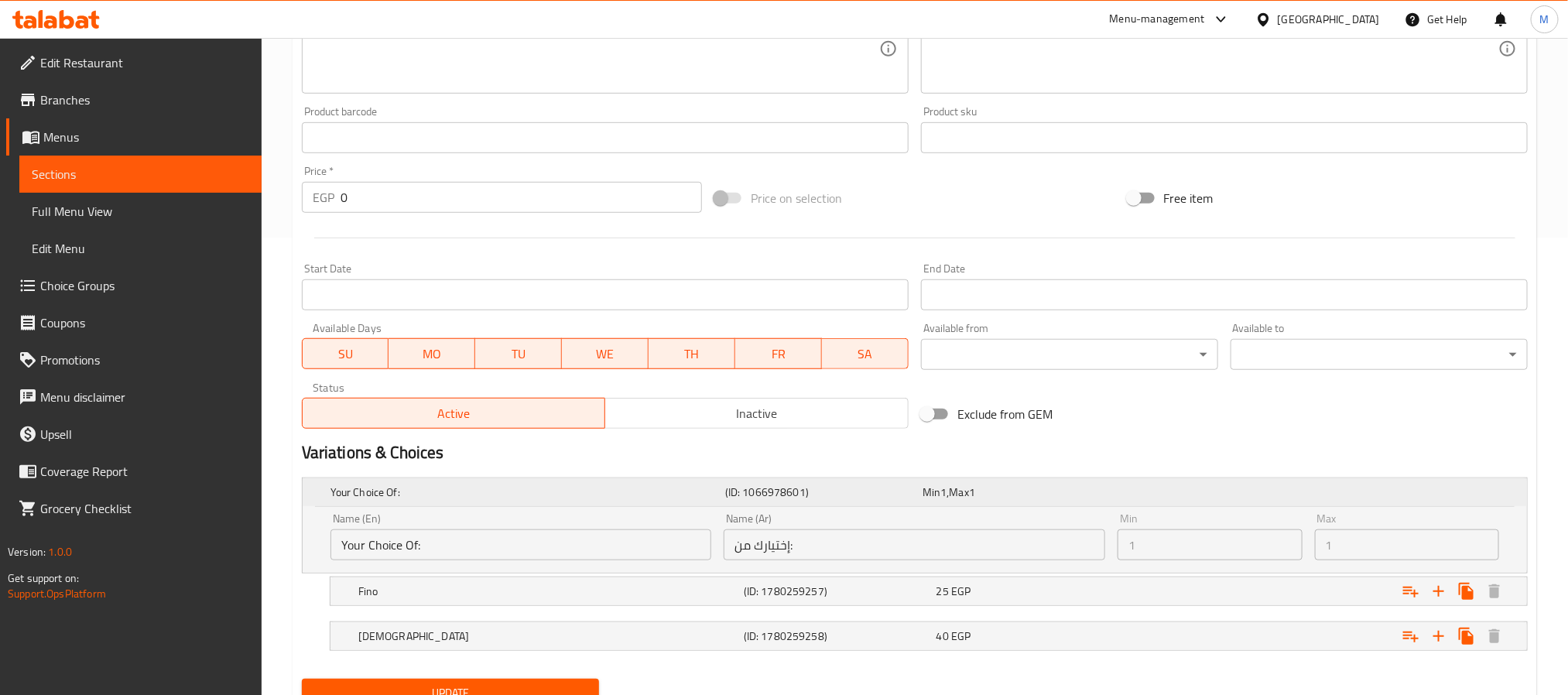
click at [1231, 493] on div "Expand" at bounding box center [1314, 493] width 395 height 7
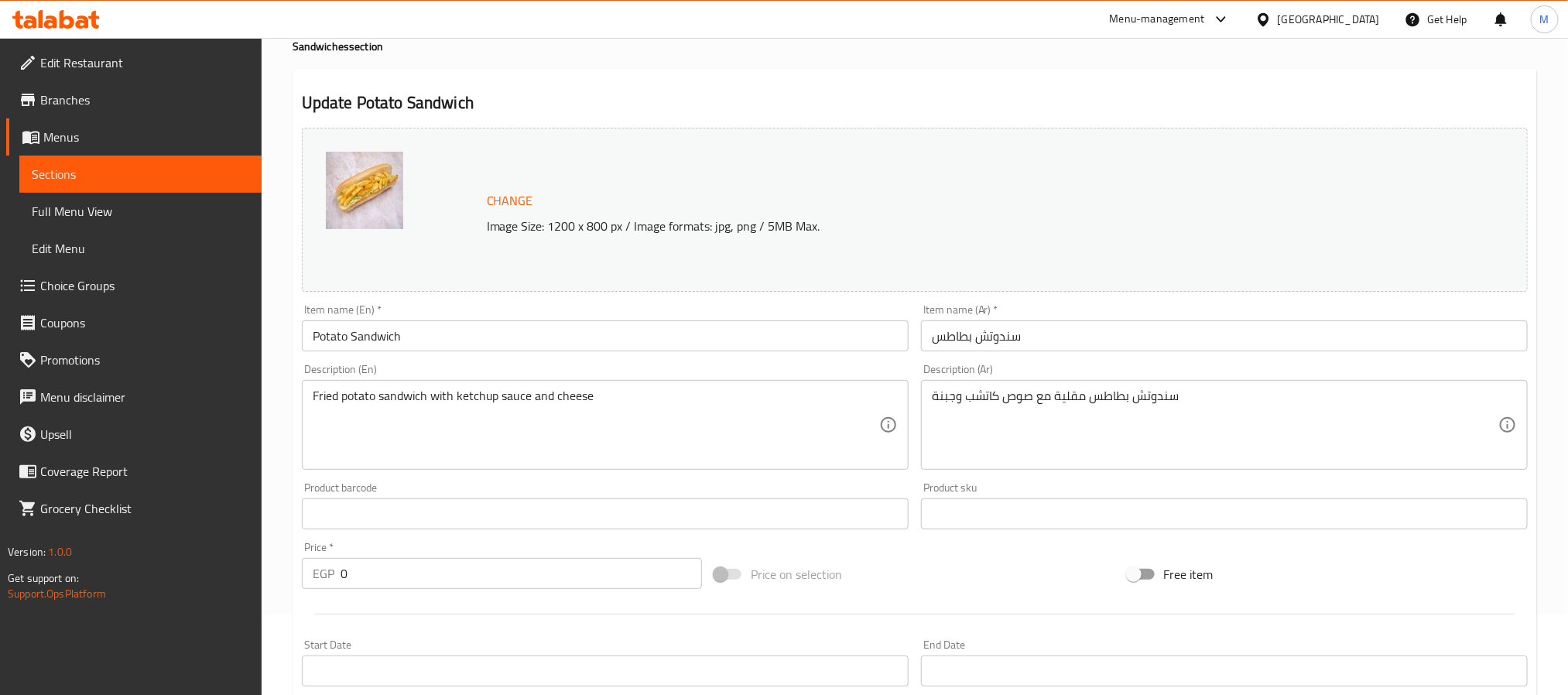
scroll to position [0, 0]
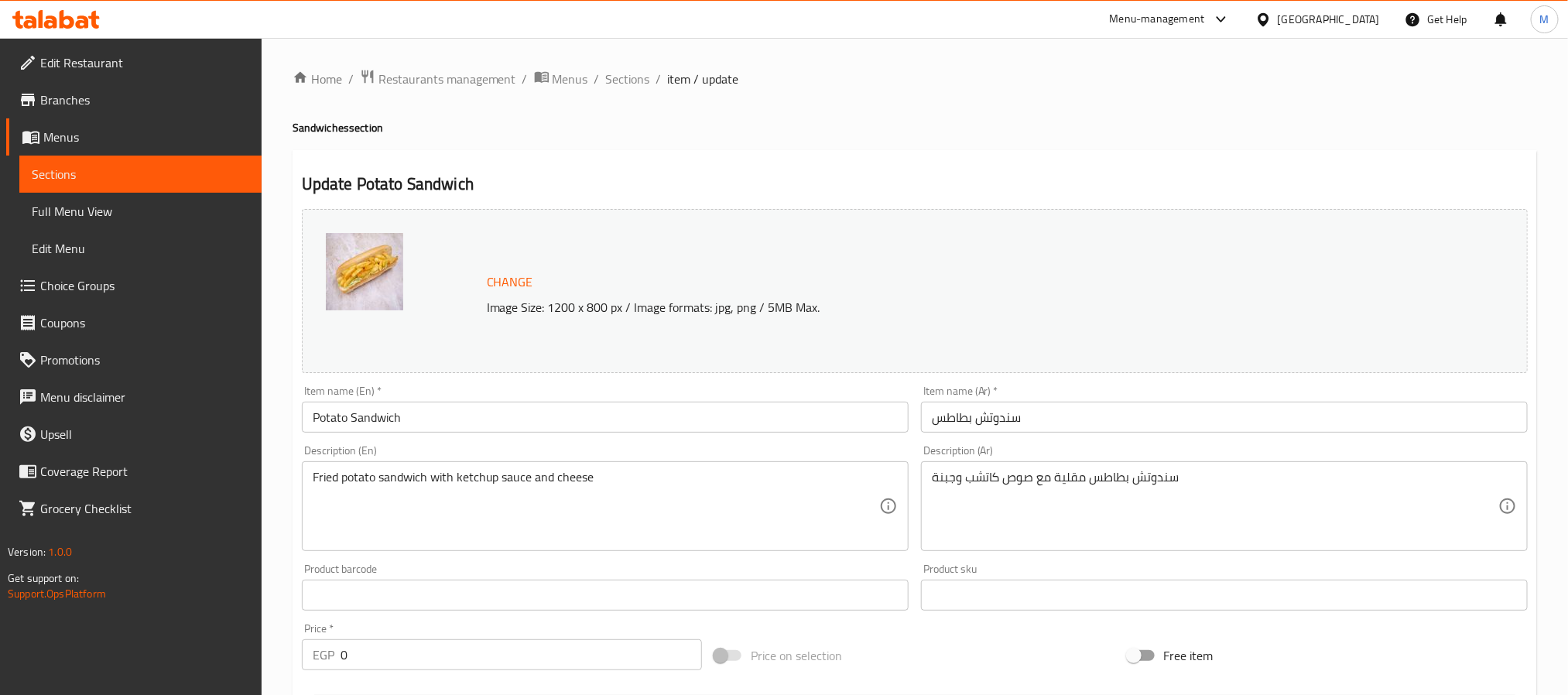
drag, startPoint x: 673, startPoint y: 129, endPoint x: 637, endPoint y: 121, distance: 36.9
click at [673, 129] on h4 "Sandwiches section" at bounding box center [914, 127] width 1244 height 16
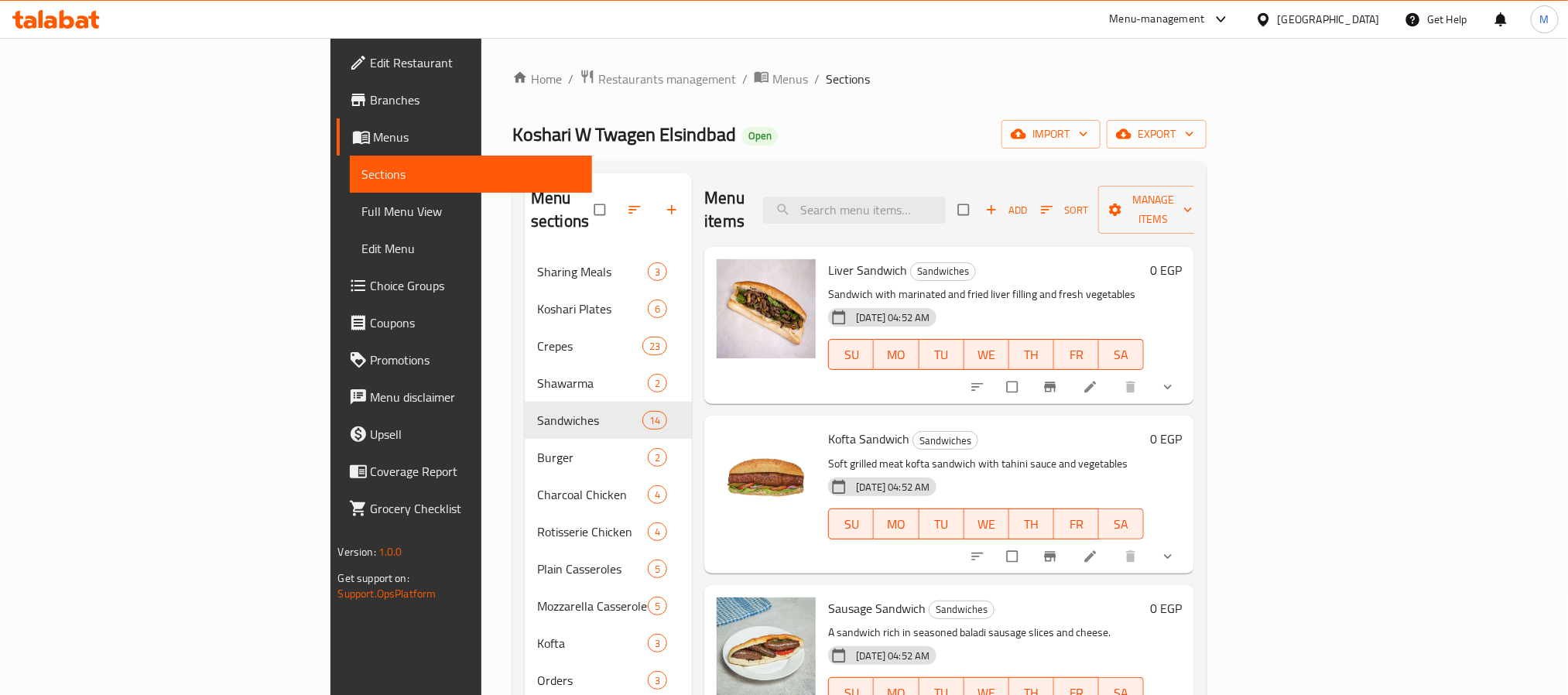
click at [371, 103] on span "Branches" at bounding box center [475, 100] width 209 height 19
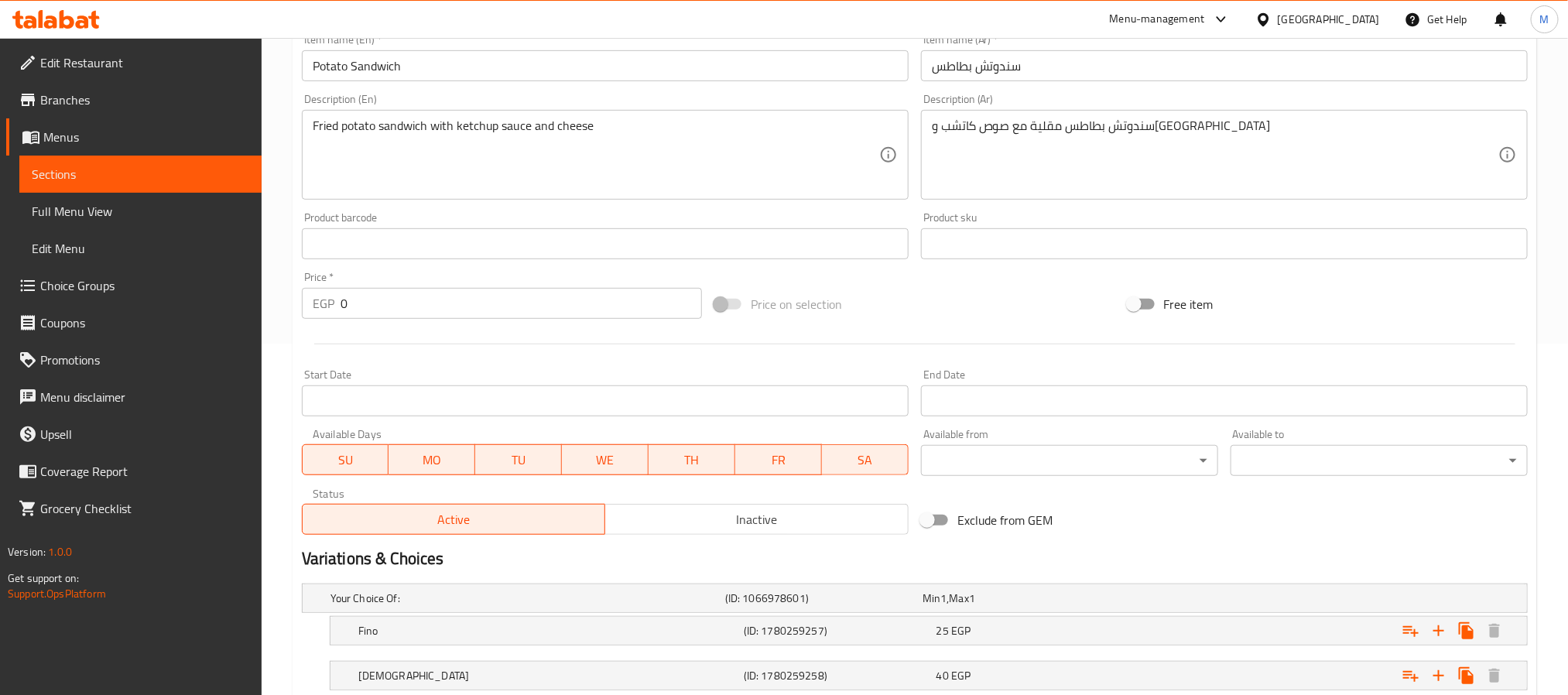
scroll to position [457, 0]
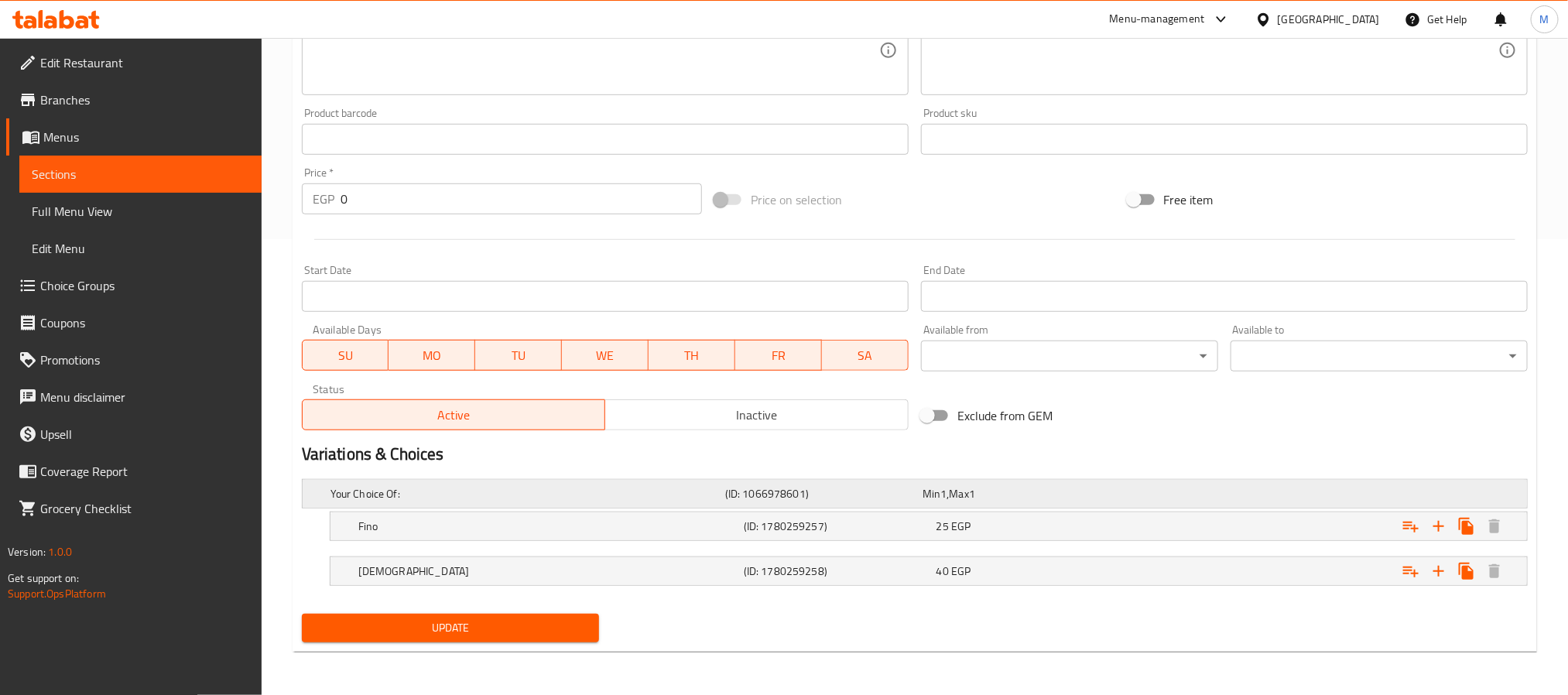
click at [1149, 495] on div "Expand" at bounding box center [1314, 494] width 395 height 7
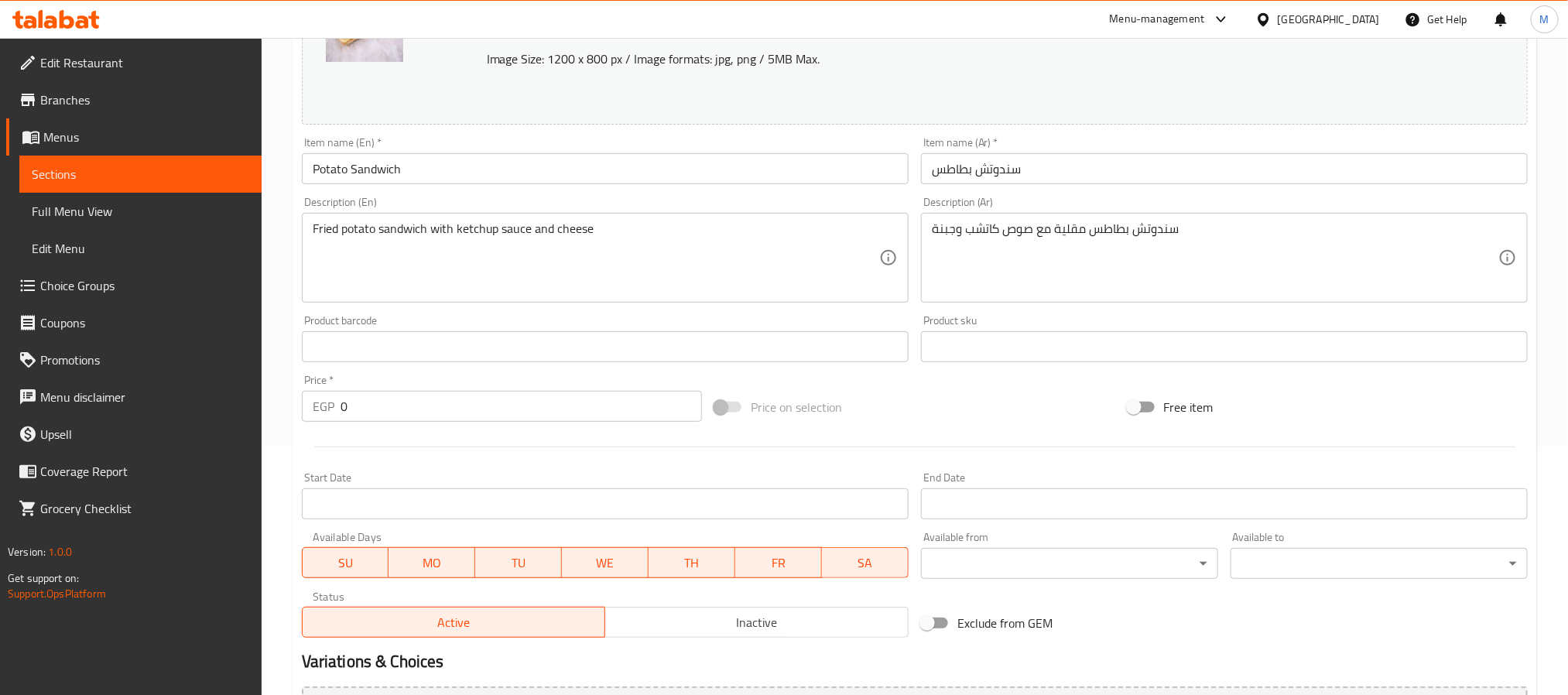
scroll to position [70, 0]
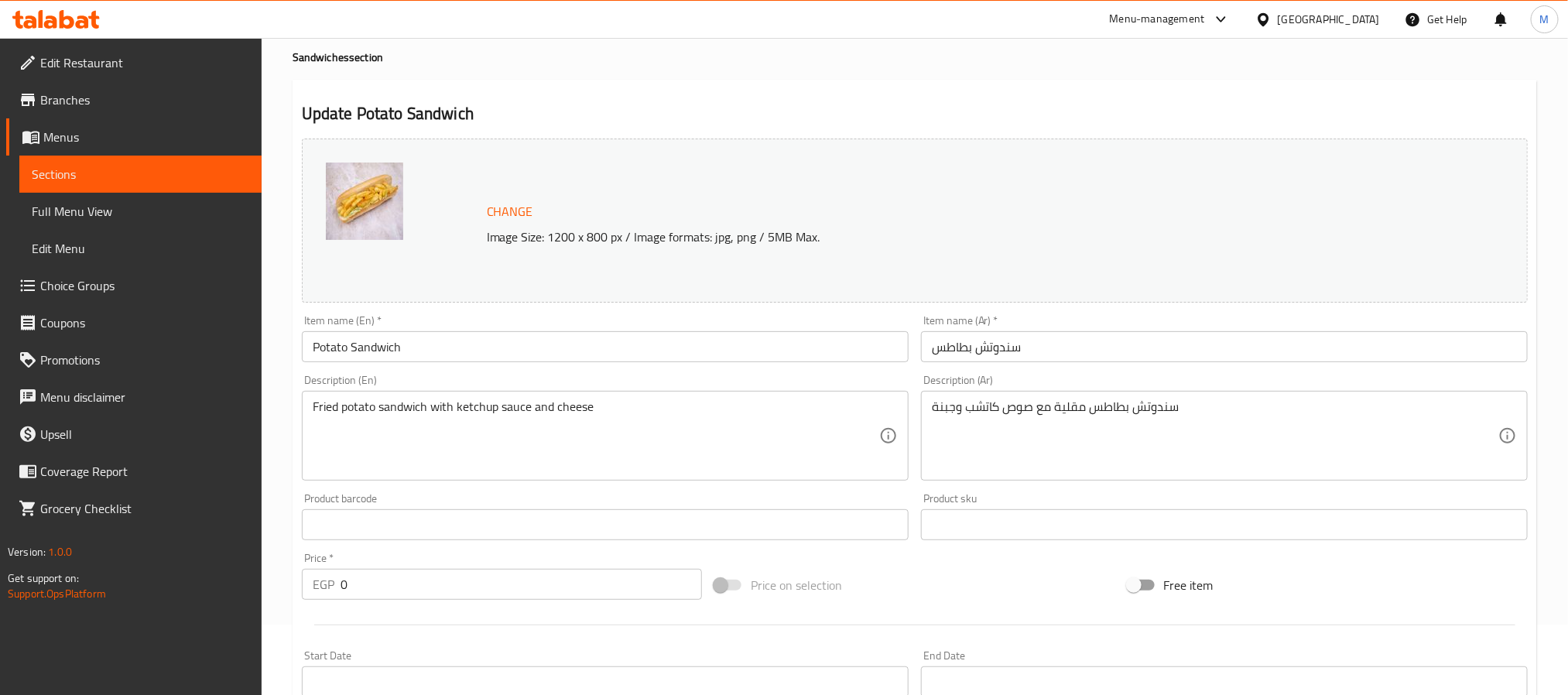
click at [1175, 320] on div "Item name (Ar)   * سندوتش بطاطس Item name (Ar) *" at bounding box center [1224, 339] width 607 height 48
click at [1171, 342] on input "سندوتش بطاطس" at bounding box center [1224, 347] width 607 height 31
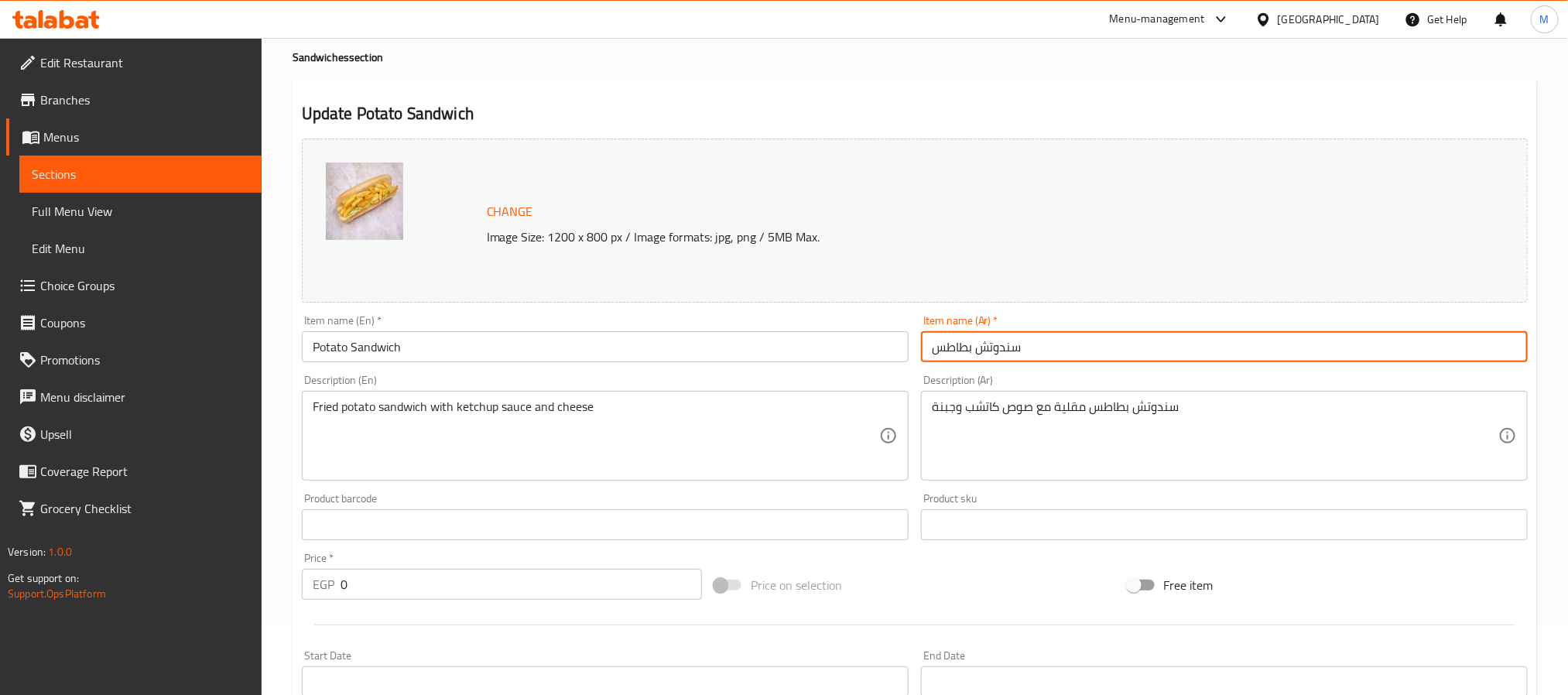
type input "سندوتش بطاطس سوري"
click at [1058, 354] on input "سندوتش بطاطس سوري" at bounding box center [1224, 347] width 607 height 31
click at [307, 356] on input "Potato Sandwich" at bounding box center [605, 347] width 607 height 31
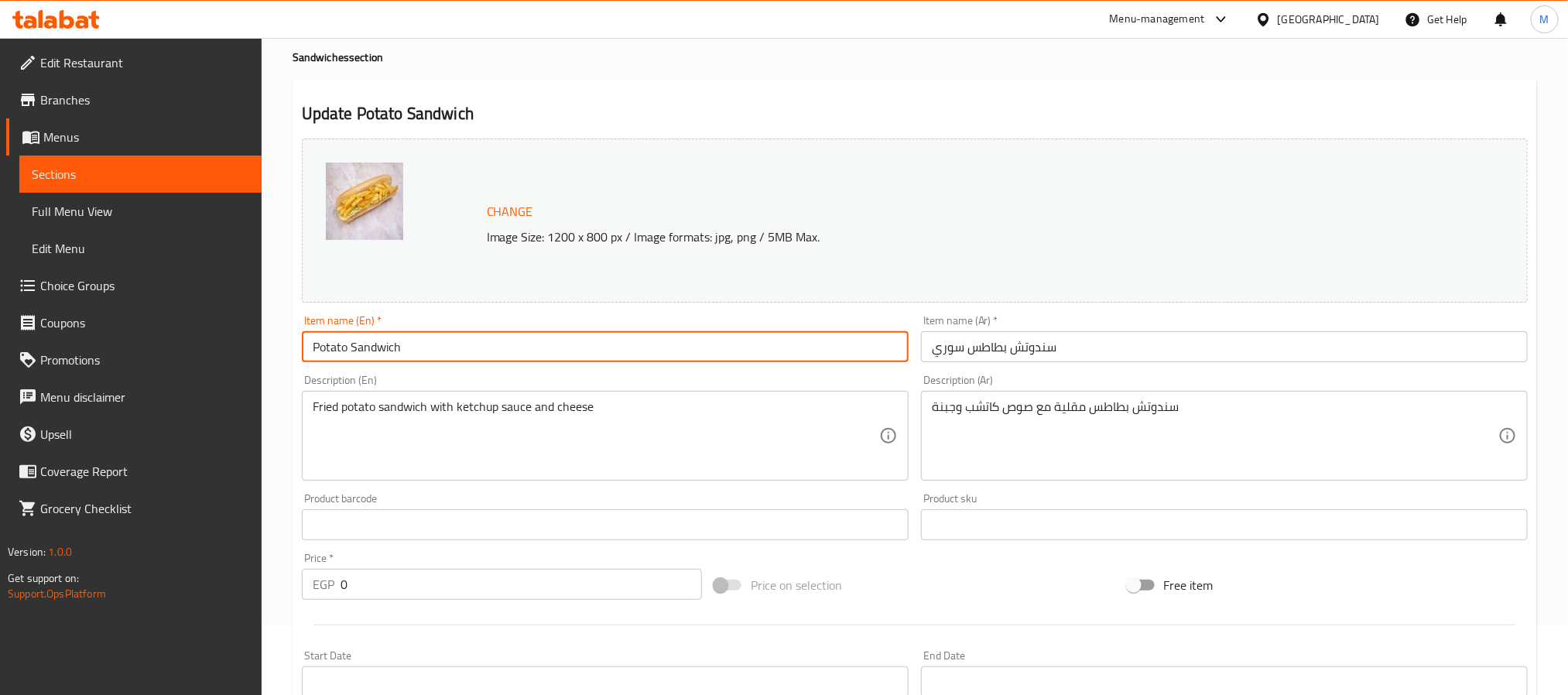
paste input "[DEMOGRAPHIC_DATA]"
type input "Syrian Potato Sandwich"
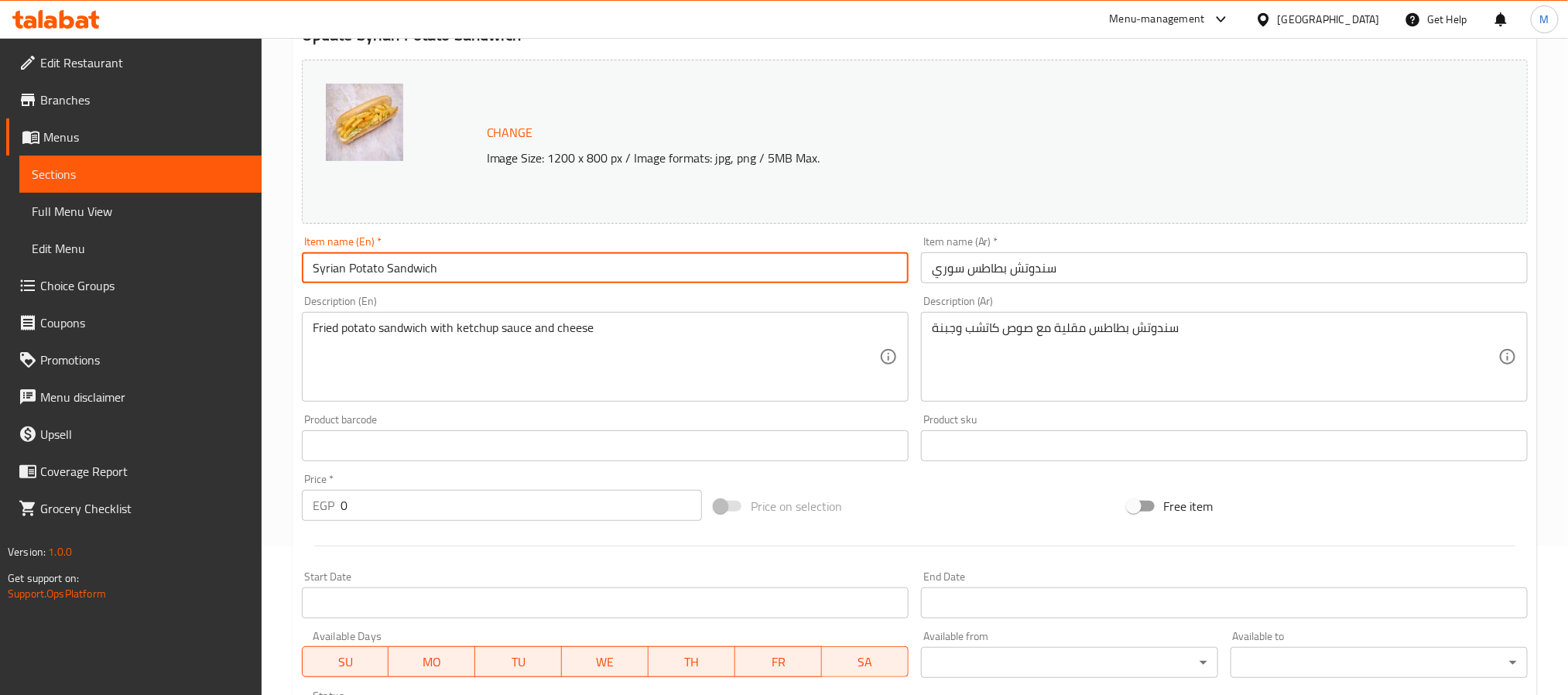
scroll to position [419, 0]
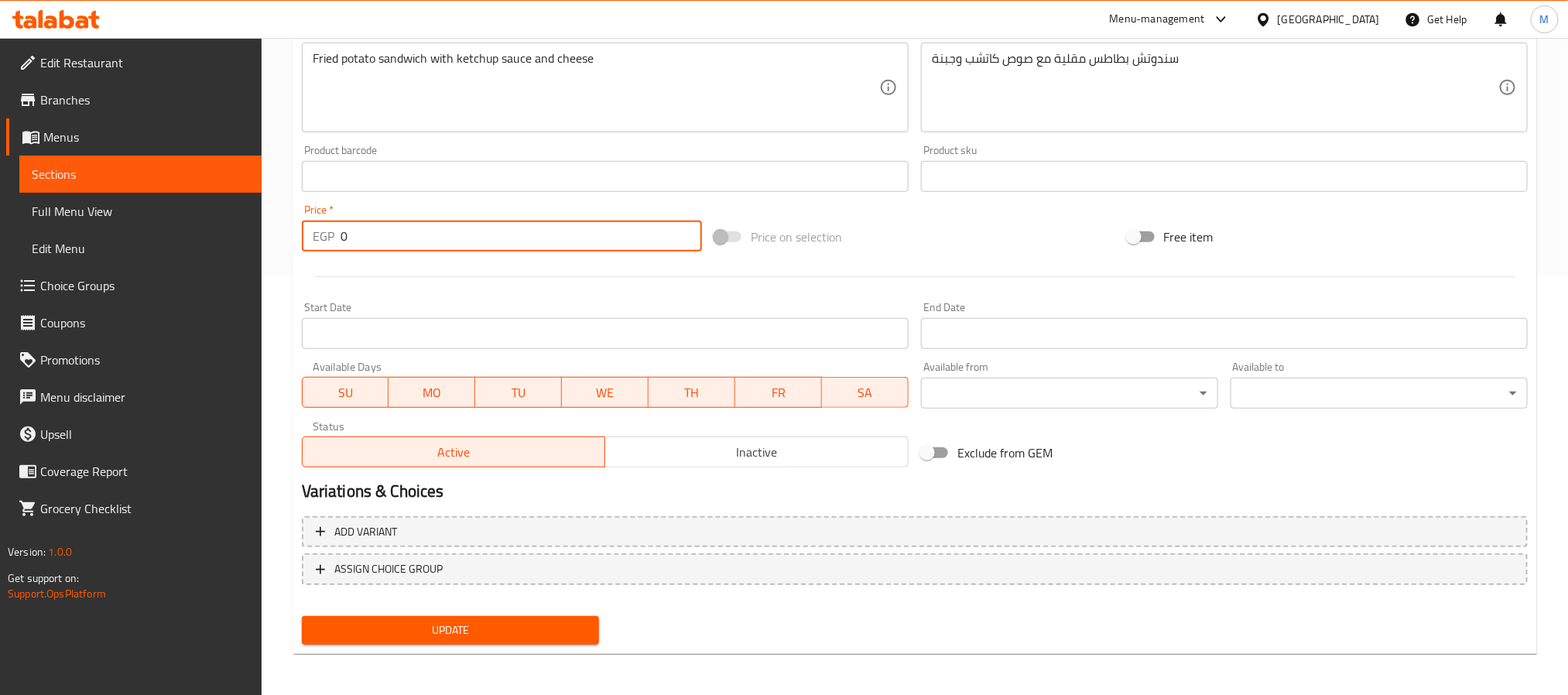
click at [511, 220] on input "0" at bounding box center [521, 236] width 361 height 31
type input "40"
click at [487, 624] on span "Update" at bounding box center [451, 631] width 273 height 20
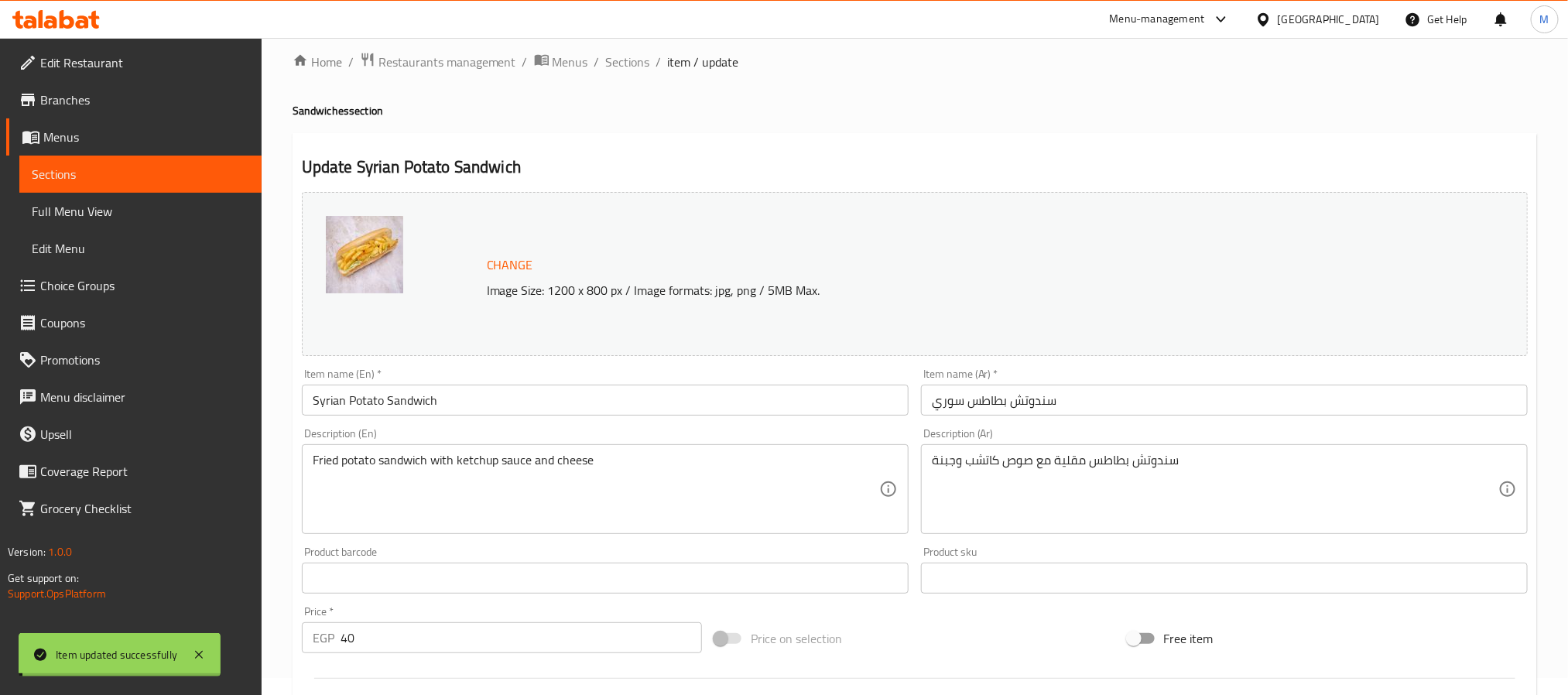
scroll to position [0, 0]
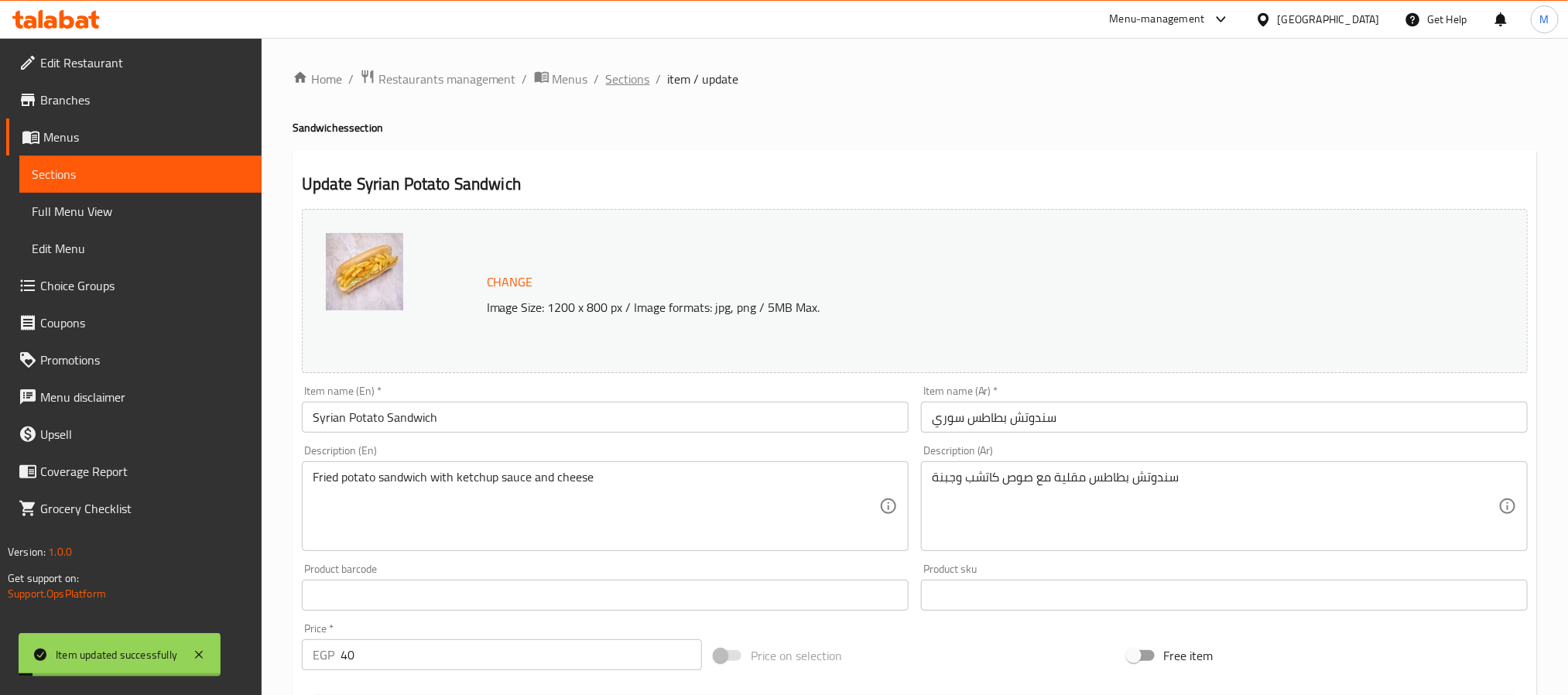
click at [628, 77] on span "Sections" at bounding box center [628, 79] width 44 height 19
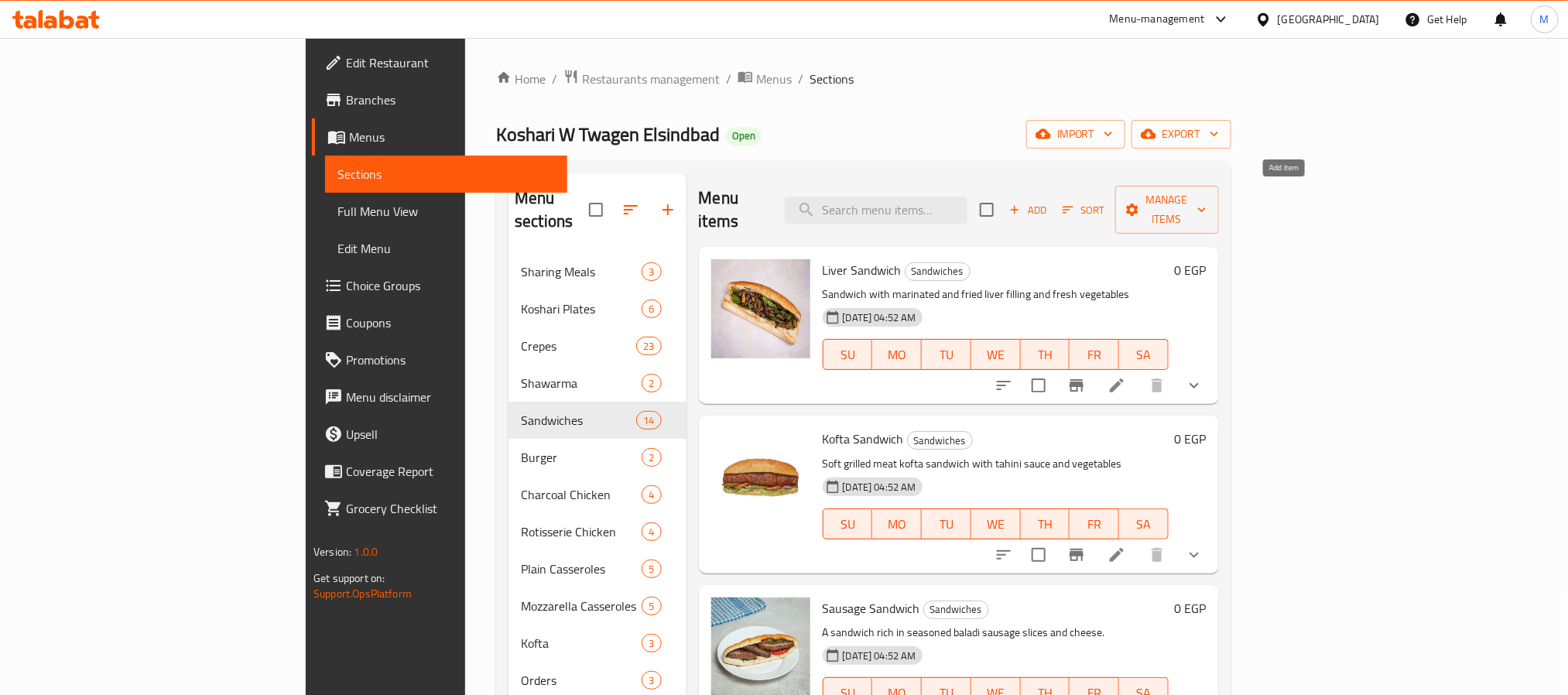
click at [1049, 202] on span "Add" at bounding box center [1027, 211] width 42 height 18
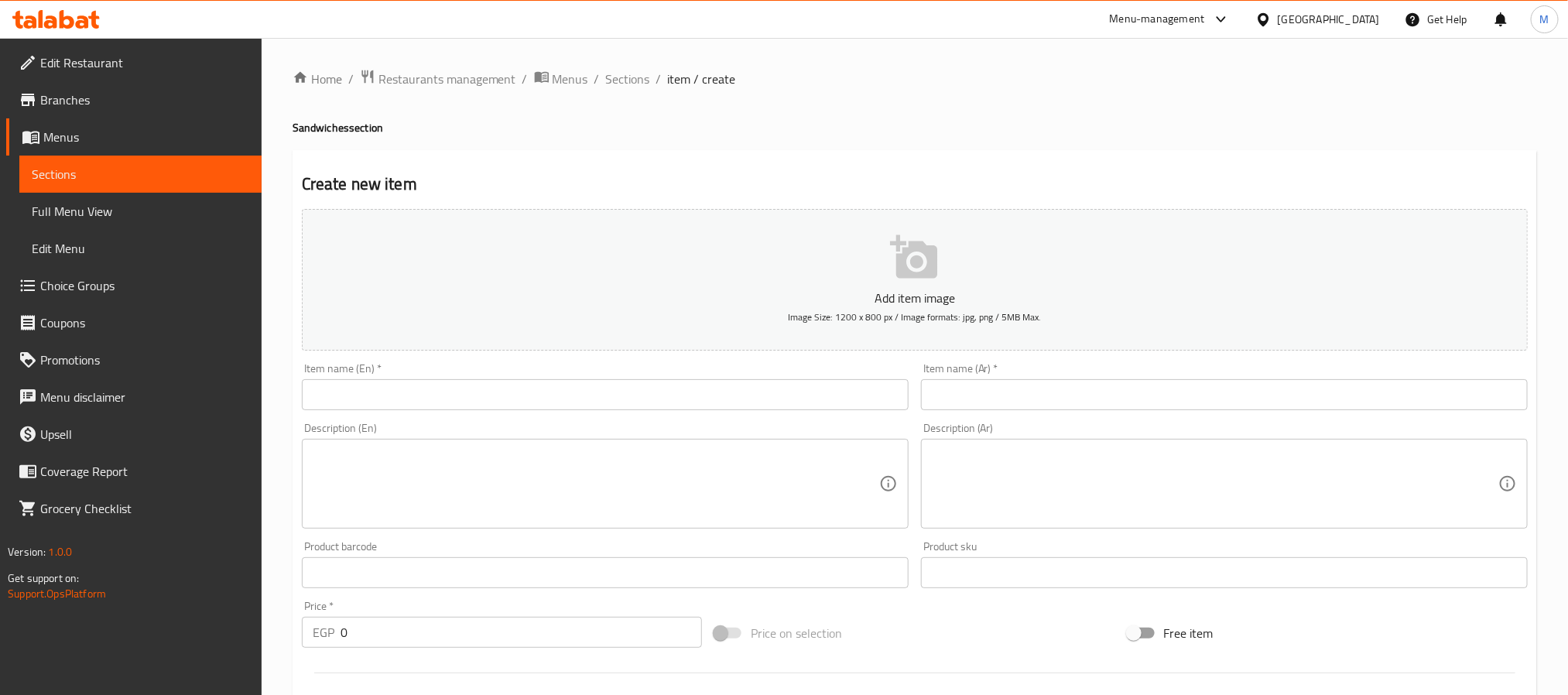
click at [1329, 388] on input "text" at bounding box center [1224, 395] width 607 height 31
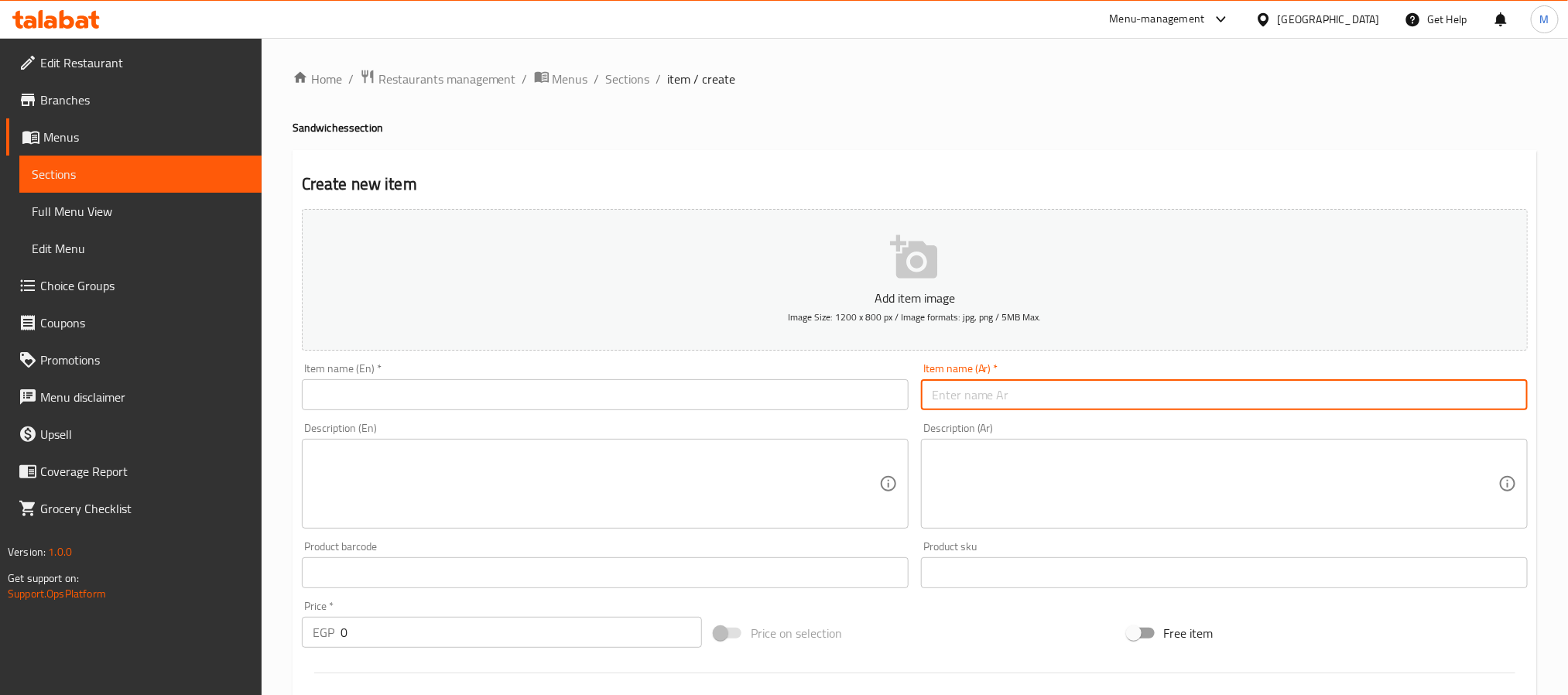
type input "ح"
type input "ج"
click at [940, 397] on input "حواوشي بسطرمة" at bounding box center [1224, 395] width 607 height 31
click at [972, 400] on input "حواوشي بلدى" at bounding box center [1224, 395] width 607 height 31
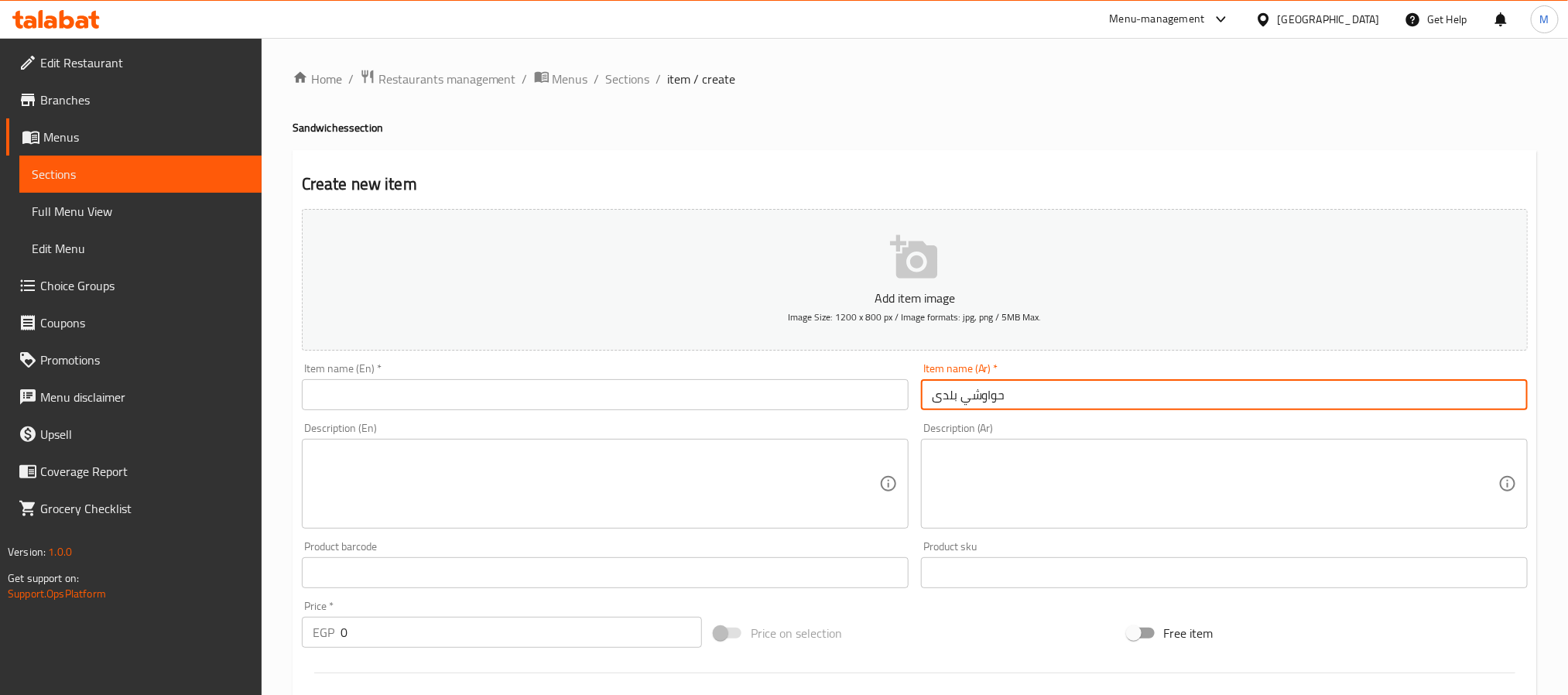
click at [972, 400] on input "حواوشي بلدى" at bounding box center [1224, 395] width 607 height 31
type input "حواوشي بلدى"
click at [628, 386] on input "text" at bounding box center [605, 395] width 607 height 31
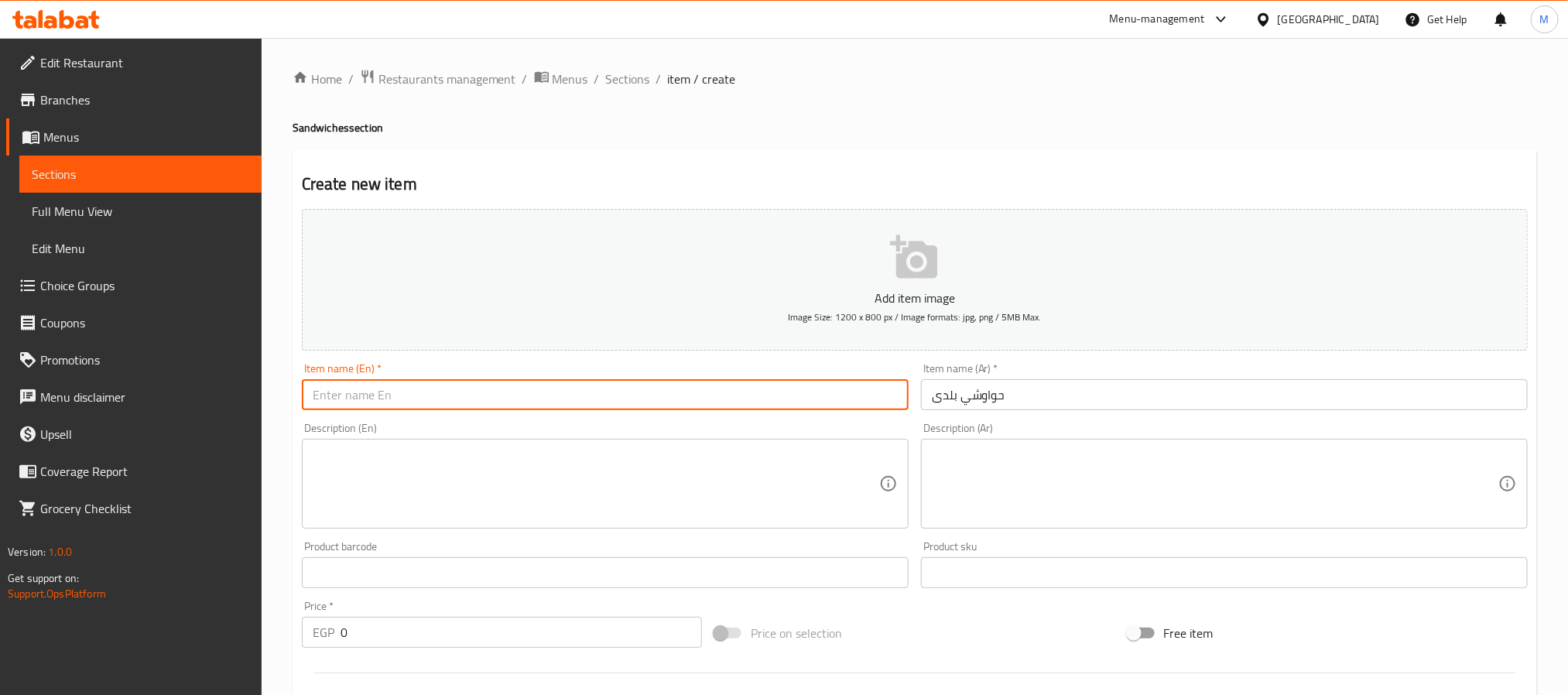
paste input "Hawawshi Baladi"
type input "Hawawshi Baladi"
click at [1059, 77] on ol "Home / Restaurants management / Menus / Sections / item / create" at bounding box center [914, 79] width 1244 height 20
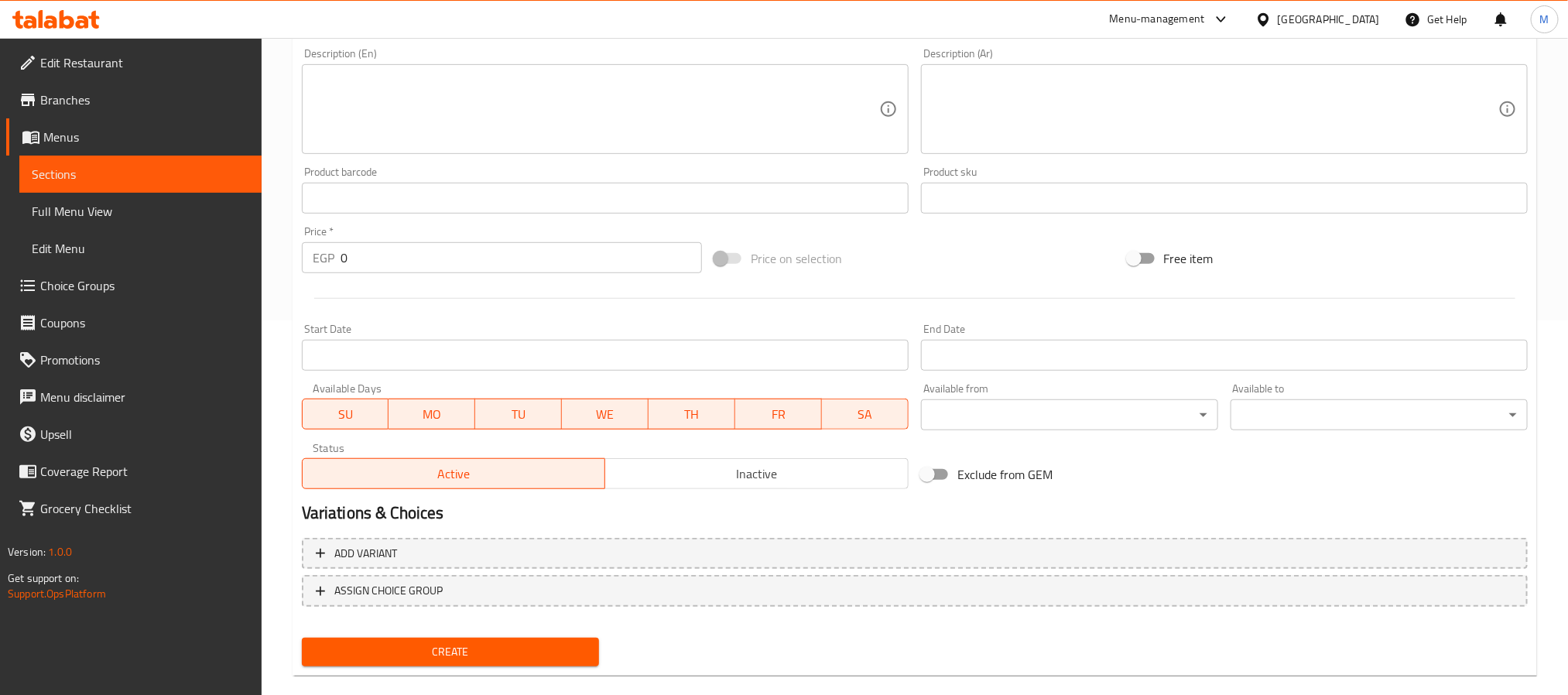
scroll to position [397, 0]
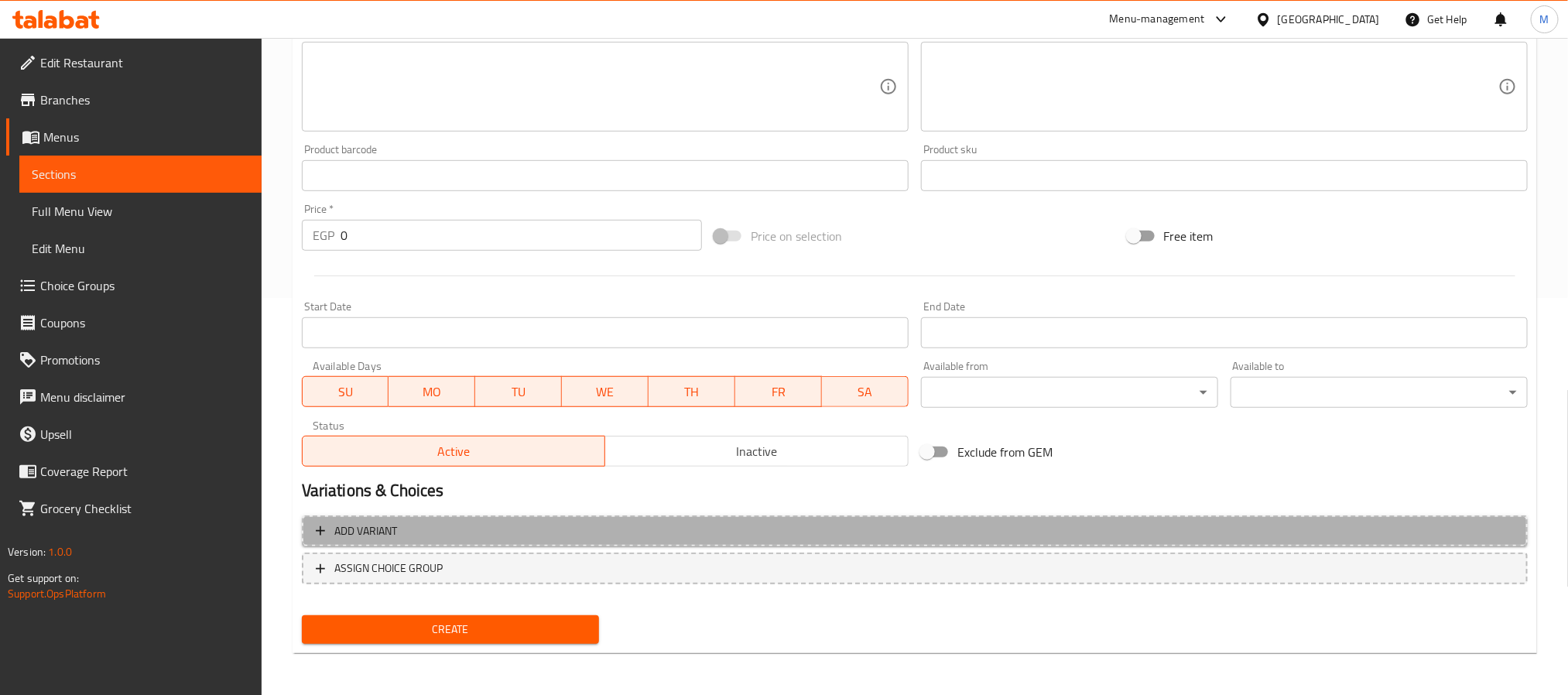
click at [1053, 537] on span "Add variant" at bounding box center [915, 532] width 1199 height 20
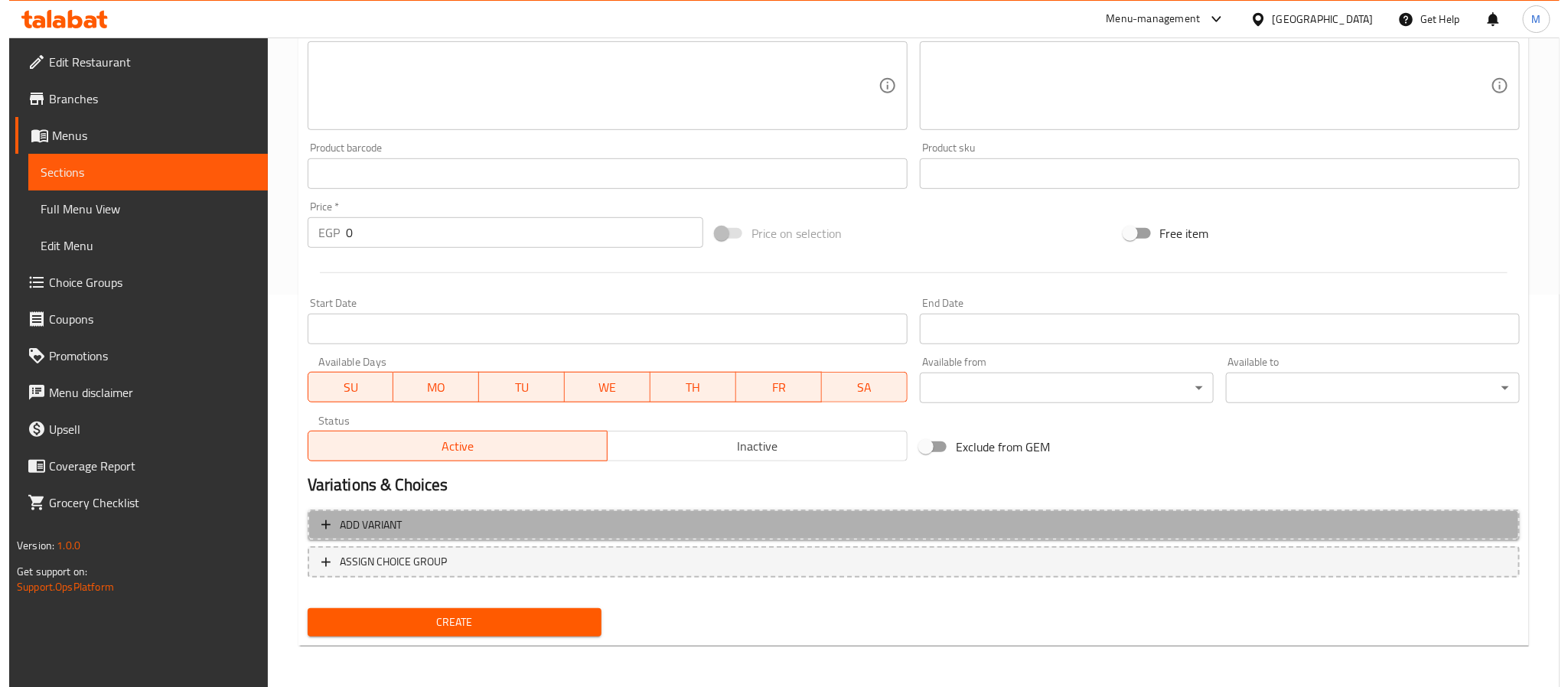
scroll to position [386, 0]
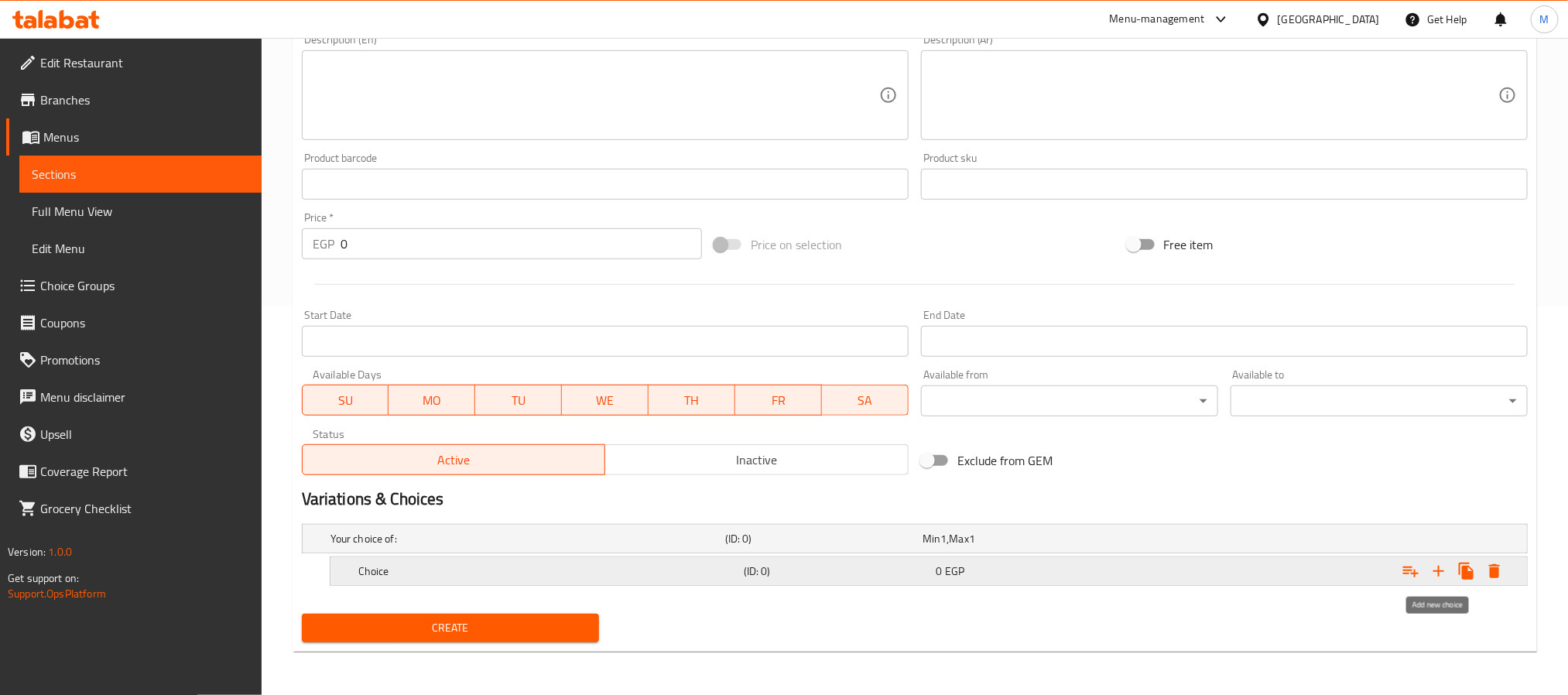
click at [1436, 569] on icon "Expand" at bounding box center [1439, 571] width 19 height 19
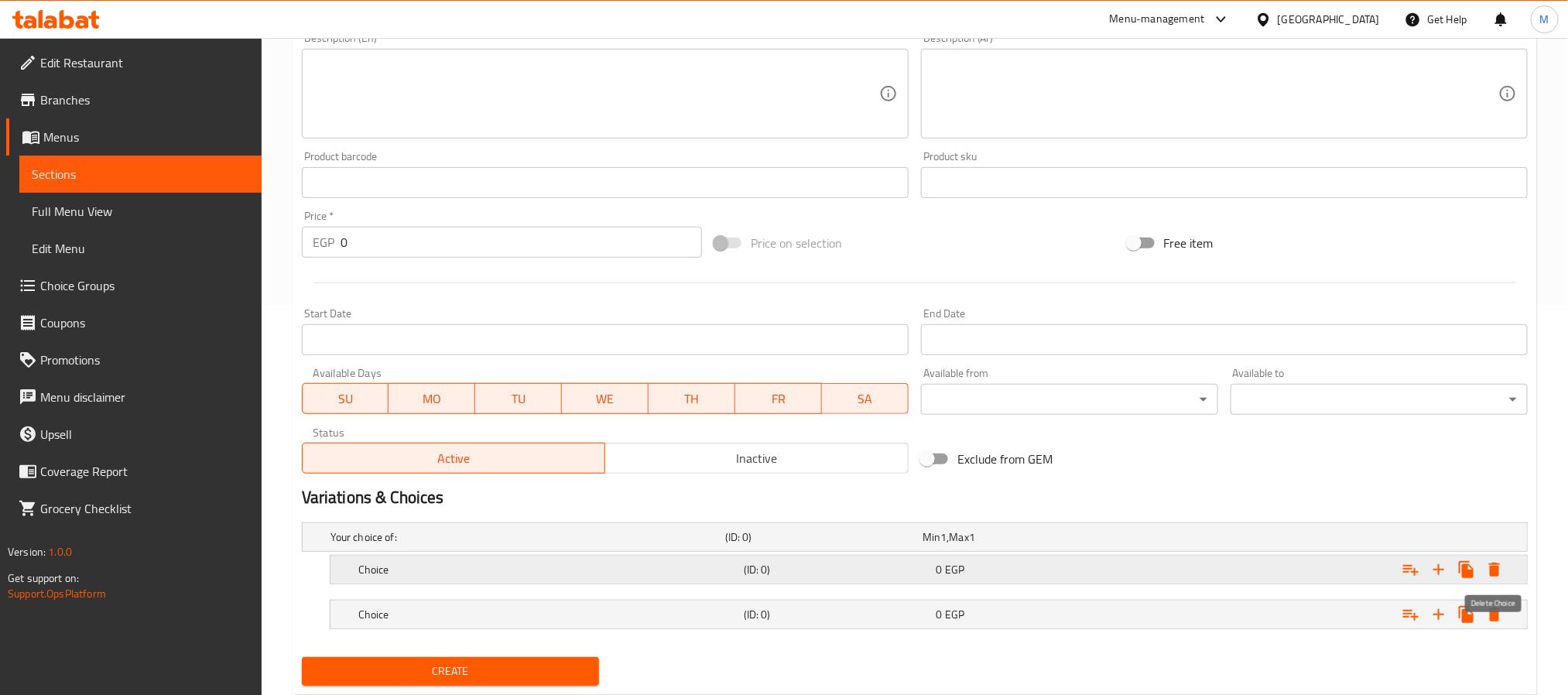
click at [1491, 575] on icon "Expand" at bounding box center [1494, 570] width 11 height 14
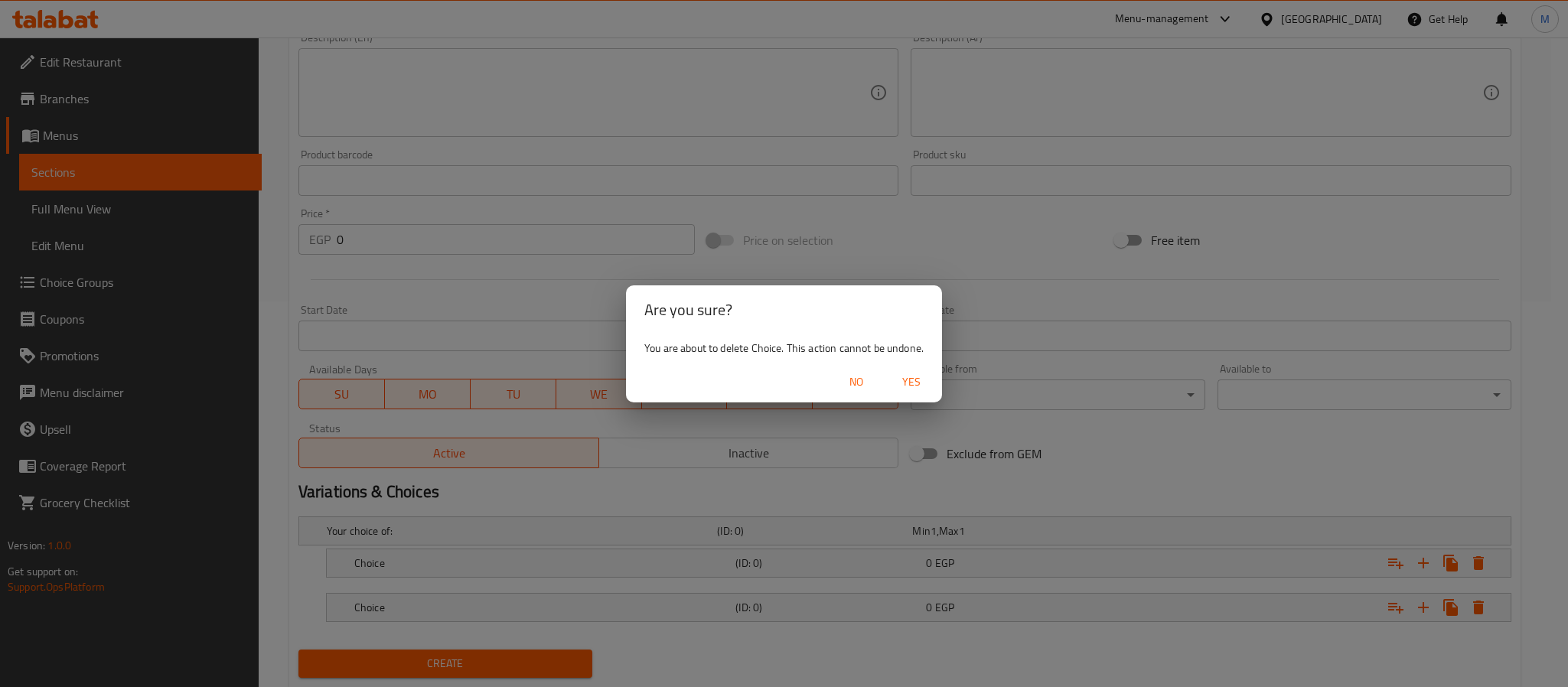
click at [922, 384] on span "Yes" at bounding box center [911, 382] width 36 height 19
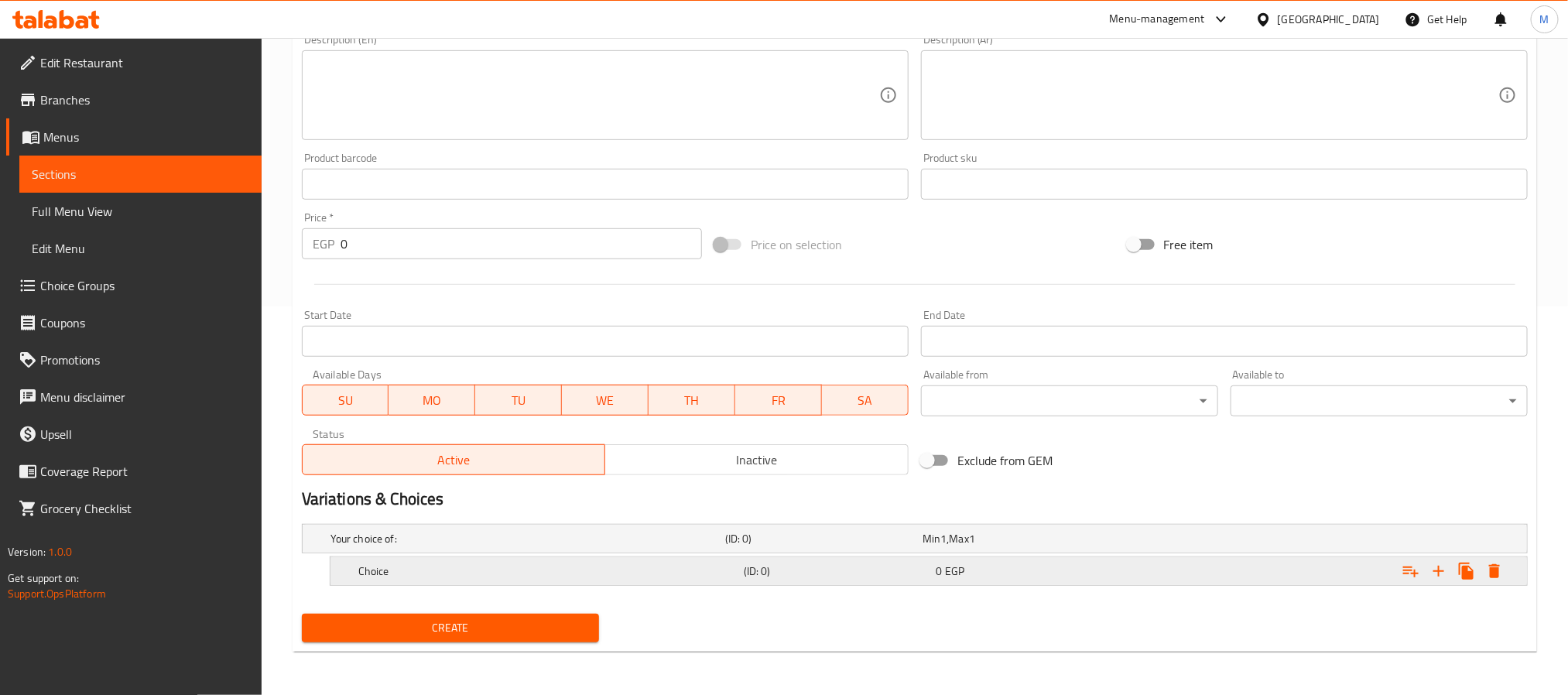
click at [1489, 570] on icon "Expand" at bounding box center [1494, 571] width 19 height 19
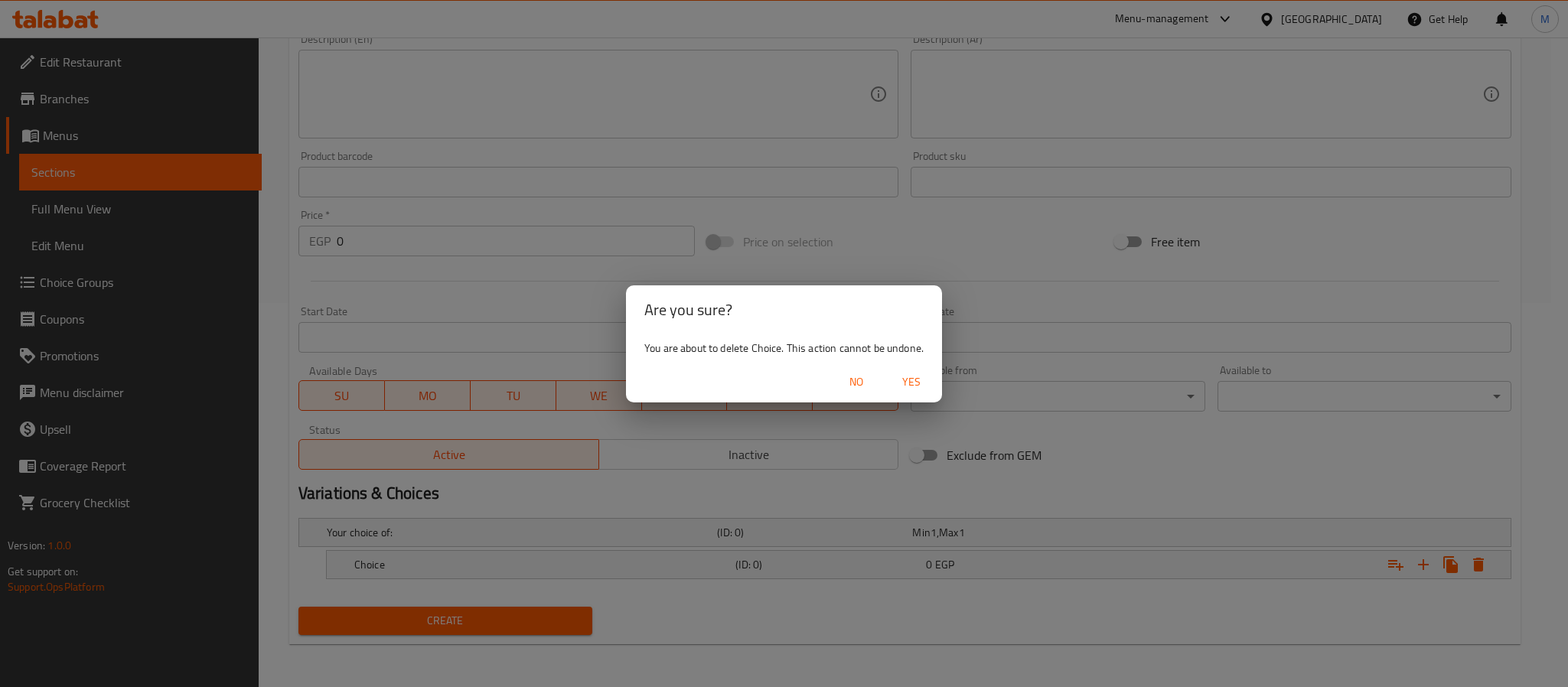
click at [921, 373] on span "Yes" at bounding box center [911, 382] width 36 height 19
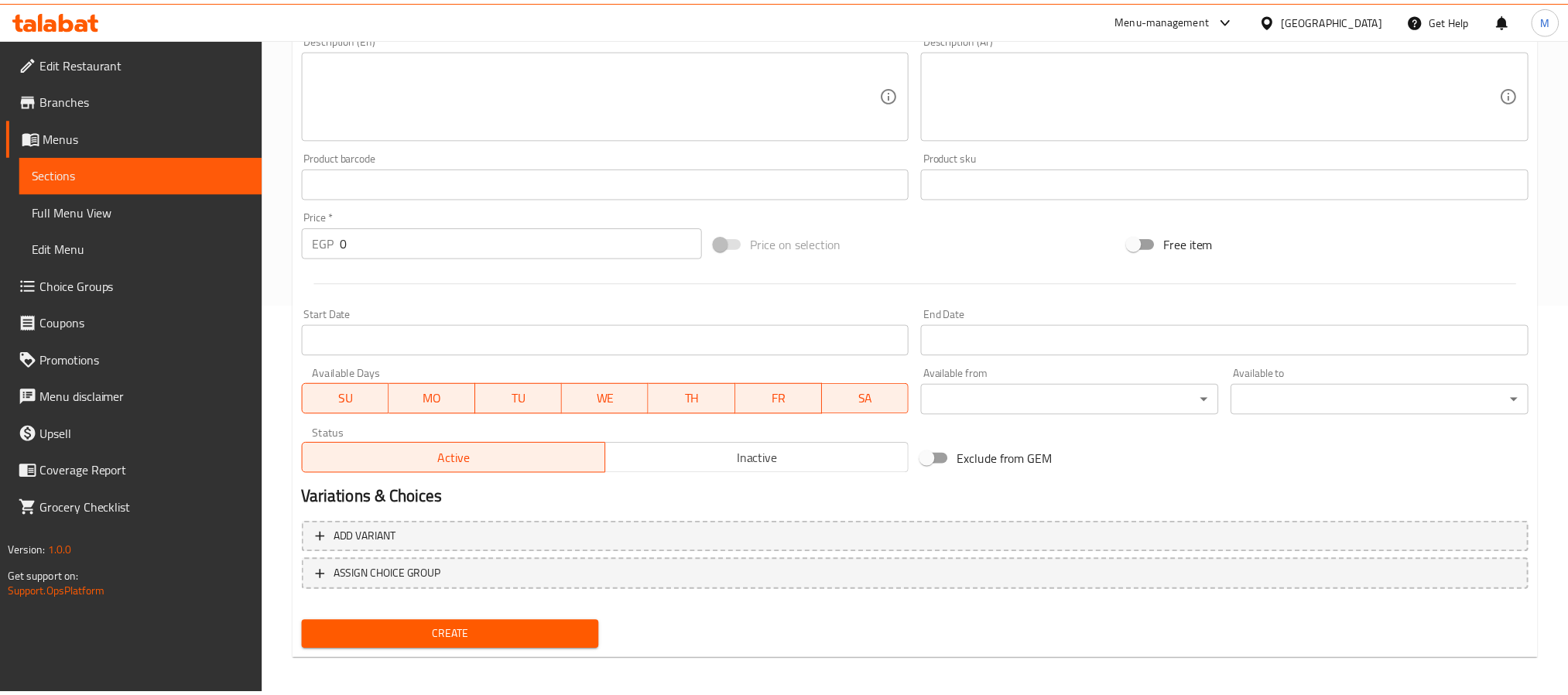
scroll to position [384, 0]
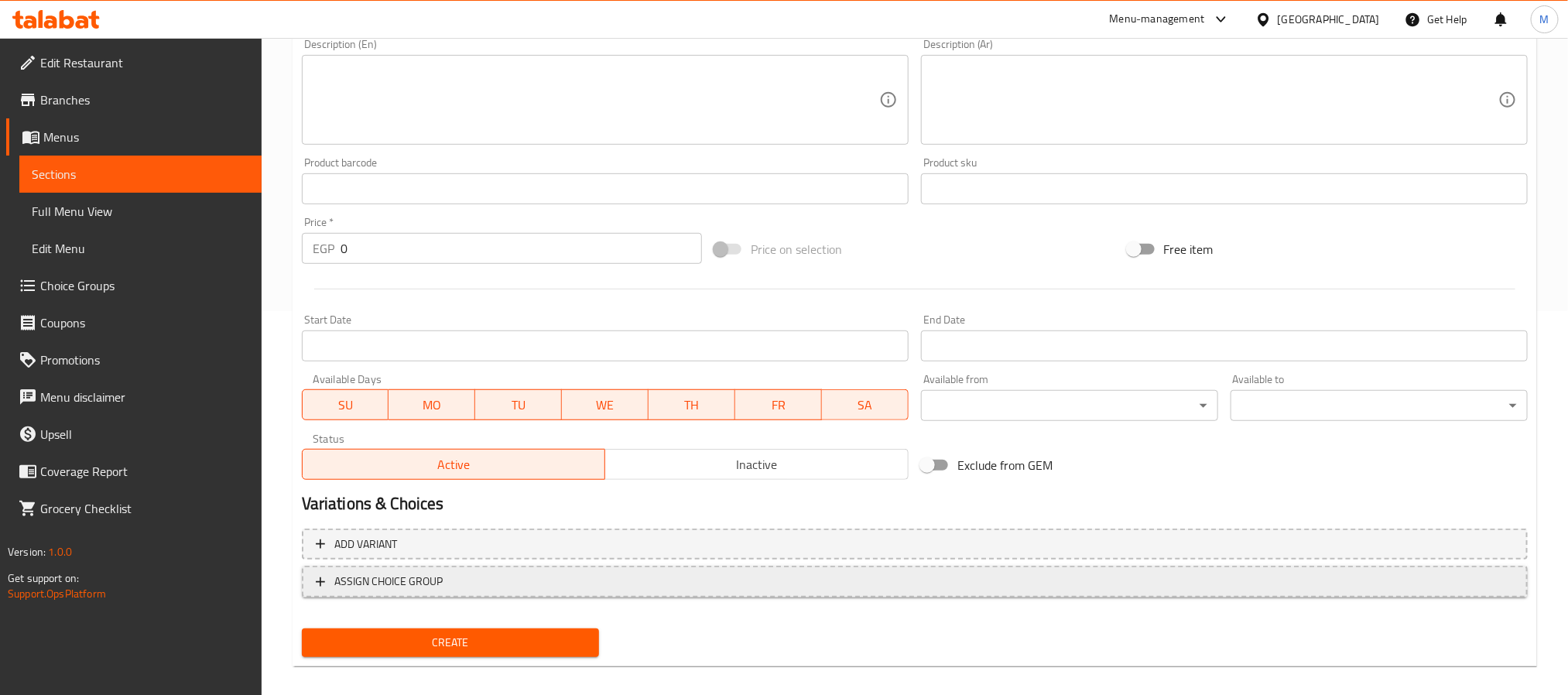
click at [781, 584] on span "ASSIGN CHOICE GROUP" at bounding box center [915, 582] width 1199 height 20
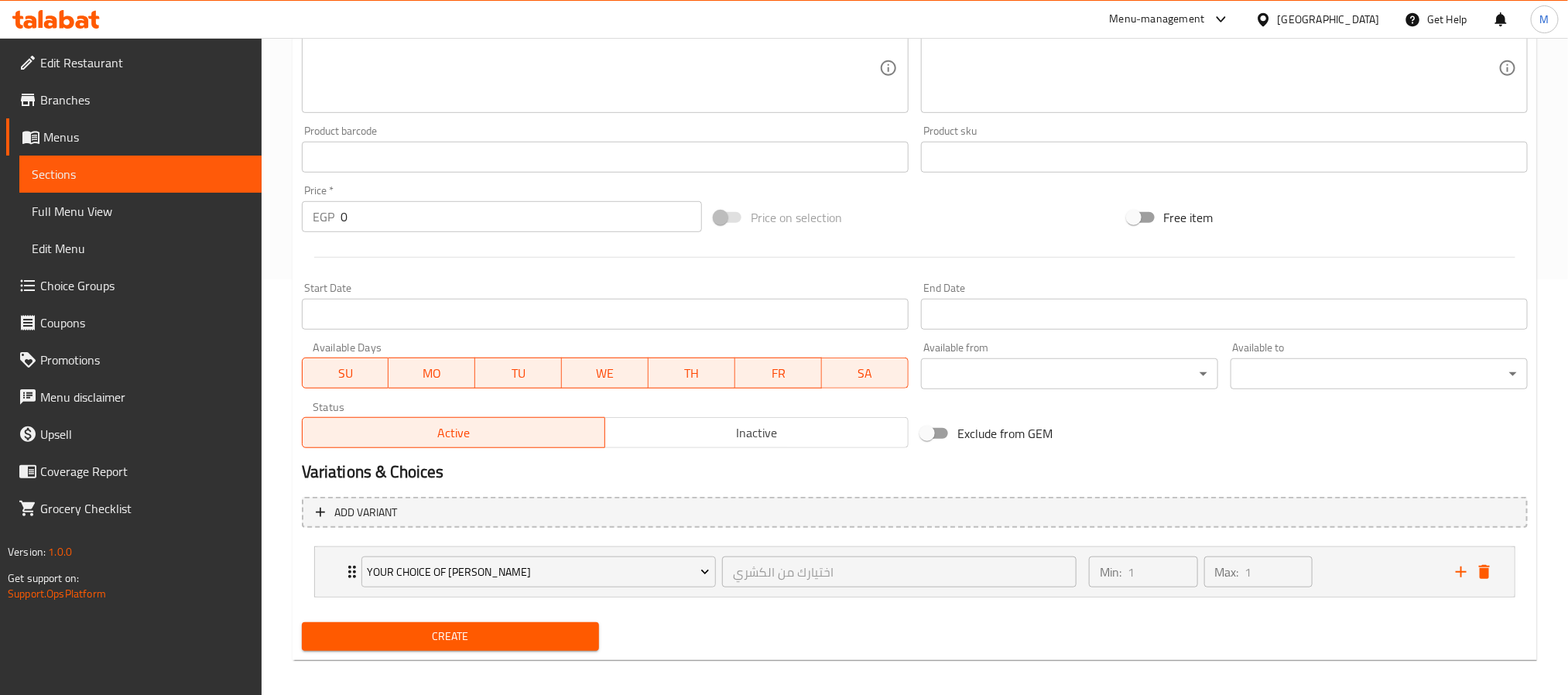
scroll to position [425, 0]
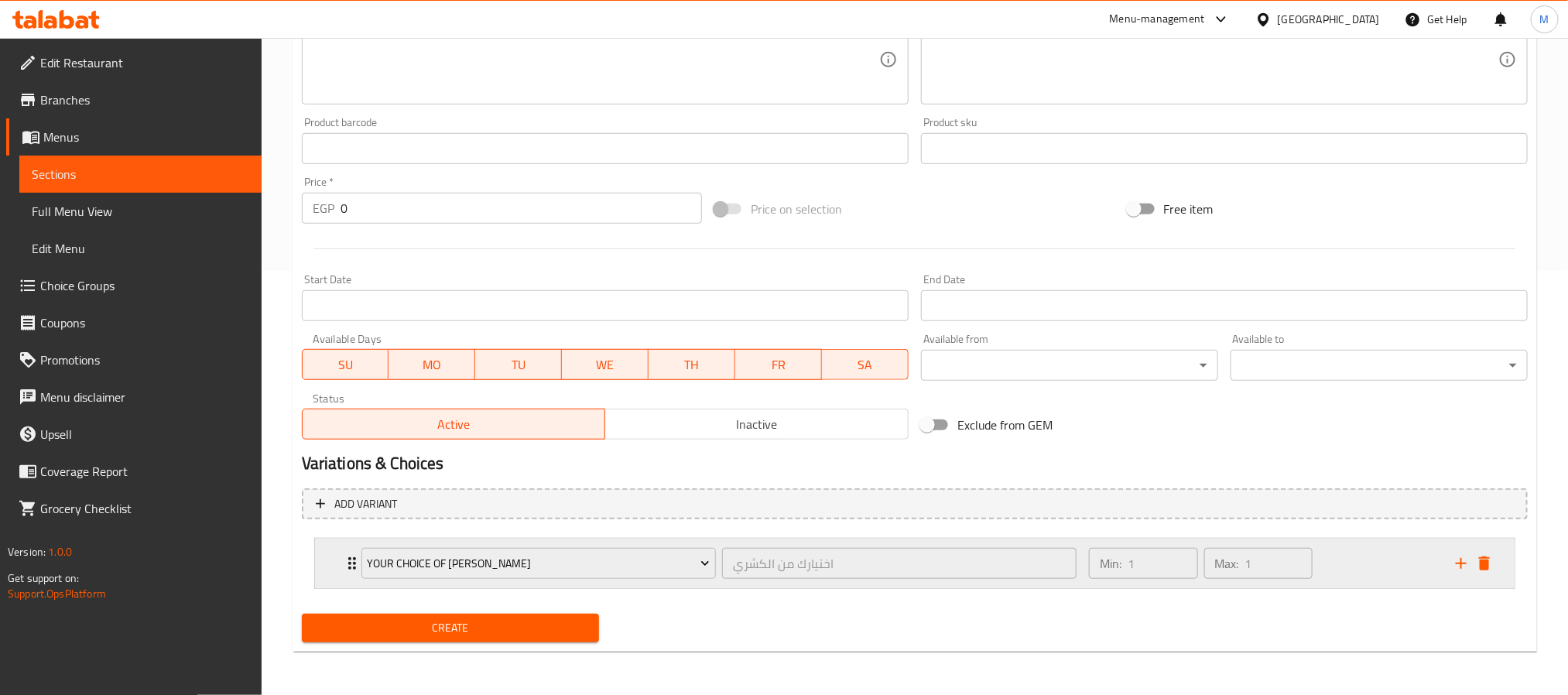
click at [1478, 566] on icon "delete" at bounding box center [1484, 564] width 19 height 19
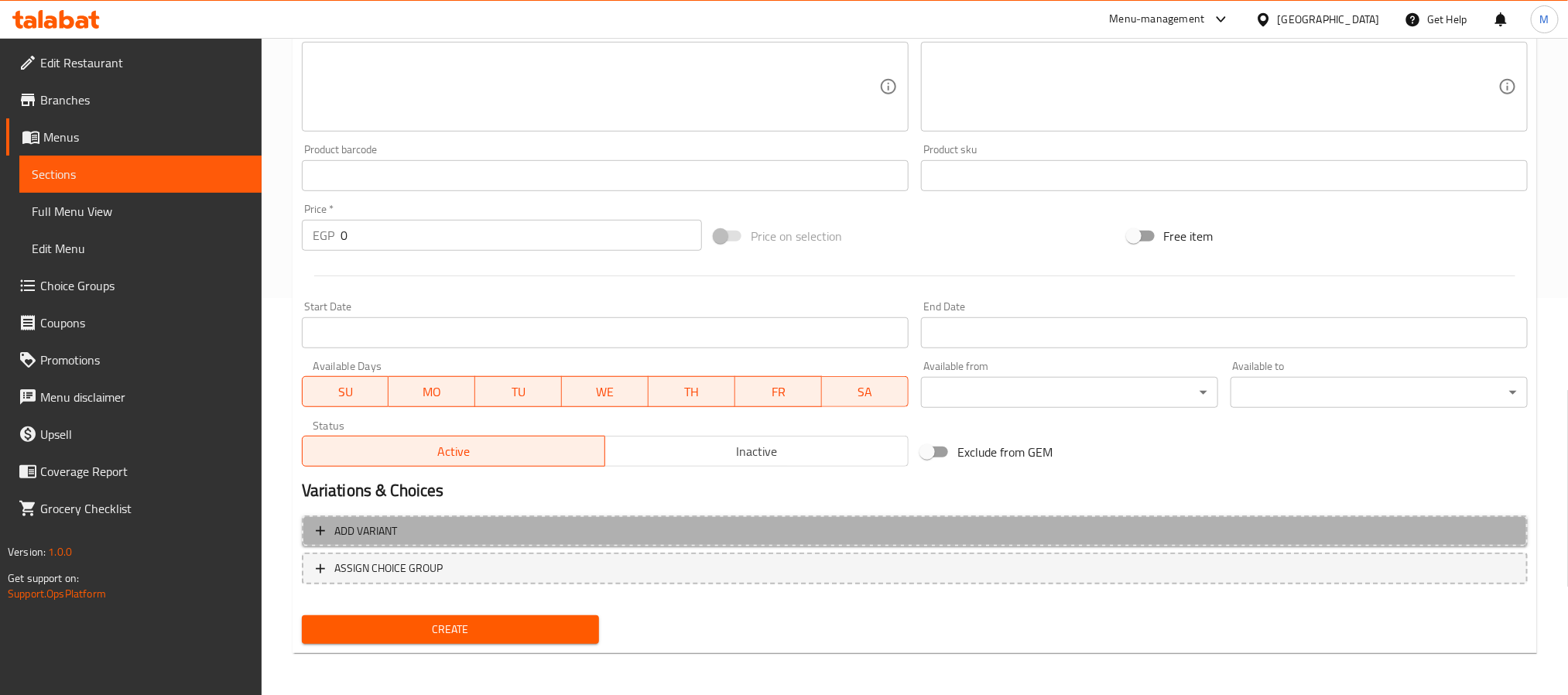
click at [973, 534] on span "Add variant" at bounding box center [915, 532] width 1199 height 20
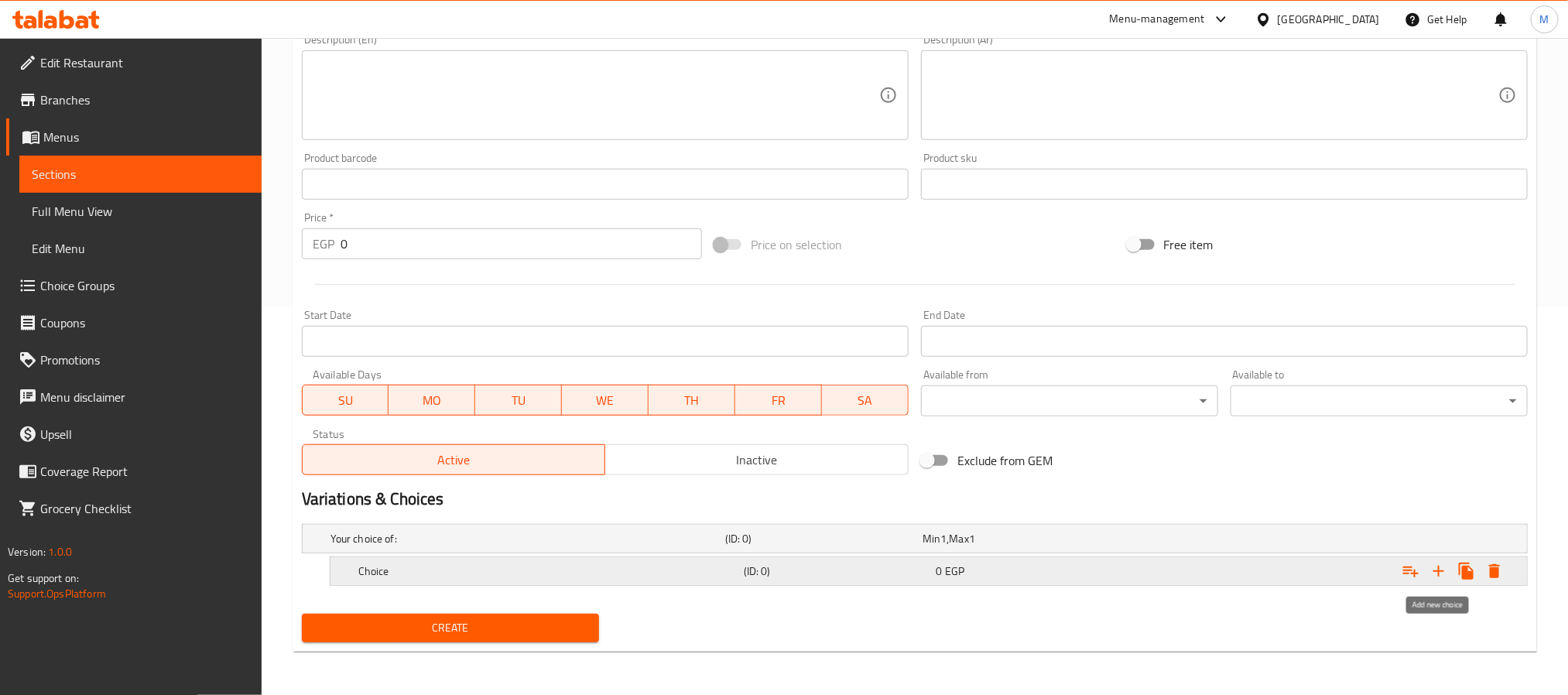
click at [1443, 574] on icon "Expand" at bounding box center [1439, 571] width 19 height 19
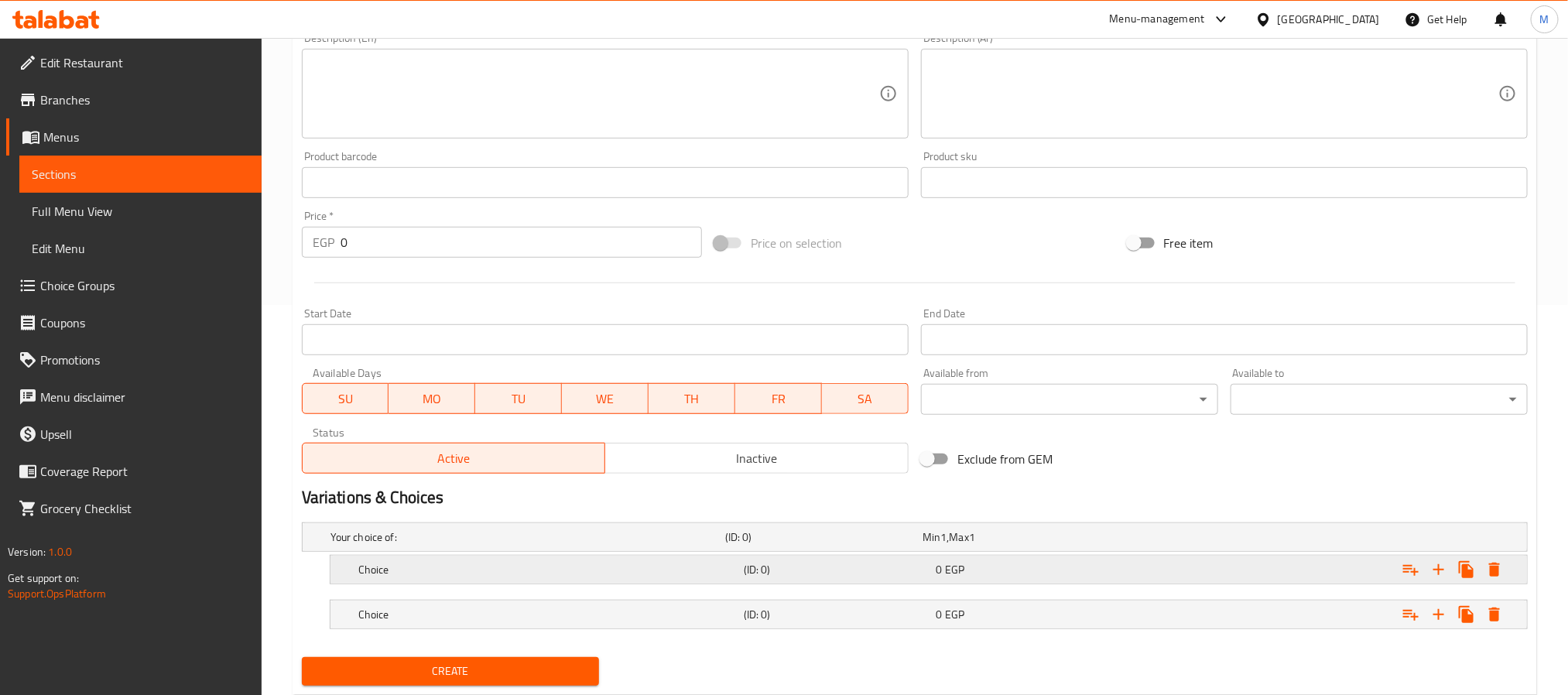
click at [1027, 576] on div "0 EGP" at bounding box center [1030, 570] width 187 height 16
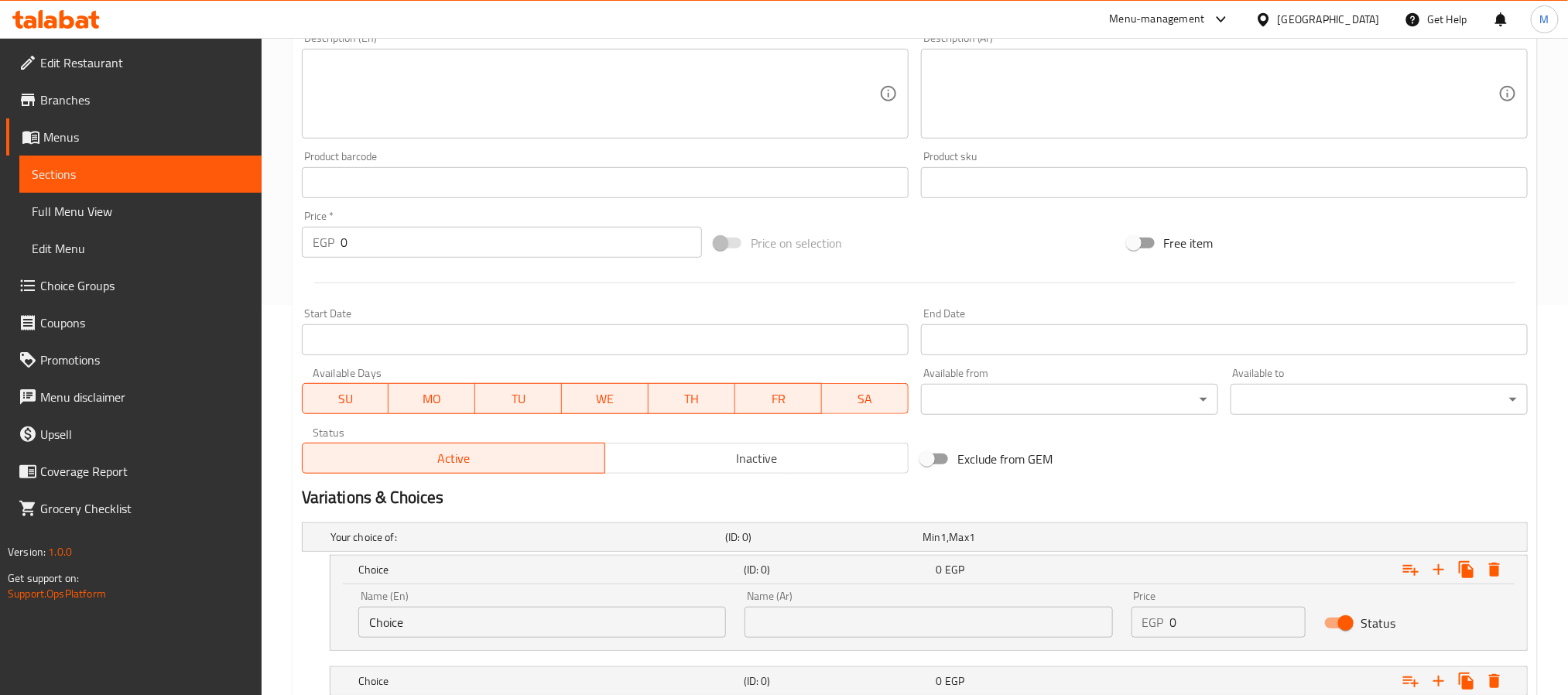
scroll to position [502, 0]
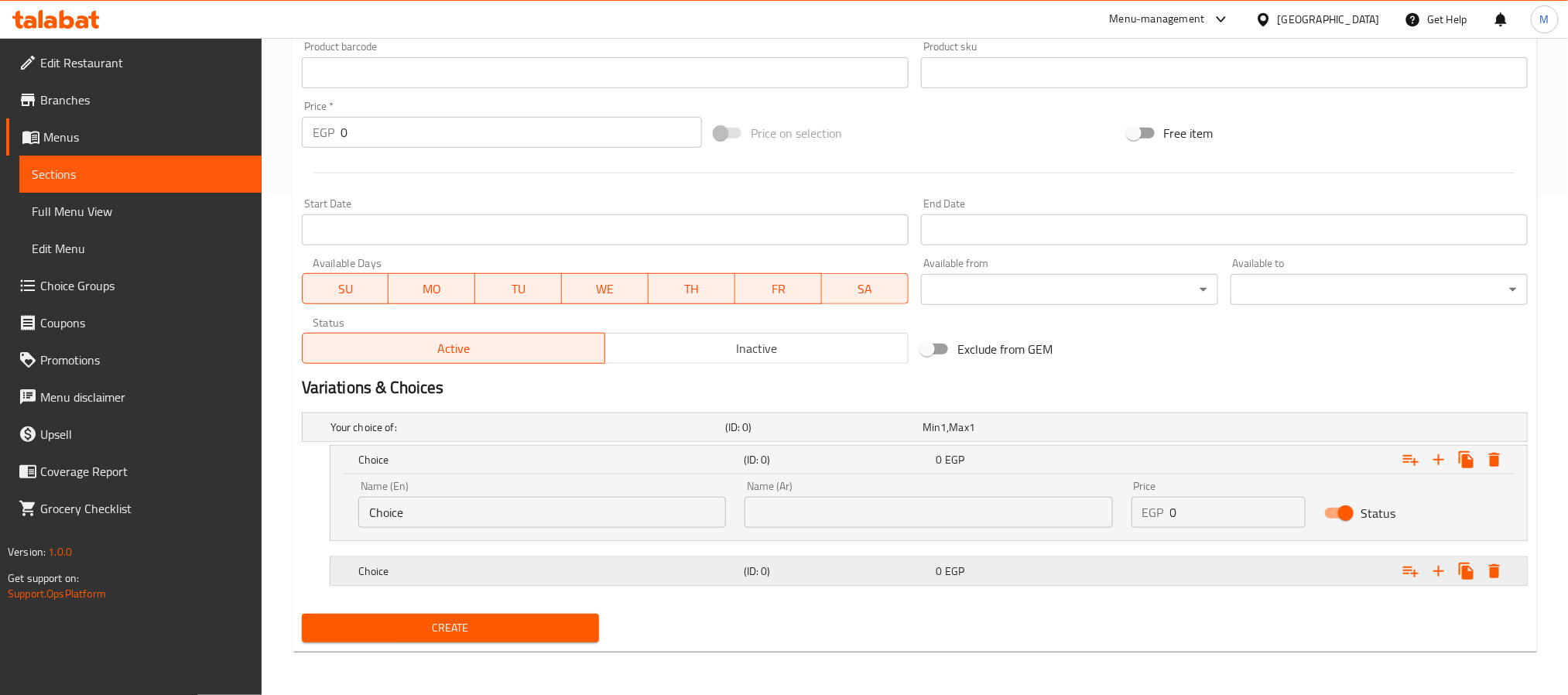
click at [1011, 579] on div "0 EGP" at bounding box center [1030, 571] width 187 height 16
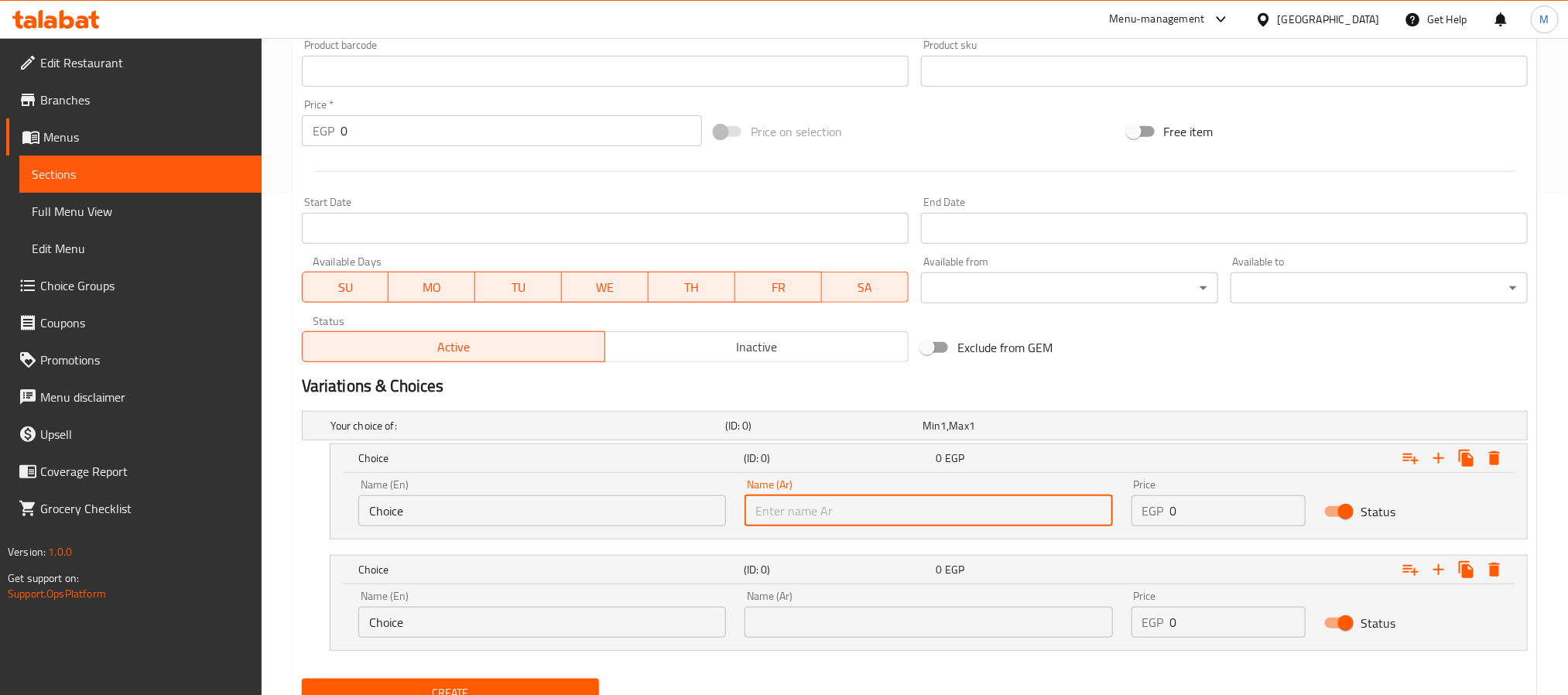
click at [954, 520] on input "text" at bounding box center [928, 511] width 368 height 31
type input "غ"
type input "فينو"
click at [976, 611] on input "text" at bounding box center [928, 623] width 368 height 31
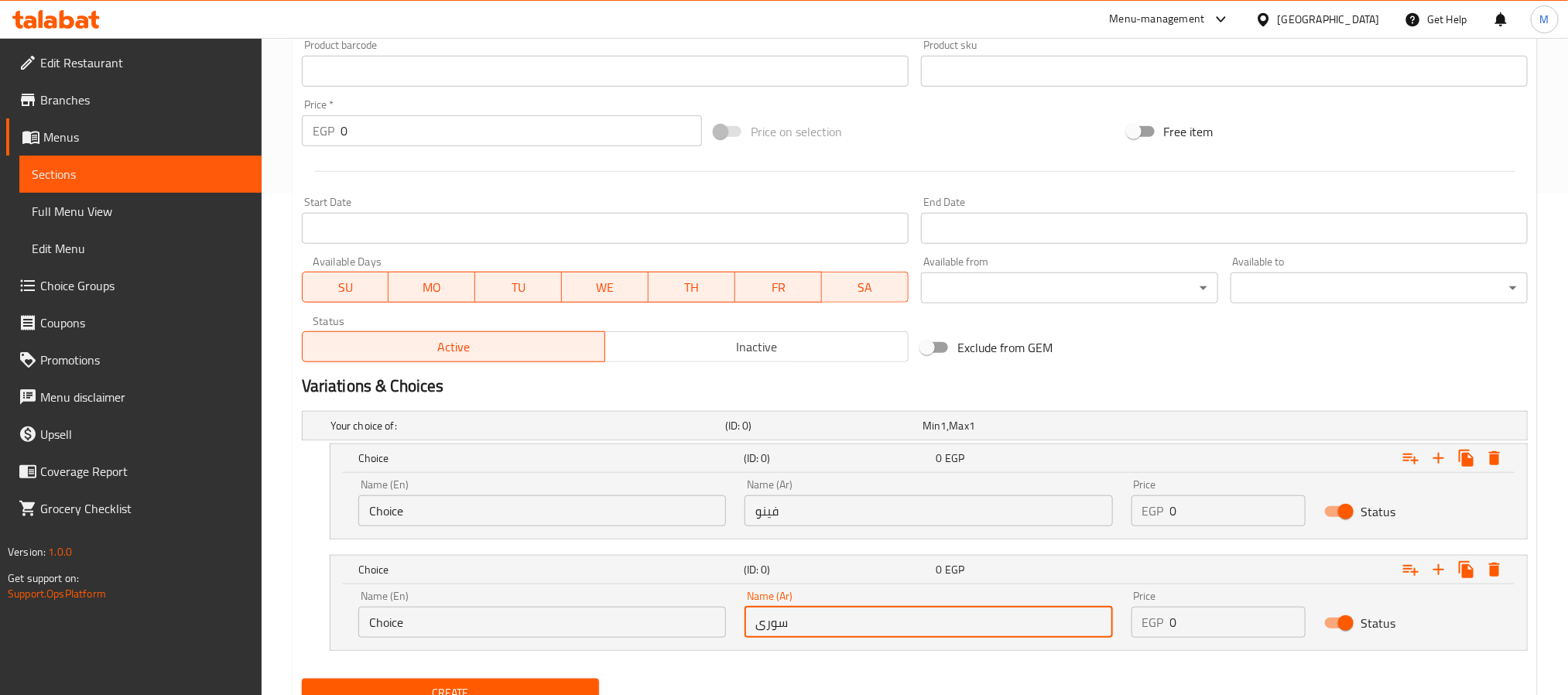
type input "سورى"
click at [848, 629] on input "سورى" at bounding box center [928, 623] width 368 height 31
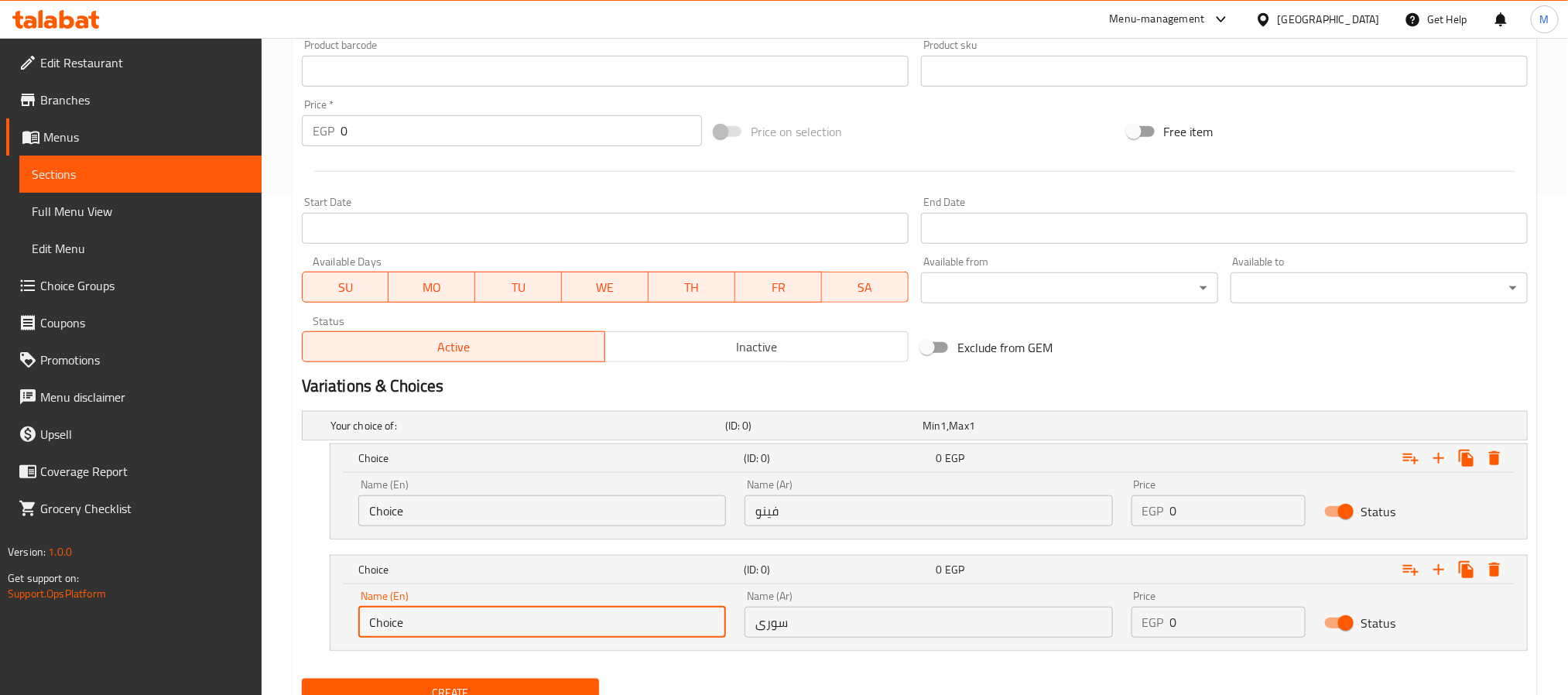
click at [600, 629] on input "Choice" at bounding box center [542, 623] width 368 height 31
paste input "[DEMOGRAPHIC_DATA]"
type input "[DEMOGRAPHIC_DATA]"
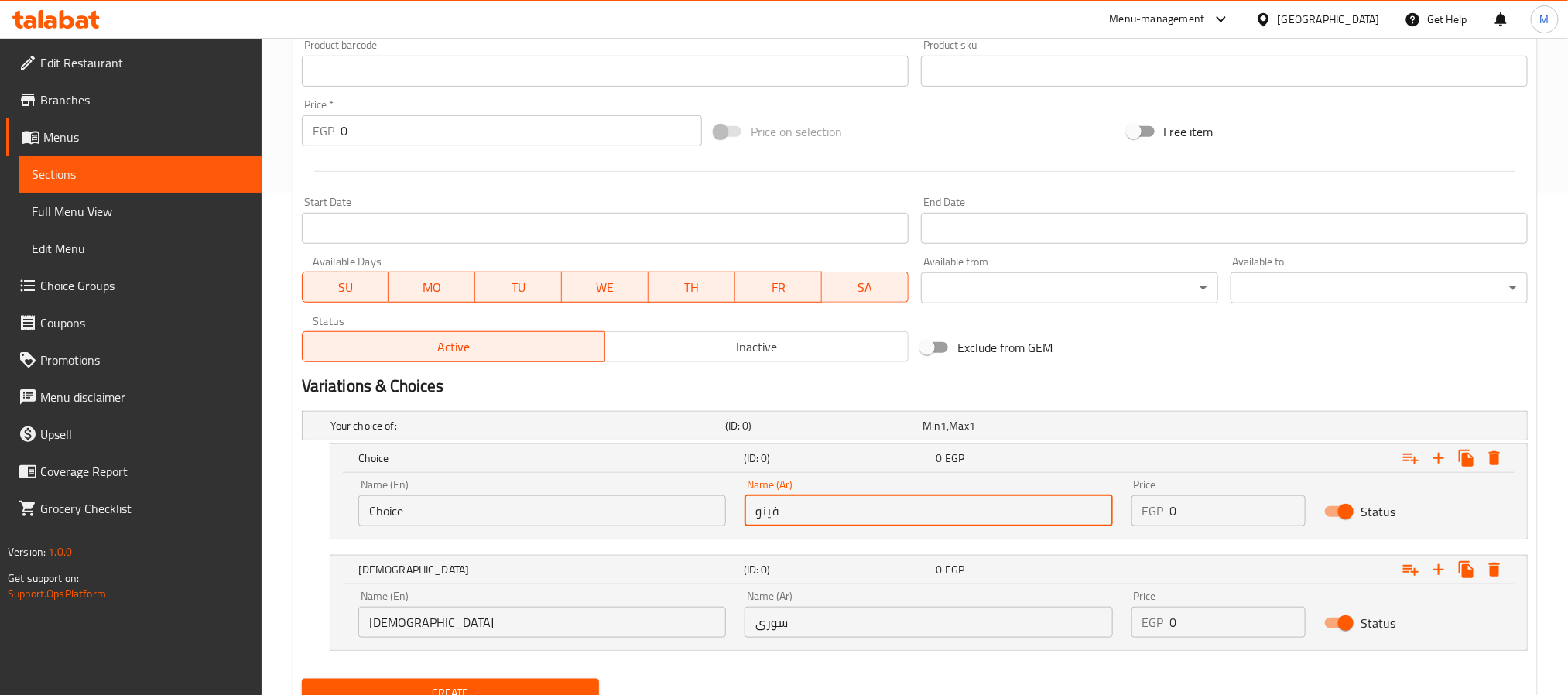
click at [771, 516] on input "فينو" at bounding box center [928, 511] width 368 height 31
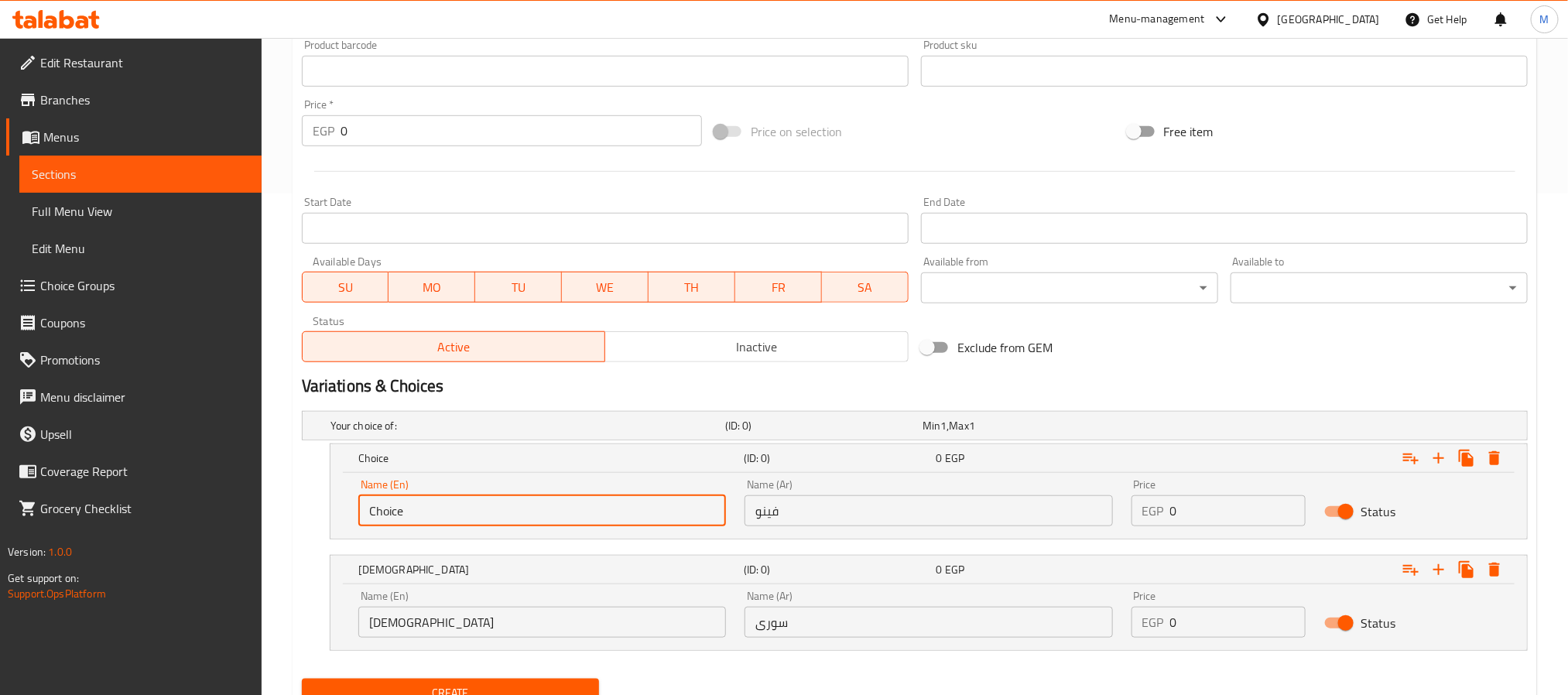
click at [630, 524] on input "Choice" at bounding box center [542, 511] width 368 height 31
paste input "Fino"
click at [623, 511] on input "ChoiceFino" at bounding box center [542, 511] width 368 height 31
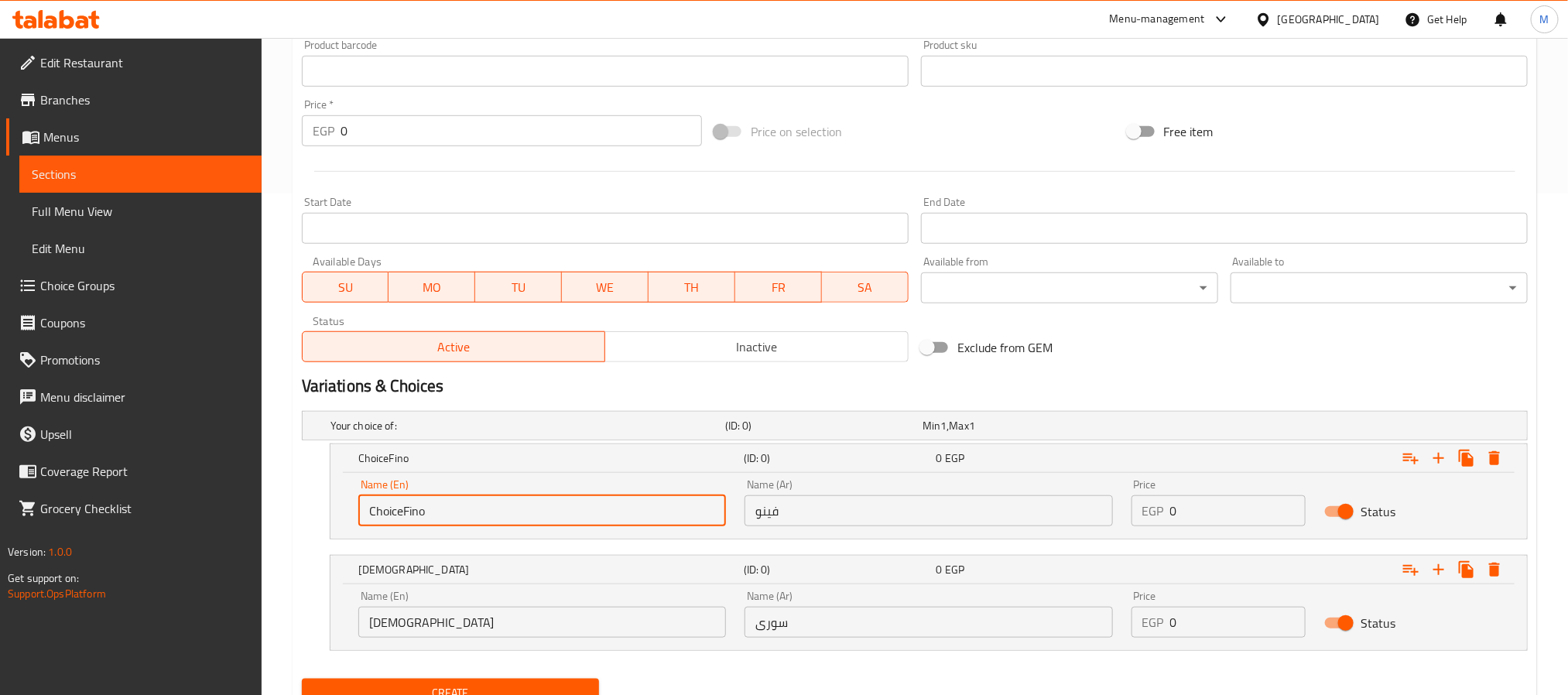
paste input "text"
type input "Fino"
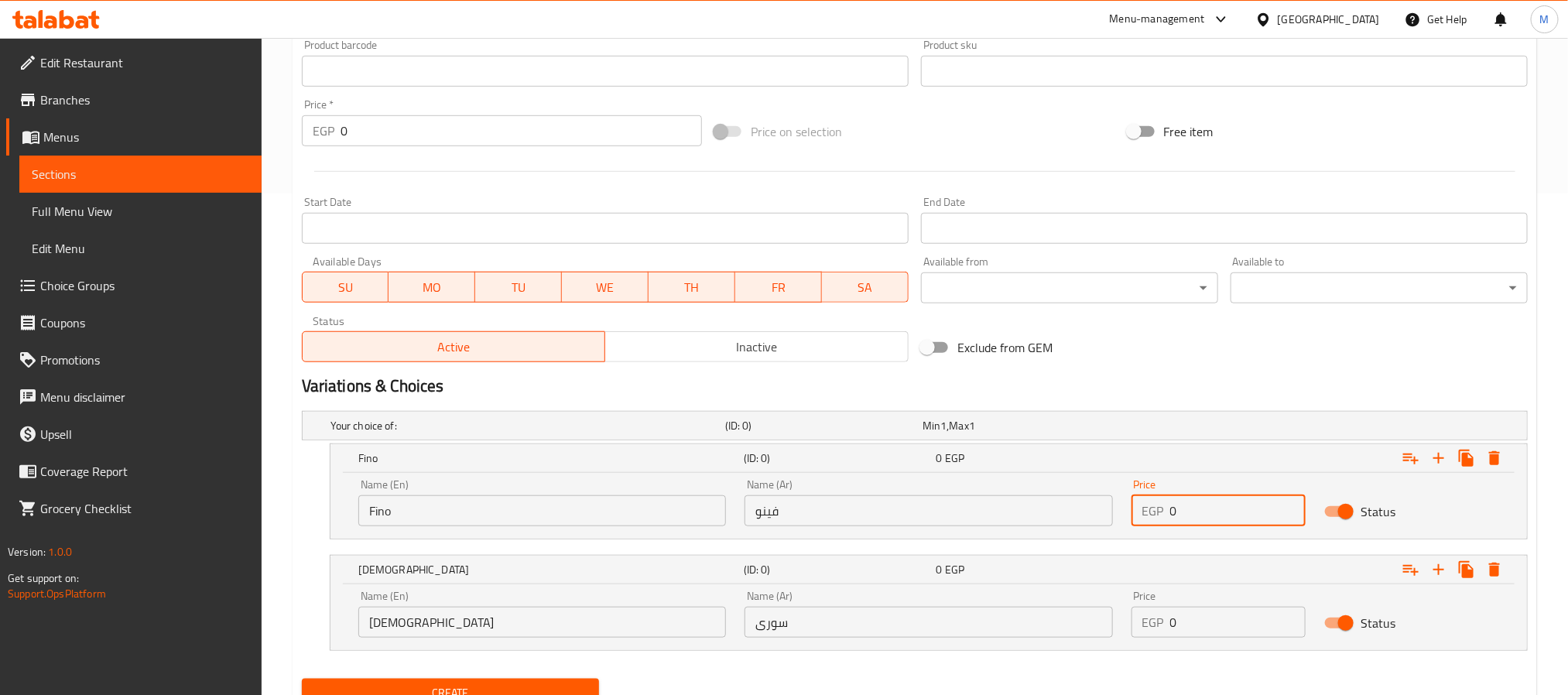
click at [1219, 504] on input "0" at bounding box center [1239, 511] width 136 height 31
type input "50"
click at [1210, 618] on input "0" at bounding box center [1239, 623] width 136 height 31
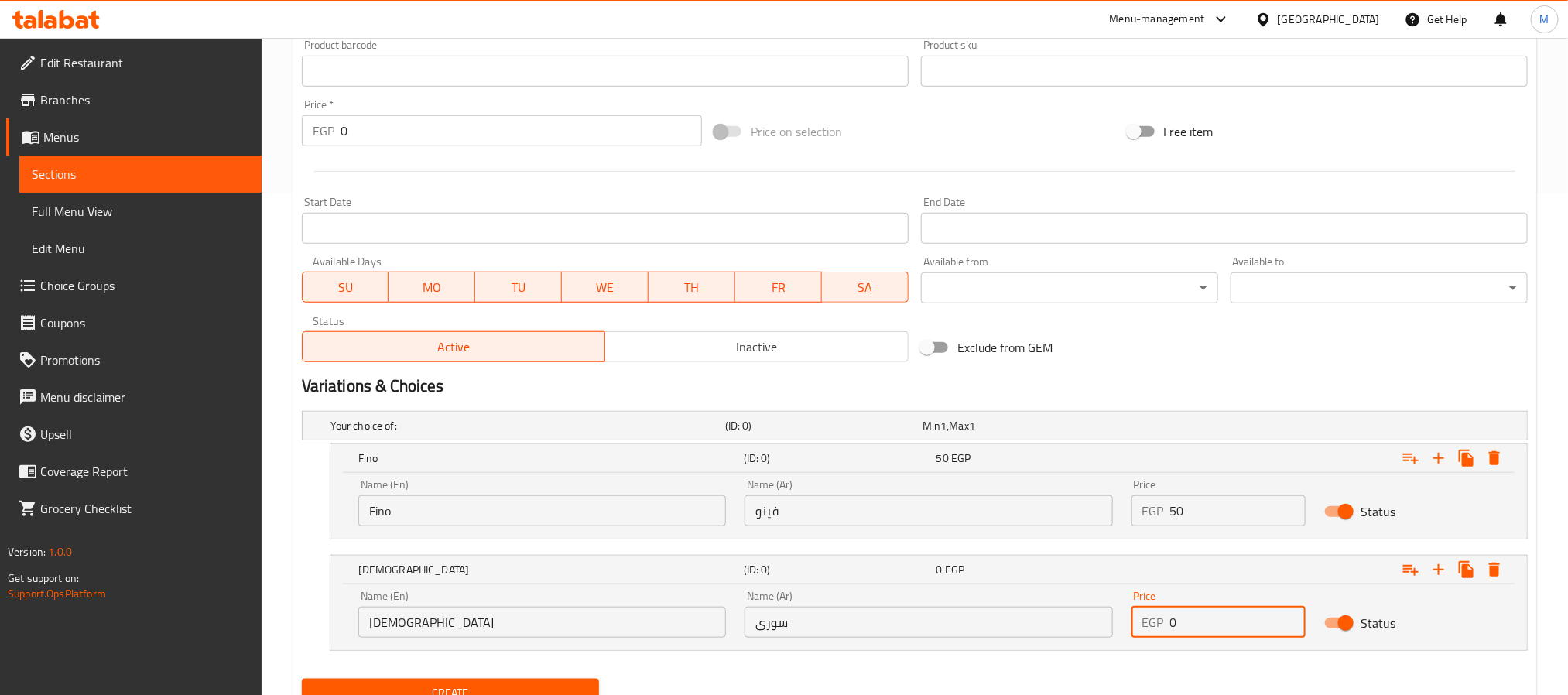
click at [1210, 618] on input "0" at bounding box center [1239, 623] width 136 height 31
type input "60"
click at [1201, 360] on div "Exclude from GEM" at bounding box center [1122, 348] width 413 height 42
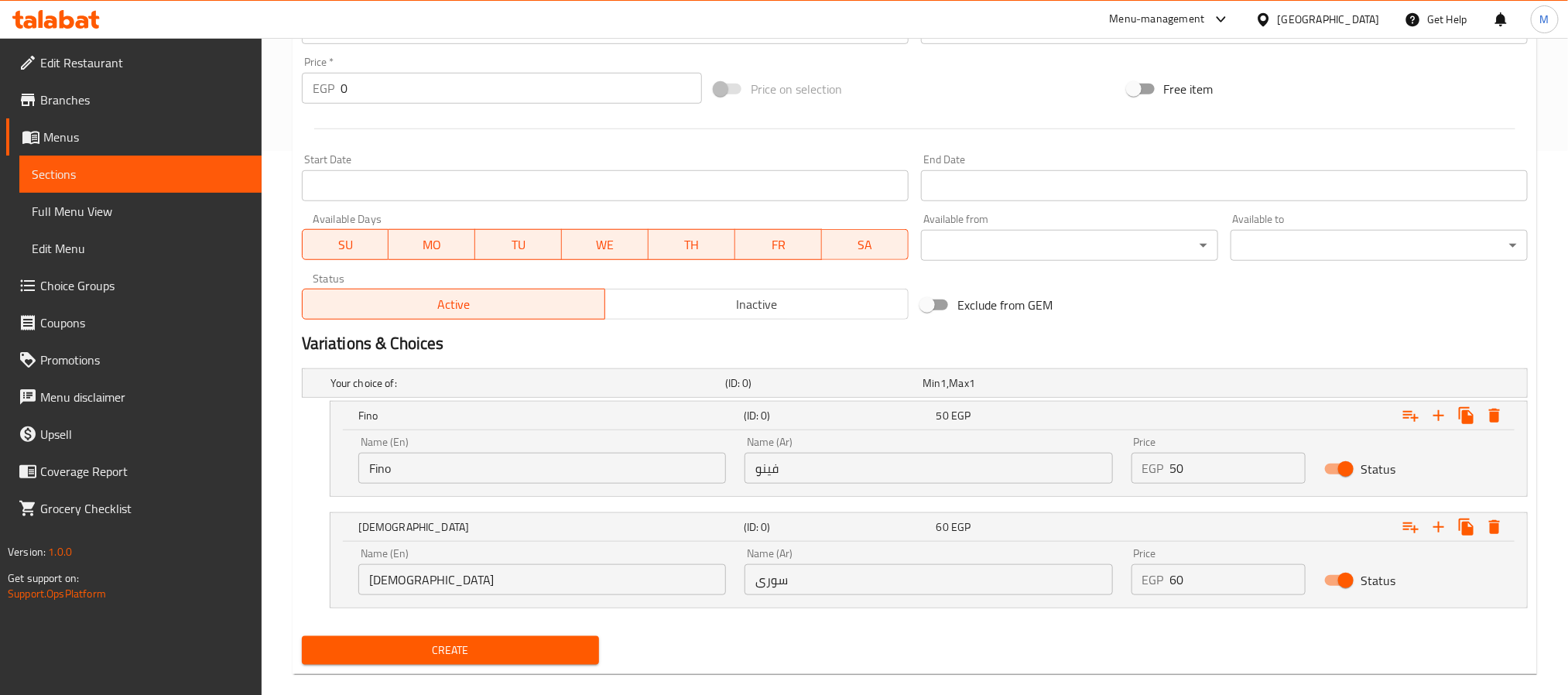
scroll to position [568, 0]
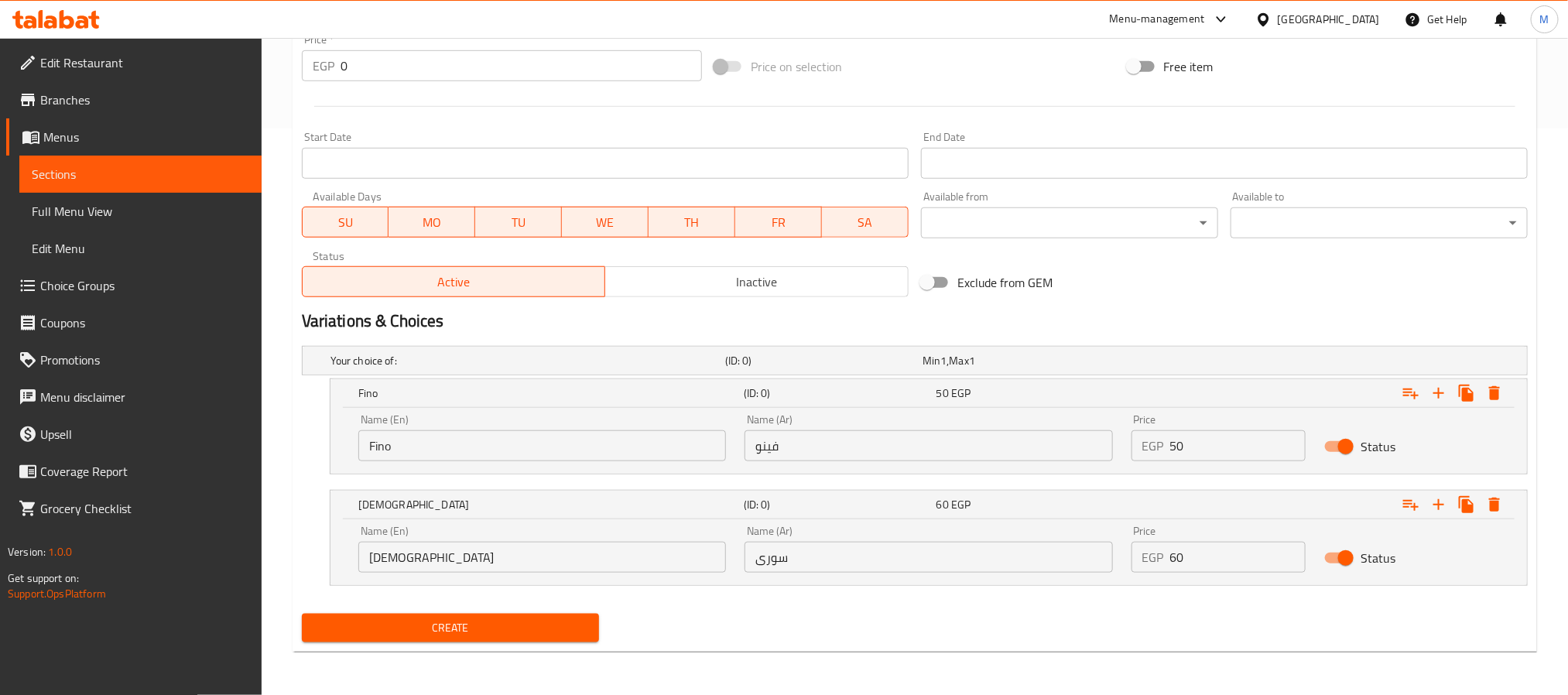
click at [491, 620] on span "Create" at bounding box center [451, 629] width 273 height 20
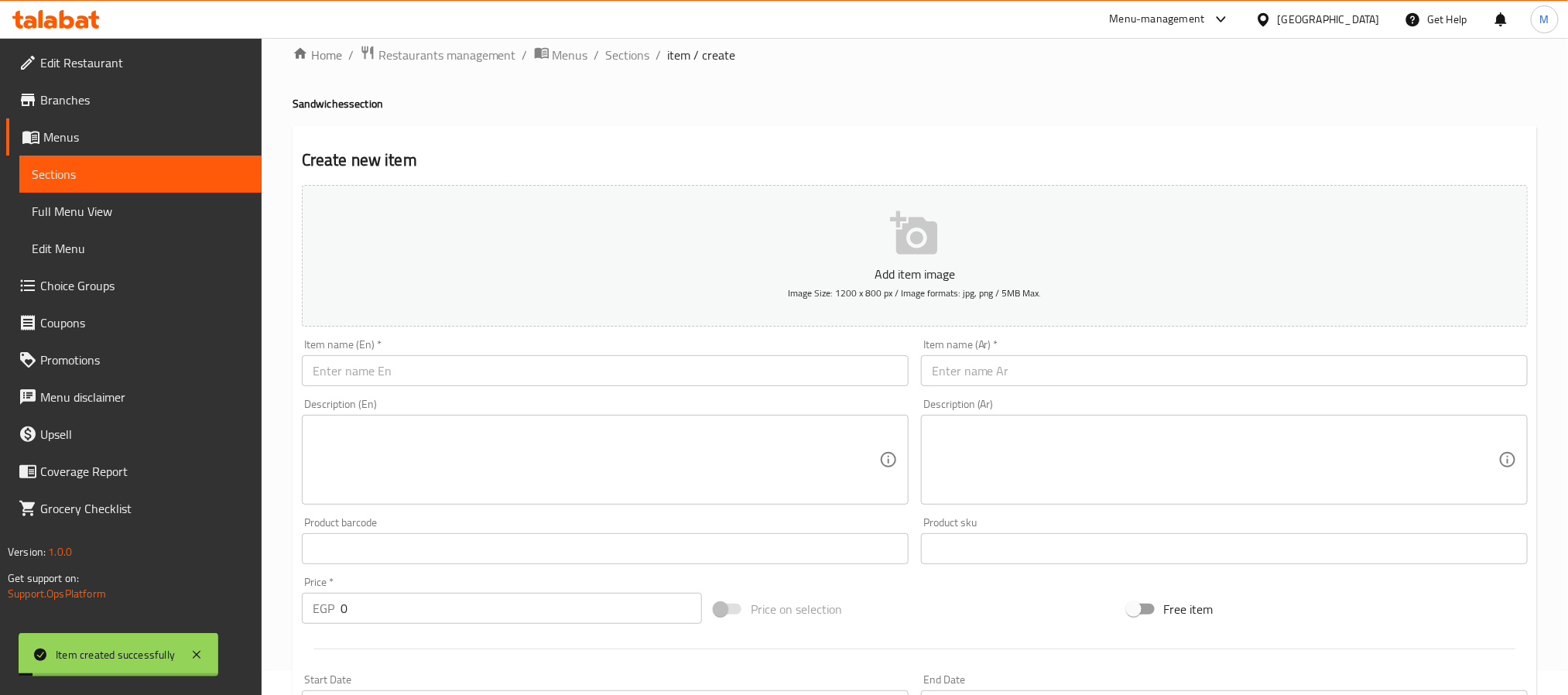
scroll to position [0, 0]
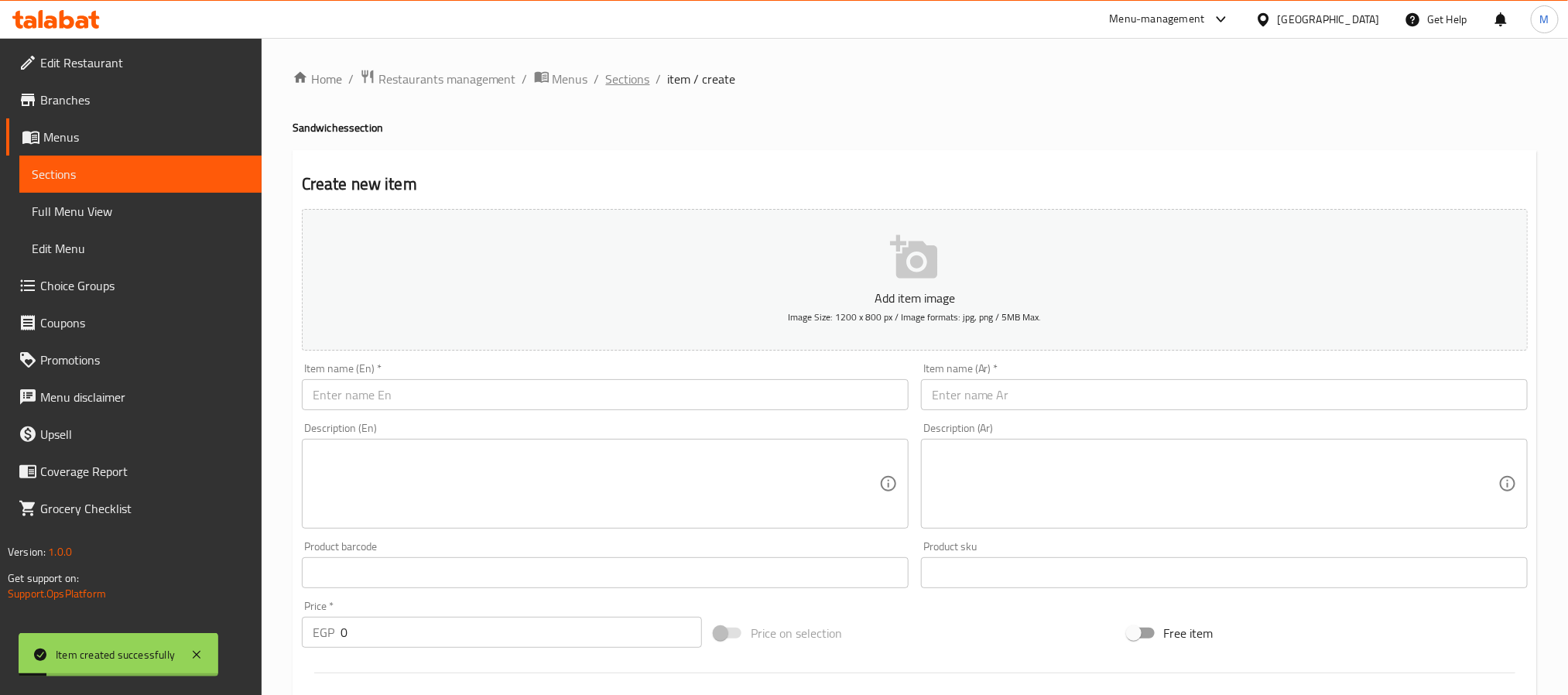
click at [637, 77] on span "Sections" at bounding box center [628, 79] width 44 height 19
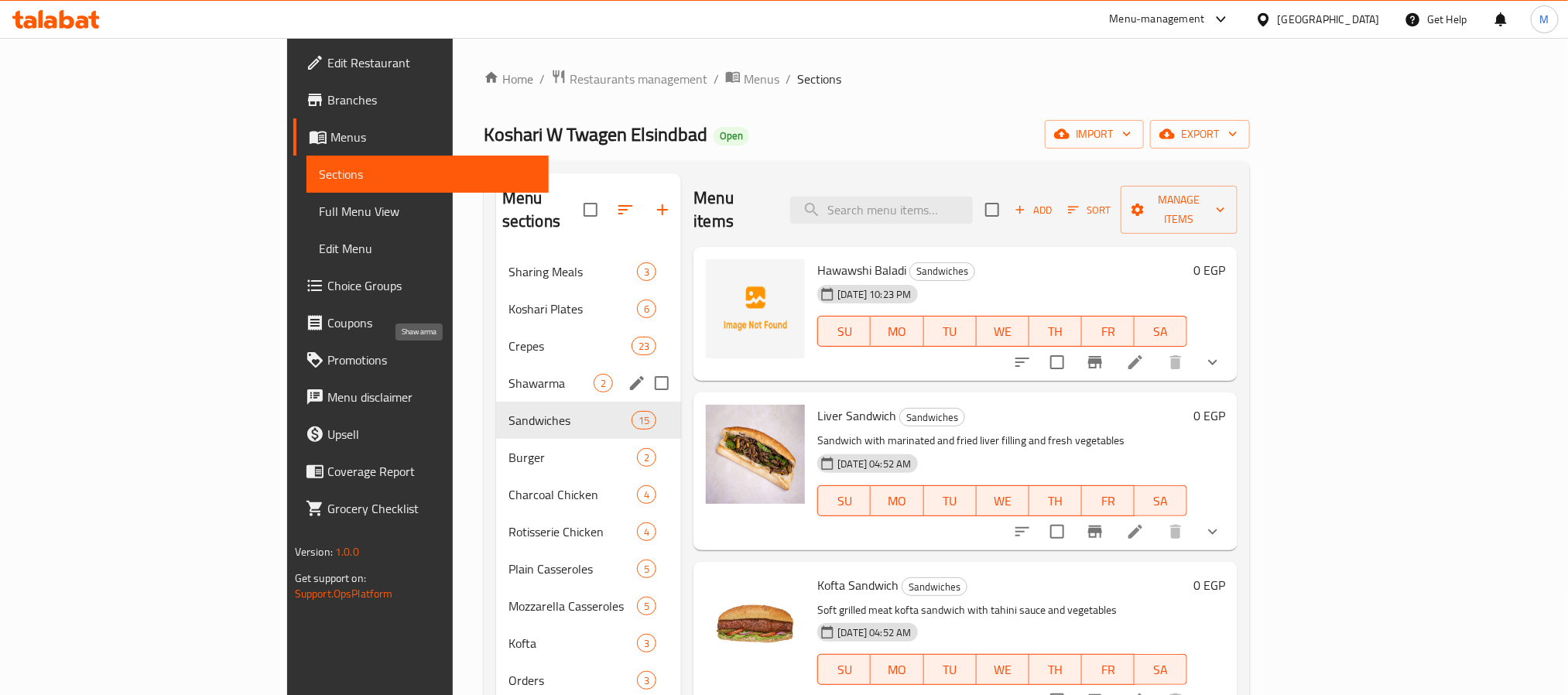
click at [509, 374] on span "Shawarma" at bounding box center [551, 383] width 85 height 19
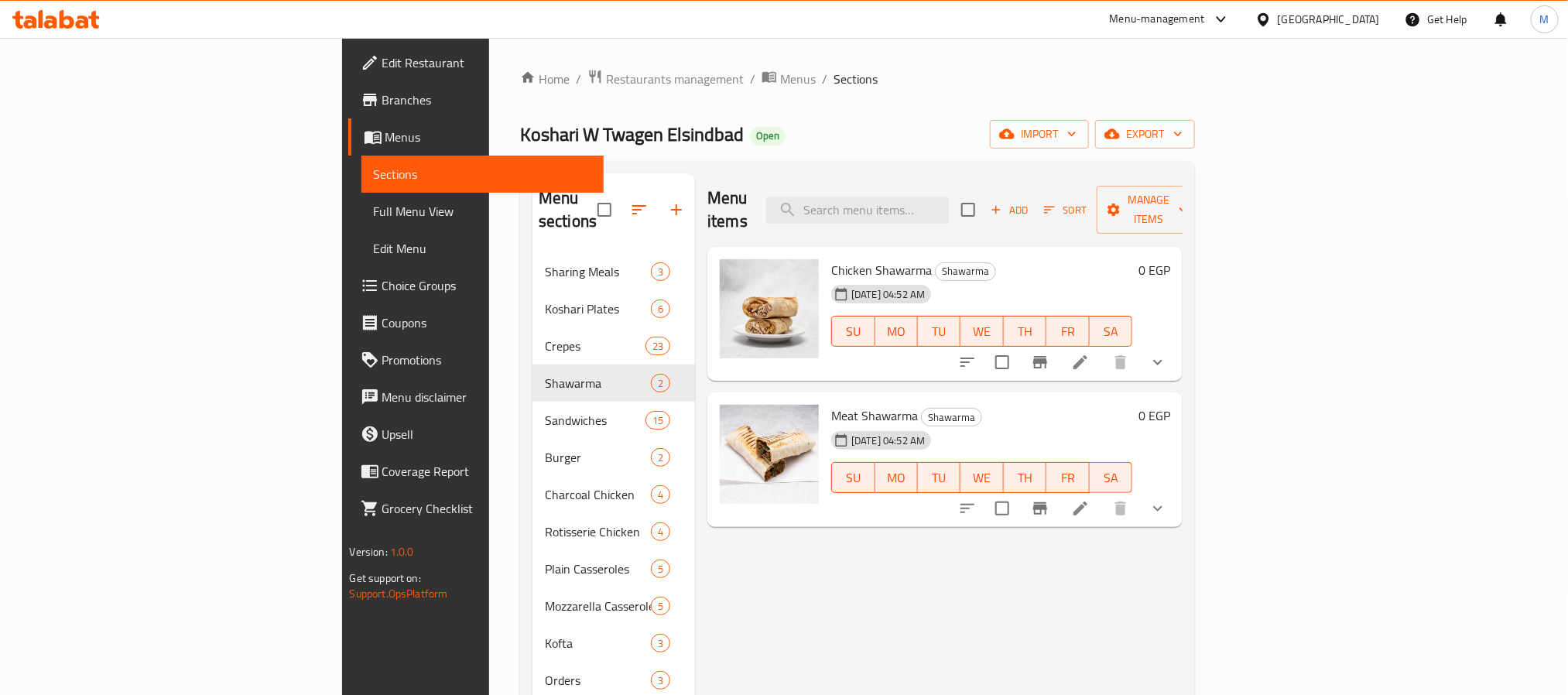
click at [1176, 344] on button "show more" at bounding box center [1158, 362] width 37 height 37
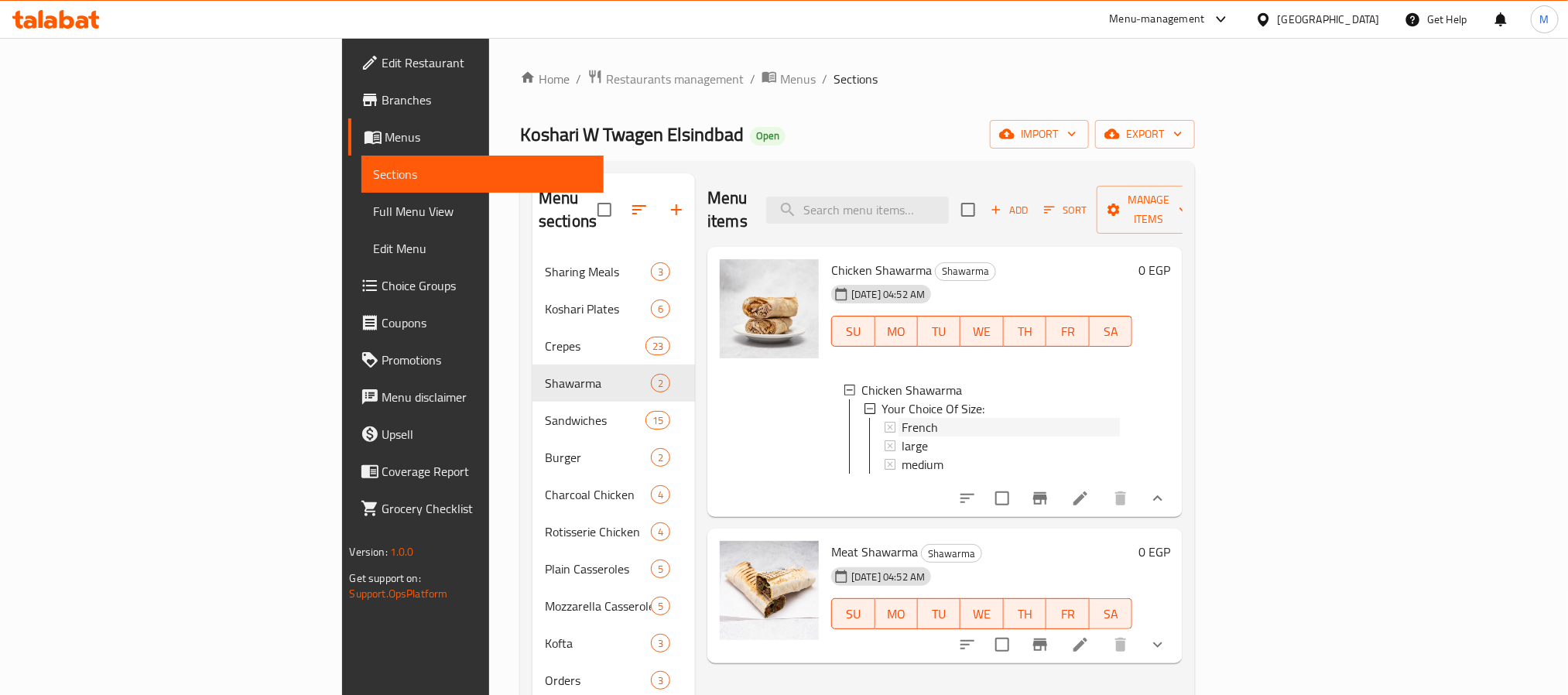
click at [918, 418] on div "French" at bounding box center [1011, 427] width 218 height 19
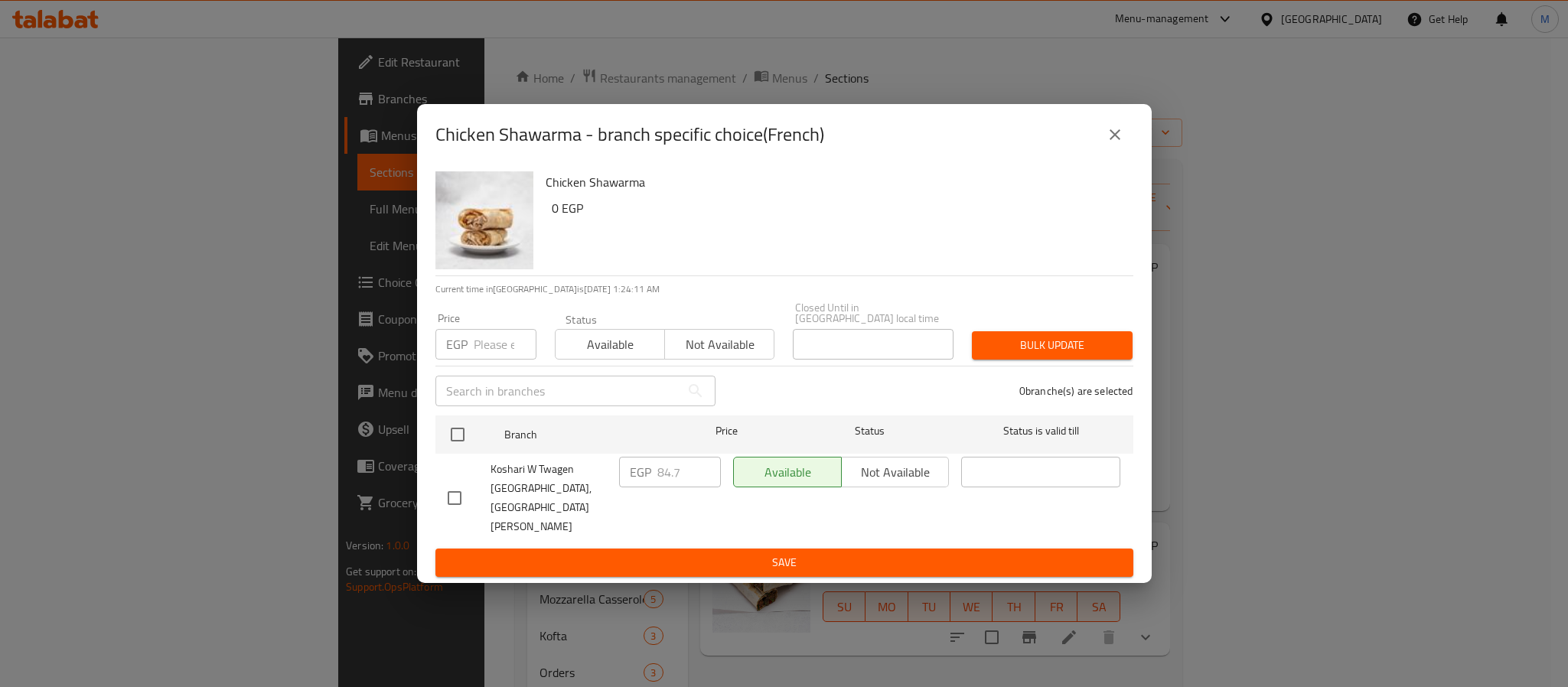
click at [884, 480] on div "Available Not available" at bounding box center [841, 472] width 216 height 31
click at [454, 451] on input "checkbox" at bounding box center [458, 435] width 32 height 32
checkbox input "true"
click at [713, 360] on button "Not available" at bounding box center [719, 344] width 110 height 31
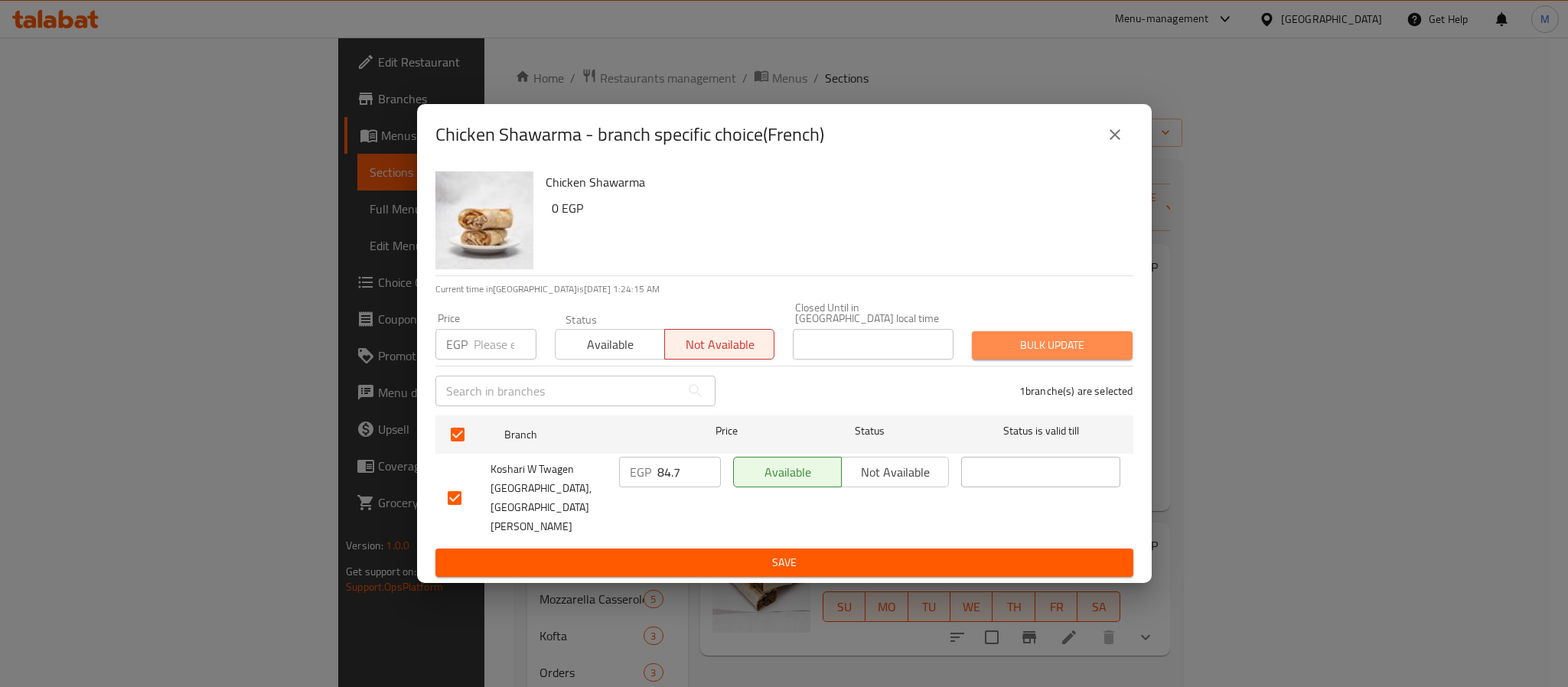
click at [1081, 355] on span "Bulk update" at bounding box center [1052, 346] width 136 height 19
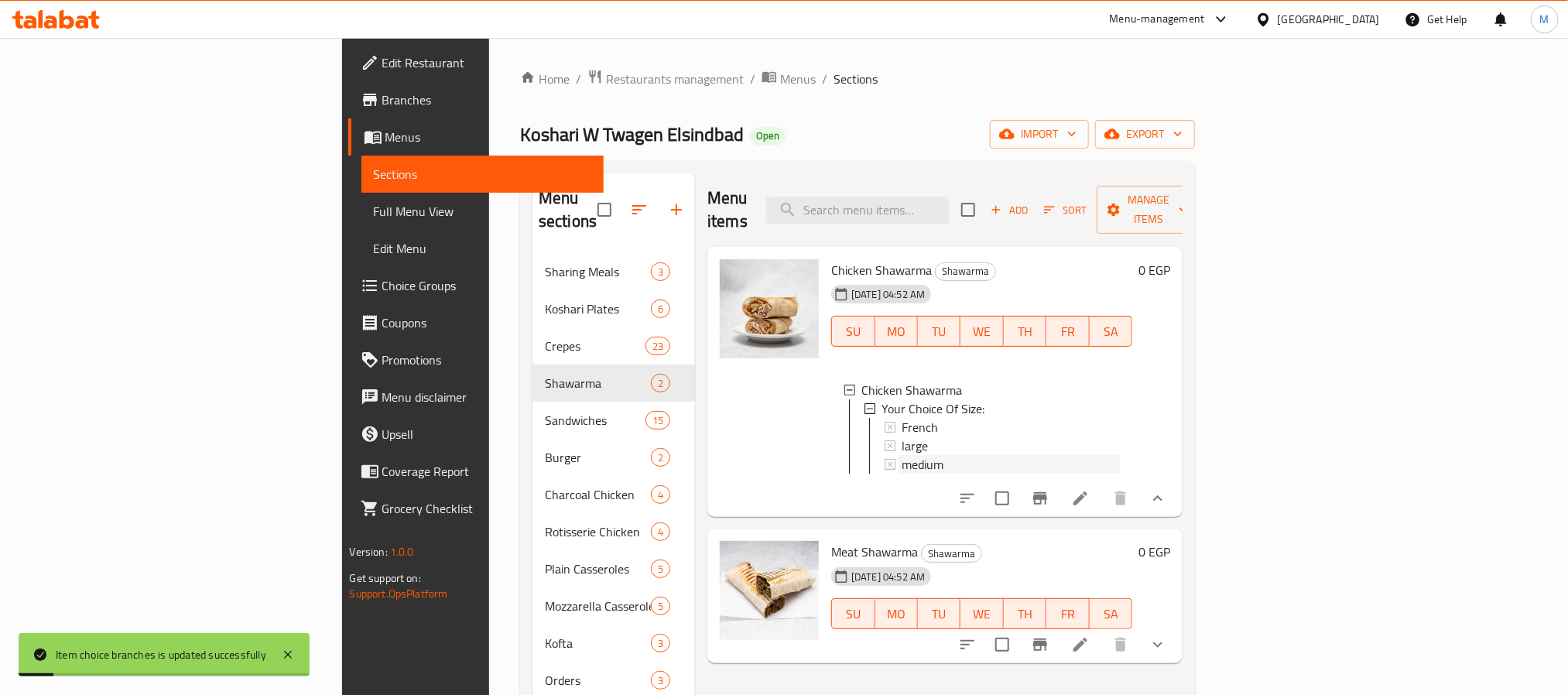
click at [902, 456] on span "medium" at bounding box center [922, 465] width 42 height 19
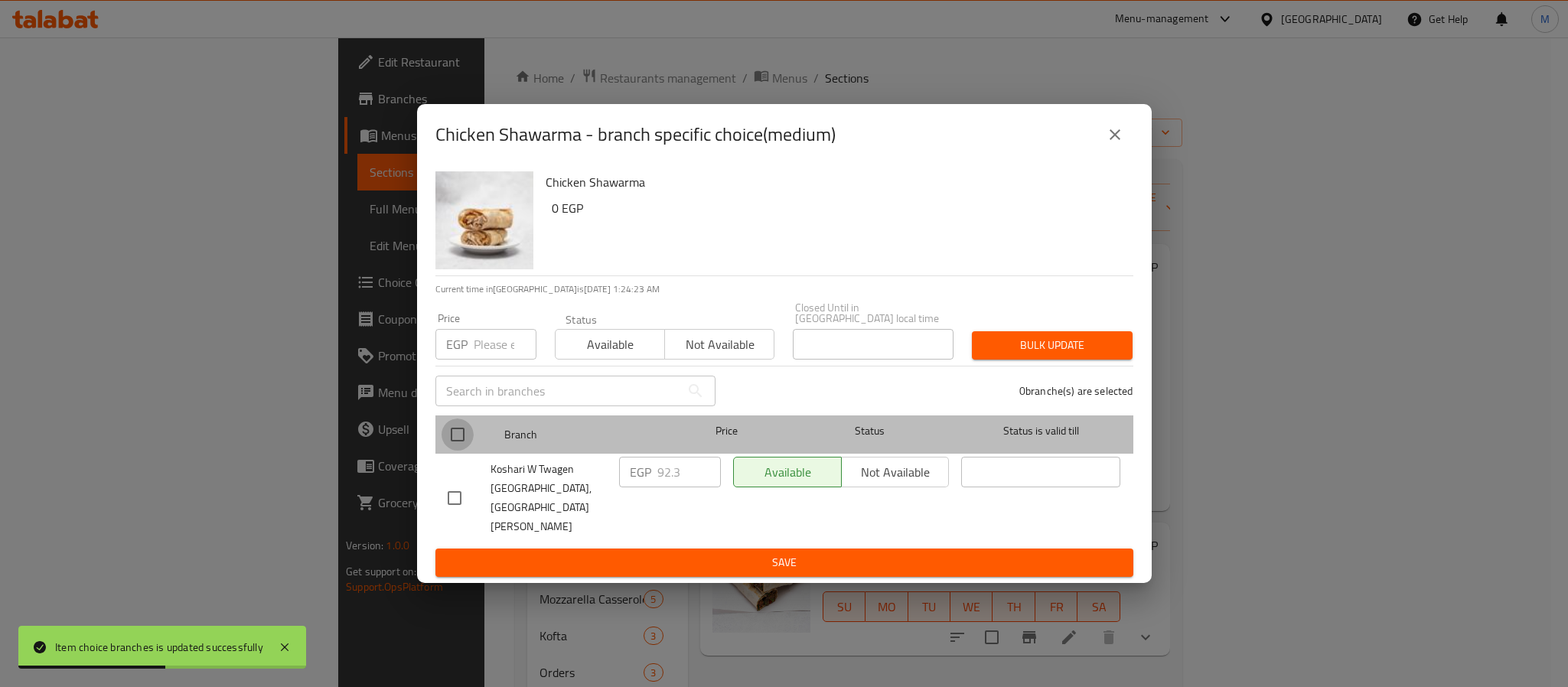
click at [460, 451] on input "checkbox" at bounding box center [458, 435] width 32 height 32
checkbox input "true"
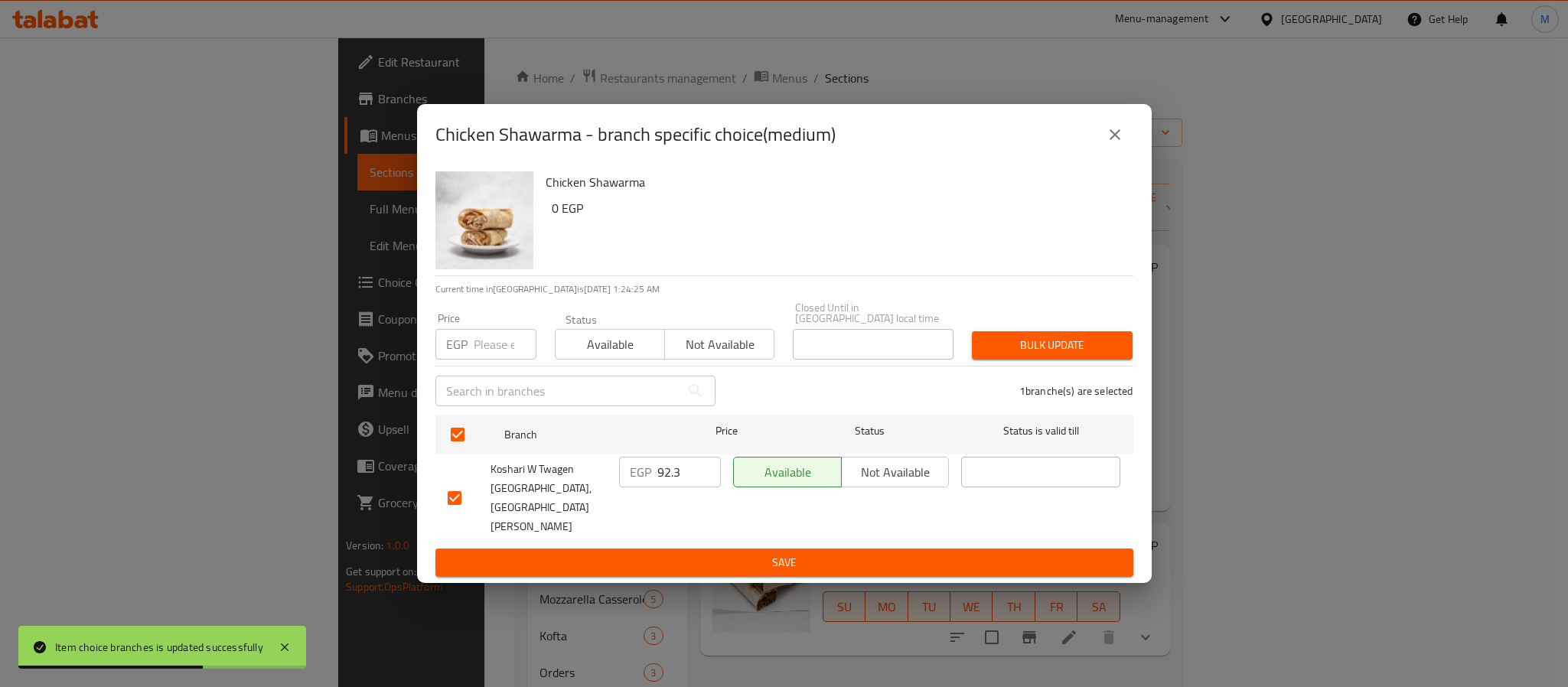
click at [499, 360] on input "number" at bounding box center [505, 344] width 62 height 31
type input "70"
click at [1063, 352] on span "Bulk update" at bounding box center [1052, 346] width 136 height 19
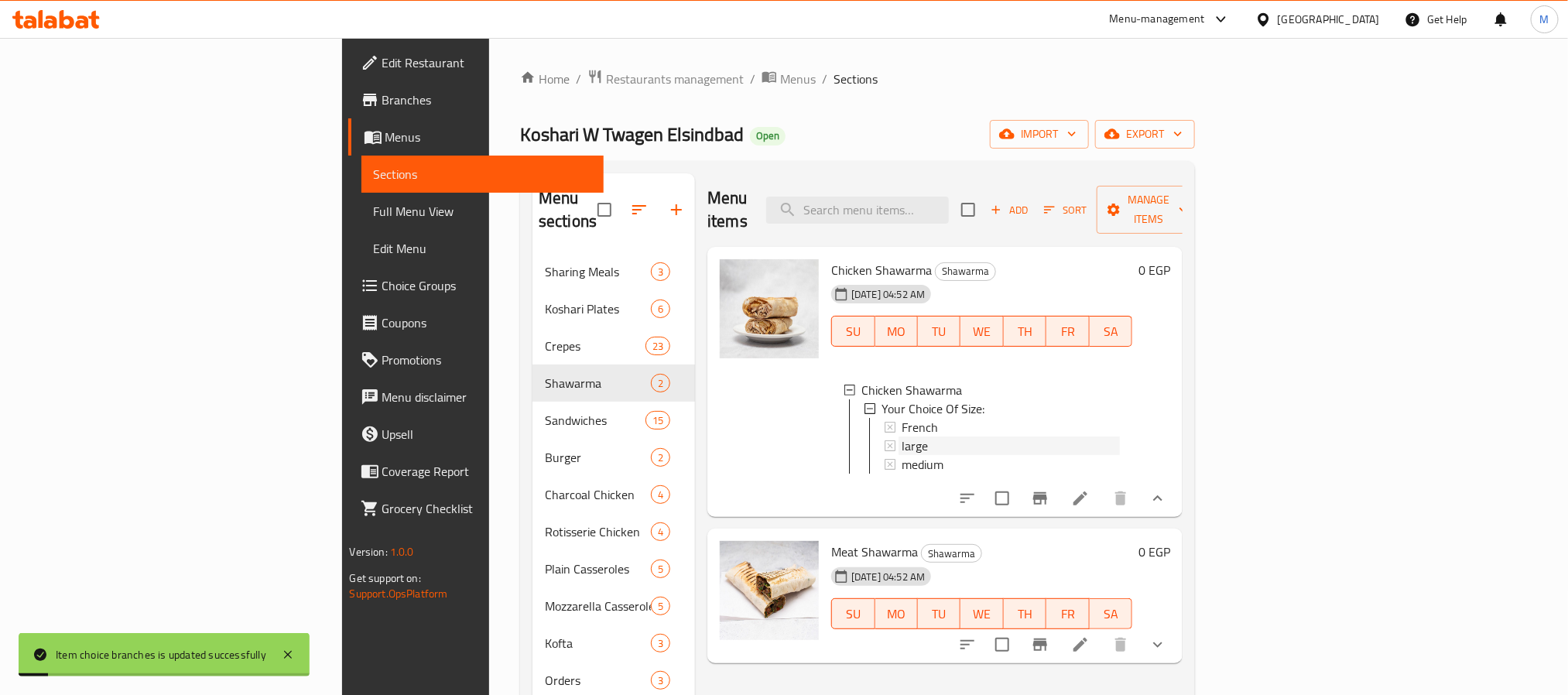
click at [902, 437] on span "large" at bounding box center [915, 446] width 26 height 19
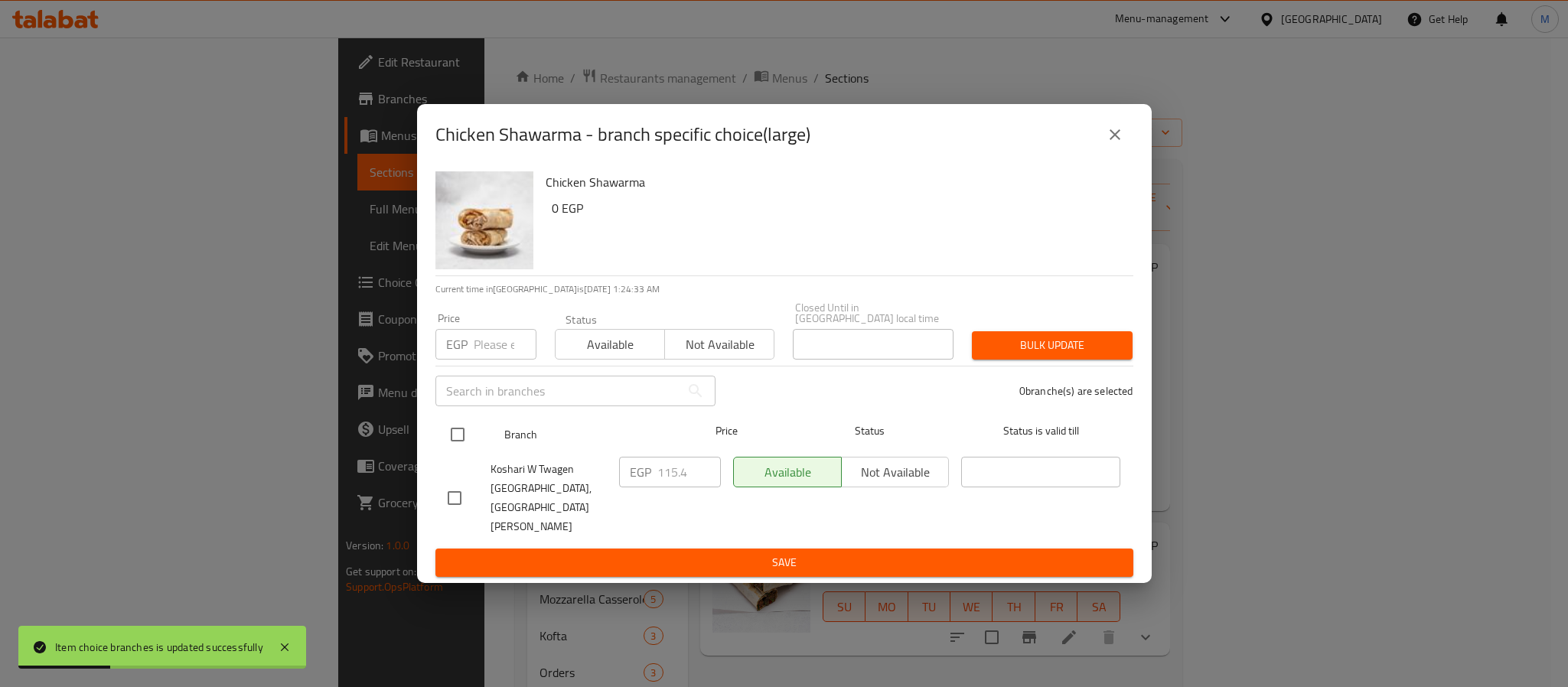
click at [462, 451] on input "checkbox" at bounding box center [458, 435] width 32 height 32
checkbox input "true"
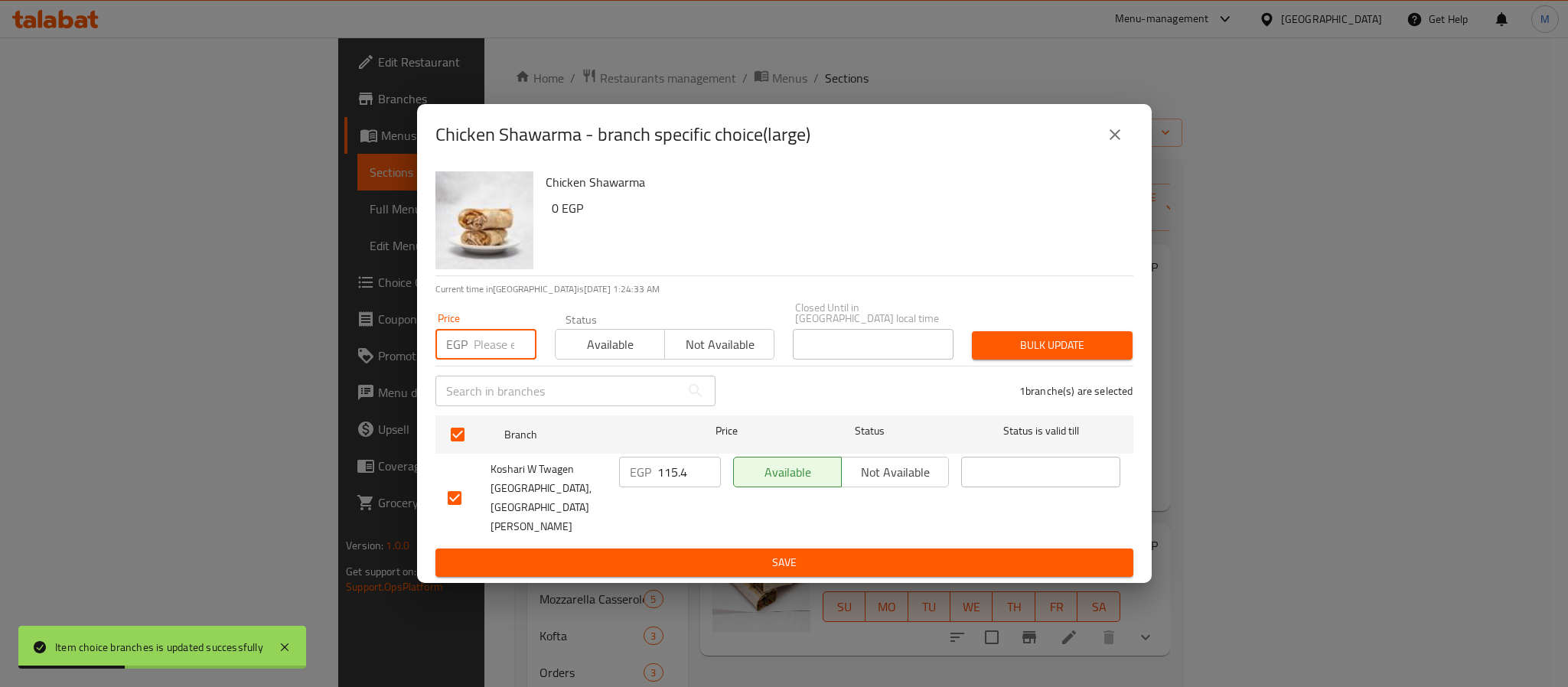
click at [498, 360] on input "number" at bounding box center [505, 344] width 62 height 31
type input "85"
click at [990, 340] on div "Bulk update" at bounding box center [1052, 346] width 179 height 47
click at [997, 355] on span "Bulk update" at bounding box center [1052, 346] width 136 height 19
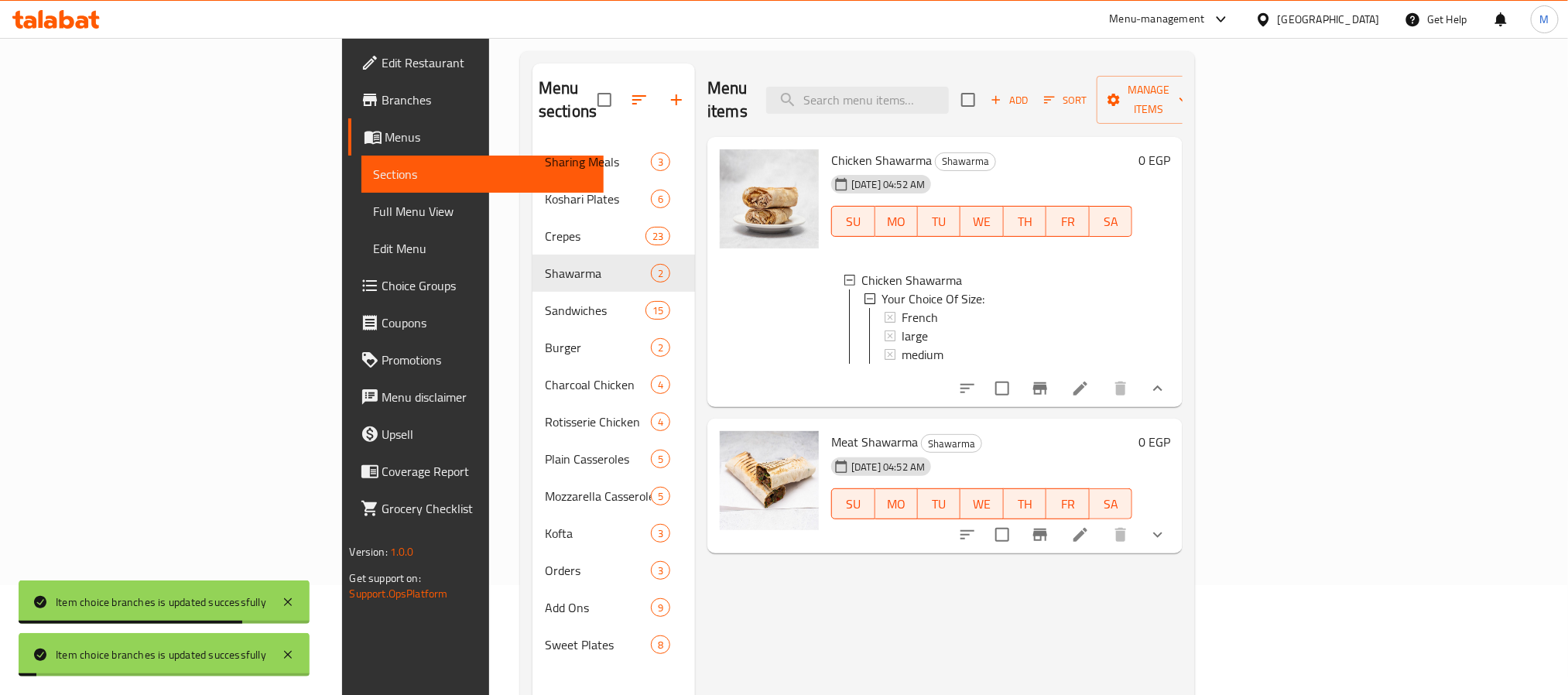
scroll to position [217, 0]
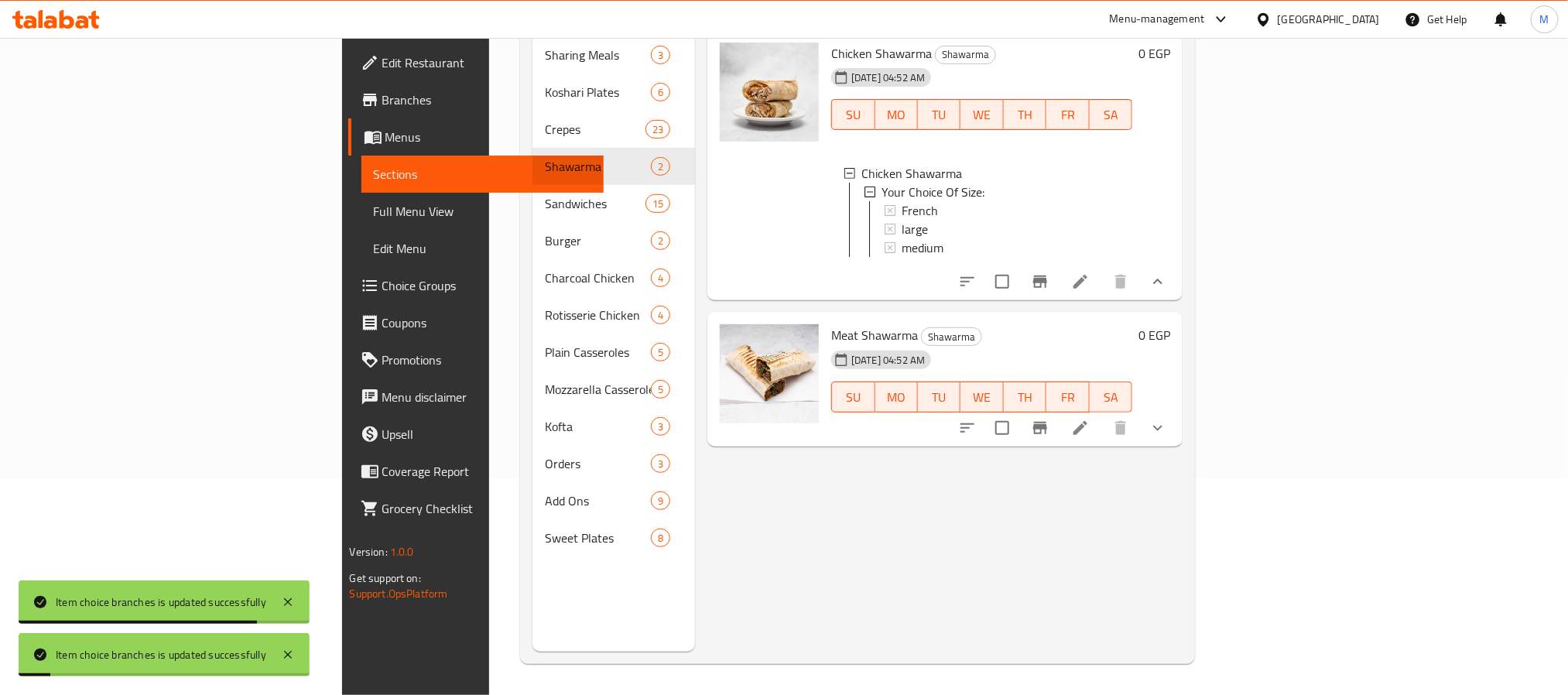
click at [1176, 433] on button "show more" at bounding box center [1158, 428] width 37 height 37
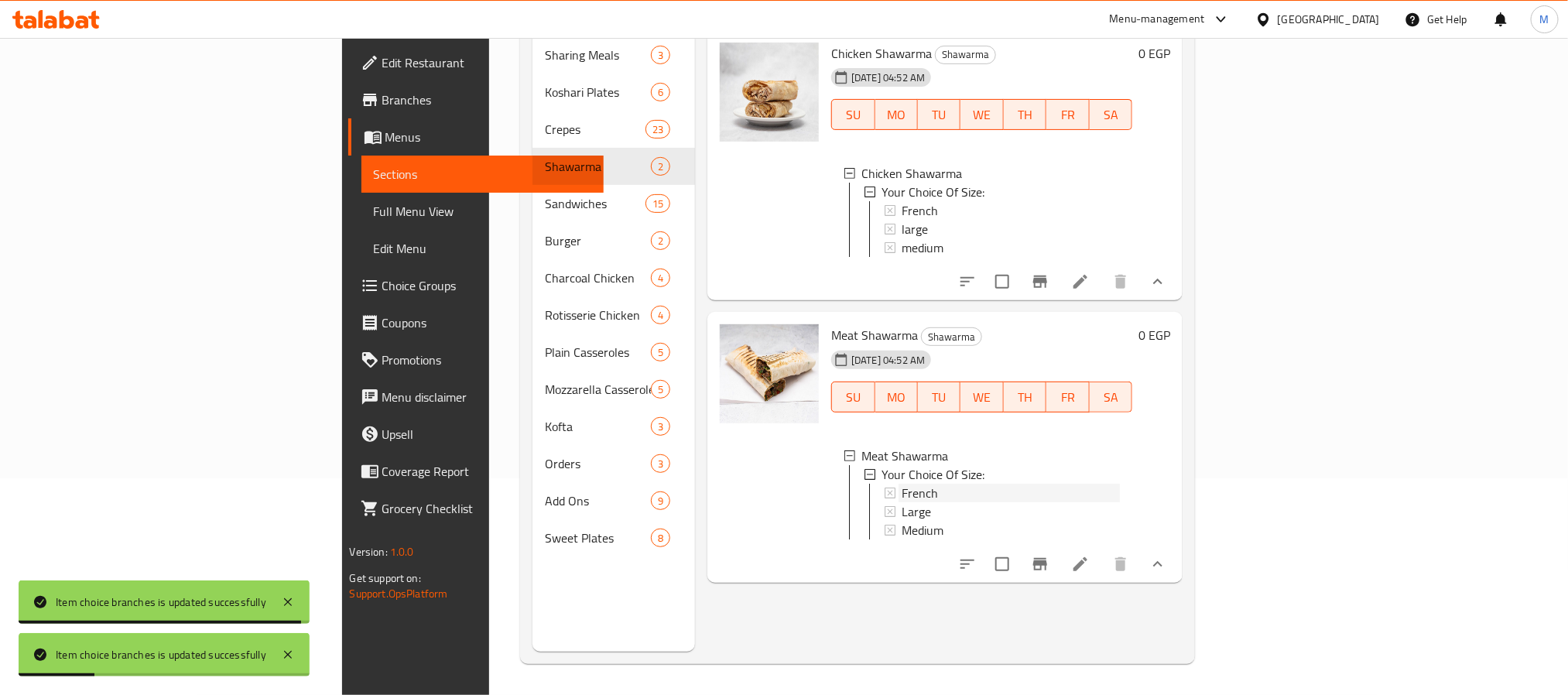
click at [902, 491] on div "French" at bounding box center [1011, 493] width 218 height 19
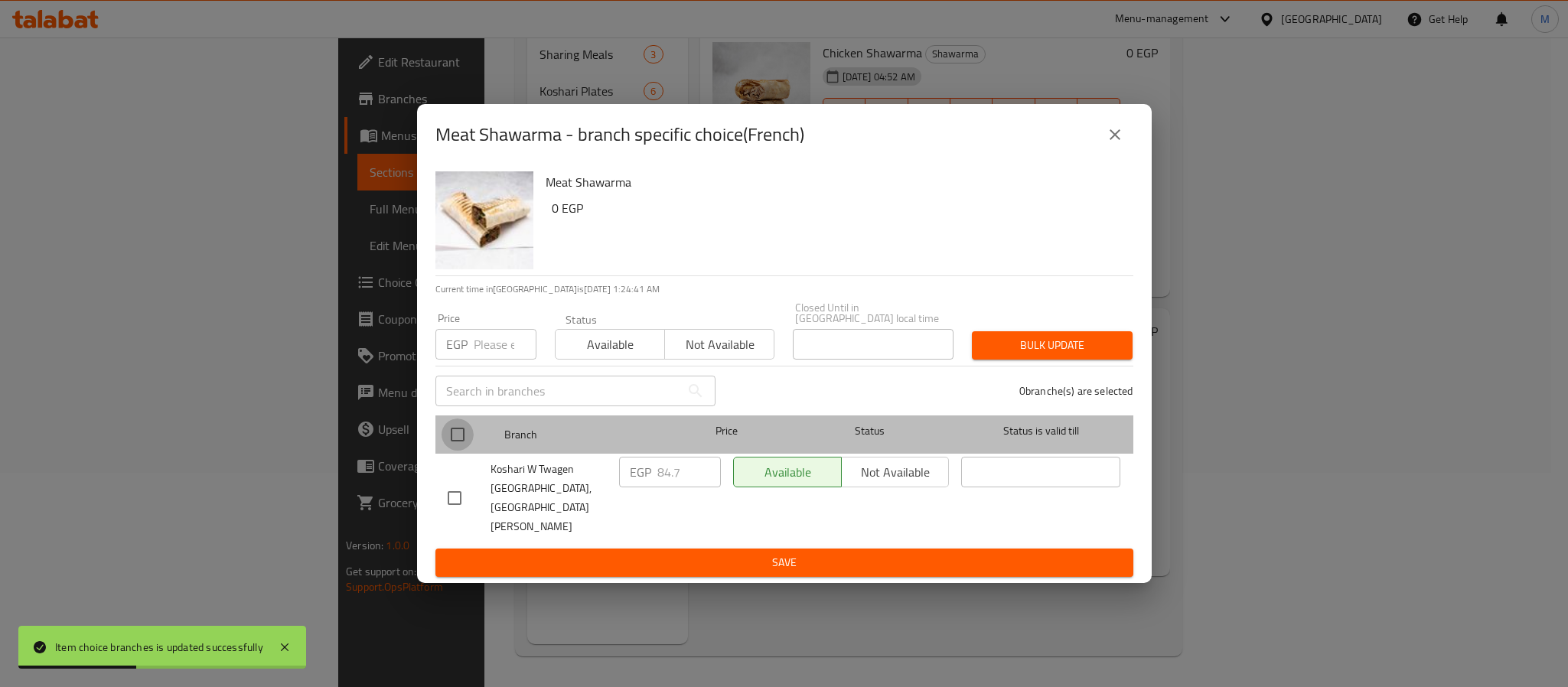
click at [464, 451] on input "checkbox" at bounding box center [458, 435] width 32 height 32
checkbox input "true"
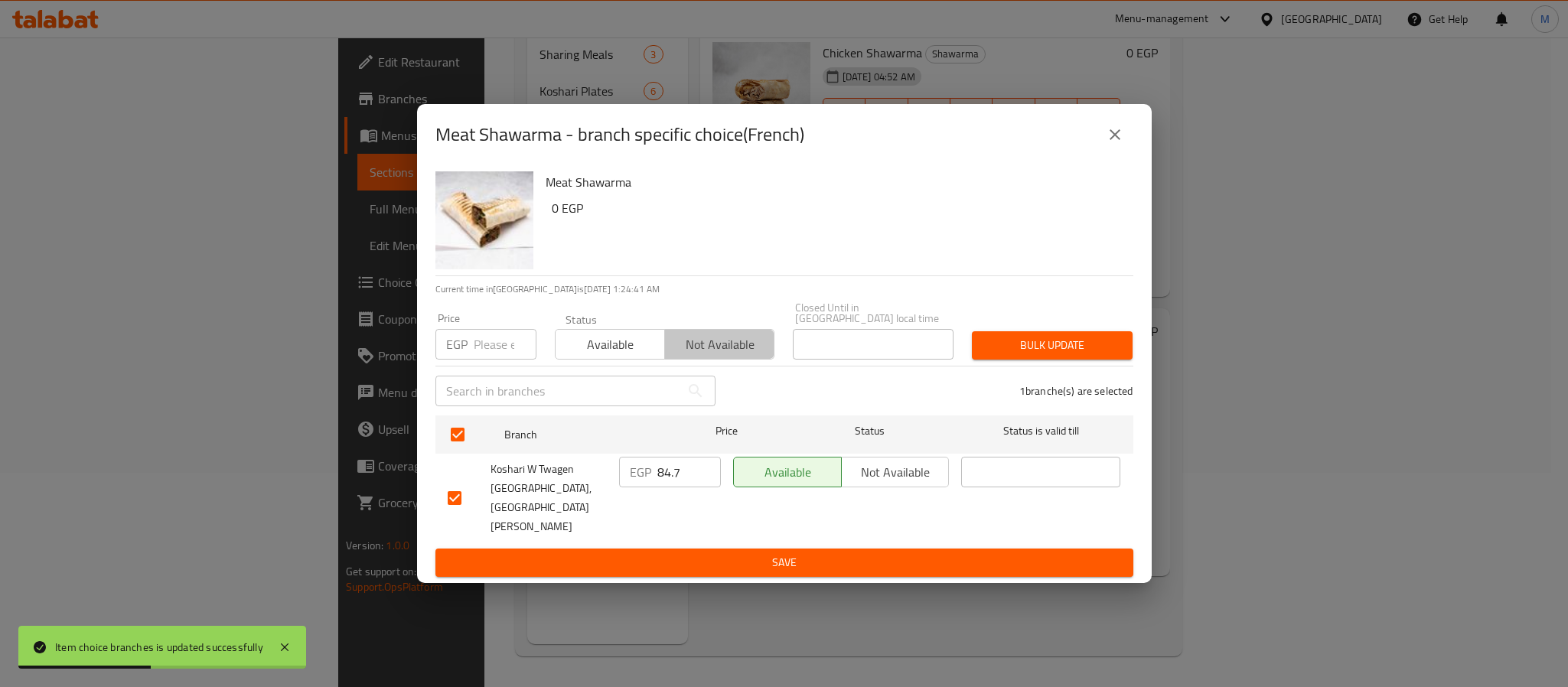
click at [738, 354] on span "Not available" at bounding box center [720, 344] width 97 height 22
click at [1091, 355] on span "Bulk update" at bounding box center [1052, 346] width 136 height 19
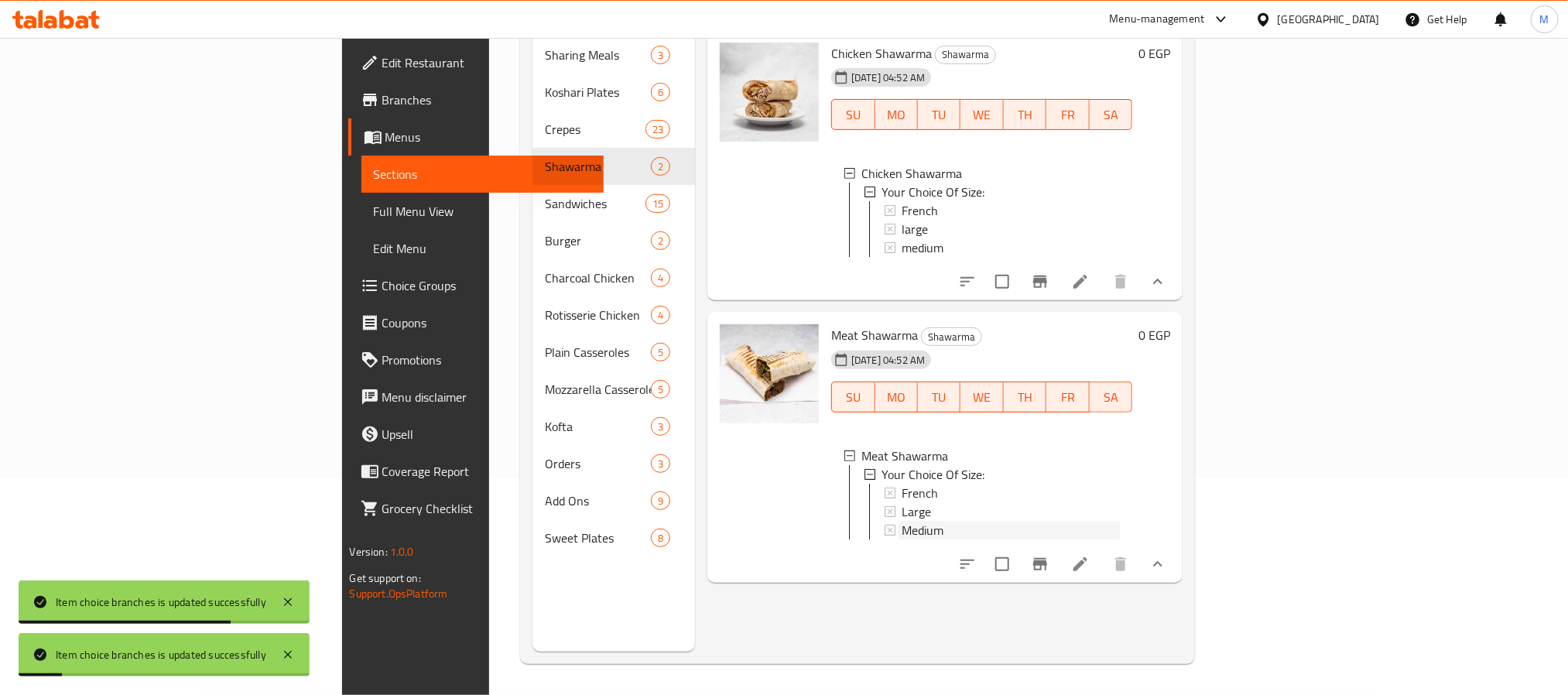
click at [902, 526] on div "Medium" at bounding box center [1011, 530] width 218 height 19
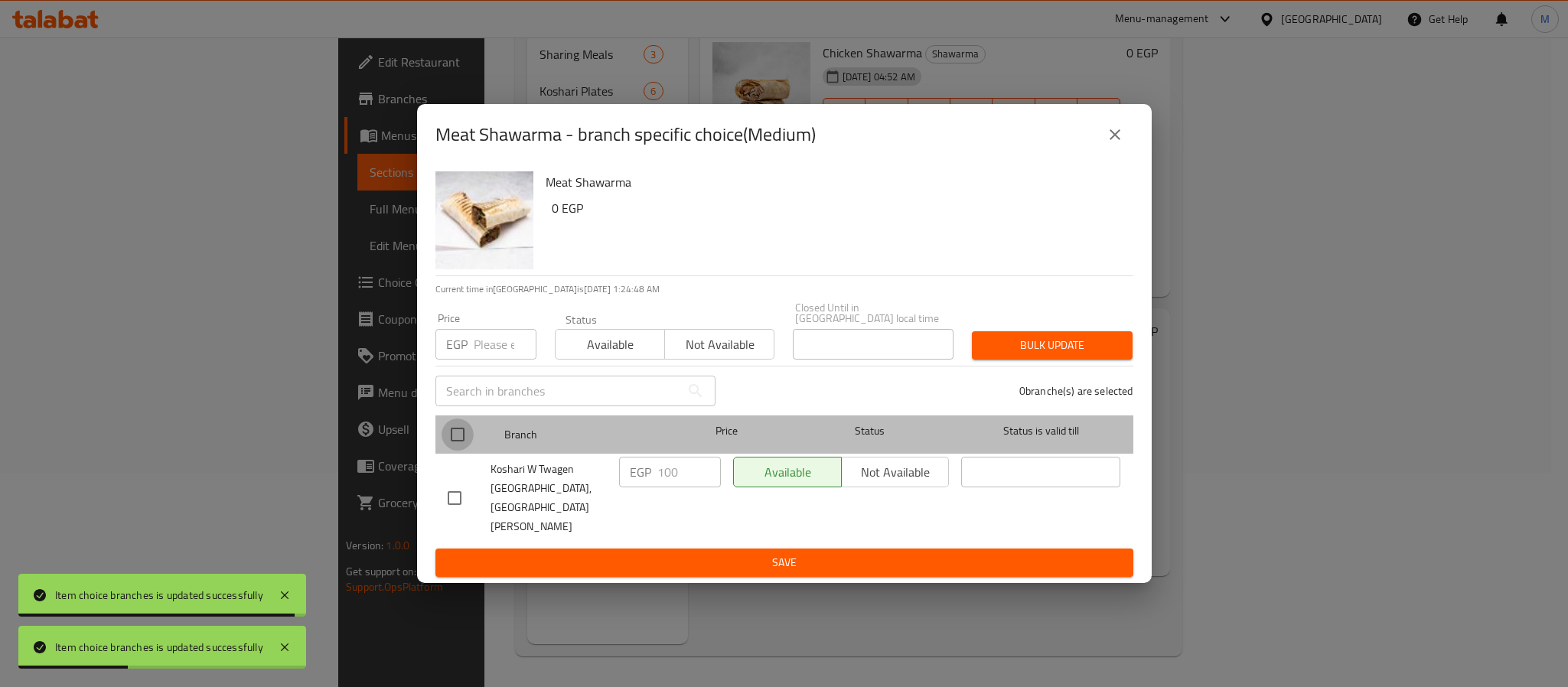
click at [453, 451] on input "checkbox" at bounding box center [458, 435] width 32 height 32
checkbox input "true"
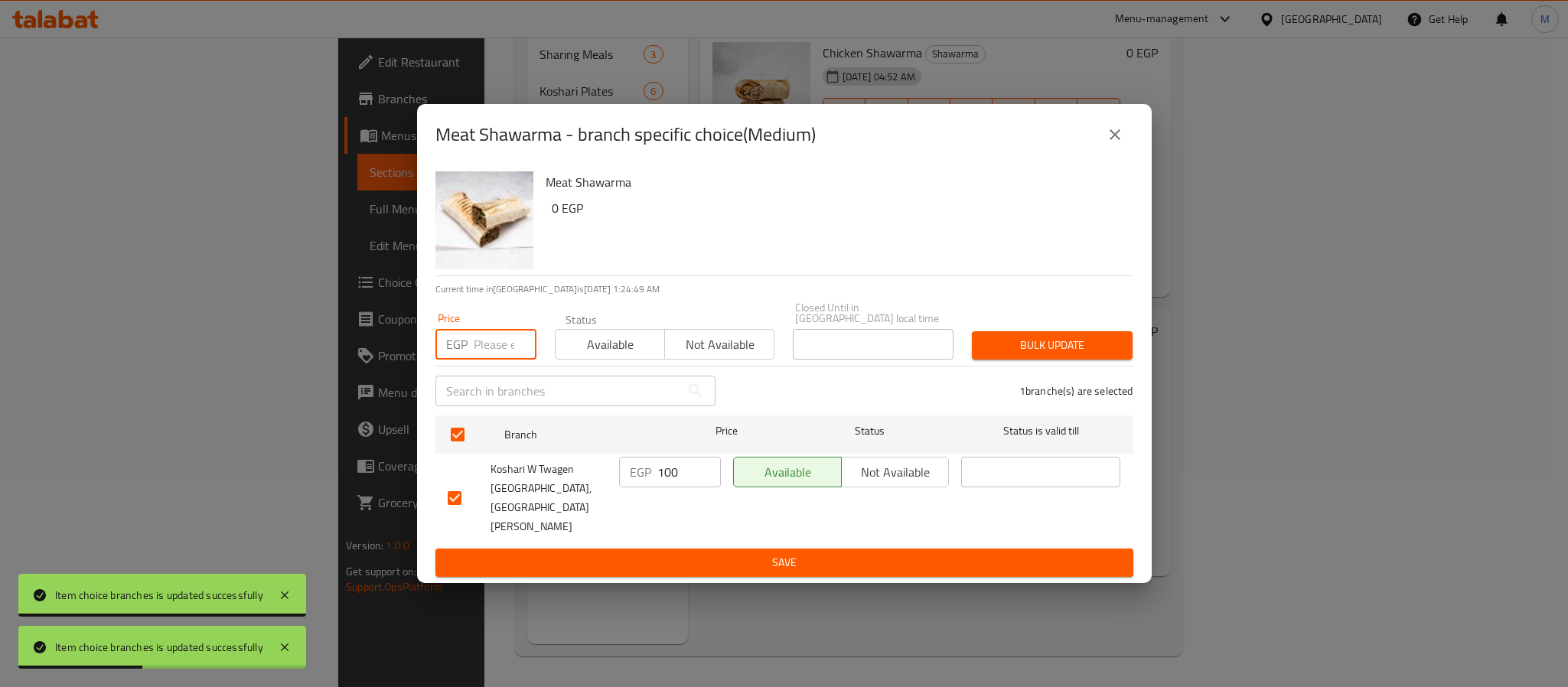
click at [496, 360] on input "number" at bounding box center [505, 344] width 62 height 31
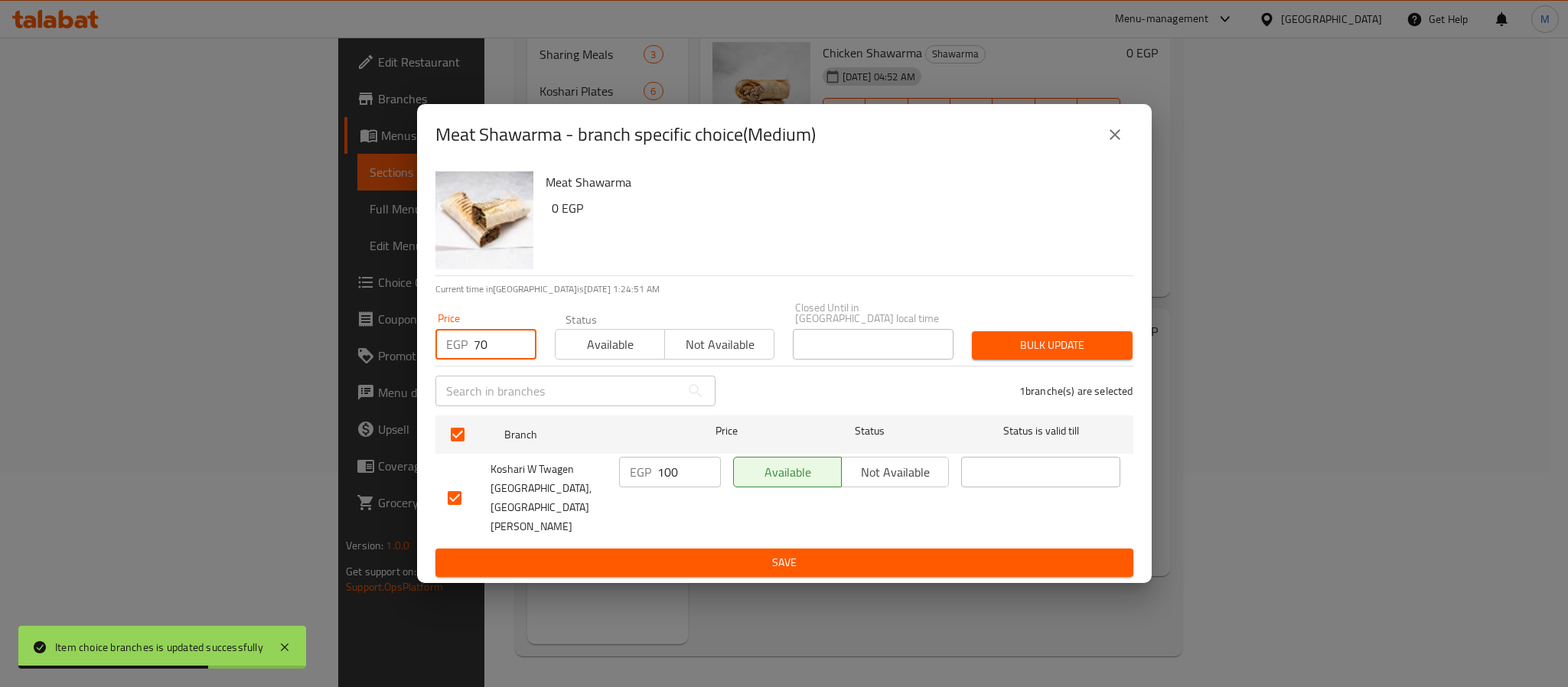
type input "70"
click at [1029, 355] on span "Bulk update" at bounding box center [1052, 346] width 136 height 19
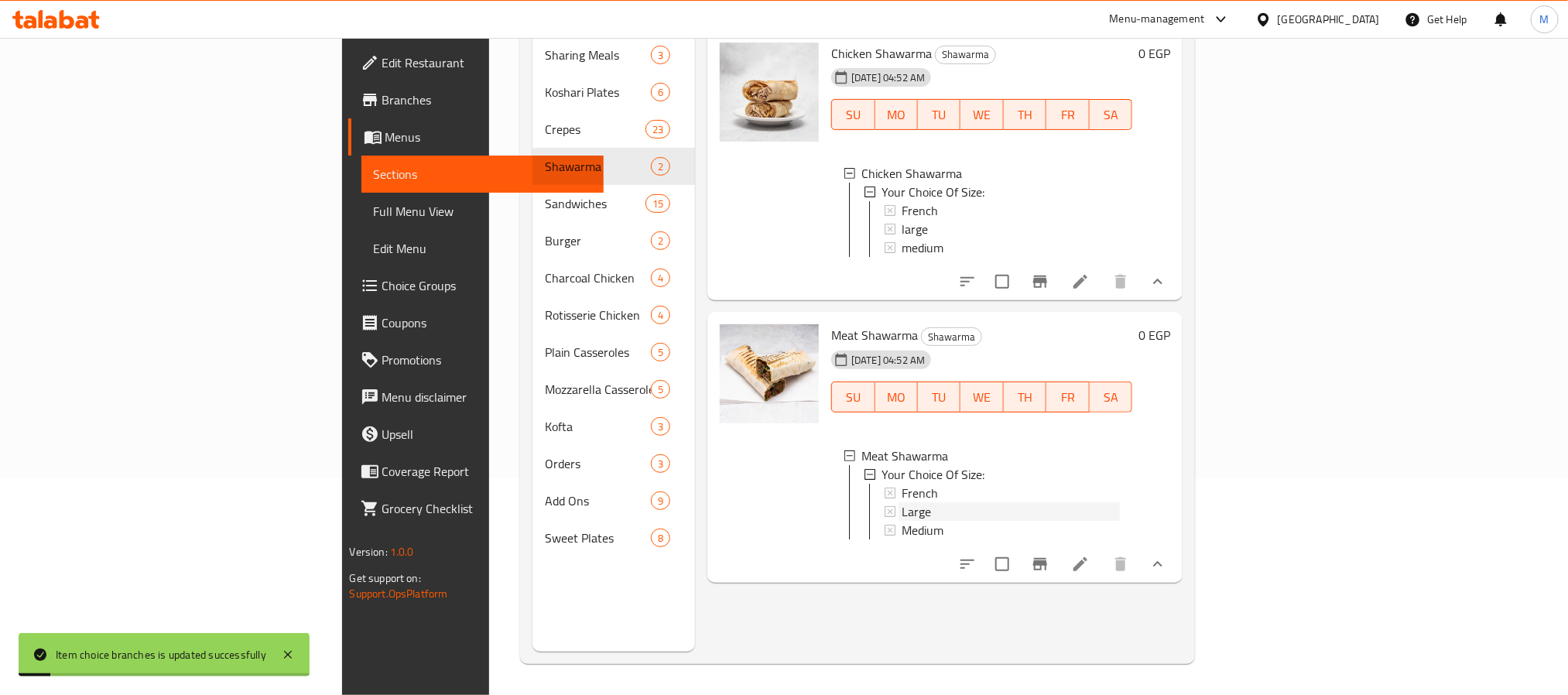
click at [902, 505] on div "Large" at bounding box center [1011, 511] width 218 height 19
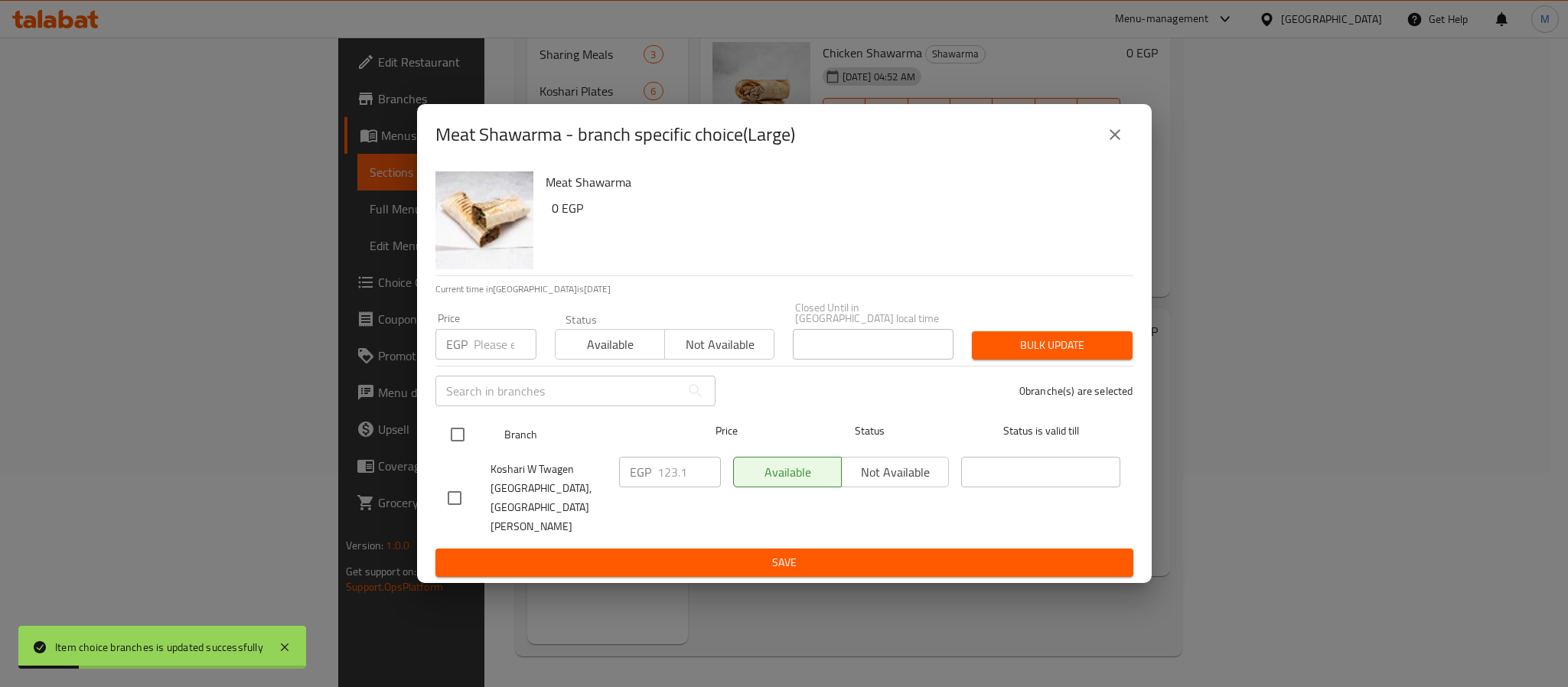
click at [452, 441] on input "checkbox" at bounding box center [458, 435] width 32 height 32
checkbox input "true"
click at [498, 360] on input "number" at bounding box center [505, 344] width 62 height 31
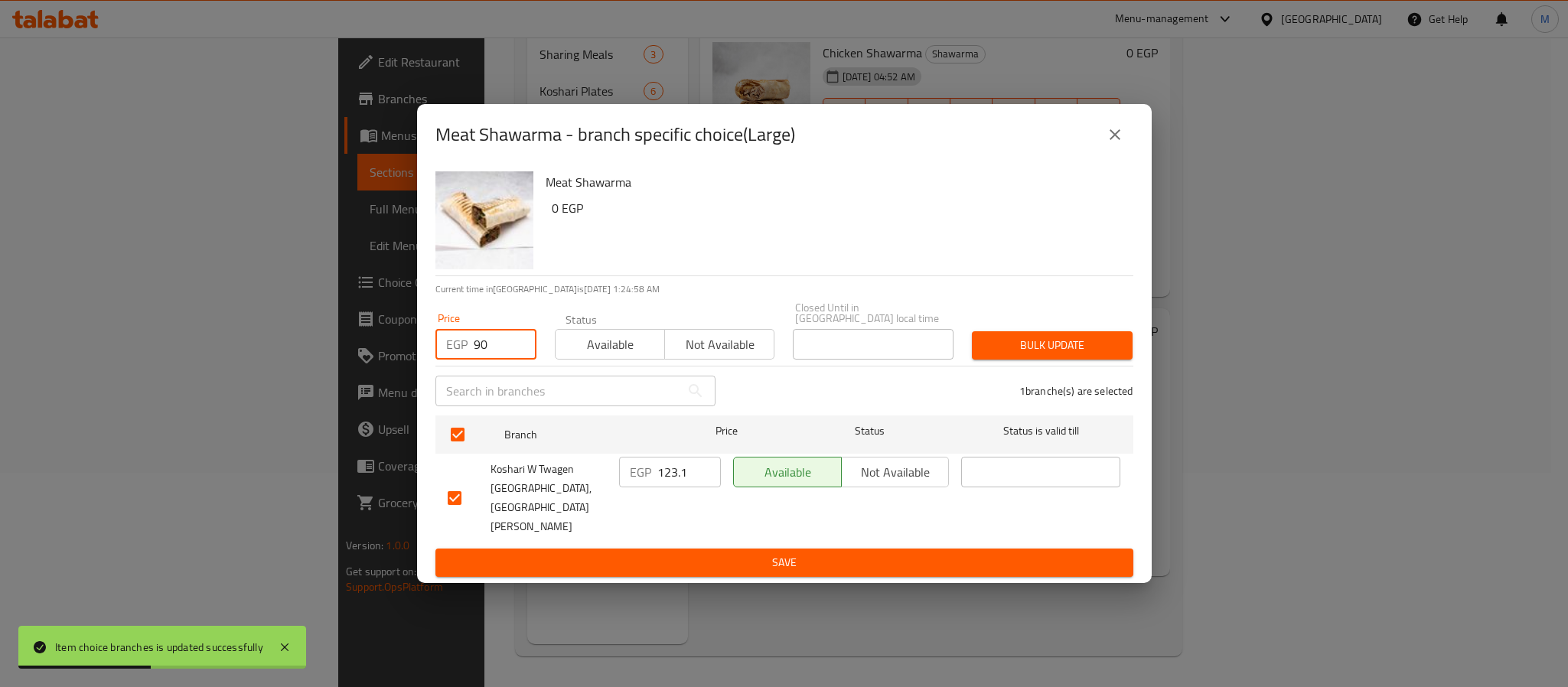
type input "90"
click at [1002, 344] on button "Bulk update" at bounding box center [1052, 345] width 160 height 28
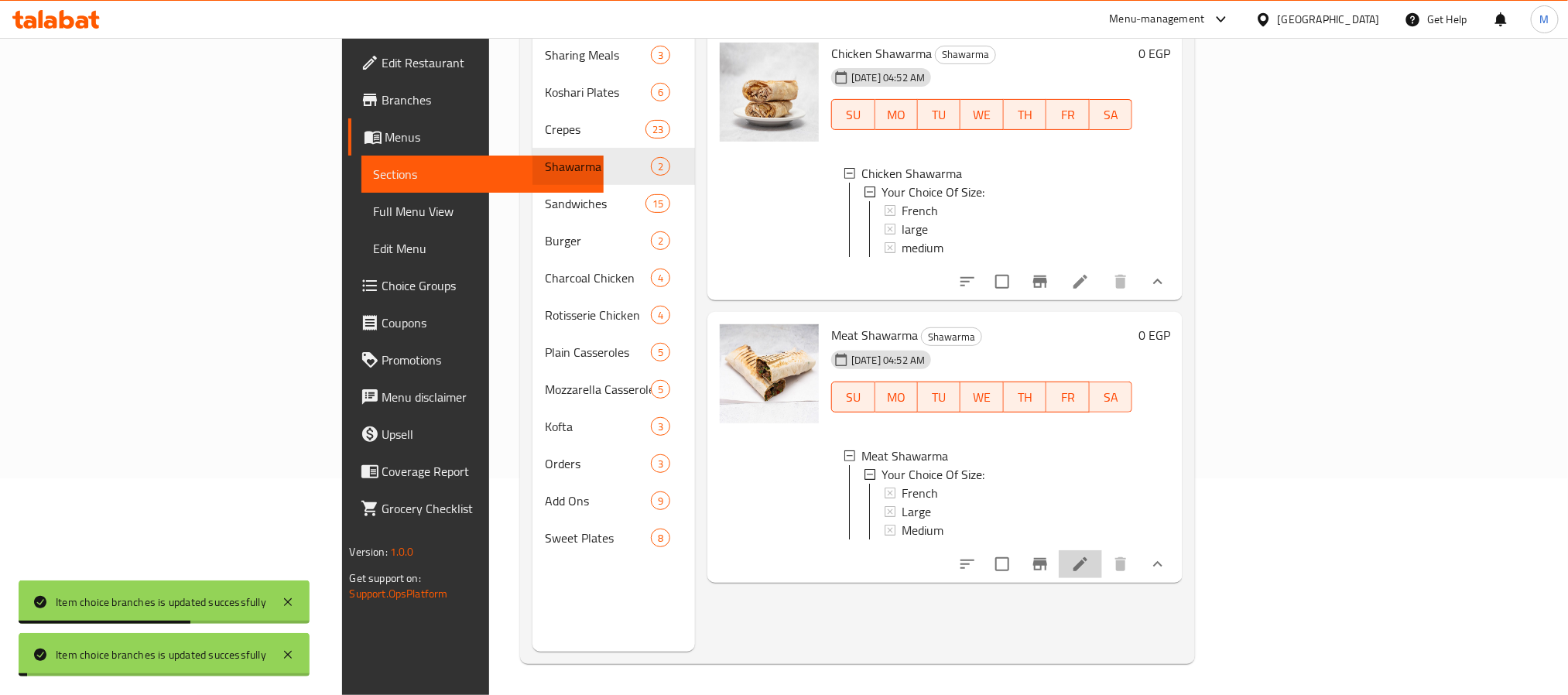
click at [1102, 575] on li at bounding box center [1081, 565] width 43 height 28
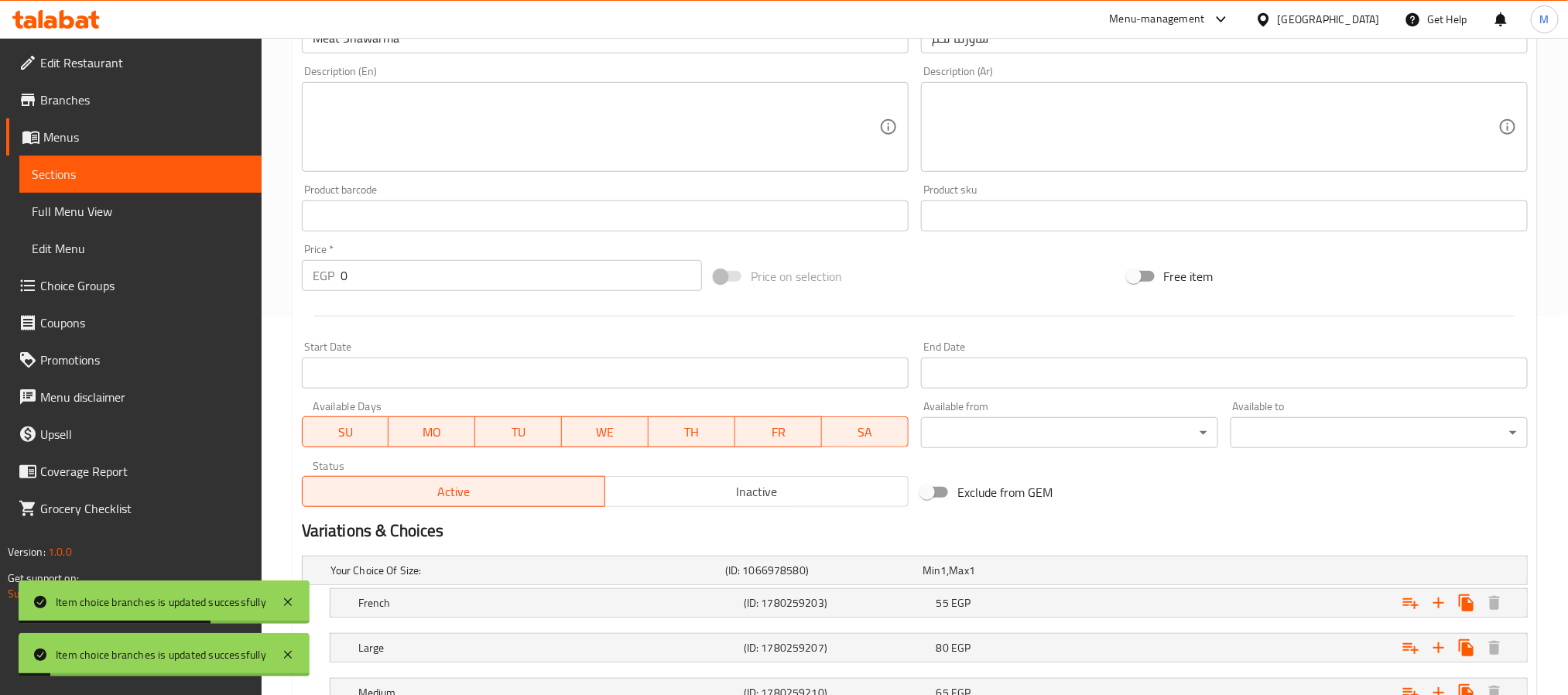
scroll to position [502, 0]
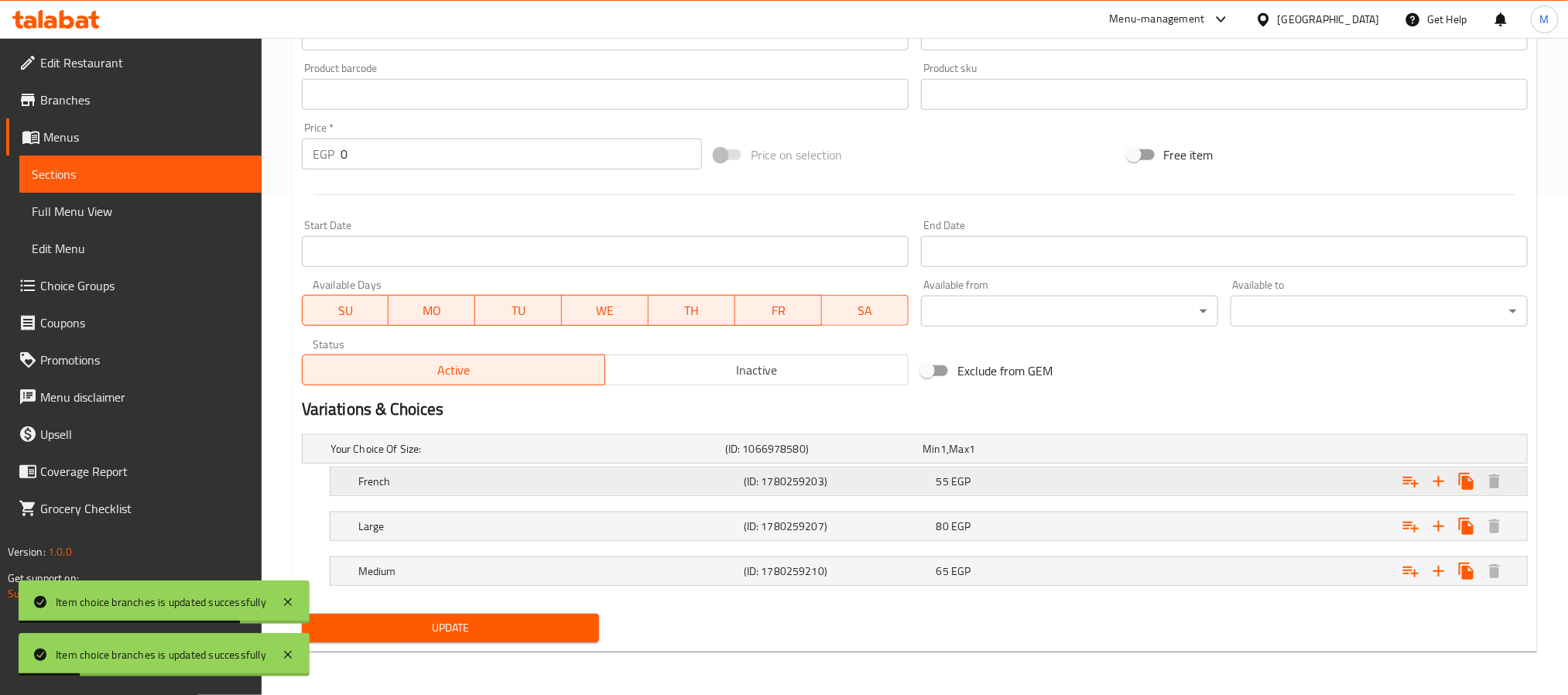
click at [1032, 485] on div "55 EGP" at bounding box center [1030, 481] width 187 height 16
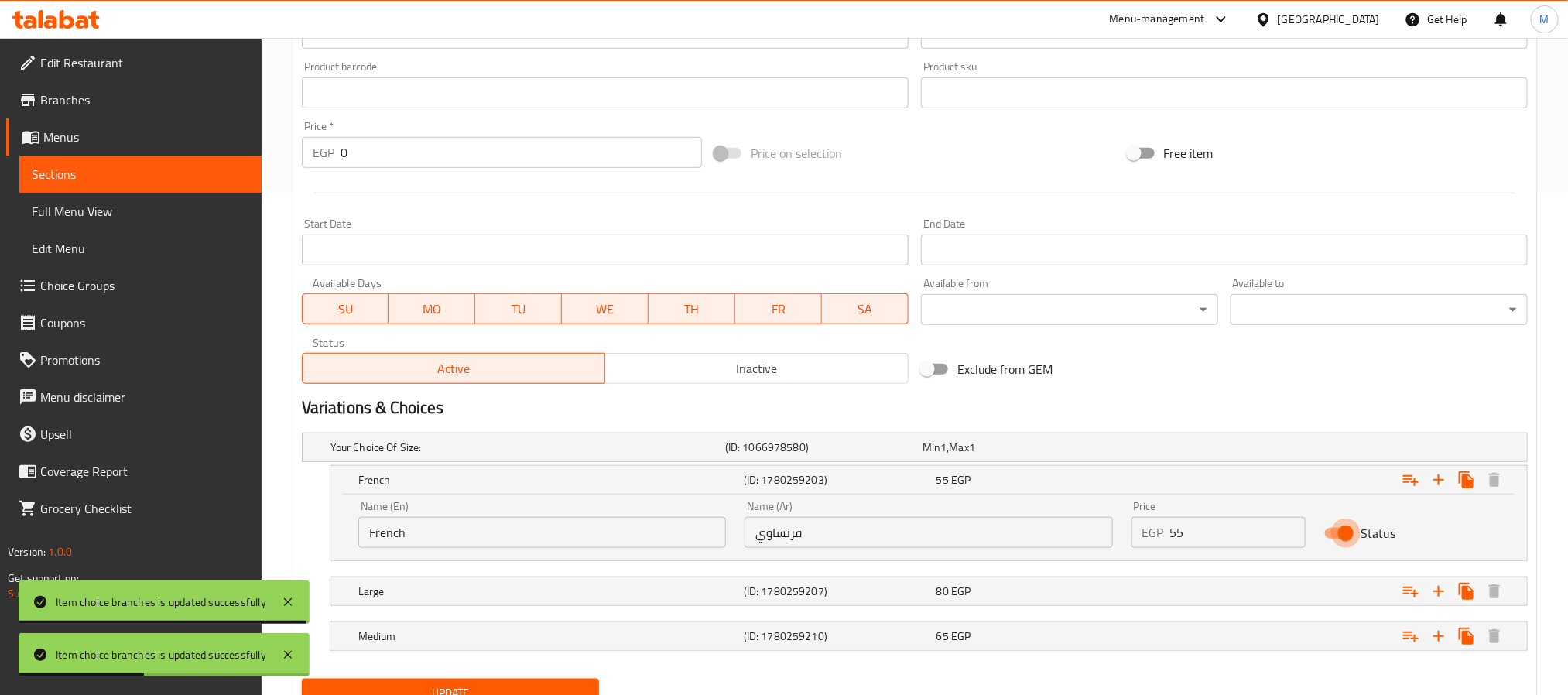
click at [1342, 530] on input "Status" at bounding box center [1346, 534] width 88 height 30
checkbox input "false"
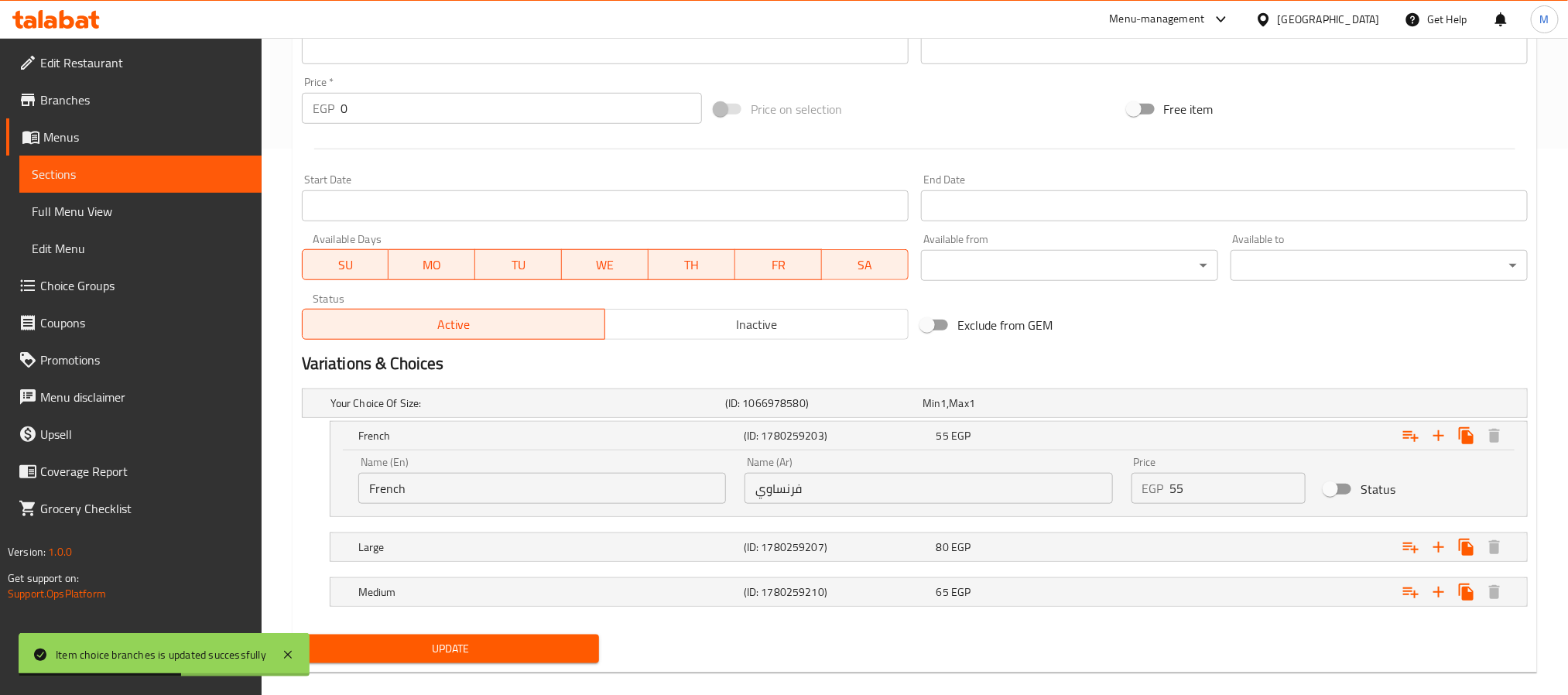
scroll to position [570, 0]
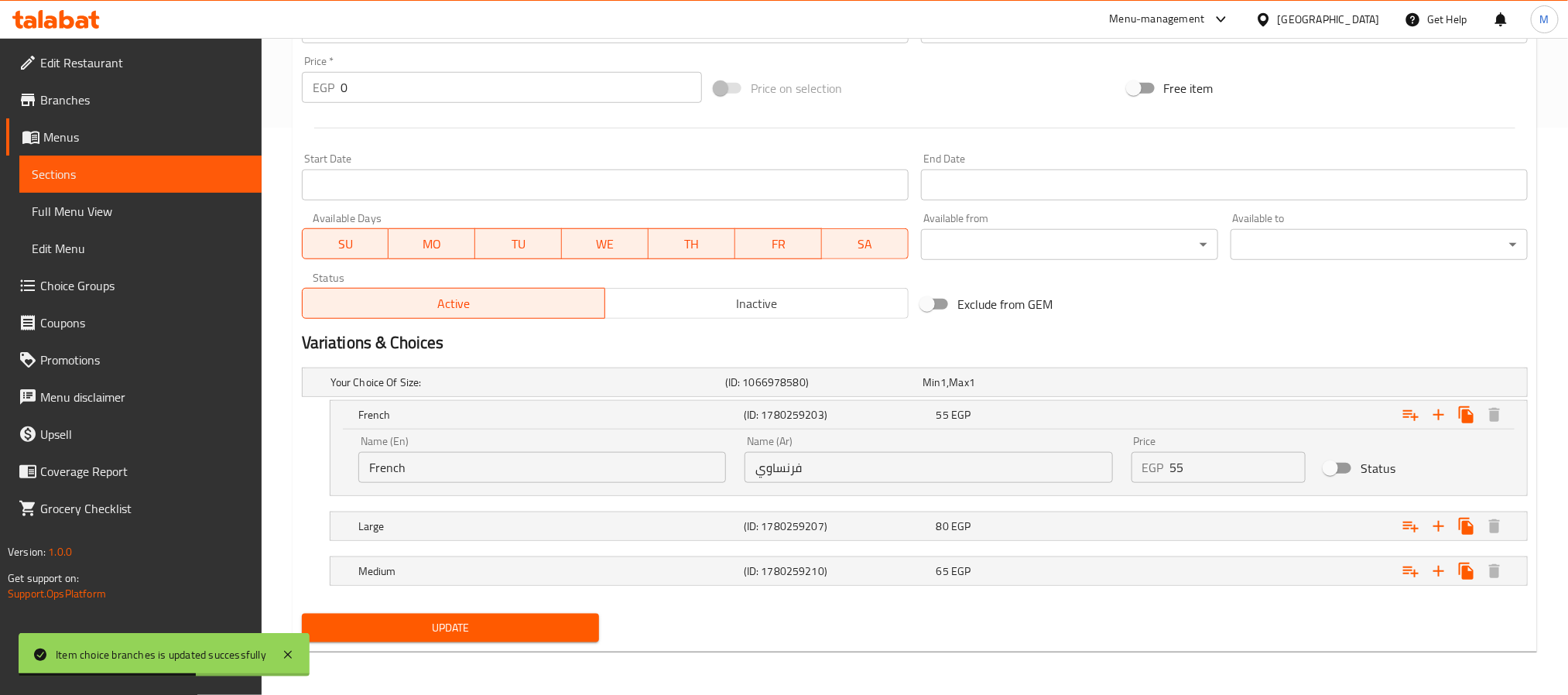
drag, startPoint x: 483, startPoint y: 647, endPoint x: 491, endPoint y: 639, distance: 11.3
click at [484, 647] on div "Update" at bounding box center [451, 629] width 310 height 41
click at [491, 639] on button "Update" at bounding box center [450, 628] width 297 height 29
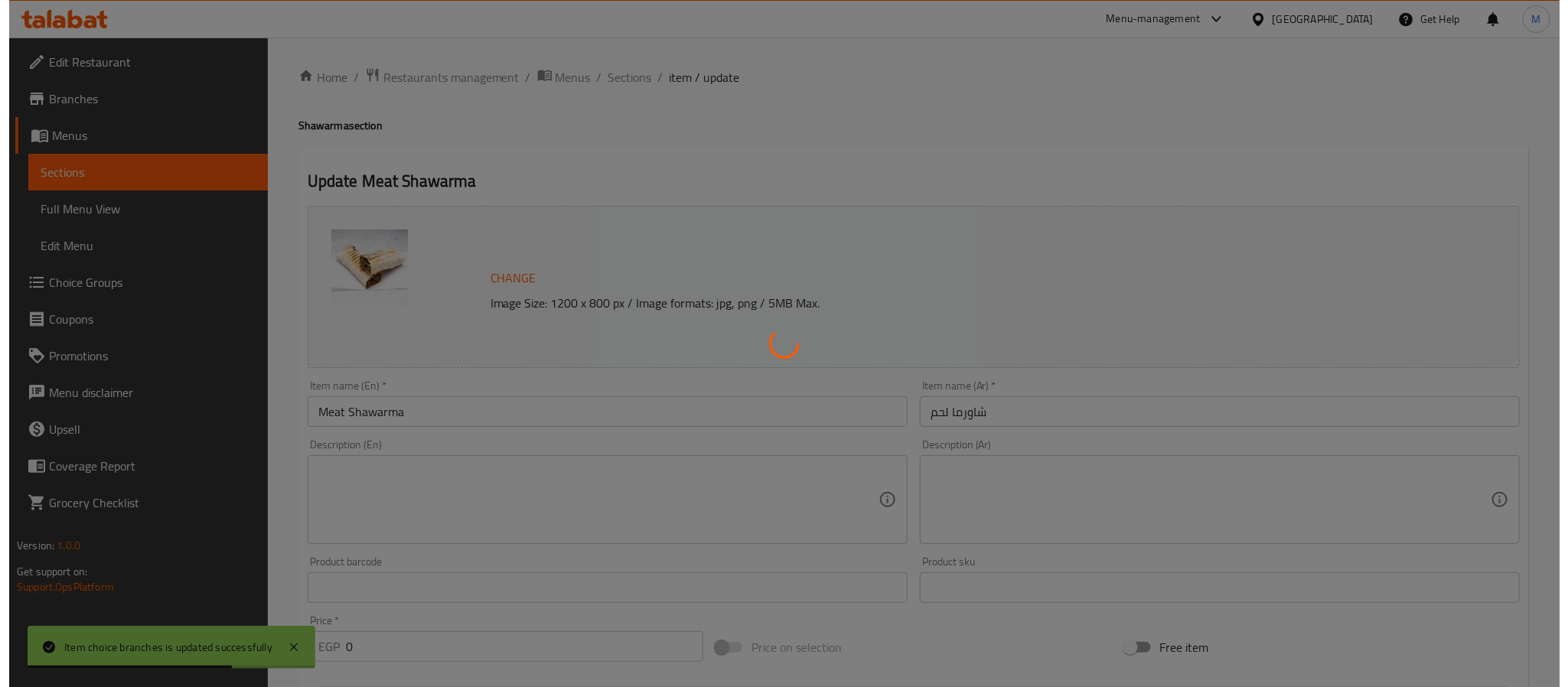
scroll to position [0, 0]
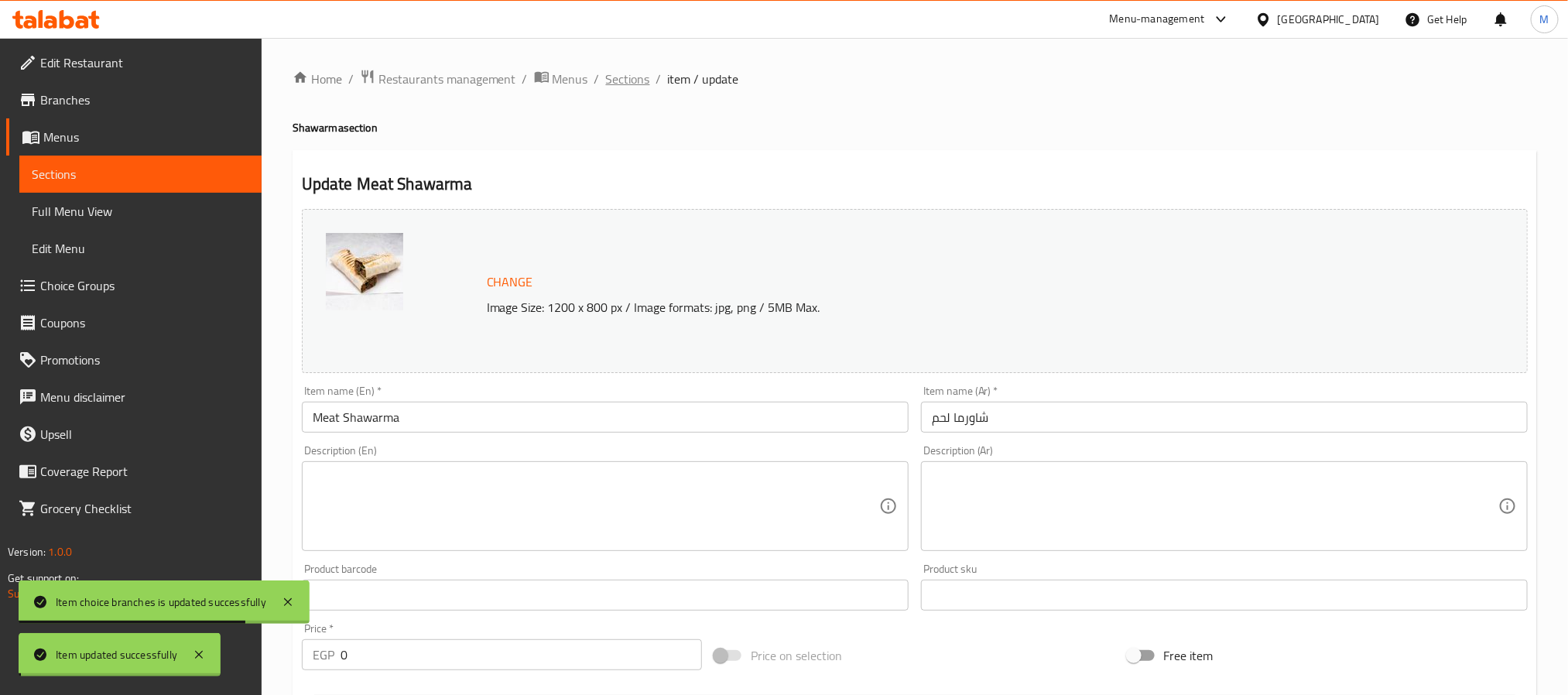
click at [632, 77] on span "Sections" at bounding box center [628, 79] width 44 height 19
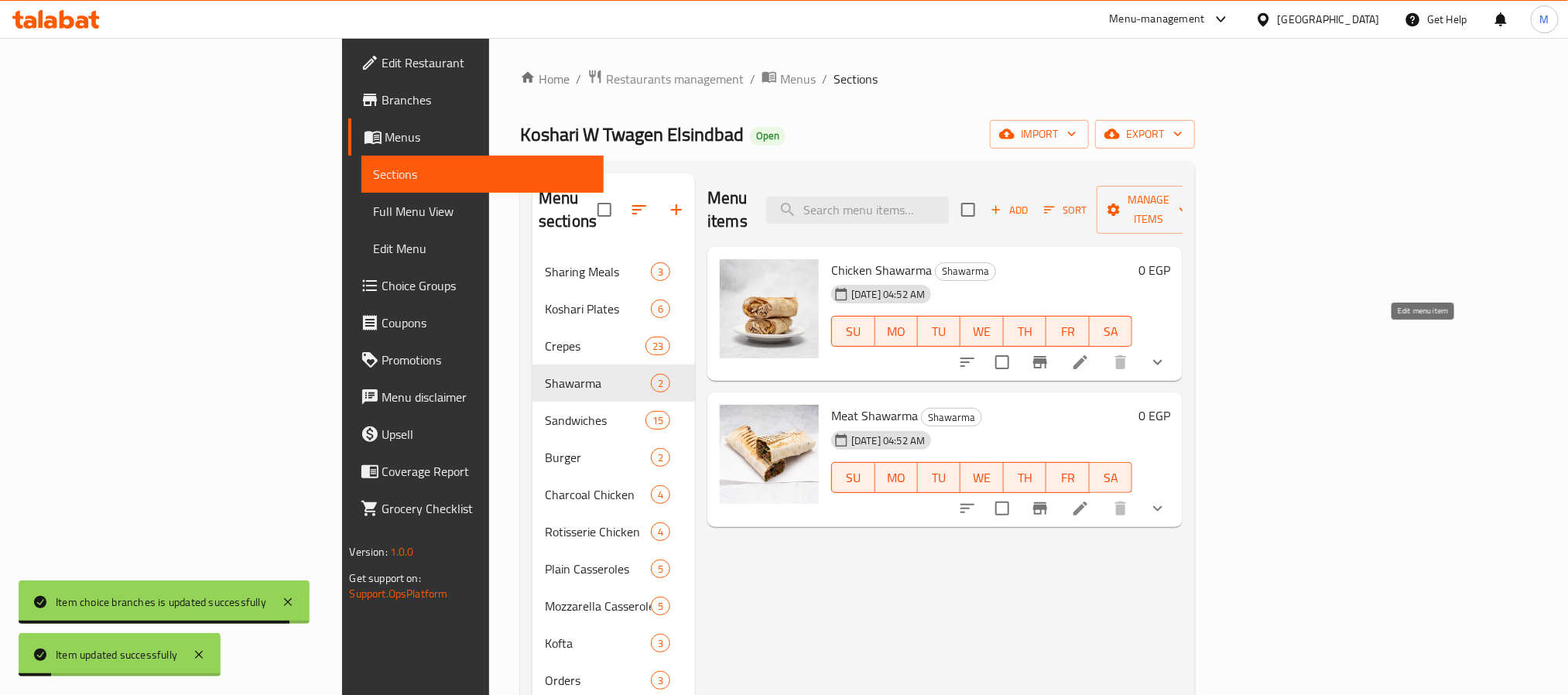
click at [1090, 353] on icon at bounding box center [1081, 362] width 19 height 19
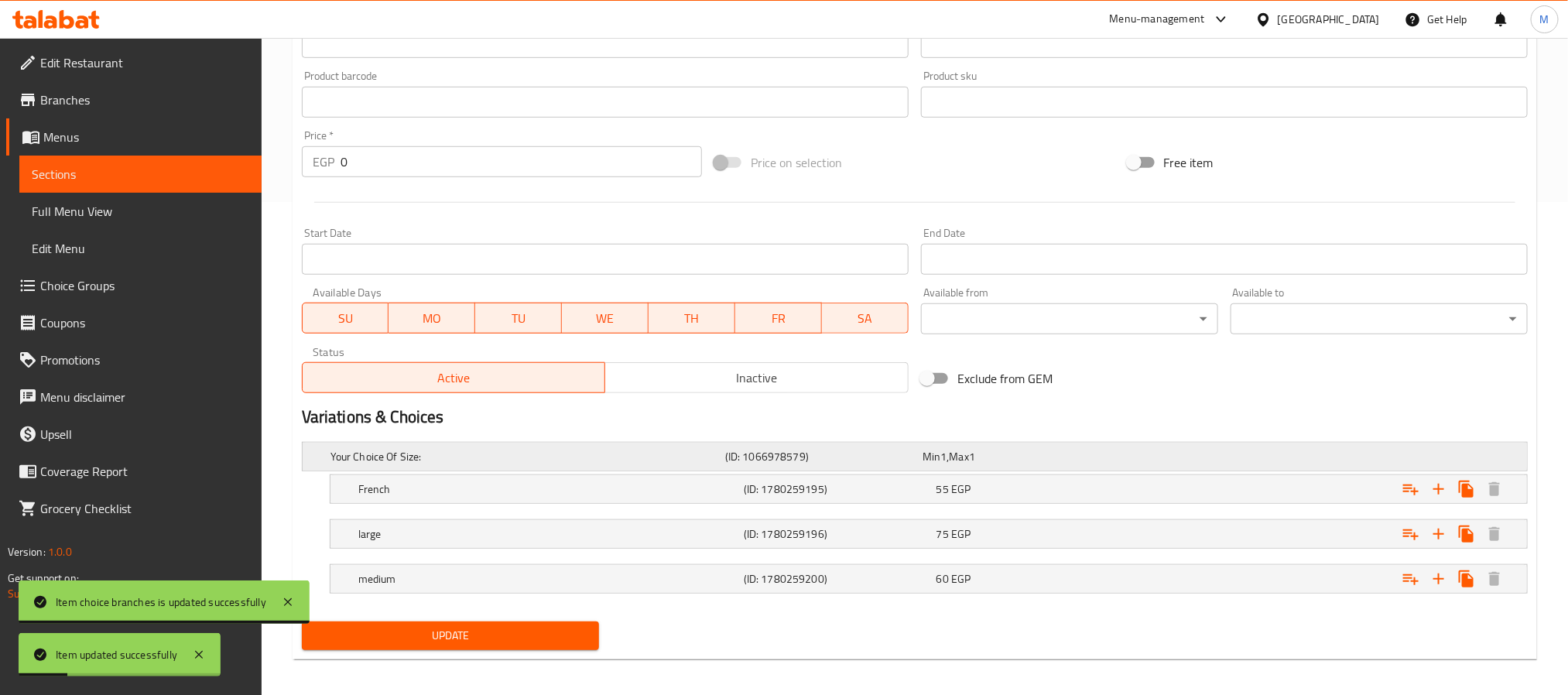
scroll to position [502, 0]
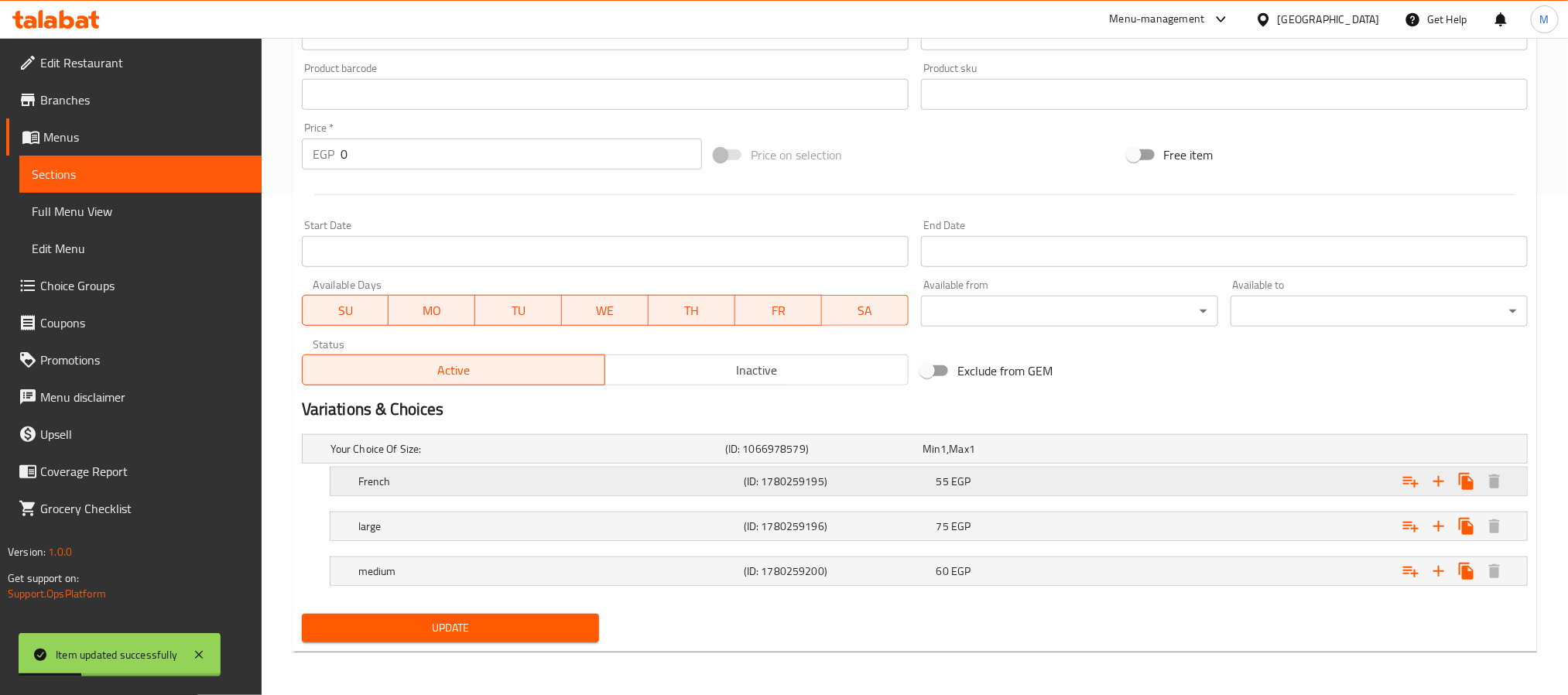
click at [1331, 486] on div "Expand" at bounding box center [1319, 482] width 386 height 34
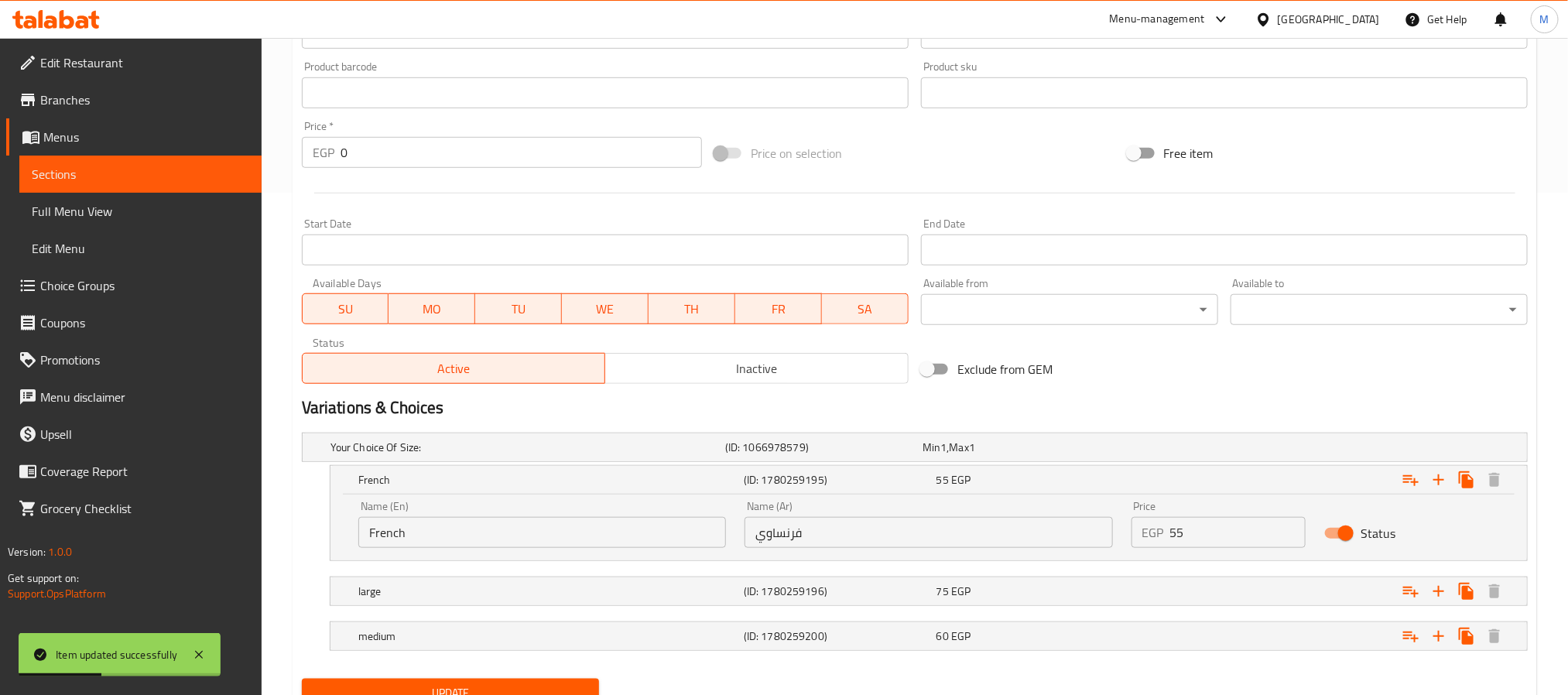
click at [1345, 530] on input "Status" at bounding box center [1346, 534] width 88 height 30
checkbox input "false"
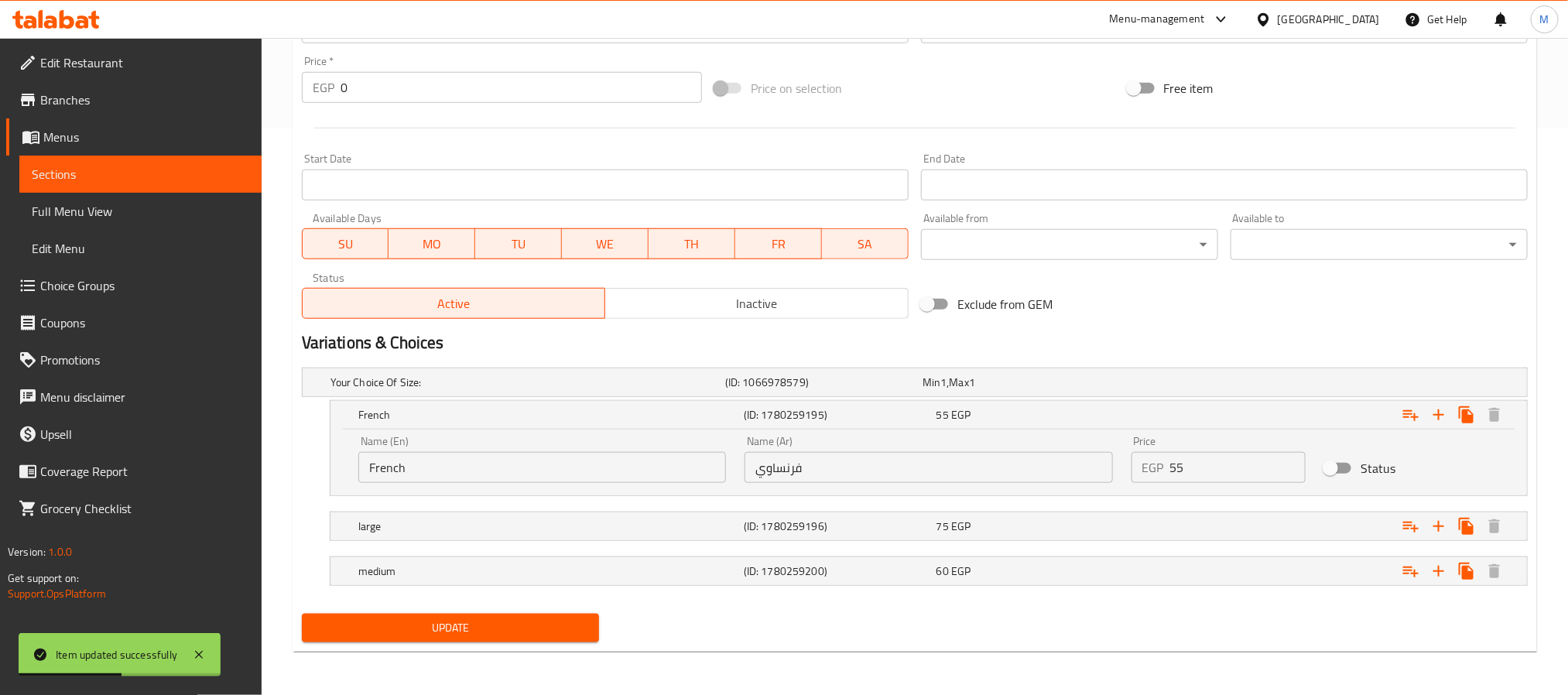
click at [483, 623] on span "Update" at bounding box center [451, 629] width 273 height 20
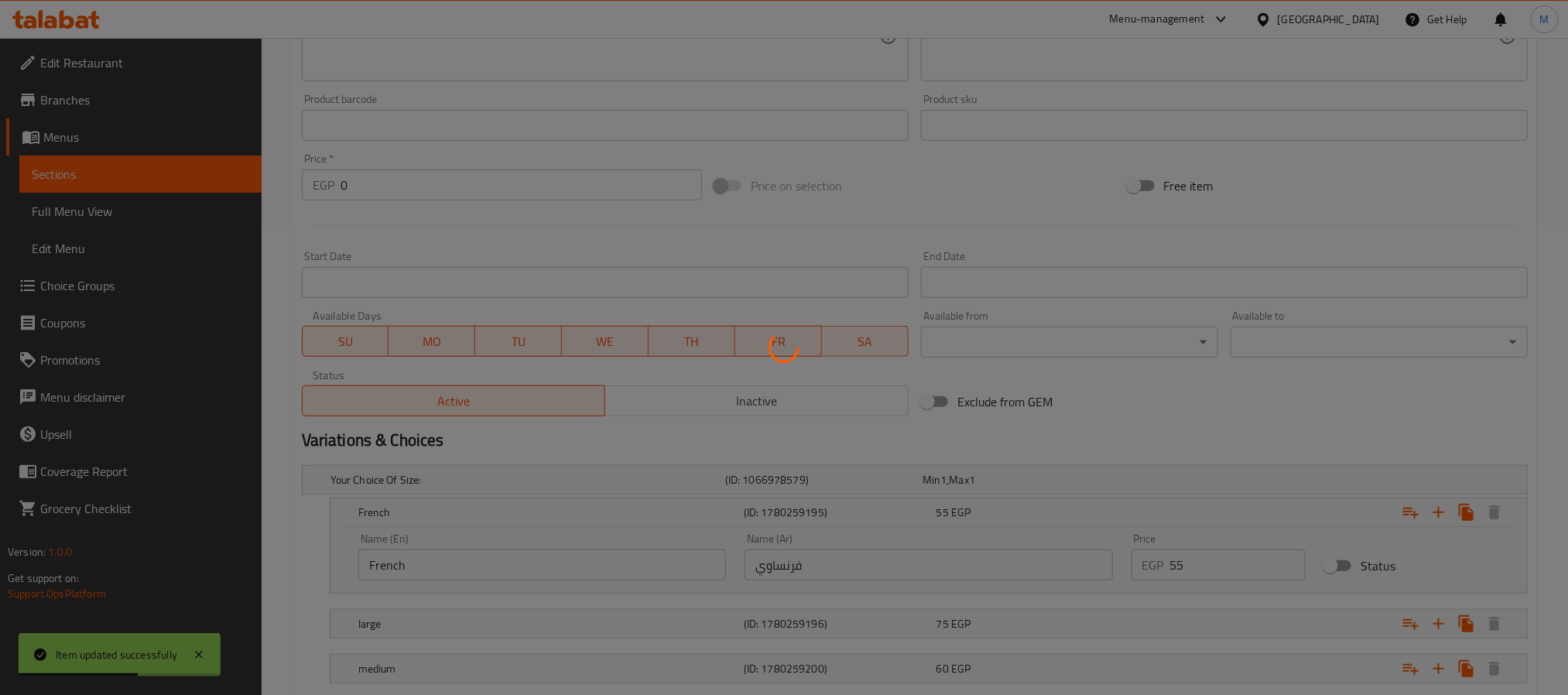
scroll to position [0, 0]
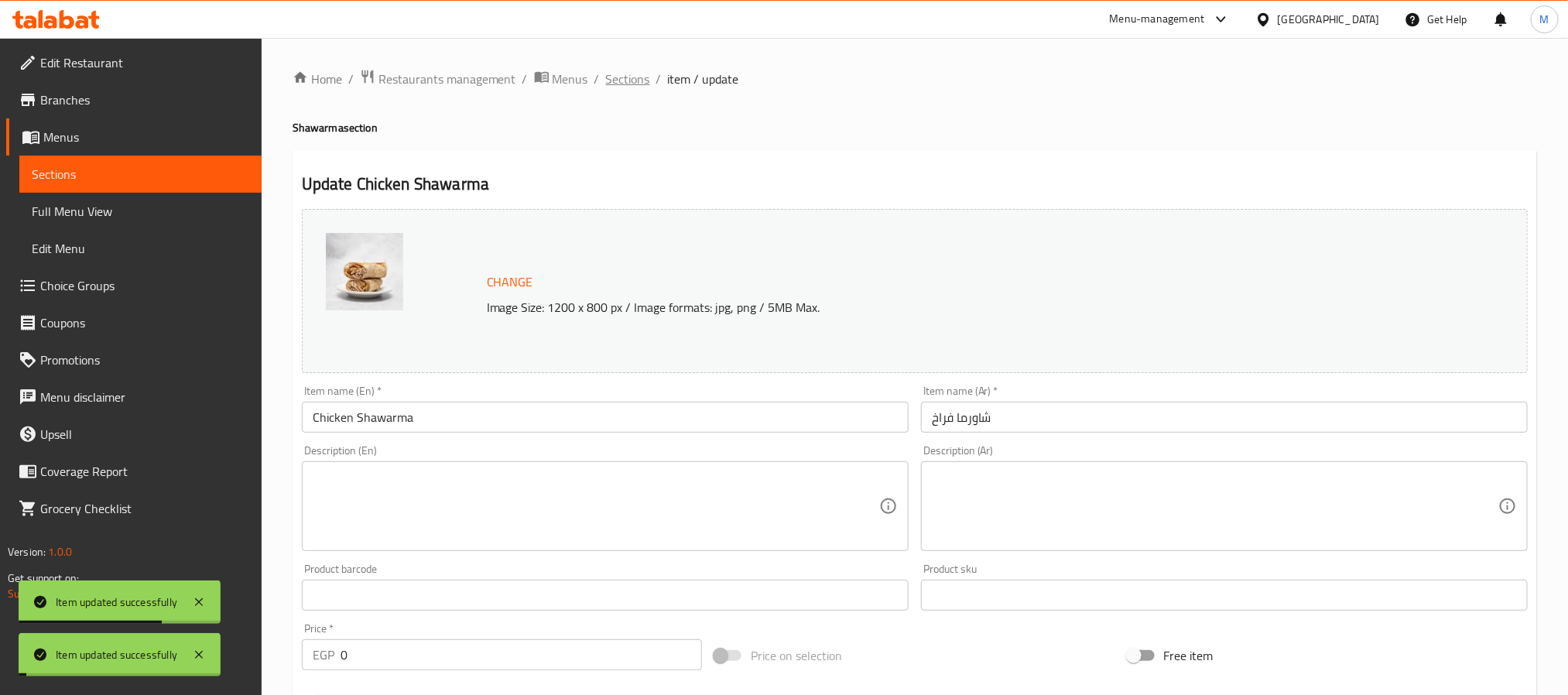
click at [641, 77] on span "Sections" at bounding box center [628, 79] width 44 height 19
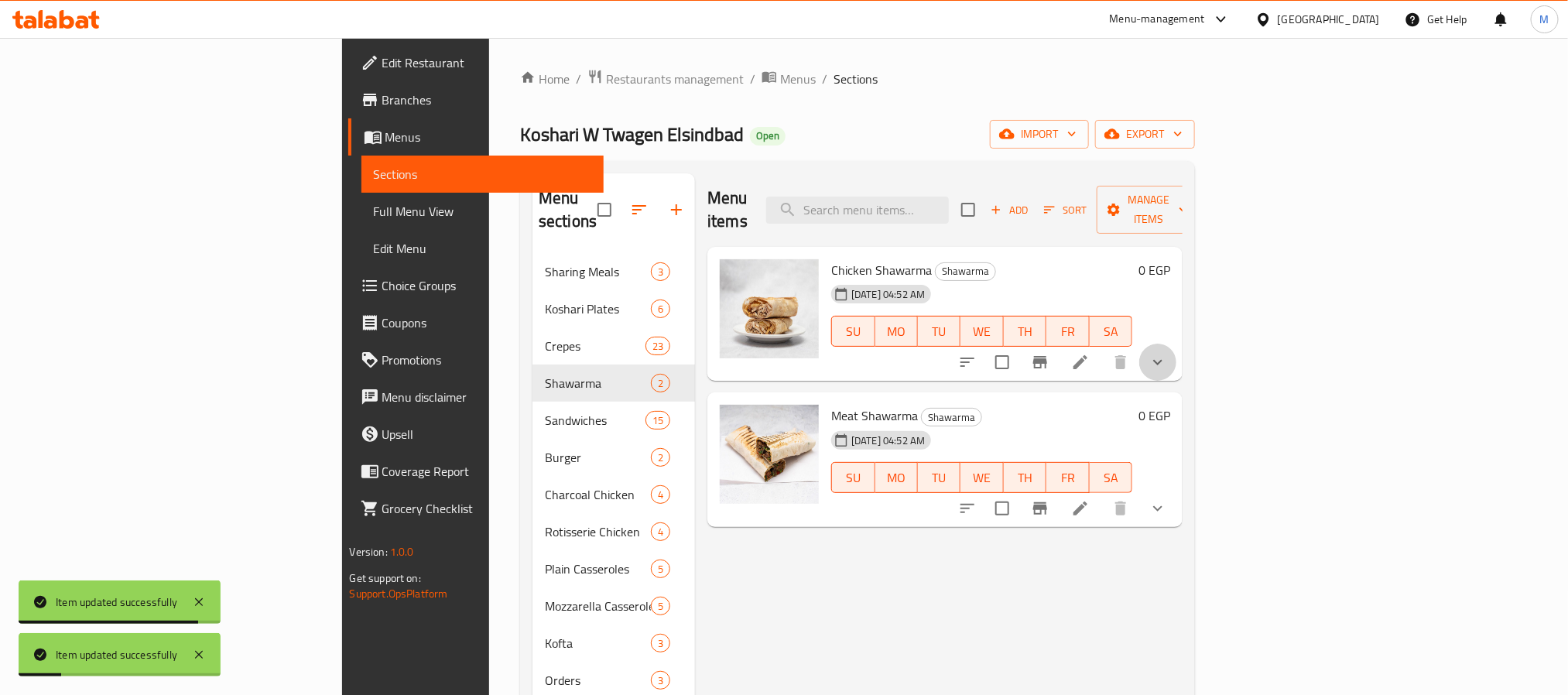
click at [1176, 346] on button "show more" at bounding box center [1158, 362] width 37 height 37
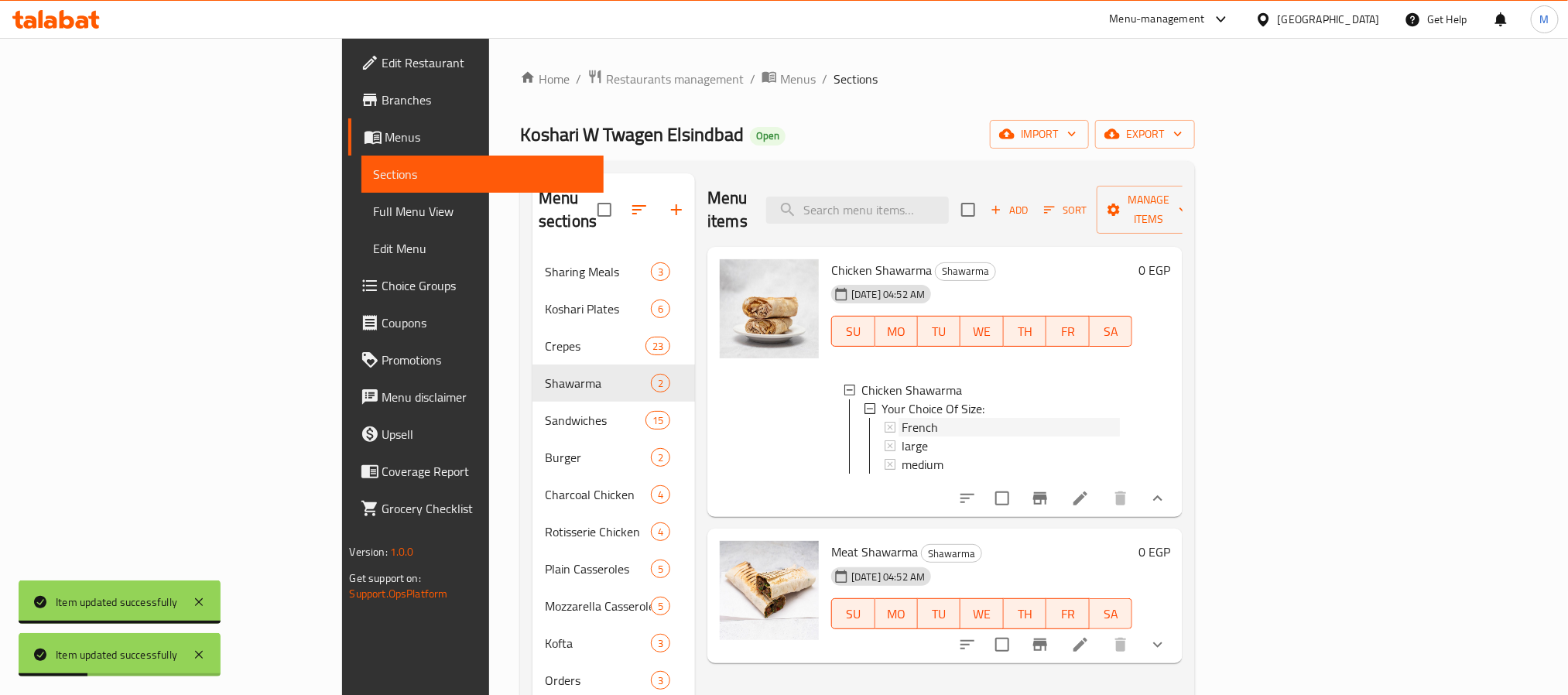
click at [987, 418] on div "French" at bounding box center [1011, 427] width 218 height 19
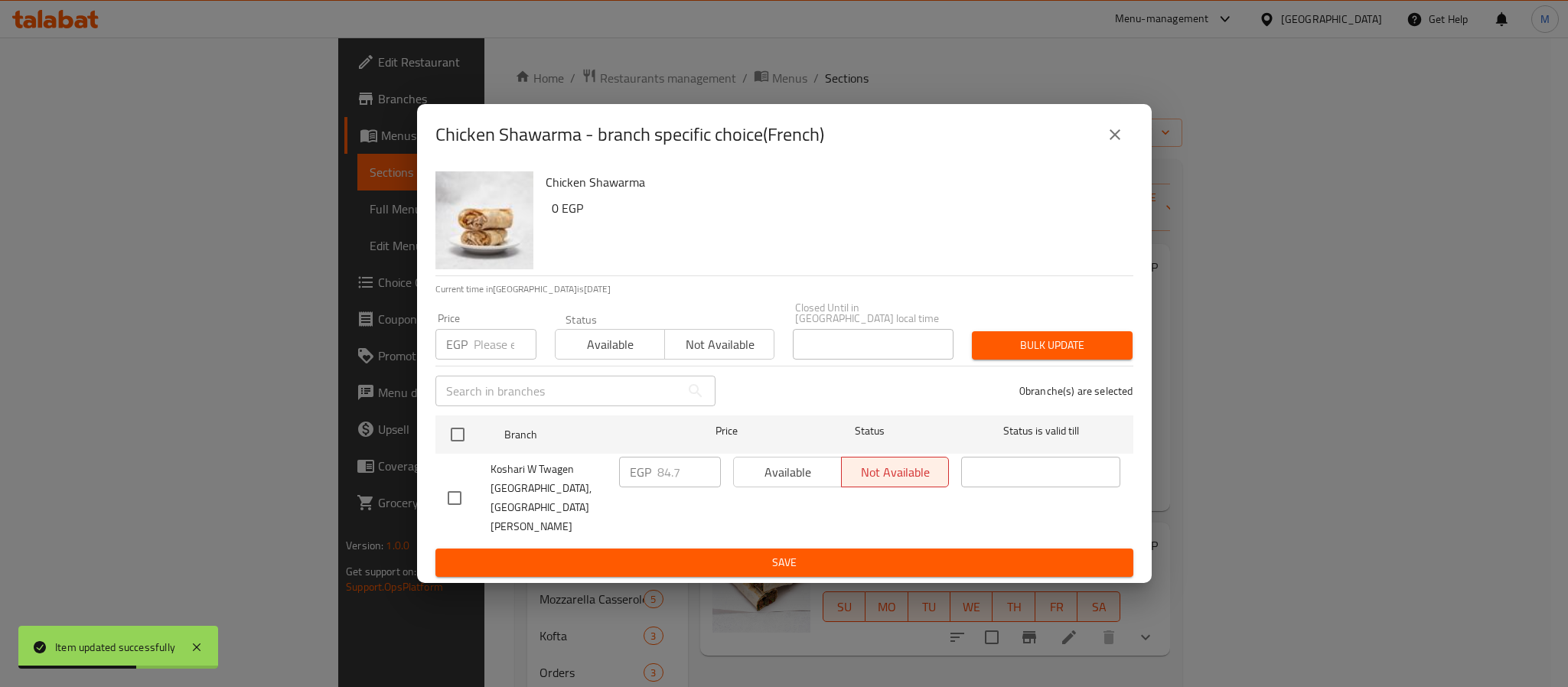
click at [1121, 144] on icon "close" at bounding box center [1114, 134] width 19 height 19
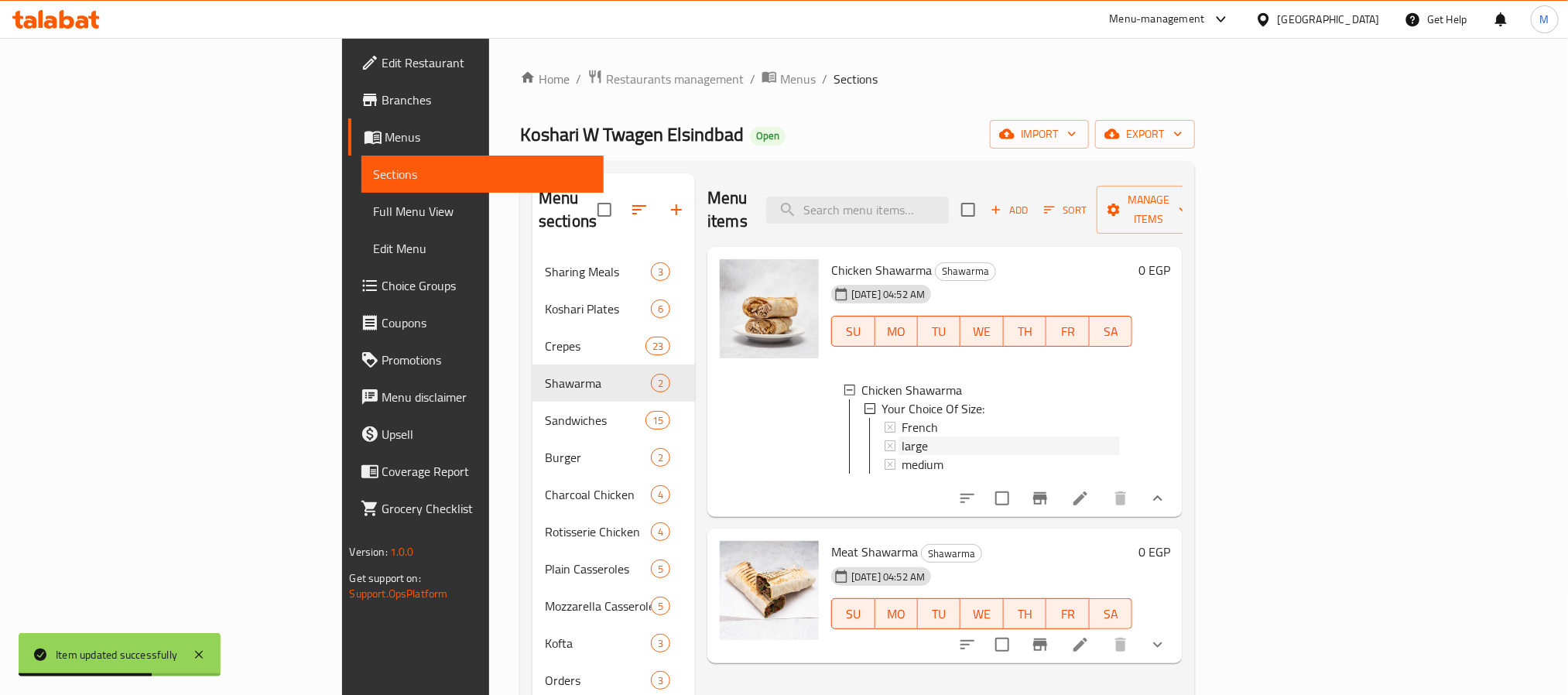
click at [902, 437] on div "large" at bounding box center [1011, 446] width 218 height 19
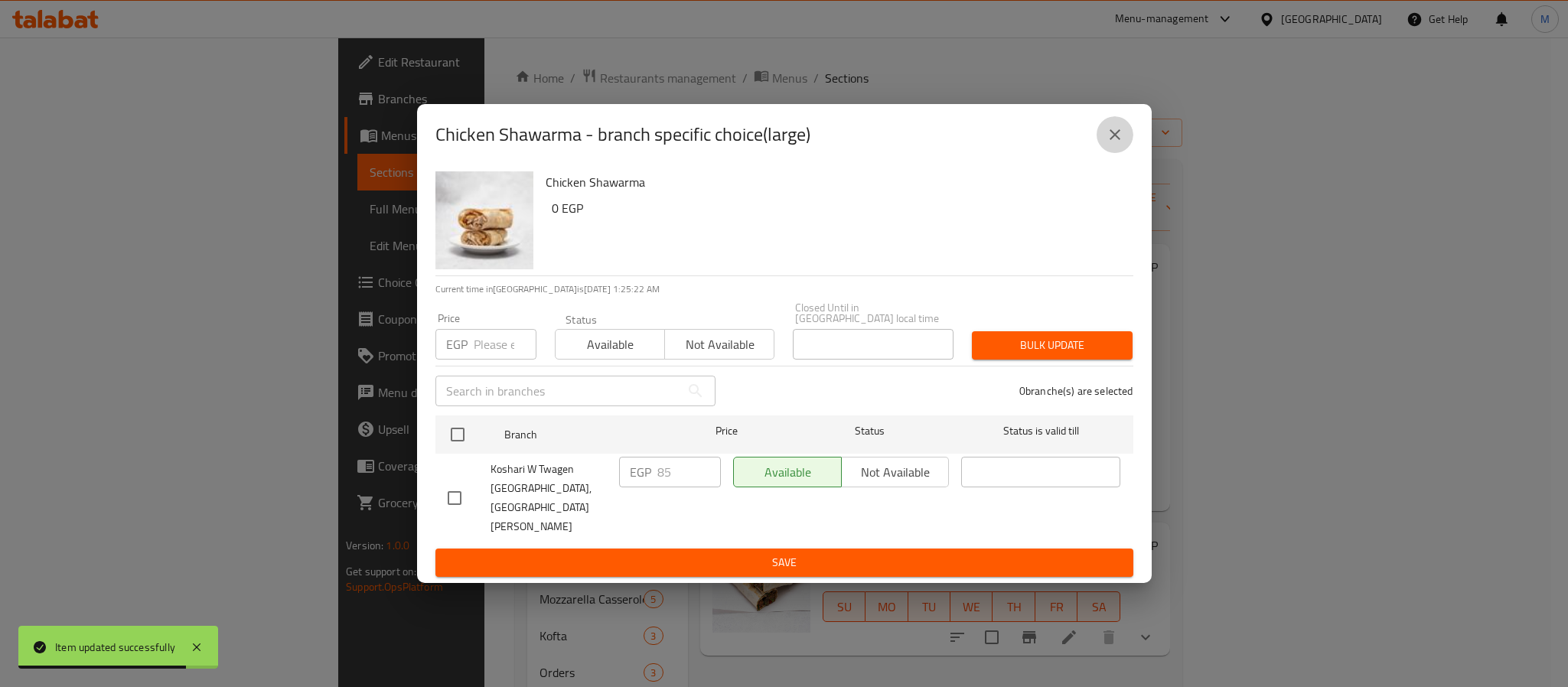
click at [1118, 144] on icon "close" at bounding box center [1114, 134] width 19 height 19
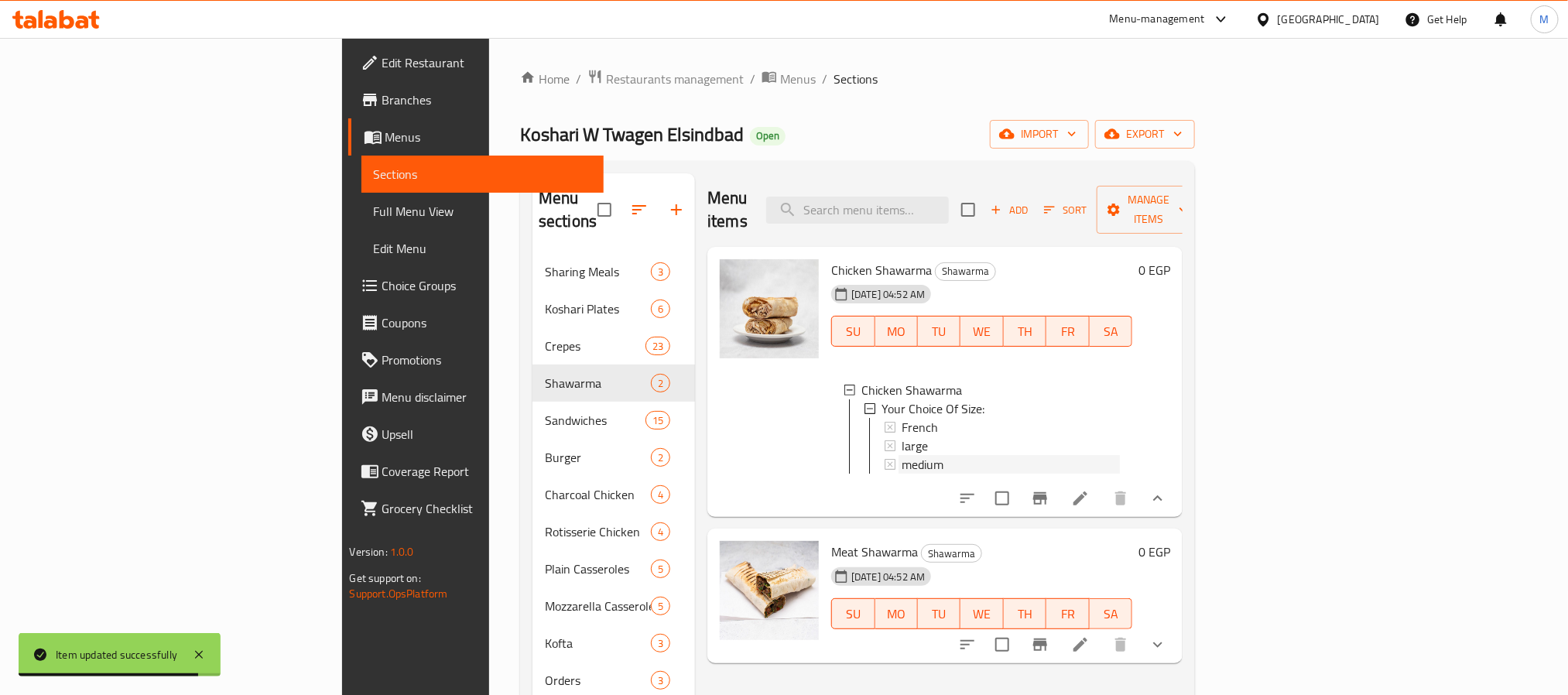
click at [902, 456] on div "medium" at bounding box center [1011, 465] width 218 height 19
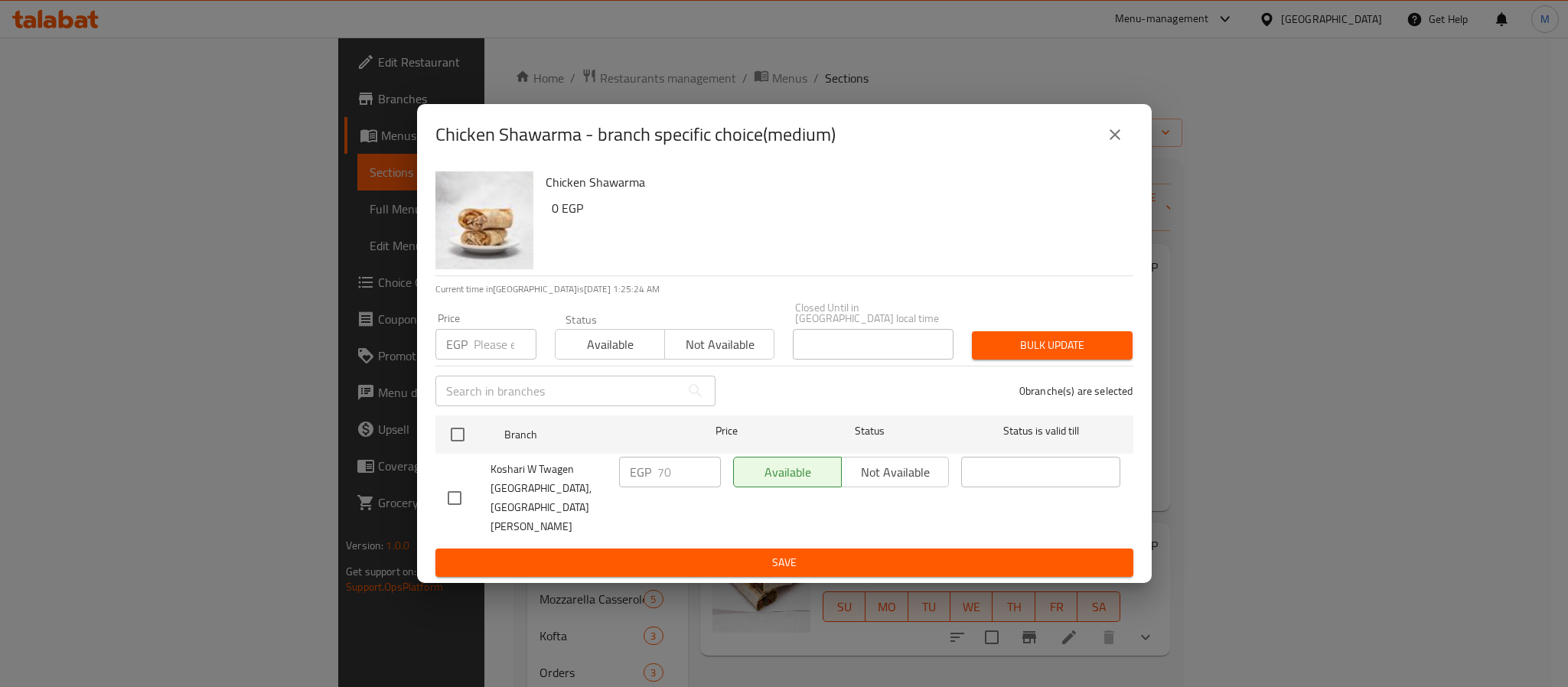
click at [1103, 153] on button "close" at bounding box center [1114, 134] width 36 height 36
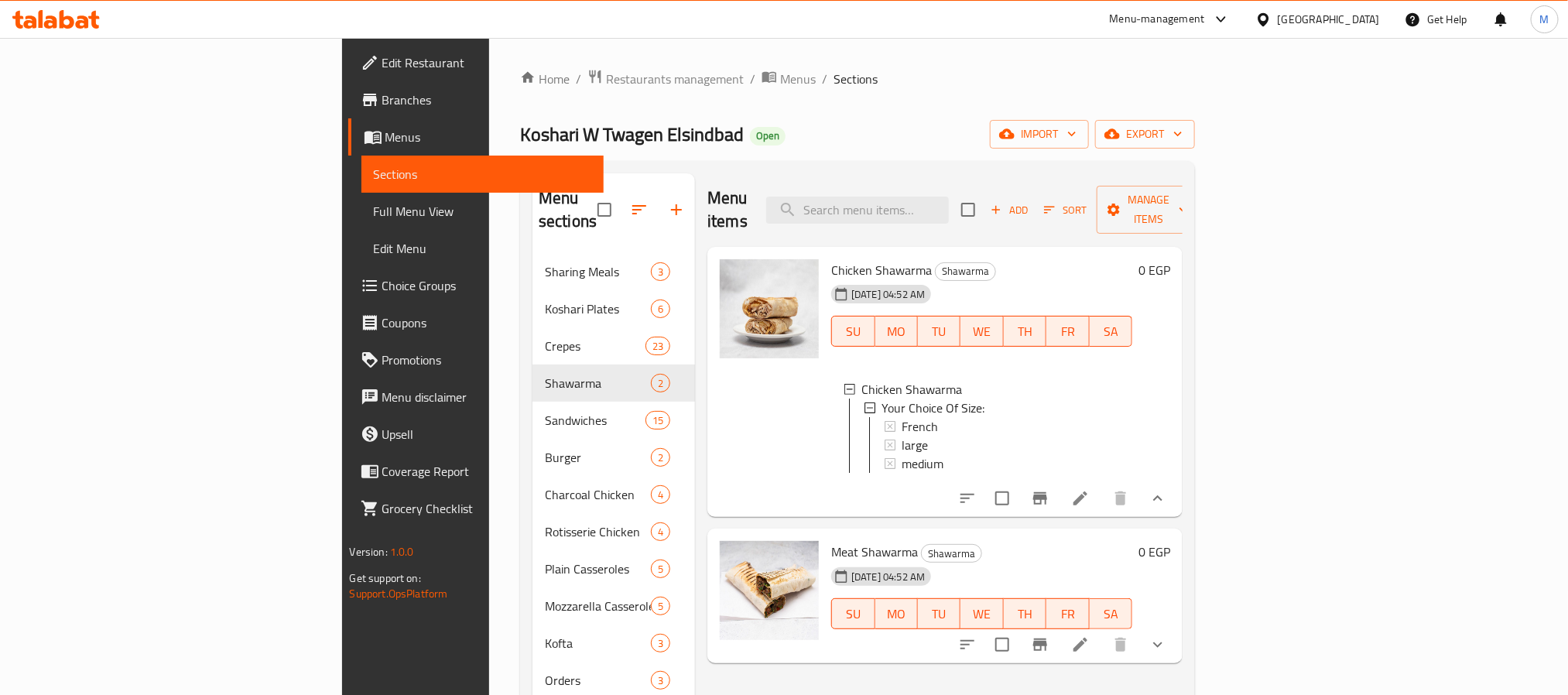
scroll to position [2, 0]
click at [1167, 639] on icon "show more" at bounding box center [1158, 645] width 19 height 19
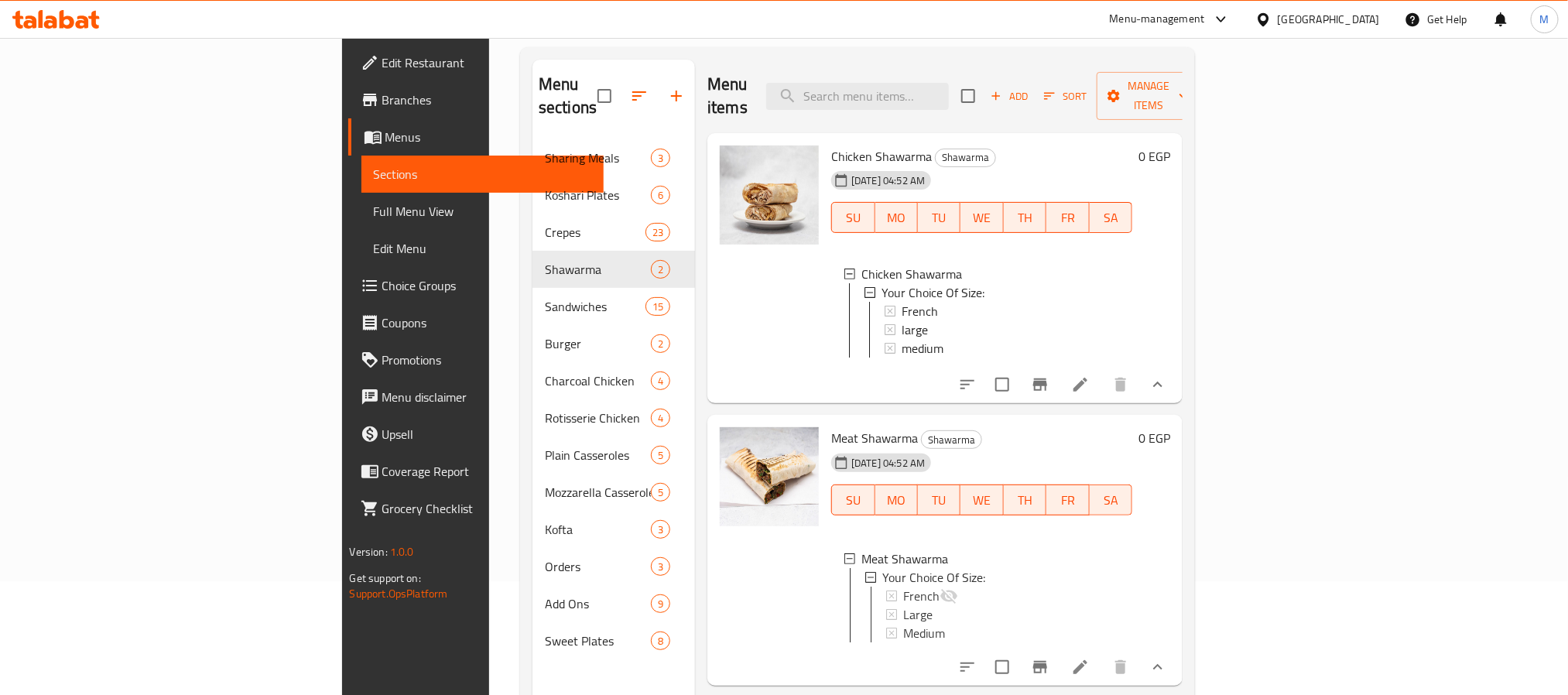
scroll to position [217, 0]
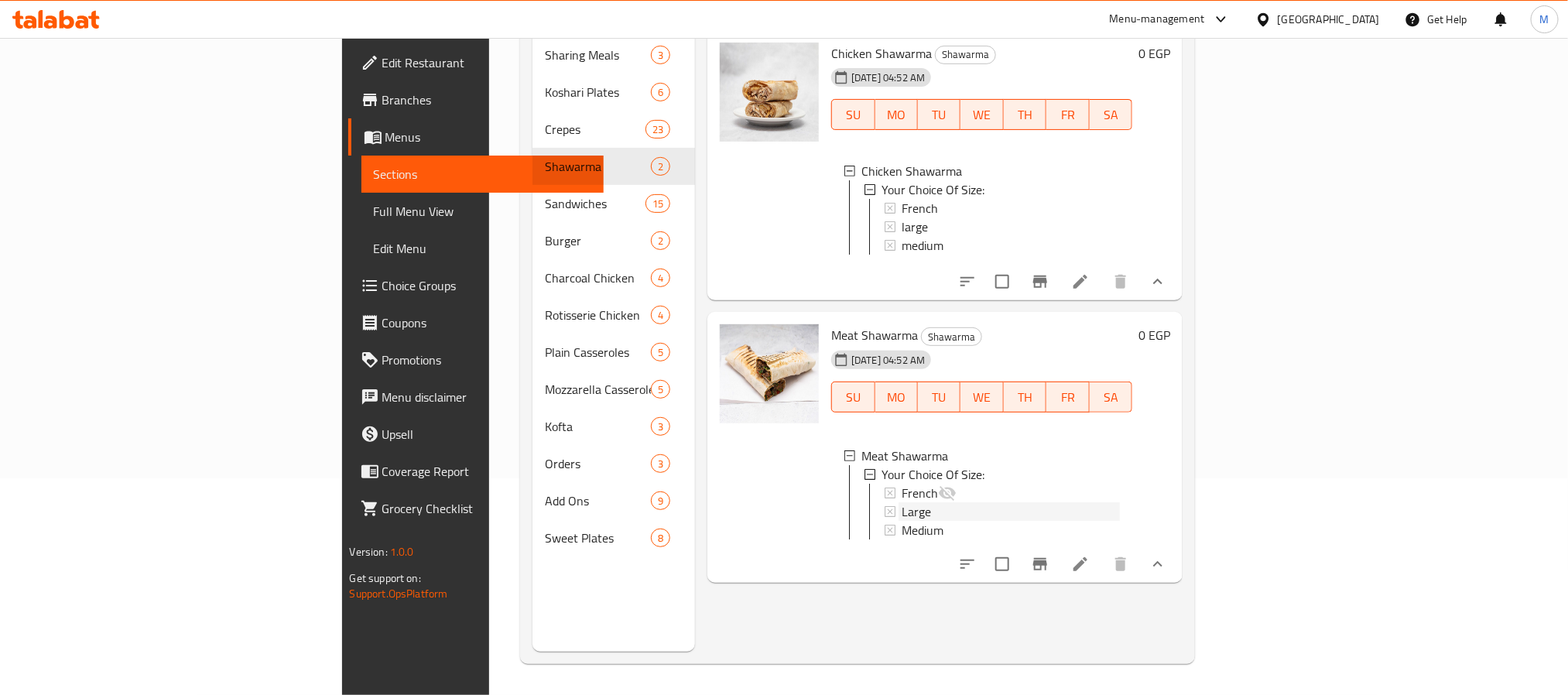
click at [902, 505] on div "Large" at bounding box center [1011, 511] width 218 height 19
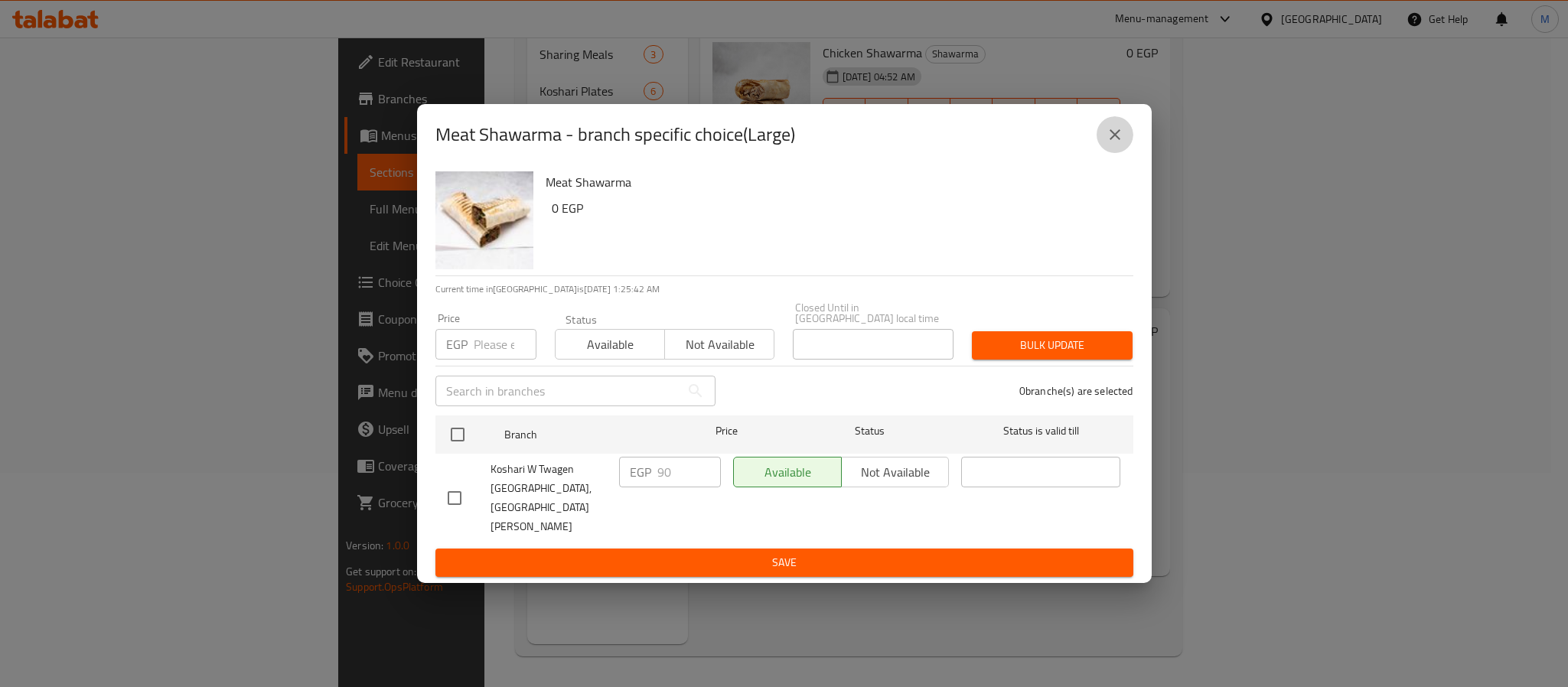
click at [1127, 153] on button "close" at bounding box center [1114, 134] width 36 height 36
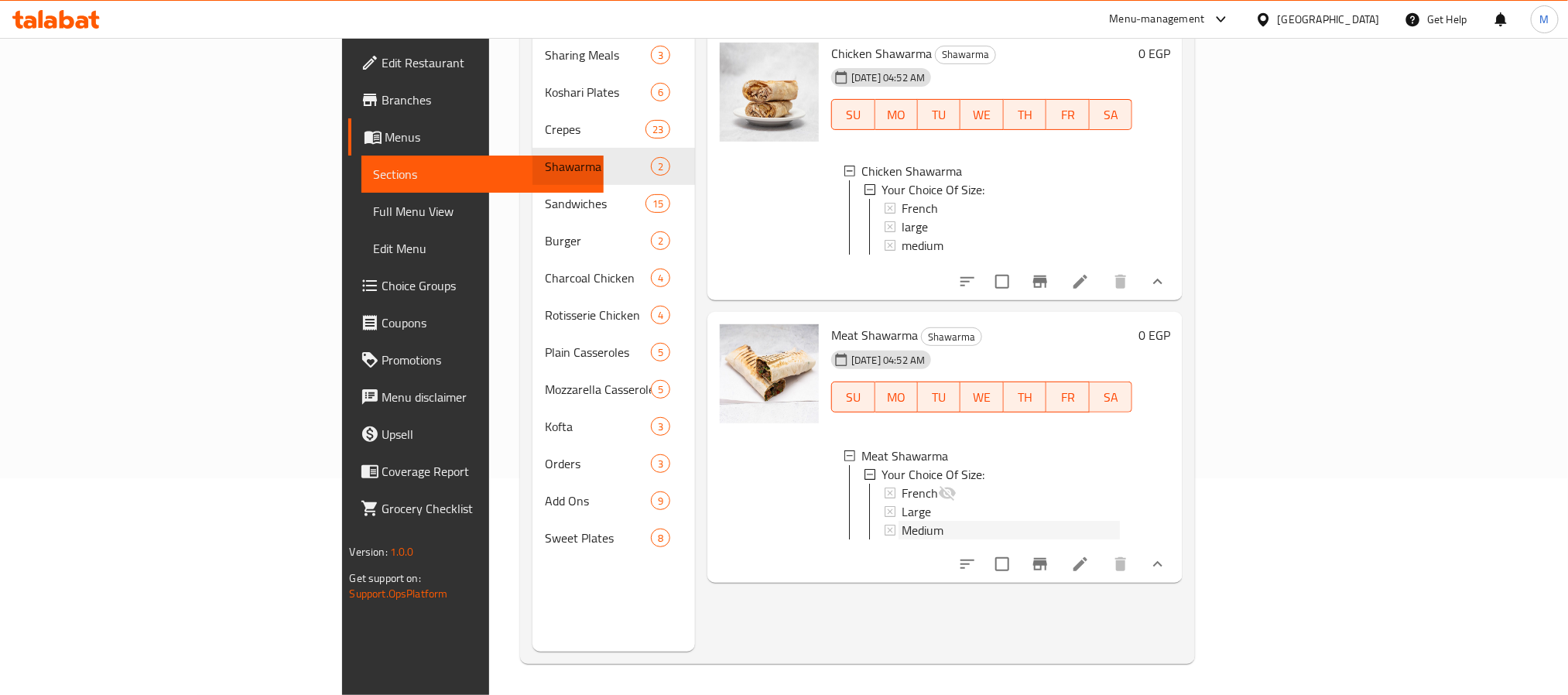
click at [902, 524] on span "Medium" at bounding box center [922, 530] width 42 height 19
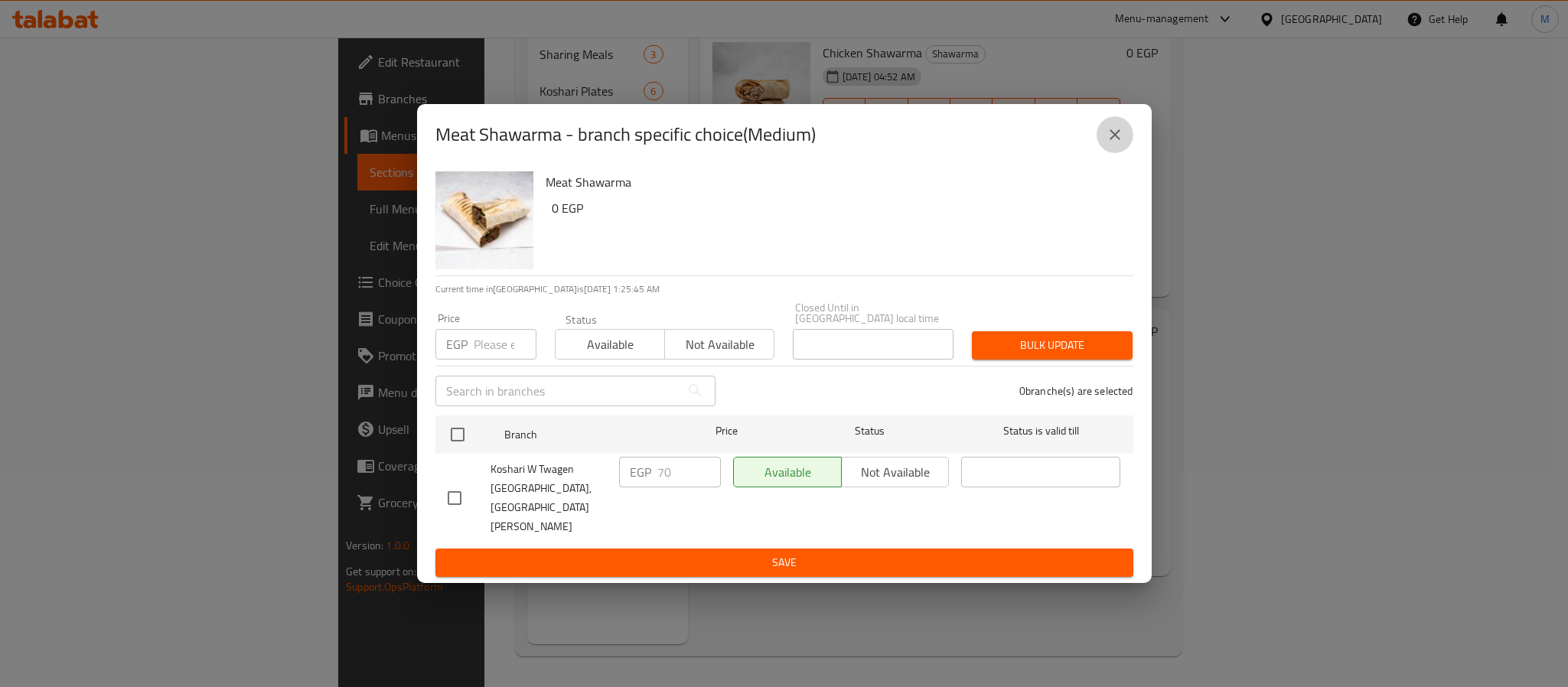
click at [1103, 153] on button "close" at bounding box center [1114, 134] width 36 height 36
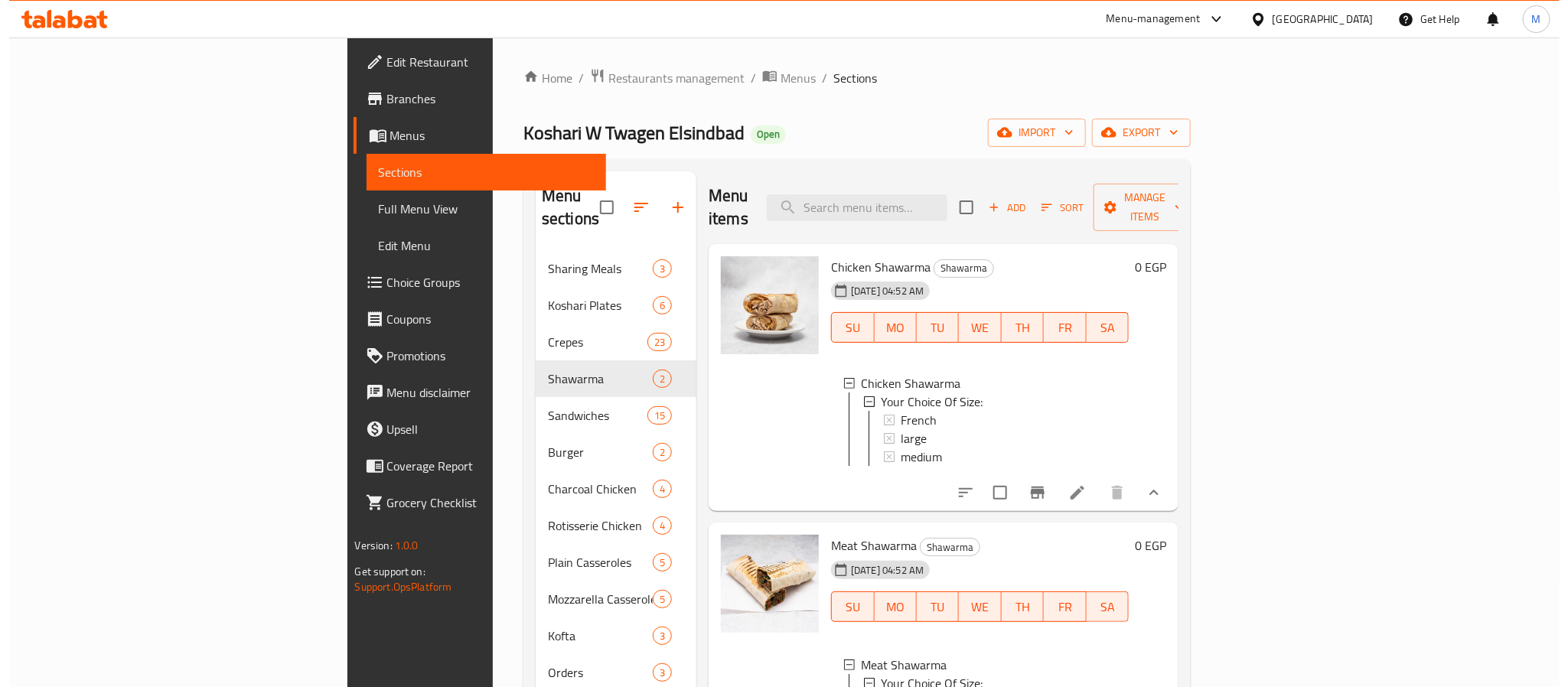
scroll to position [0, 0]
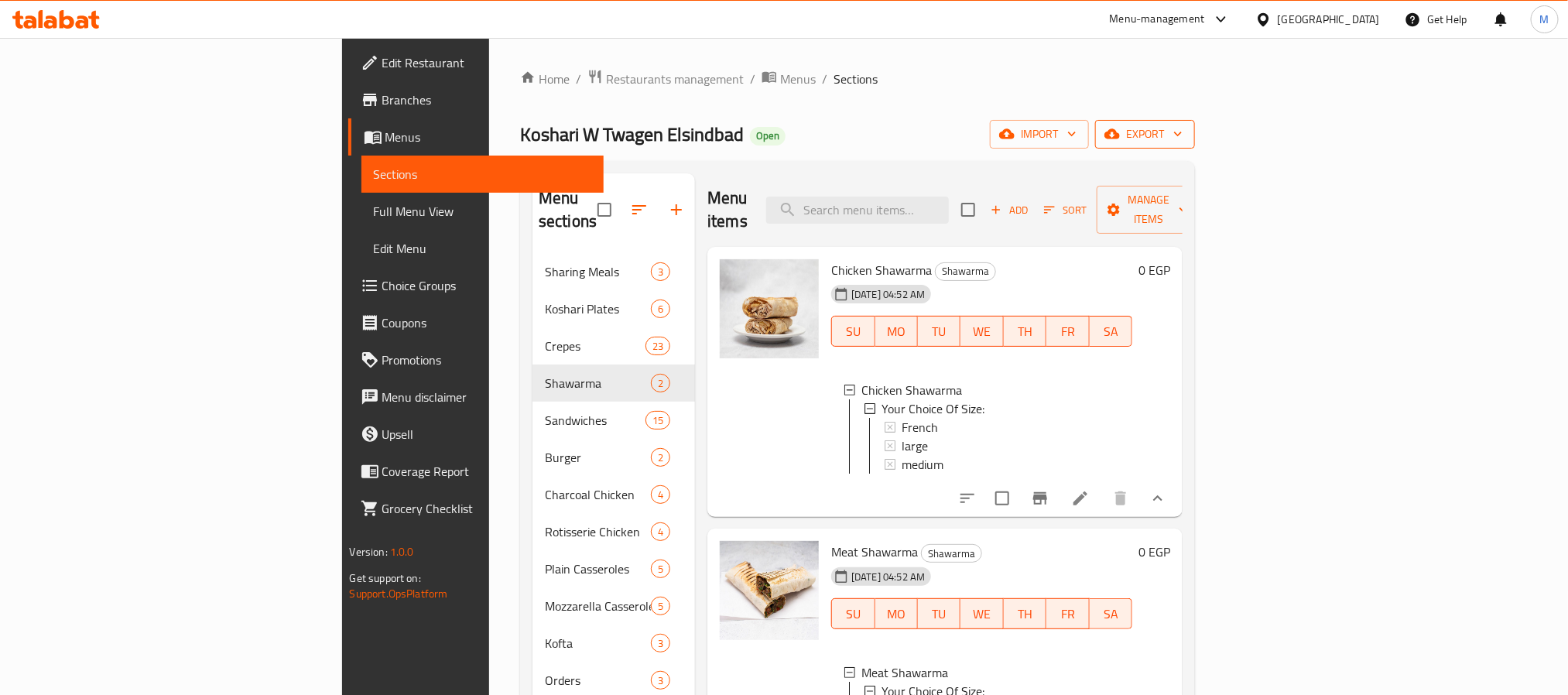
click at [1183, 134] on span "export" at bounding box center [1145, 134] width 75 height 20
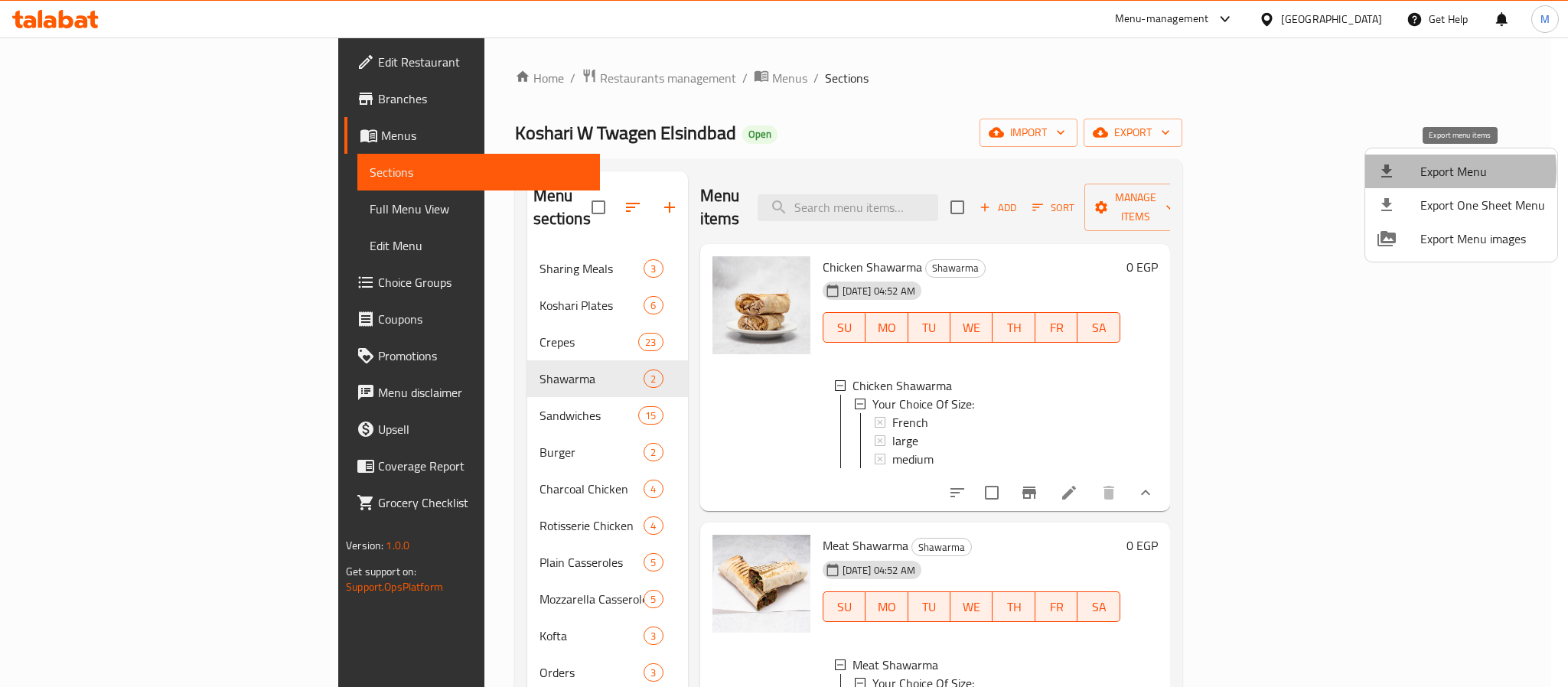
click at [1434, 171] on span "Export Menu" at bounding box center [1483, 171] width 125 height 19
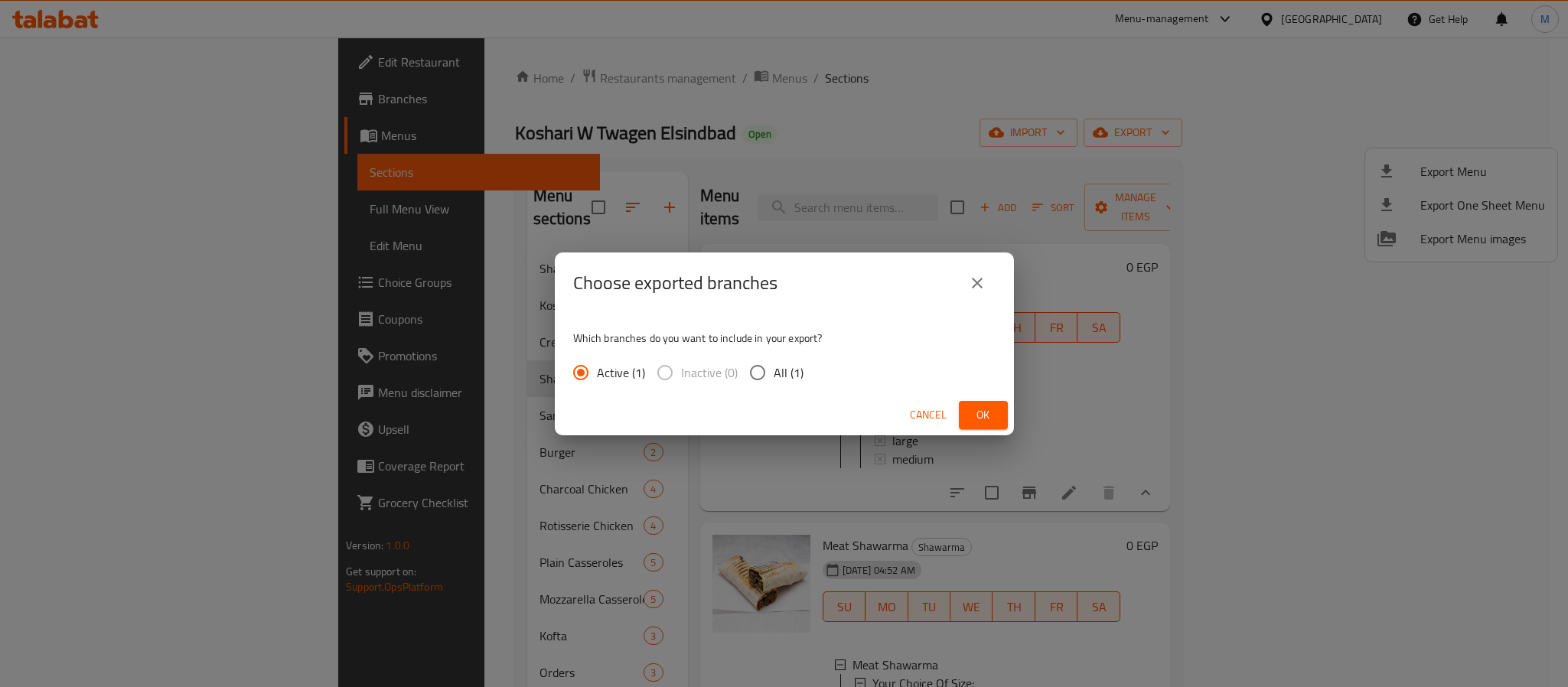
click at [1004, 402] on button "Ok" at bounding box center [983, 415] width 49 height 28
